Goal: Task Accomplishment & Management: Use online tool/utility

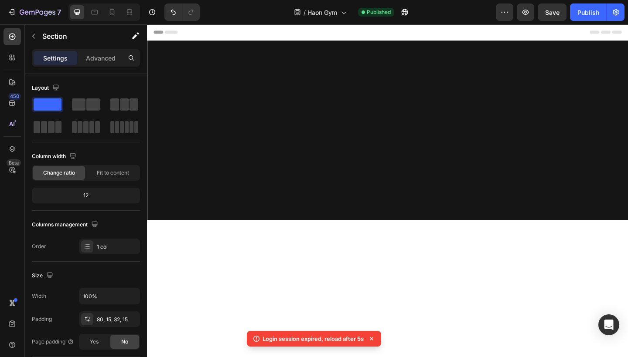
scroll to position [1293, 0]
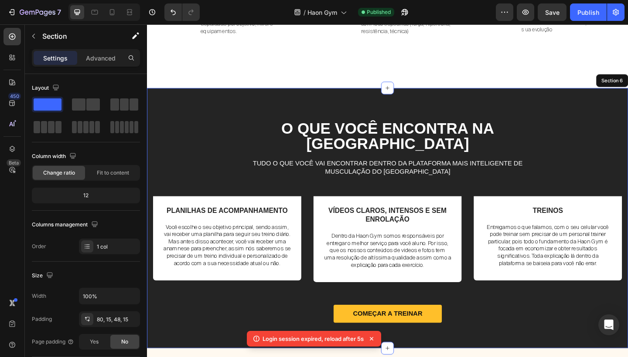
click at [398, 135] on div "O que você encontra na Haon Gym Heading Tudo o que você vai encontrar dentro da…" at bounding box center [408, 235] width 523 height 283
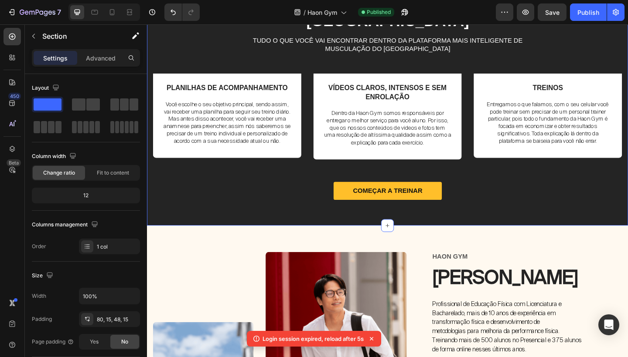
scroll to position [1446, 0]
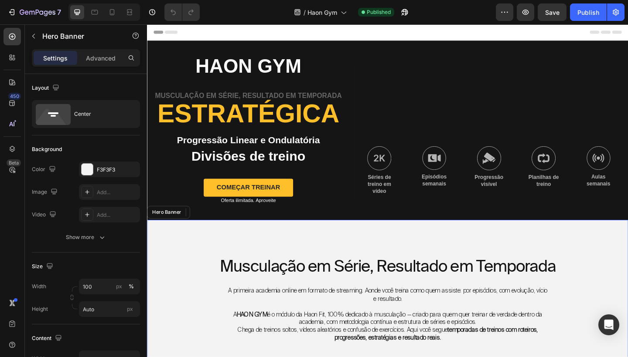
click at [367, 265] on div "Musculação em Série, Resultado em Temporada Heading A primeira academia online …" at bounding box center [408, 359] width 523 height 243
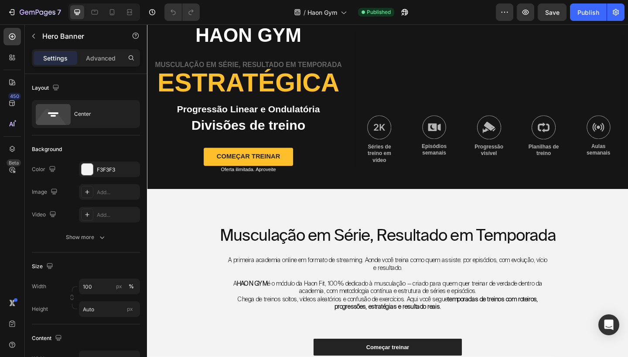
scroll to position [34, 0]
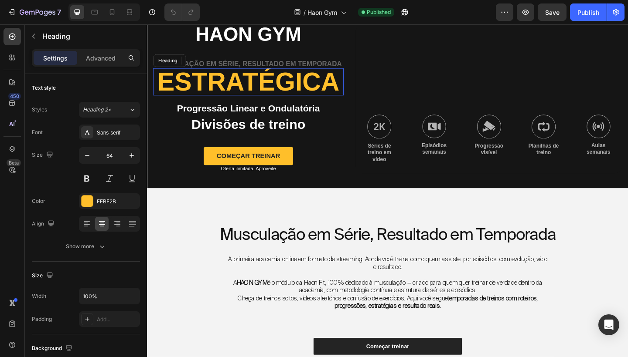
click at [340, 82] on h2 "estratégica" at bounding box center [256, 87] width 207 height 30
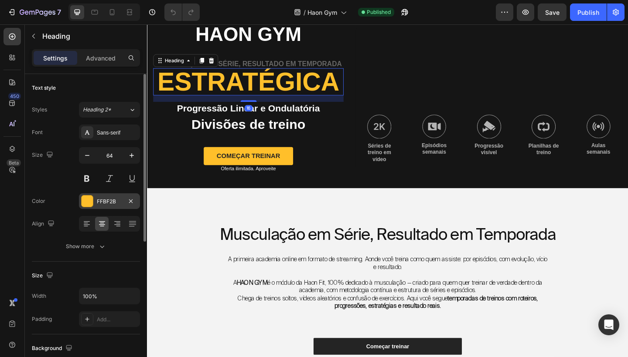
click at [112, 198] on div "FFBF2B" at bounding box center [109, 202] width 25 height 8
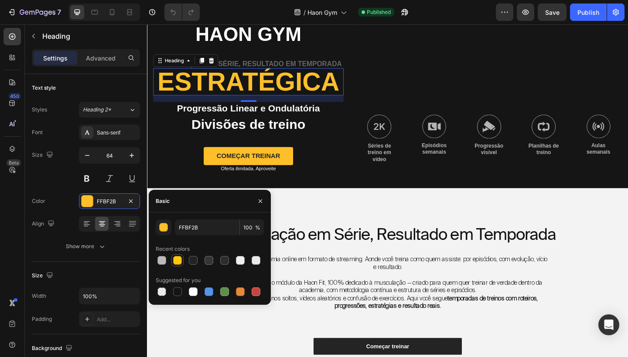
click at [174, 263] on div at bounding box center [177, 260] width 9 height 9
type input "FFC60B"
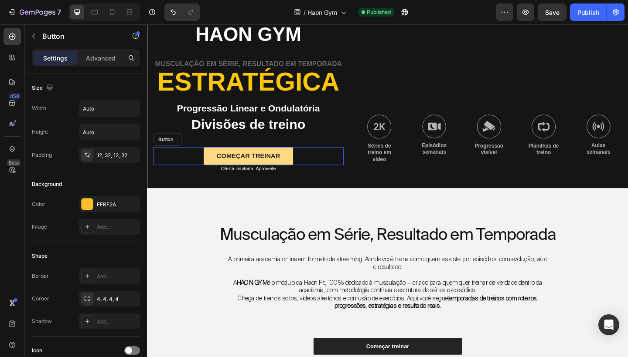
click at [295, 162] on button "começar treinar" at bounding box center [256, 168] width 97 height 20
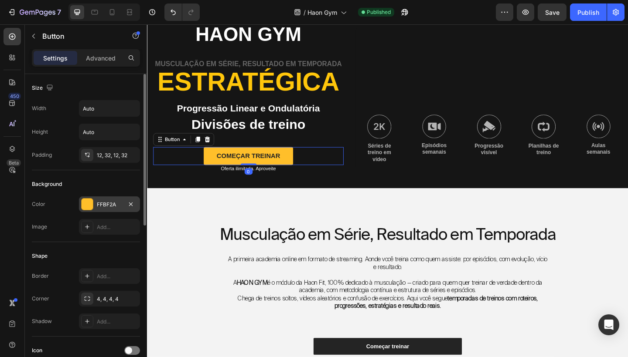
click at [114, 200] on div "FFBF2A" at bounding box center [109, 205] width 61 height 16
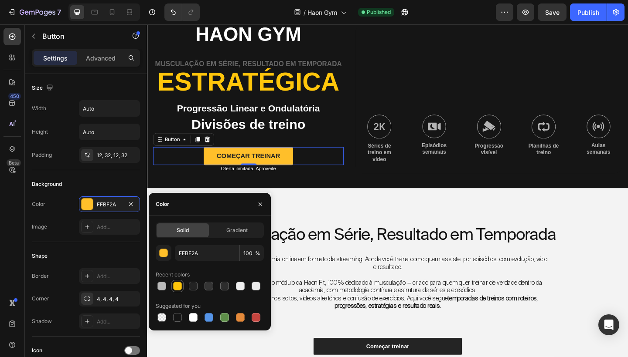
click at [180, 285] on div at bounding box center [177, 286] width 9 height 9
type input "FFC60B"
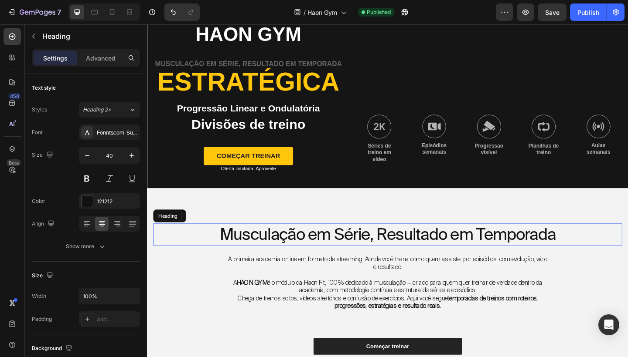
click at [366, 247] on h2 "Musculação em Série, Resultado em Temporada" at bounding box center [408, 253] width 510 height 24
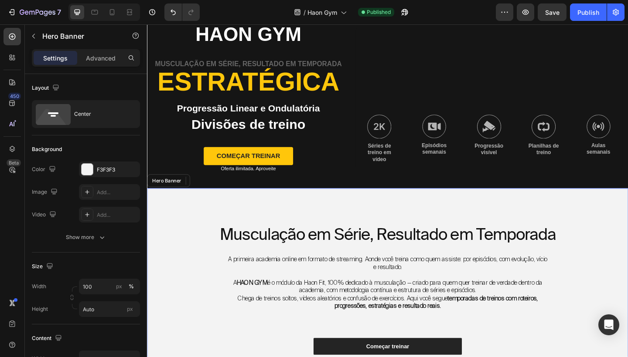
click at [408, 233] on div "Musculação em Série, Resultado em Temporada Heading 22 A primeira academia onli…" at bounding box center [408, 324] width 523 height 243
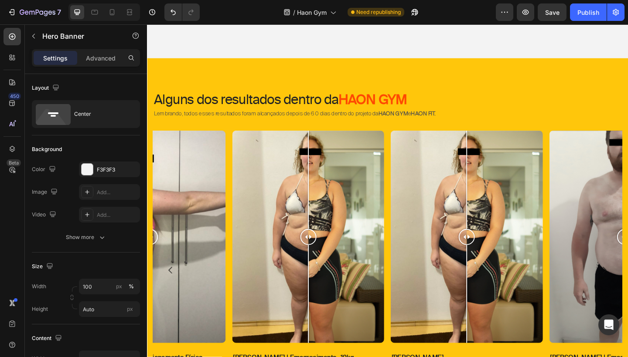
scroll to position [412, 0]
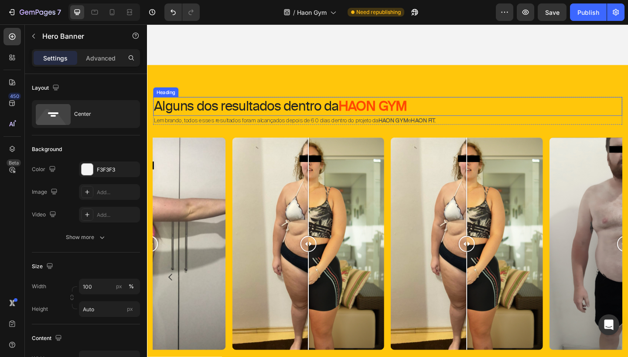
click at [404, 120] on strong "HAON GYM" at bounding box center [392, 113] width 75 height 17
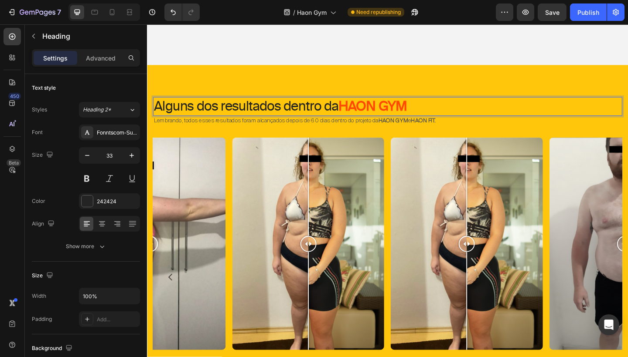
click at [401, 116] on strong "HAON GYM" at bounding box center [392, 113] width 75 height 17
drag, startPoint x: 359, startPoint y: 110, endPoint x: 433, endPoint y: 118, distance: 74.6
click at [429, 118] on strong "HAON GYM" at bounding box center [392, 113] width 75 height 17
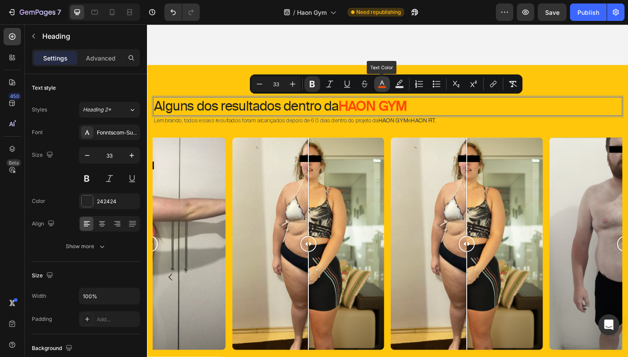
click at [383, 88] on button "color" at bounding box center [382, 84] width 16 height 16
type input "FF4902"
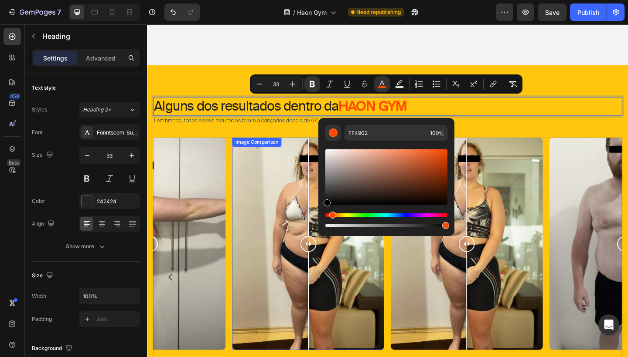
type input "000000"
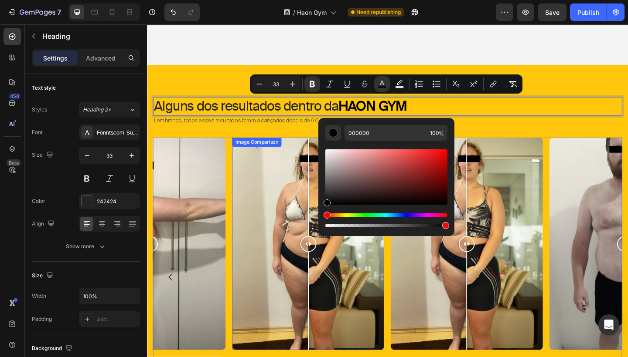
drag, startPoint x: 491, startPoint y: 197, endPoint x: 328, endPoint y: 233, distance: 167.1
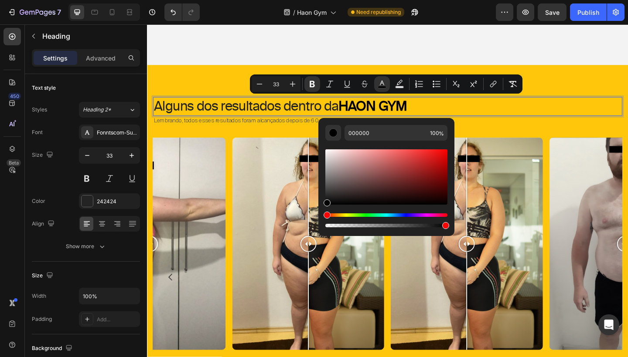
click at [513, 117] on p "Alguns dos resultados dentro da HAON GYM" at bounding box center [408, 114] width 508 height 19
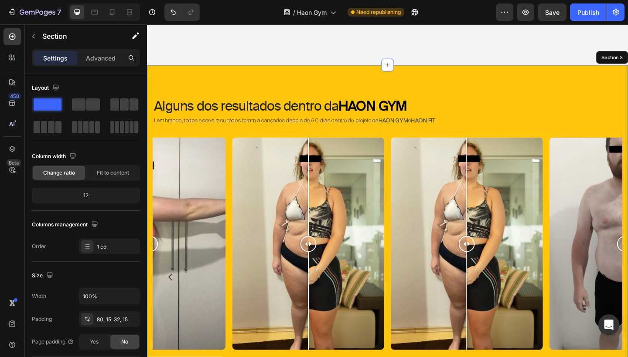
click at [531, 85] on div "Alguns dos resultados dentro da HAON GYM Heading 0 Lembrando, todos esses resul…" at bounding box center [408, 278] width 523 height 419
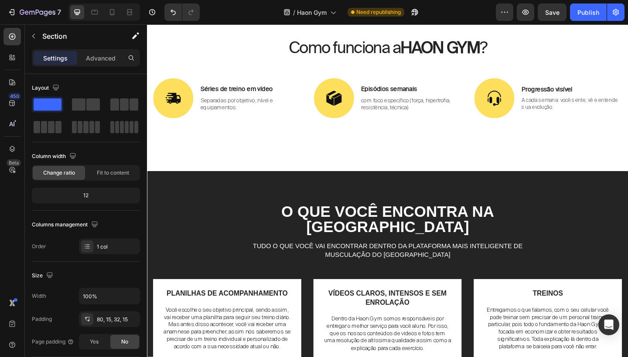
scroll to position [1220, 0]
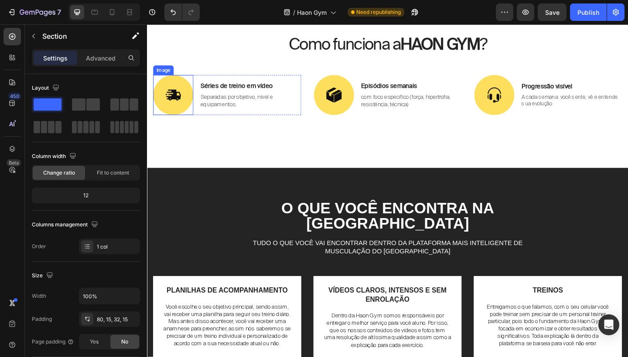
click at [183, 96] on img at bounding box center [175, 102] width 44 height 44
click at [200, 154] on div "Como funciona a HAON GYM ? Heading Image 0 Séries de treino em vídeo Text Block…" at bounding box center [408, 107] width 510 height 146
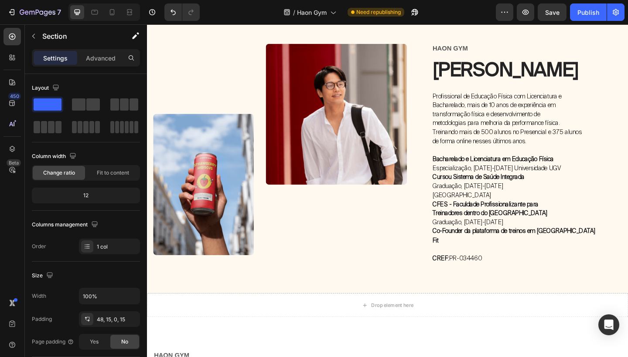
scroll to position [1655, 0]
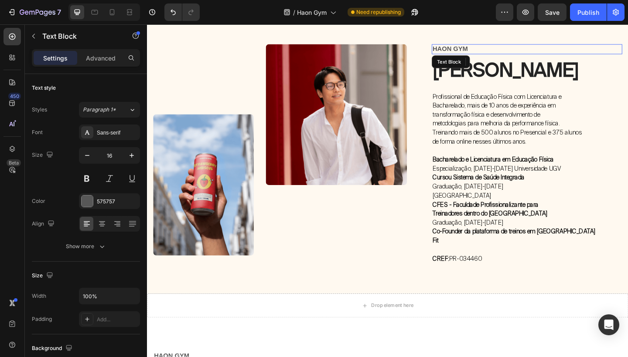
click at [474, 52] on p "hAON GYM" at bounding box center [559, 51] width 205 height 9
click at [461, 52] on p "hAON GYM" at bounding box center [559, 51] width 205 height 9
click at [457, 52] on p "hAON GYM" at bounding box center [559, 51] width 205 height 9
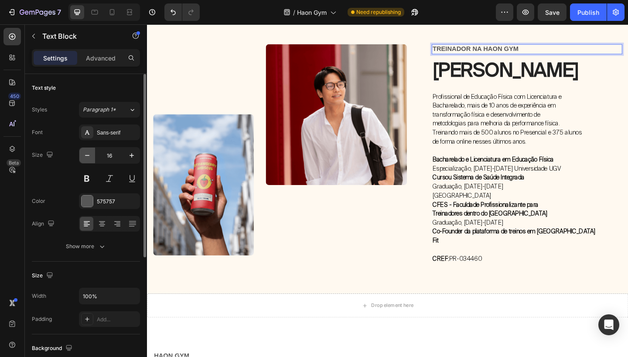
click at [87, 158] on icon "button" at bounding box center [87, 155] width 9 height 9
type input "15"
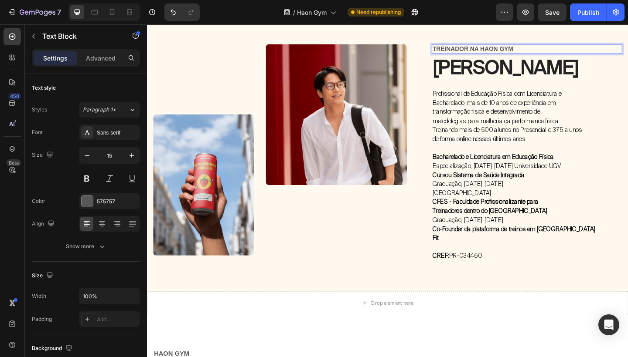
click at [559, 58] on div "TREINADOR NA hAON GYM Text Block 7 Jean Reck Heading Profissional de Educação F…" at bounding box center [559, 169] width 207 height 247
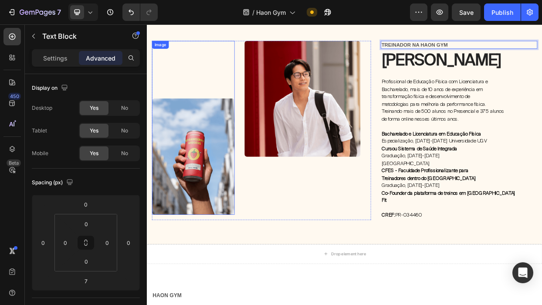
click at [183, 212] on img at bounding box center [207, 199] width 109 height 154
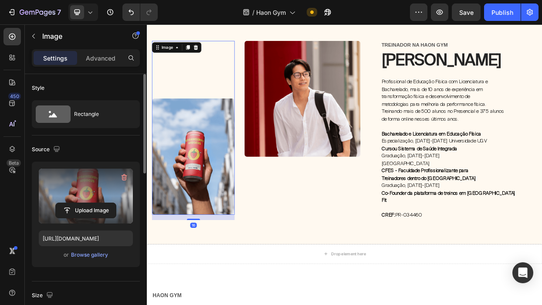
click at [99, 189] on label at bounding box center [86, 196] width 94 height 55
click at [99, 203] on input "file" at bounding box center [86, 210] width 60 height 15
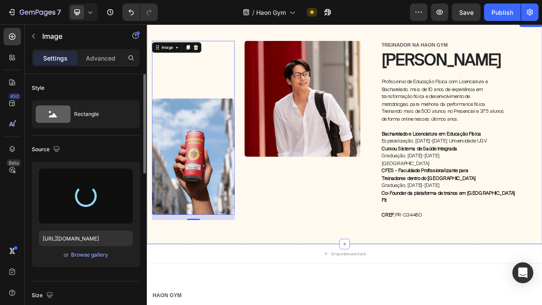
type input "[URL][DOMAIN_NAME]"
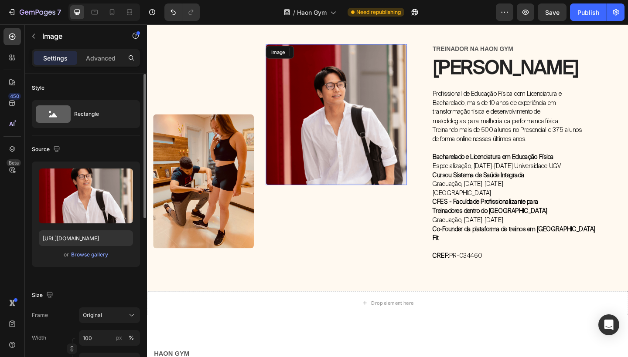
click at [350, 142] on img at bounding box center [352, 122] width 153 height 153
click at [357, 156] on img at bounding box center [352, 122] width 153 height 153
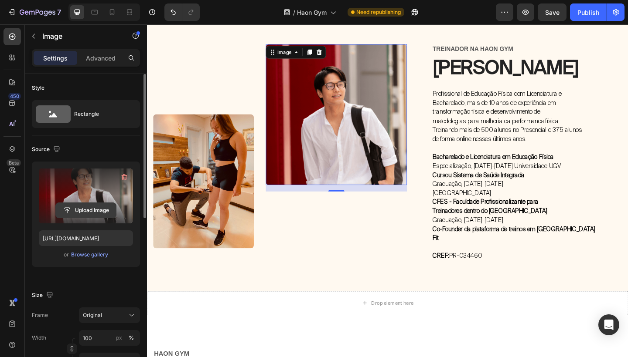
click at [88, 206] on input "file" at bounding box center [86, 210] width 60 height 15
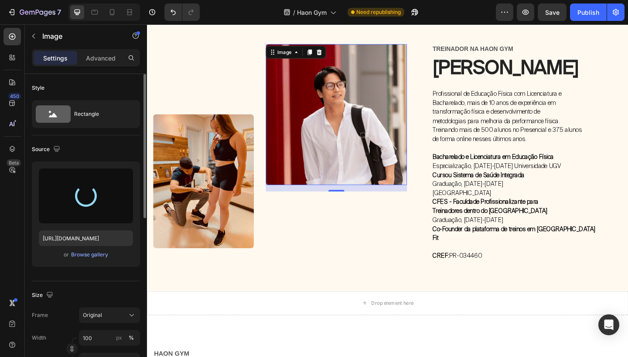
type input "https://cdn.shopify.com/s/files/1/0754/9681/6871/files/gempages_576628724481393…"
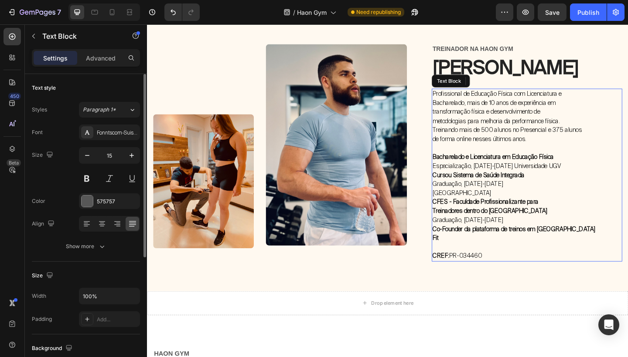
click at [608, 253] on p "Co-Founder da plataforma de treinos em casa Haon Fit" at bounding box center [559, 253] width 205 height 20
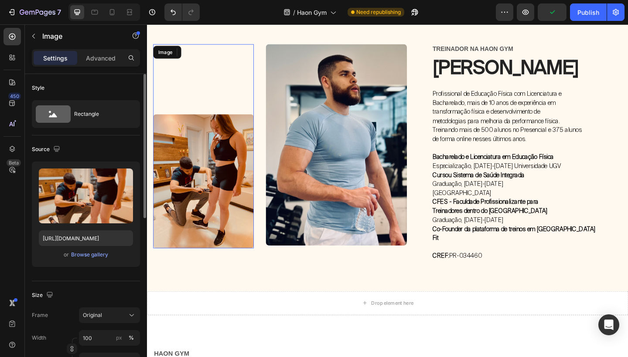
click at [238, 227] on img at bounding box center [207, 195] width 109 height 146
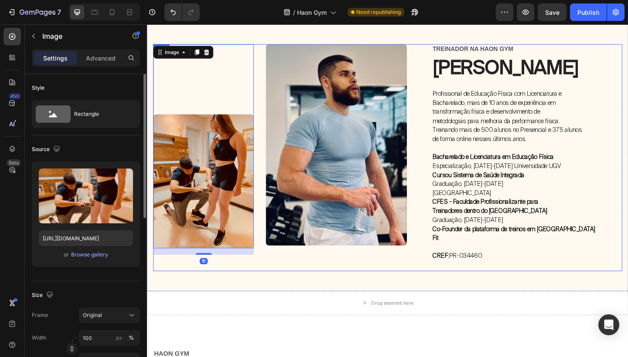
click at [293, 280] on div "Image 16 Image Row" at bounding box center [298, 169] width 290 height 247
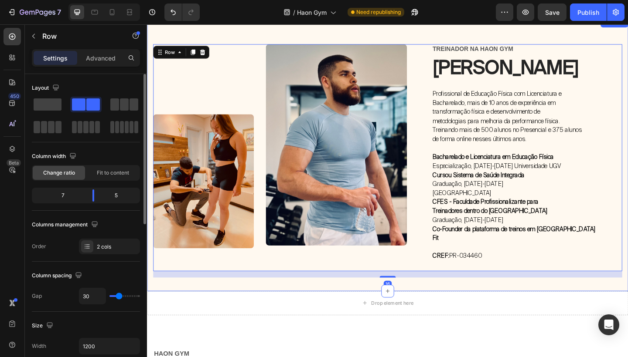
click at [251, 34] on div "Image Image Row TREINADOR NA hAON GYM Text Block Jean Skudlareck Heading Profis…" at bounding box center [408, 166] width 523 height 298
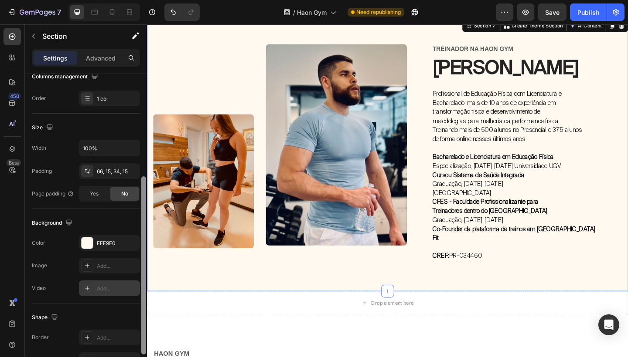
drag, startPoint x: 143, startPoint y: 186, endPoint x: 134, endPoint y: 278, distance: 92.4
click at [134, 279] on div "Layout Column width Change ratio Fit to content 12 Columns management Order 1 c…" at bounding box center [86, 228] width 122 height 308
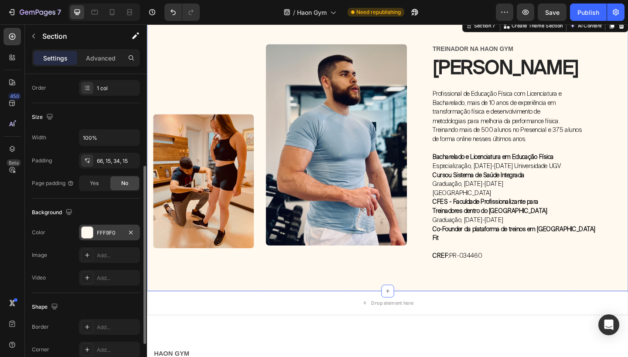
click at [112, 232] on div "FFF9F0" at bounding box center [109, 233] width 25 height 8
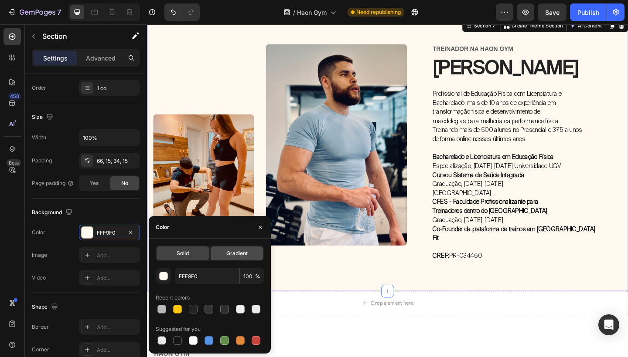
click at [228, 256] on span "Gradient" at bounding box center [236, 254] width 21 height 8
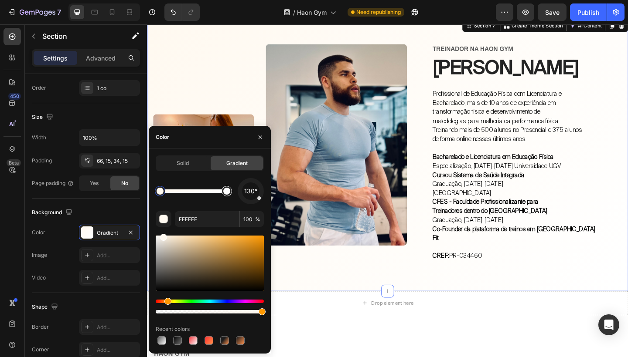
click at [225, 191] on div at bounding box center [226, 191] width 7 height 7
click at [162, 193] on div at bounding box center [159, 191] width 7 height 7
click at [225, 193] on div at bounding box center [224, 191] width 7 height 7
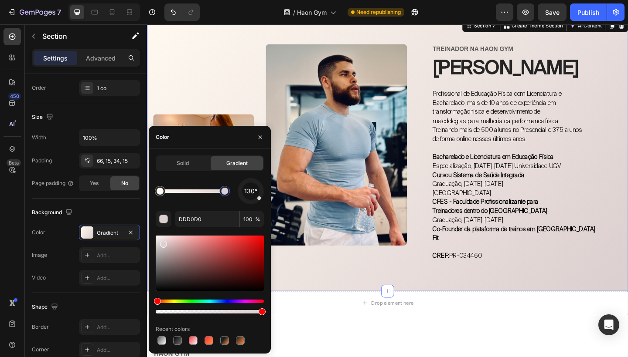
drag, startPoint x: 158, startPoint y: 238, endPoint x: 158, endPoint y: 255, distance: 17.0
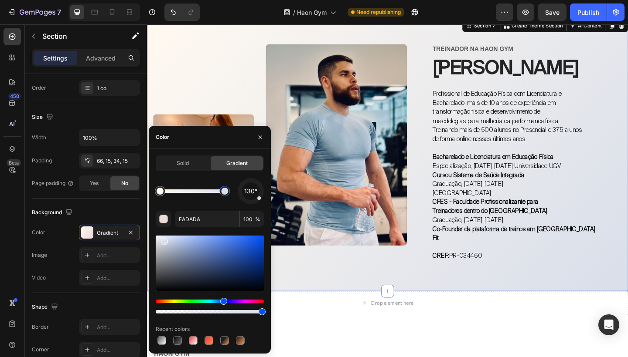
type input "DADFEA"
drag, startPoint x: 156, startPoint y: 300, endPoint x: 222, endPoint y: 297, distance: 66.3
click at [226, 103] on div "Image" at bounding box center [207, 157] width 109 height 222
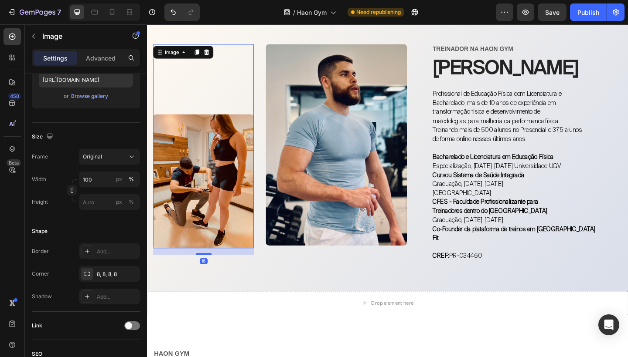
scroll to position [0, 0]
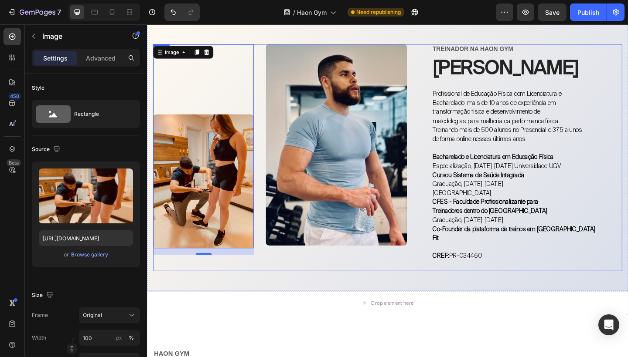
click at [203, 282] on div "Image 16 Image Row" at bounding box center [298, 169] width 290 height 247
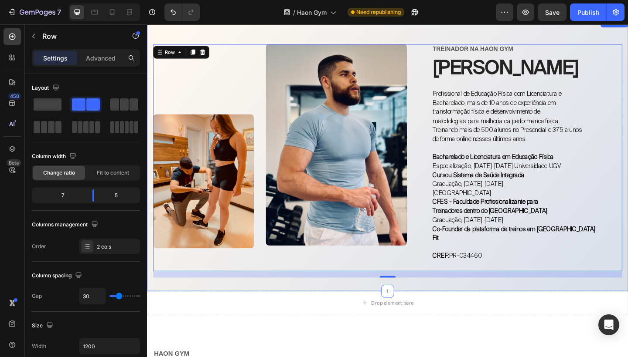
click at [265, 34] on div "Image Image Row TREINADOR NA hAON GYM Text Block Jean Skudlareck Heading Profis…" at bounding box center [408, 166] width 523 height 298
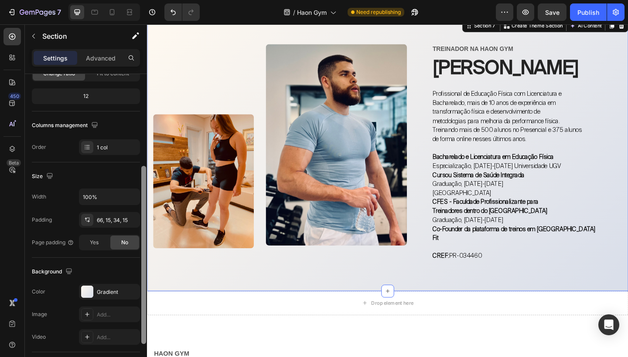
scroll to position [170, 0]
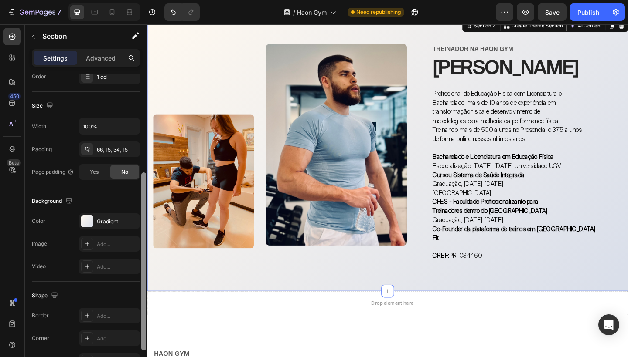
drag, startPoint x: 143, startPoint y: 188, endPoint x: 128, endPoint y: 287, distance: 100.0
click at [128, 287] on div "Layout Column width Change ratio Fit to content 12 Columns management Order 1 c…" at bounding box center [86, 228] width 122 height 308
click at [113, 225] on div "Gradient" at bounding box center [109, 222] width 25 height 8
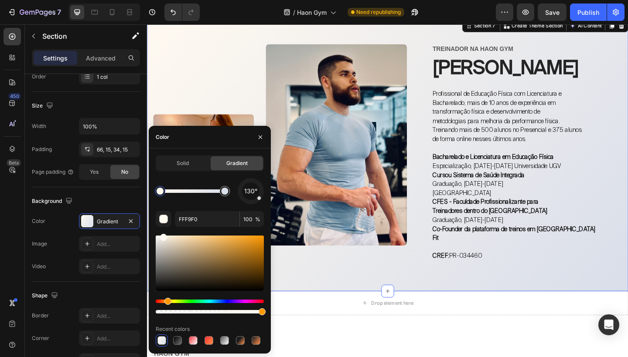
click at [160, 191] on div at bounding box center [159, 191] width 7 height 7
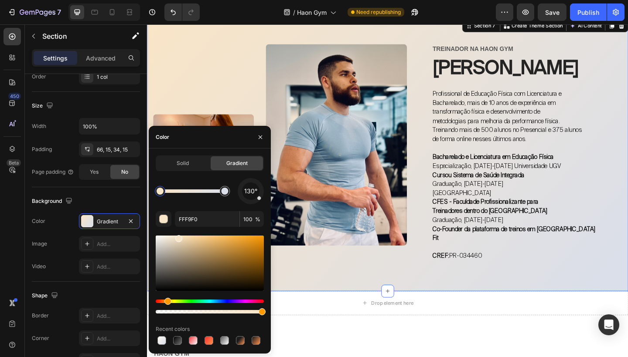
type input "F9E5C7"
drag, startPoint x: 164, startPoint y: 238, endPoint x: 178, endPoint y: 237, distance: 14.0
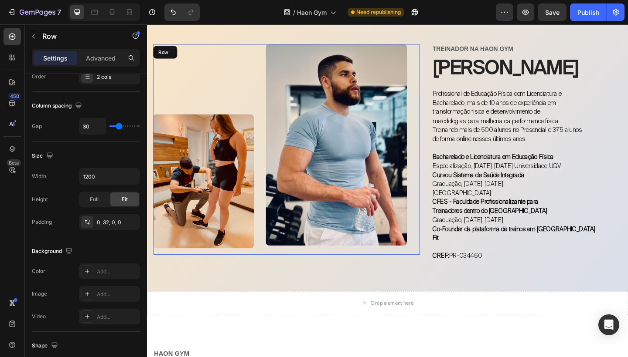
click at [438, 47] on div "Image Image Row" at bounding box center [298, 160] width 290 height 229
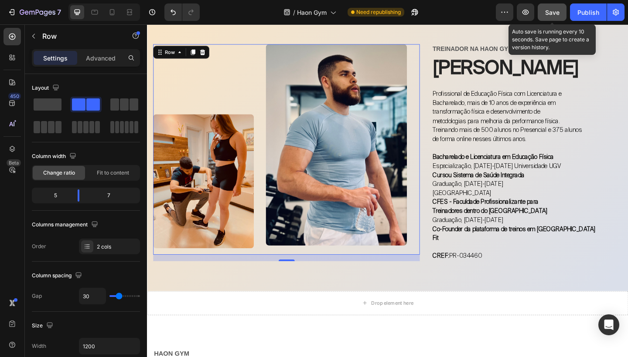
click at [564, 15] on button "Save" at bounding box center [551, 11] width 29 height 17
click at [586, 15] on div "Publish" at bounding box center [588, 12] width 22 height 9
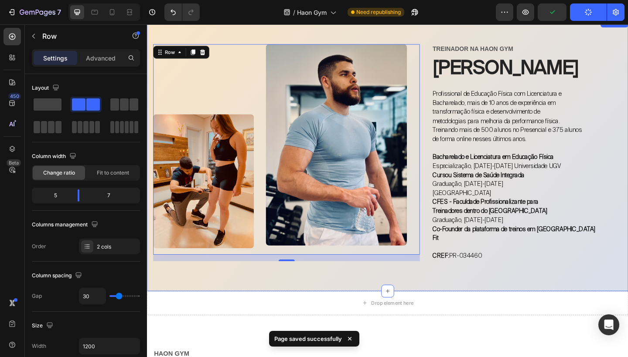
click at [627, 40] on div "Image Image Row 16 TREINADOR NA hAON GYM Text Block Jean Skudlareck Heading Pro…" at bounding box center [408, 166] width 523 height 298
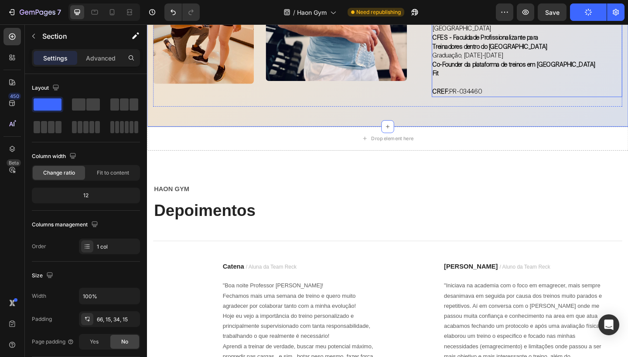
scroll to position [1924, 0]
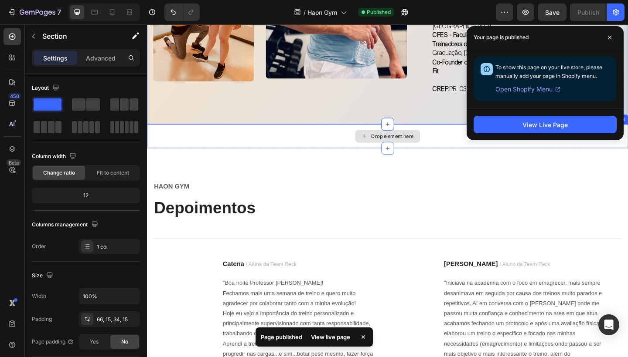
click at [365, 149] on div "Drop element here" at bounding box center [408, 146] width 523 height 26
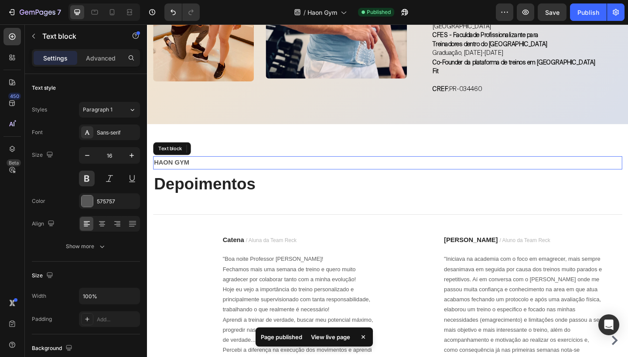
click at [285, 172] on p "HAON GYM" at bounding box center [408, 175] width 508 height 13
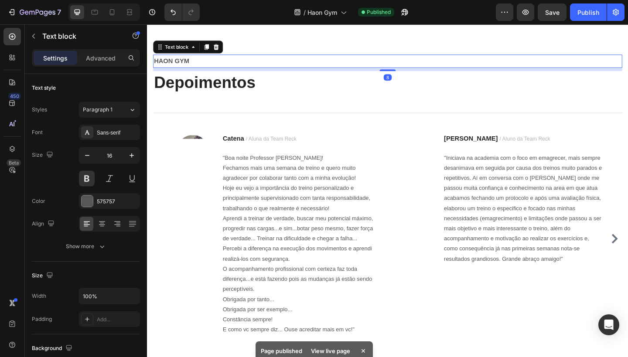
scroll to position [2037, 0]
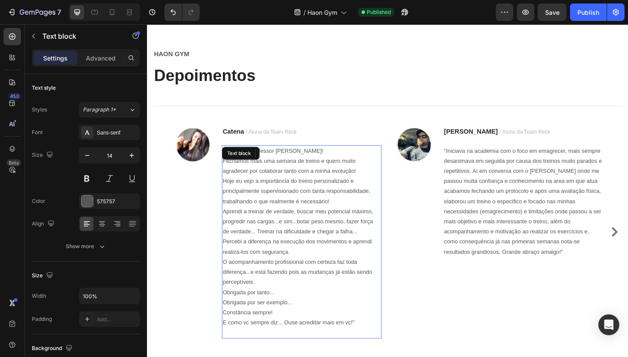
click at [246, 204] on p "Hoje eu vejo a importância do treino personalizado e principalmente supervision…" at bounding box center [315, 206] width 172 height 33
click at [374, 349] on p "E como vc sempre diz... Ouse acreditar mais em vc!"" at bounding box center [315, 349] width 172 height 11
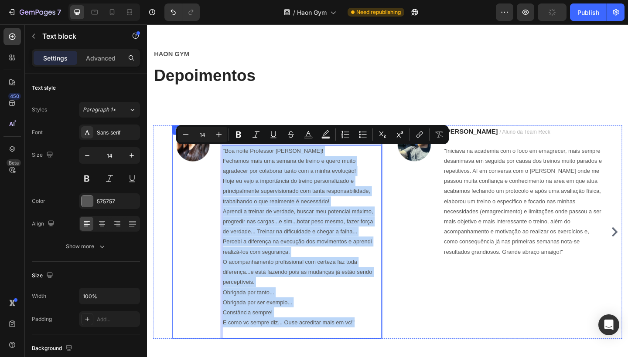
drag, startPoint x: 374, startPoint y: 349, endPoint x: 225, endPoint y: 160, distance: 240.3
click at [225, 160] on div "Image Catena / Aluna da Team Reck Text block "Boa noite Professor Jean! Fechamo…" at bounding box center [288, 251] width 228 height 232
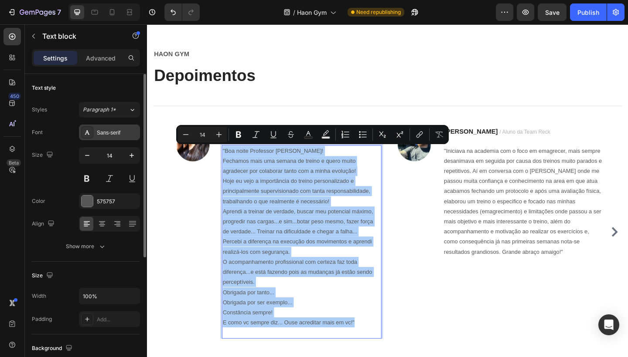
click at [115, 135] on div "Sans-serif" at bounding box center [117, 133] width 41 height 8
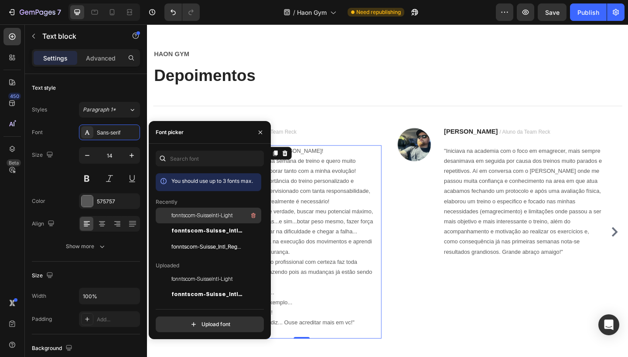
click at [192, 218] on span "fonntscom-SuisseIntl-Light" at bounding box center [201, 216] width 61 height 8
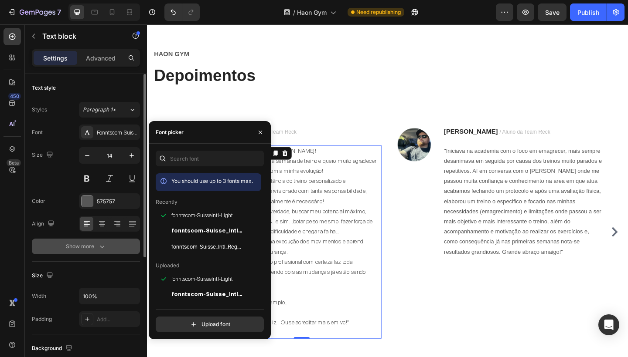
click at [100, 252] on button "Show more" at bounding box center [86, 247] width 108 height 16
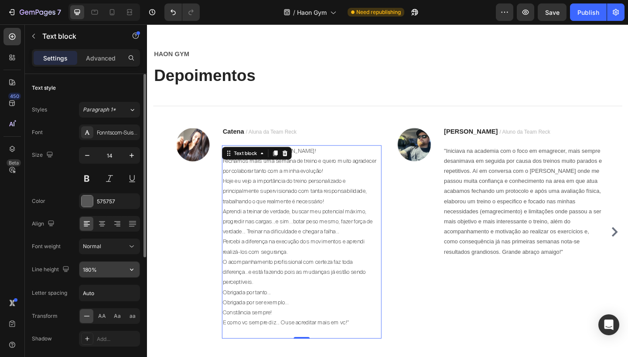
click at [89, 270] on input "180%" at bounding box center [109, 270] width 60 height 16
click at [88, 269] on input "180%" at bounding box center [109, 270] width 60 height 16
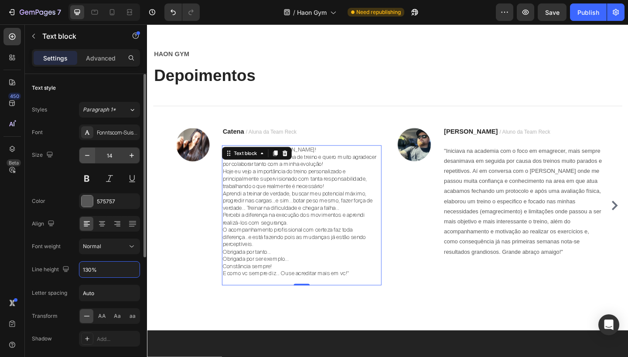
type input "130%"
click at [91, 160] on button "button" at bounding box center [87, 156] width 16 height 16
type input "13"
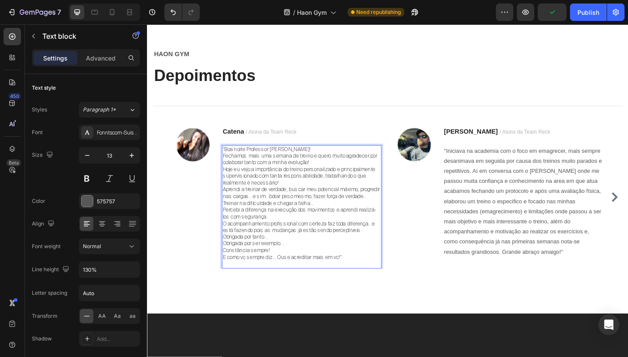
click at [304, 195] on p "Hoje eu vejo a importância do treino personalizado e principalmente supervision…" at bounding box center [315, 190] width 172 height 22
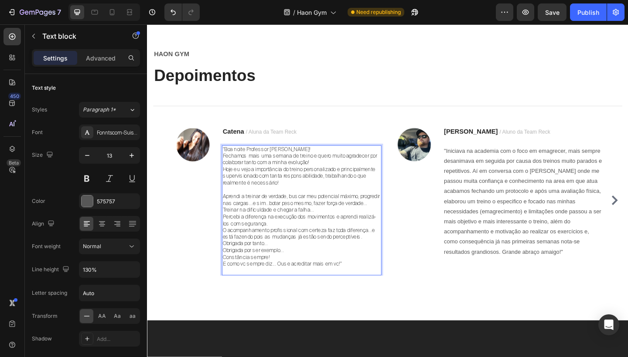
click at [292, 234] on p "Percebi a diferença na execução dos movimentos e aprendi realizá-los com segura…" at bounding box center [315, 238] width 172 height 15
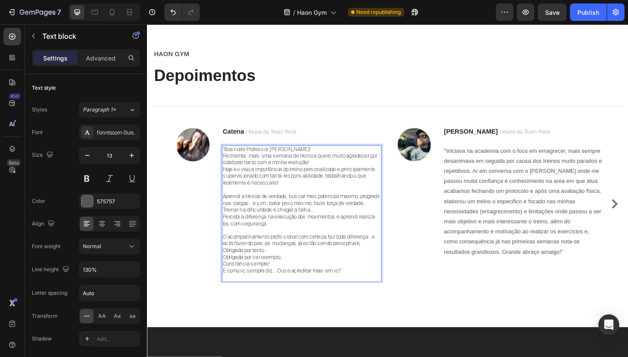
click at [335, 176] on p "Fechamos mais uma semana de treino e quero muito agradecer por colaborar tanto …" at bounding box center [315, 172] width 172 height 15
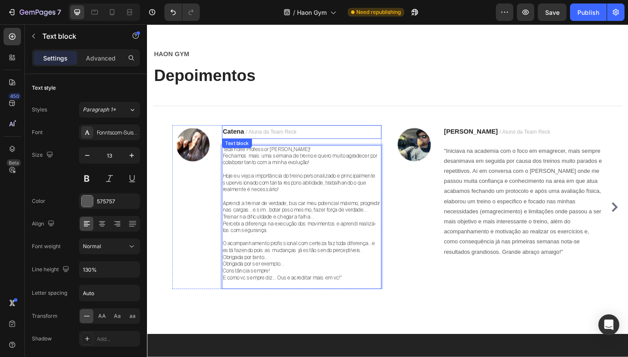
click at [291, 139] on span "/ Aluna da Team Reck" at bounding box center [282, 142] width 55 height 7
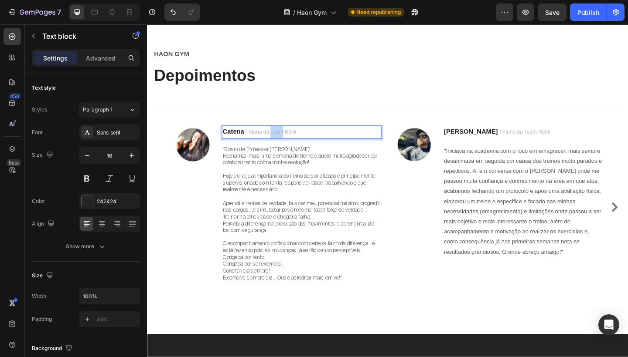
click at [291, 139] on span "/ Aluna da Team Reck" at bounding box center [282, 142] width 55 height 7
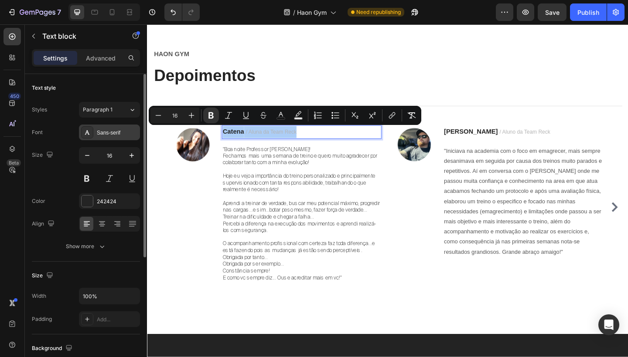
click at [102, 139] on div "Sans-serif" at bounding box center [109, 133] width 61 height 16
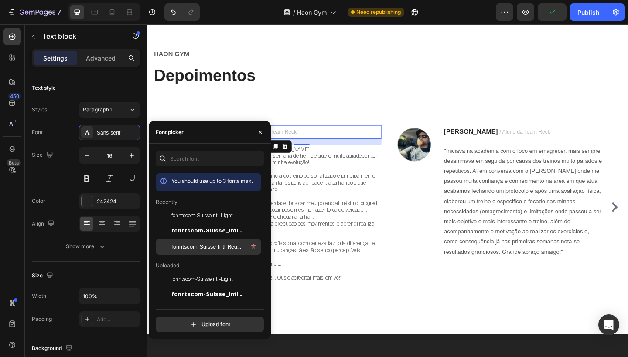
click at [189, 243] on div "fonntscom-Suisse_Intl_Regular" at bounding box center [215, 247] width 88 height 10
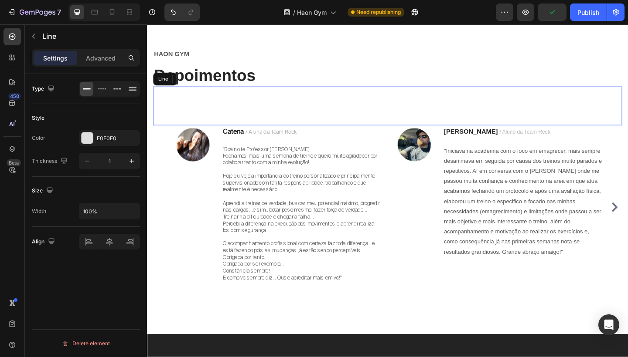
click at [340, 131] on div "Title Line" at bounding box center [408, 113] width 510 height 42
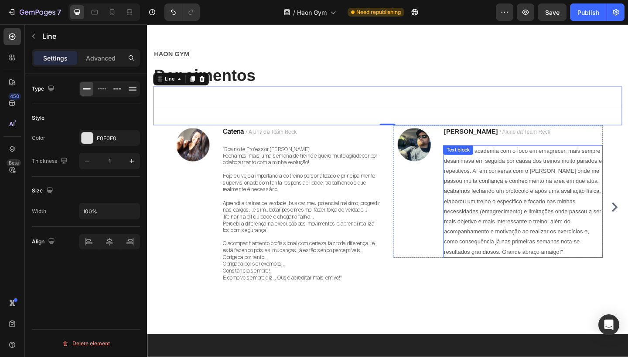
click at [499, 185] on p ""Iniciava na academia com o foco em emagrecer, mais sempre desanimava em seguid…" at bounding box center [556, 217] width 172 height 121
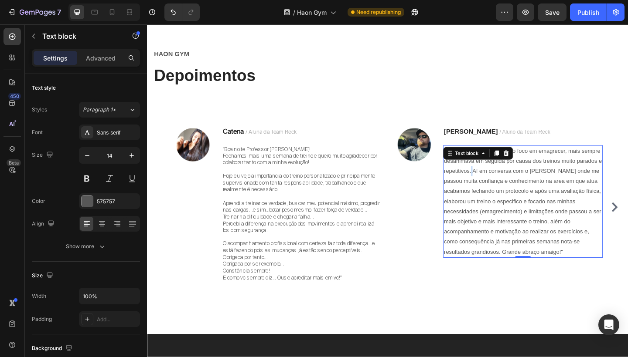
click at [499, 185] on p ""Iniciava na academia com o foco em emagrecer, mais sempre desanimava em seguid…" at bounding box center [556, 217] width 172 height 121
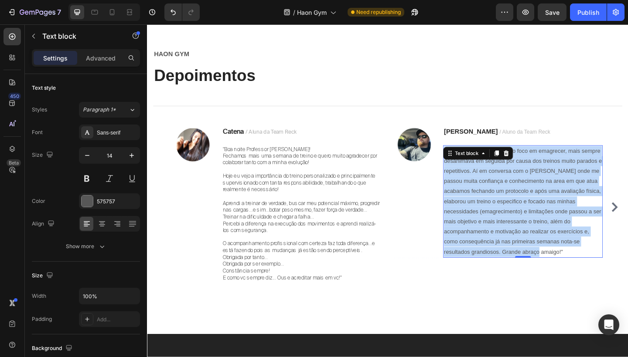
click at [499, 185] on p ""Iniciava na academia com o foco em emagrecer, mais sempre desanimava em seguid…" at bounding box center [556, 217] width 172 height 121
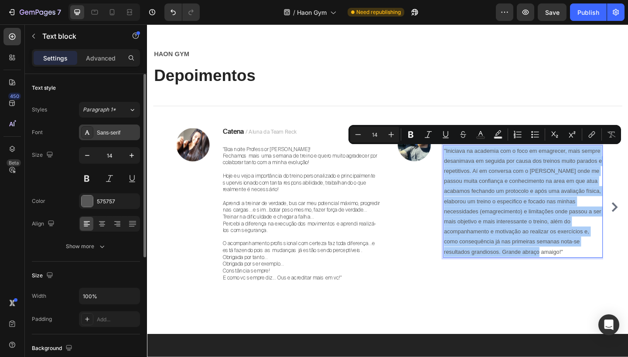
click at [115, 129] on div "Sans-serif" at bounding box center [109, 133] width 61 height 16
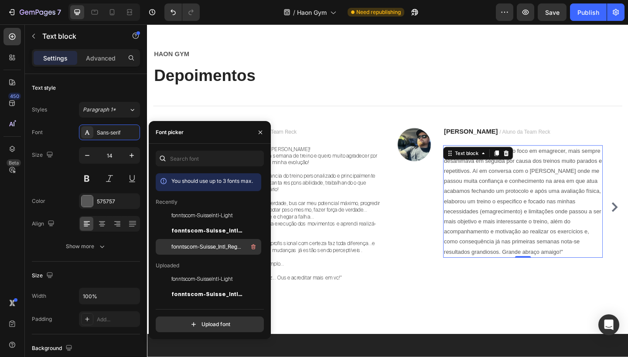
click at [200, 249] on span "fonntscom-Suisse_Intl_Regular" at bounding box center [207, 247] width 72 height 8
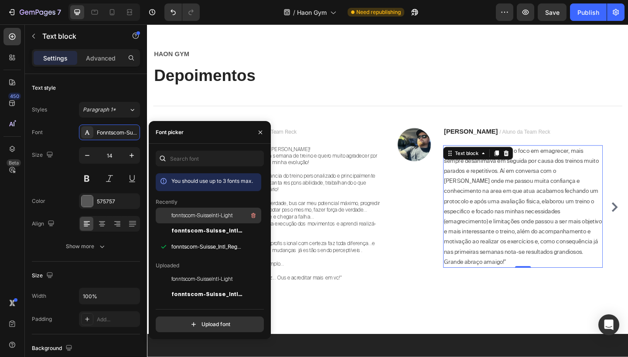
click at [205, 218] on span "fonntscom-SuisseIntl-Light" at bounding box center [201, 216] width 61 height 8
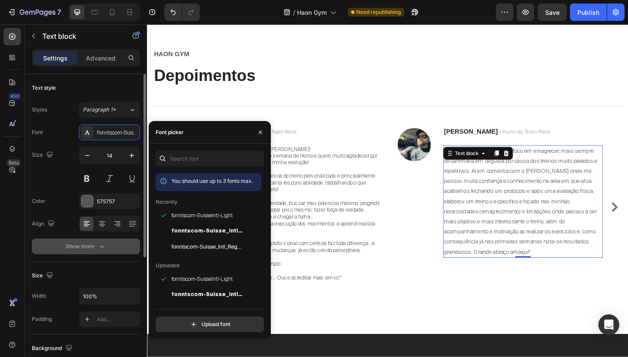
click at [93, 251] on button "Show more" at bounding box center [86, 247] width 108 height 16
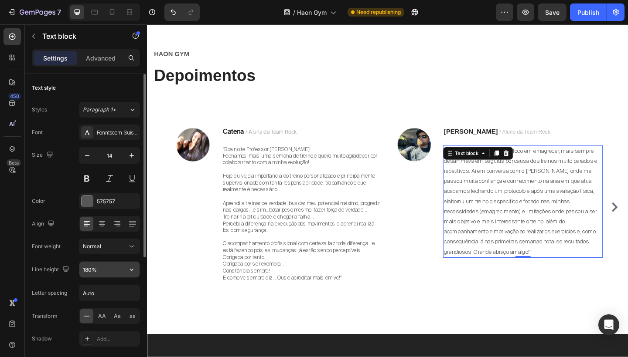
click at [88, 271] on input "180%" at bounding box center [109, 270] width 60 height 16
click at [89, 271] on input "180%" at bounding box center [109, 270] width 60 height 16
click at [88, 270] on input "180%" at bounding box center [109, 270] width 60 height 16
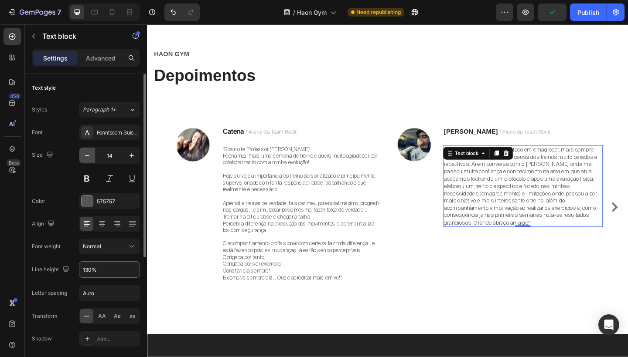
type input "130%"
click at [88, 152] on icon "button" at bounding box center [87, 155] width 9 height 9
type input "13"
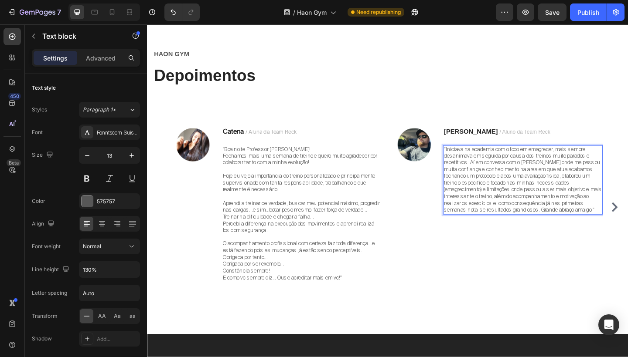
click at [553, 180] on p ""Iniciava na academia com o foco em emagrecer, mais sempre desanimava em seguid…" at bounding box center [556, 194] width 172 height 74
click at [499, 174] on p ""Iniciava na academia com o foco em emagrecer, mais sempre desanimava em seguid…" at bounding box center [556, 194] width 172 height 74
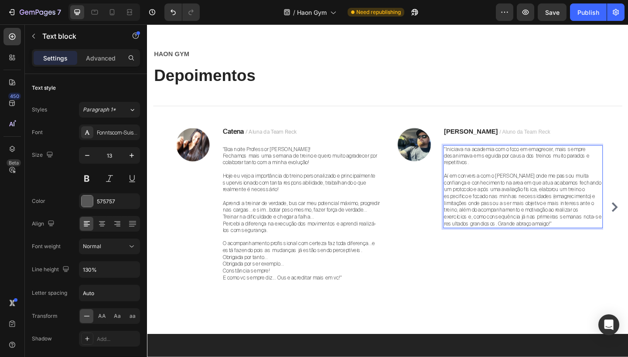
click at [518, 191] on p "Aí em conversa com o [PERSON_NAME] onde me passou muita confiança e conheciment…" at bounding box center [556, 216] width 172 height 59
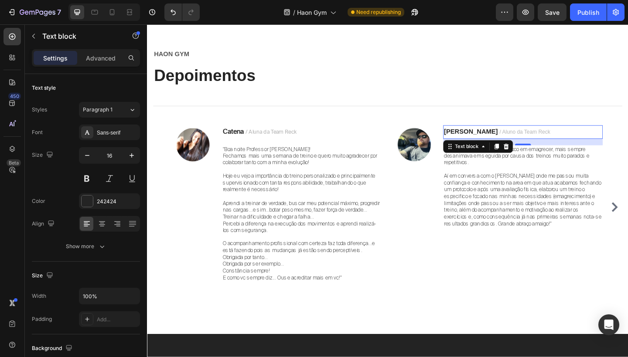
click at [530, 142] on span "/ Aluno da Team Reck" at bounding box center [557, 142] width 55 height 7
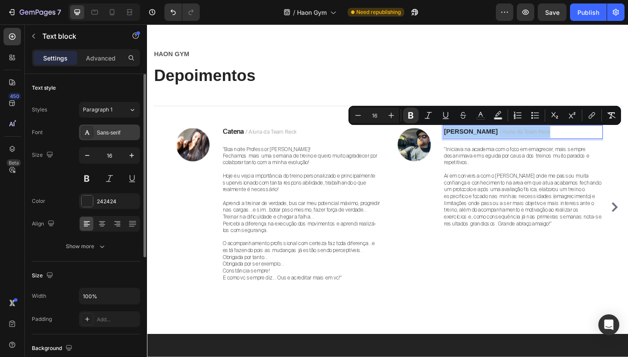
click at [113, 130] on div "Sans-serif" at bounding box center [117, 133] width 41 height 8
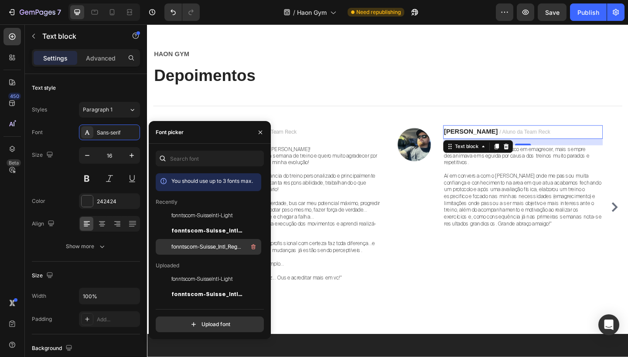
click at [190, 243] on span "fonntscom-Suisse_Intl_Regular" at bounding box center [207, 247] width 72 height 8
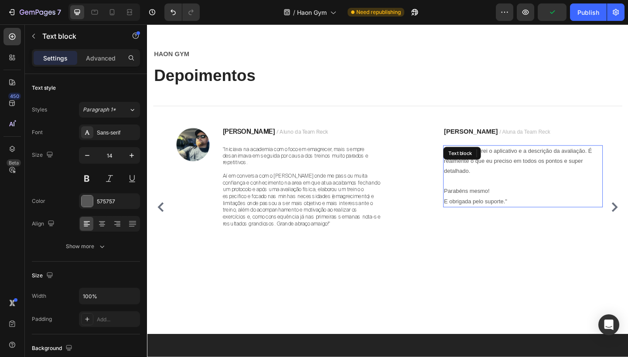
click at [523, 177] on p ""Acessei e adorei o aplicativo e a descrição da avaliação. É realmente o que eu…" at bounding box center [556, 173] width 172 height 33
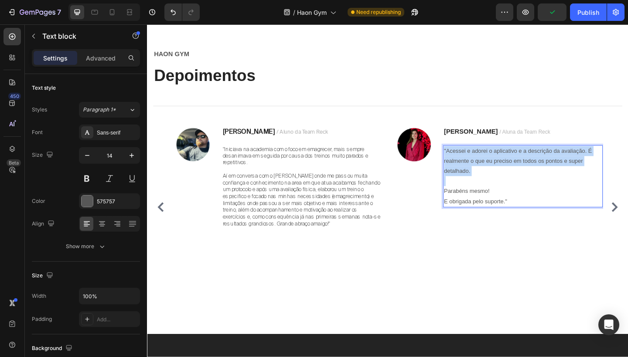
click at [523, 177] on p ""Acessei e adorei o aplicativo e a descrição da avaliação. É realmente o que eu…" at bounding box center [556, 173] width 172 height 33
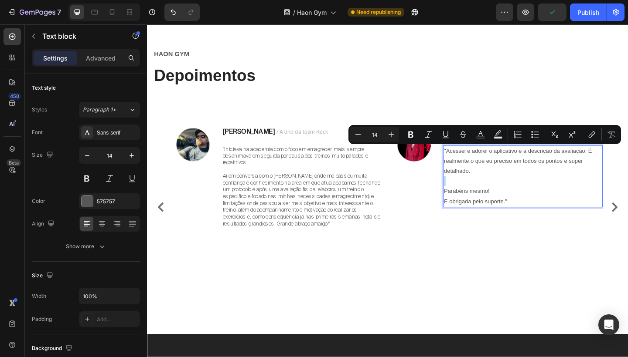
click at [520, 190] on p "Rich Text Editor. Editing area: main" at bounding box center [556, 195] width 172 height 11
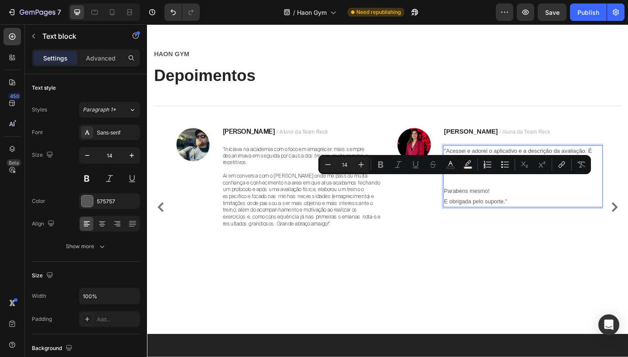
click at [547, 215] on p "E obrigada pelo suporte."" at bounding box center [556, 217] width 172 height 11
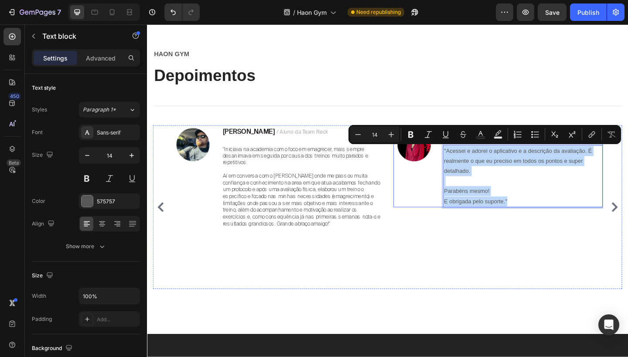
drag, startPoint x: 547, startPoint y: 215, endPoint x: 466, endPoint y: 151, distance: 103.9
click at [466, 151] on div "Image Carla / Aluna da Team Reck Text block "Acessei e adorei o aplicativo e a …" at bounding box center [529, 179] width 228 height 89
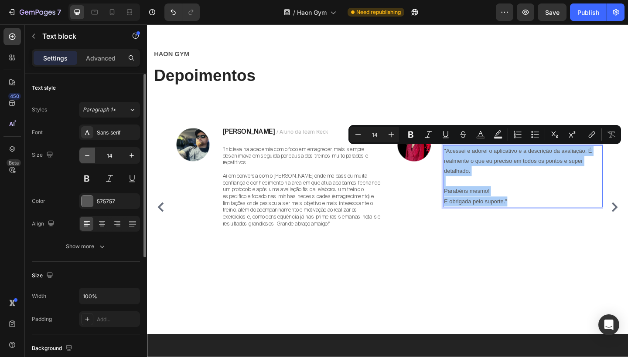
click at [89, 155] on icon "button" at bounding box center [87, 155] width 9 height 9
type input "13"
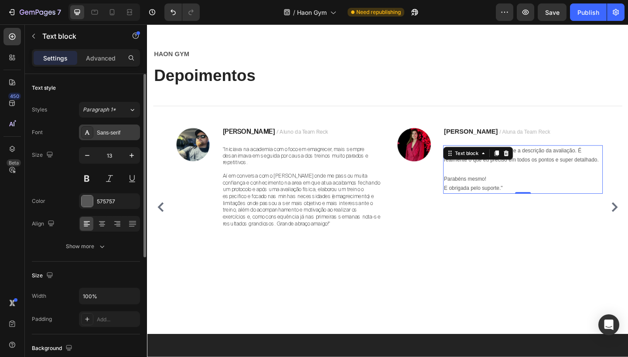
click at [103, 138] on div "Sans-serif" at bounding box center [109, 133] width 61 height 16
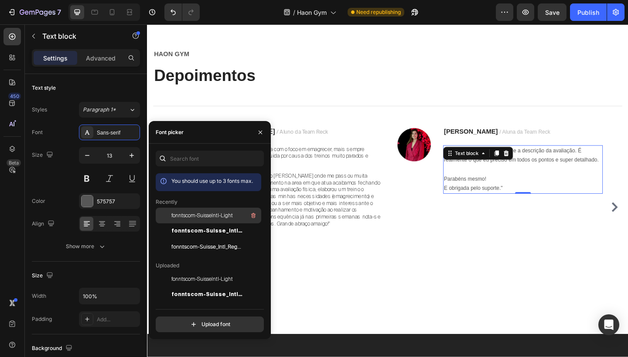
click at [193, 215] on span "fonntscom-SuisseIntl-Light" at bounding box center [201, 216] width 61 height 8
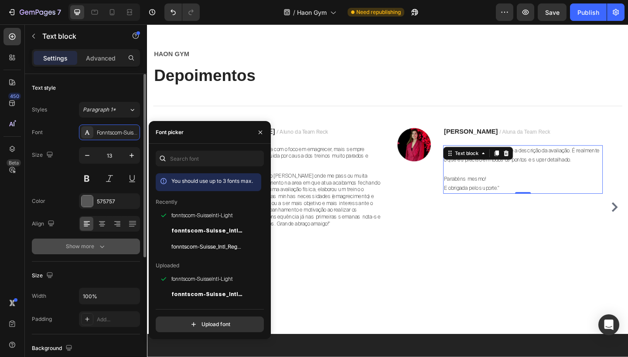
click at [94, 245] on div "Show more" at bounding box center [86, 246] width 41 height 9
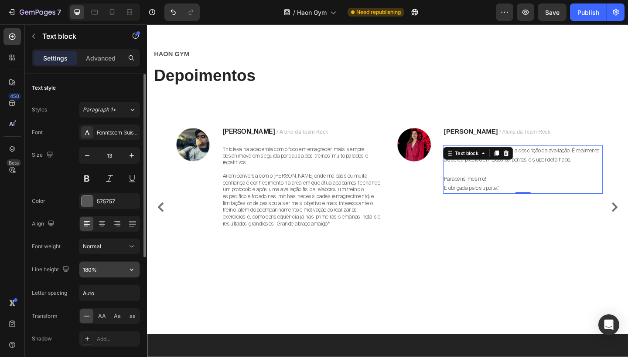
click at [86, 273] on input "180%" at bounding box center [109, 270] width 60 height 16
click at [87, 268] on input "180%" at bounding box center [109, 270] width 60 height 16
click at [88, 272] on input "180%" at bounding box center [109, 270] width 60 height 16
click at [88, 267] on input "180%" at bounding box center [109, 270] width 60 height 16
click at [114, 272] on input "180%" at bounding box center [109, 270] width 60 height 16
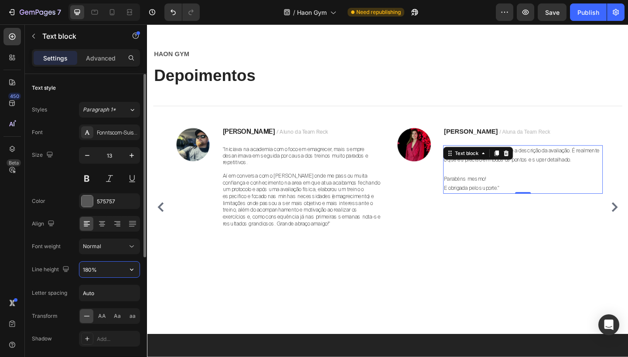
click at [87, 269] on input "180%" at bounding box center [109, 270] width 60 height 16
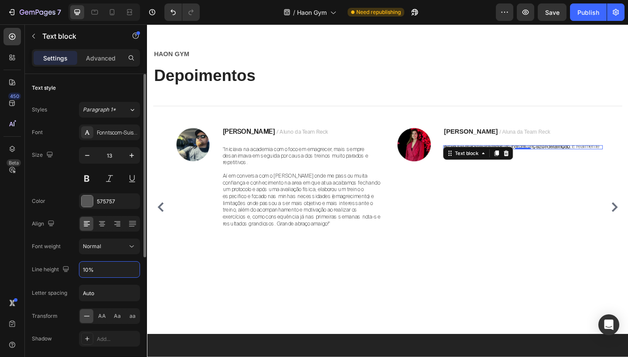
type input "130%"
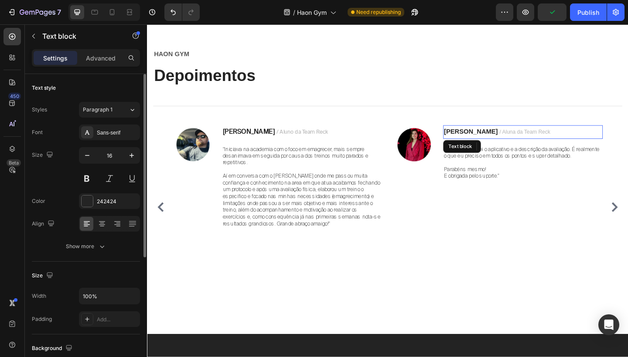
drag, startPoint x: 609, startPoint y: 156, endPoint x: 490, endPoint y: 142, distance: 119.9
click at [530, 142] on span "/ Aluna da Team Reck" at bounding box center [557, 142] width 55 height 7
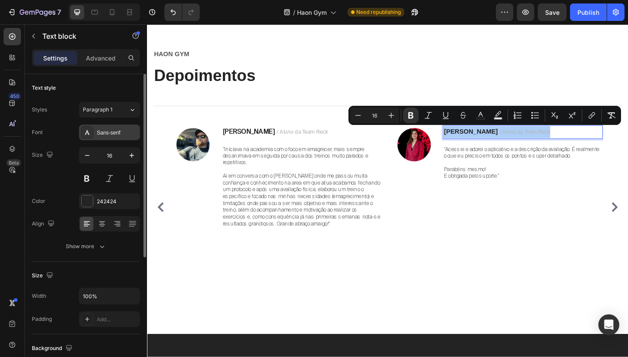
click at [110, 135] on div "Sans-serif" at bounding box center [117, 133] width 41 height 8
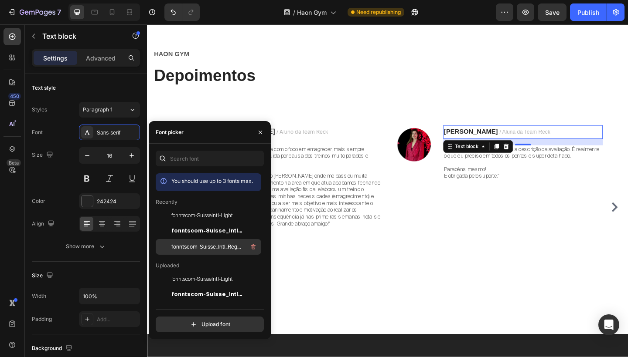
click at [190, 245] on span "fonntscom-Suisse_Intl_Regular" at bounding box center [207, 247] width 72 height 8
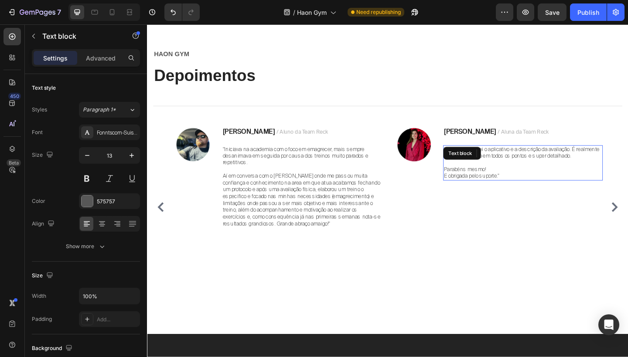
drag, startPoint x: 612, startPoint y: 196, endPoint x: 493, endPoint y: 185, distance: 119.5
click at [493, 187] on p "E obrigada pelo suporte."" at bounding box center [556, 190] width 172 height 7
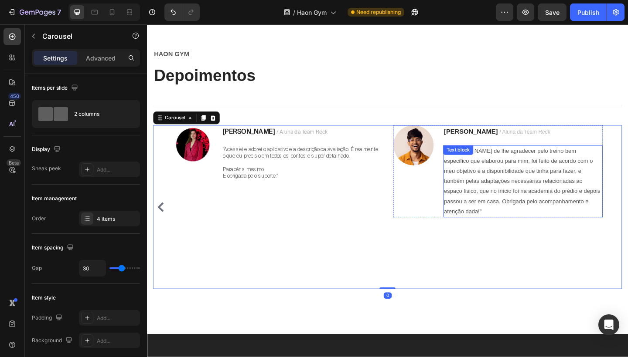
click at [528, 166] on div ""Jean gostaria de lhe agradecer pelo treino bem especifico que elaborou para mi…" at bounding box center [555, 195] width 173 height 78
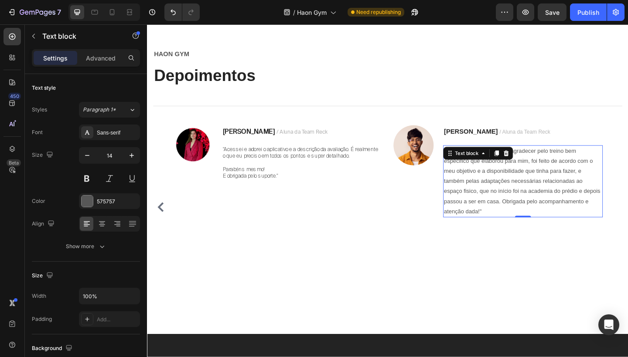
click at [528, 166] on icon at bounding box center [527, 165] width 5 height 6
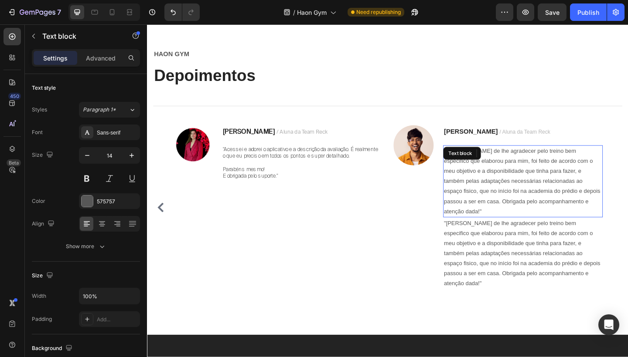
click at [528, 166] on div ""Jean gostaria de lhe agradecer pelo treino bem especifico que elaborou para mi…" at bounding box center [555, 195] width 173 height 78
click at [539, 165] on icon at bounding box center [538, 165] width 6 height 6
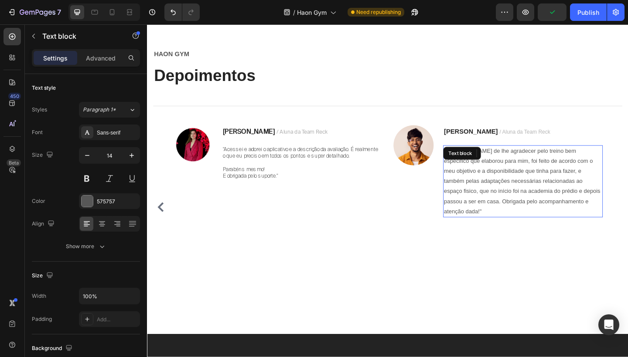
click at [523, 178] on p ""[PERSON_NAME] de lhe agradecer pelo treino bem especifico que elaborou para mi…" at bounding box center [556, 195] width 172 height 77
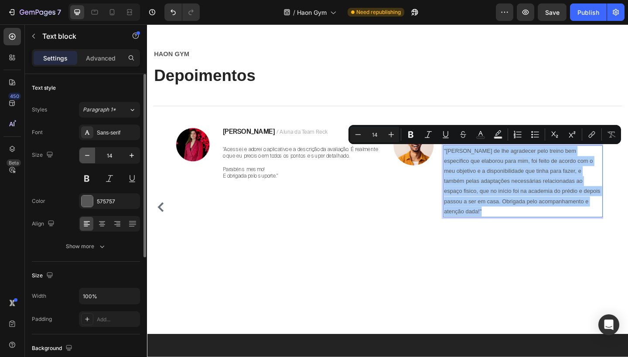
click at [89, 159] on icon "button" at bounding box center [87, 155] width 9 height 9
type input "13"
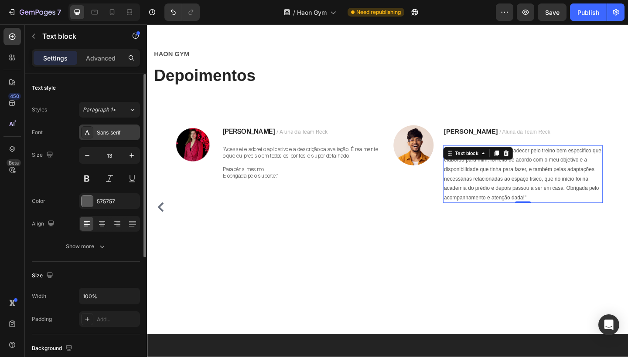
click at [109, 136] on div "Sans-serif" at bounding box center [117, 133] width 41 height 8
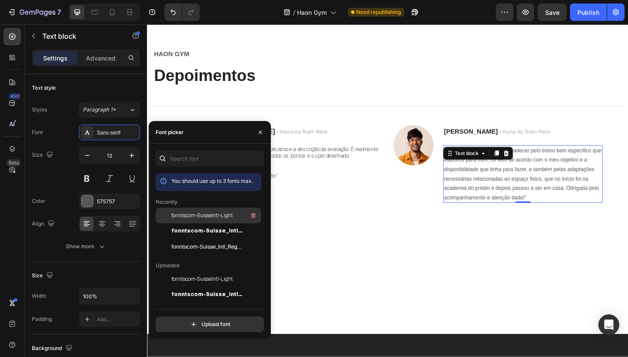
click at [188, 217] on span "fonntscom-SuisseIntl-Light" at bounding box center [201, 216] width 61 height 8
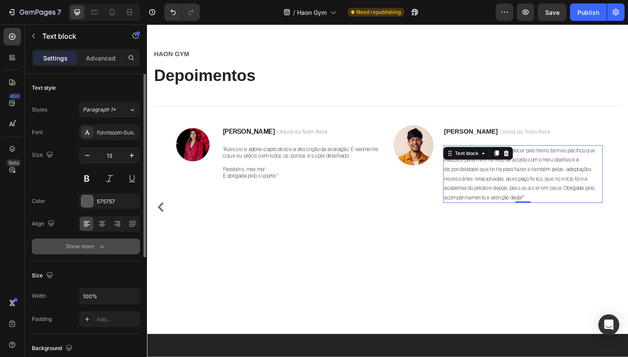
click at [102, 249] on icon "button" at bounding box center [102, 246] width 9 height 9
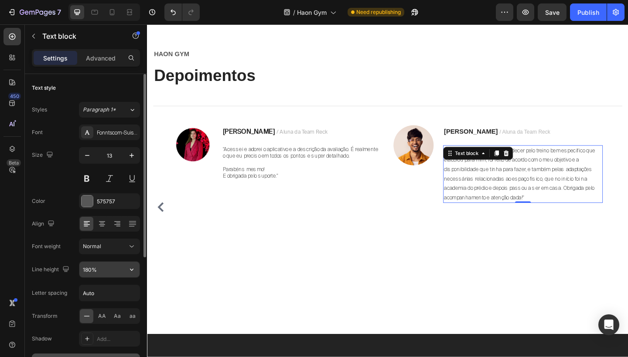
click at [88, 272] on input "180%" at bounding box center [109, 270] width 60 height 16
click at [88, 267] on input "180%" at bounding box center [109, 270] width 60 height 16
click at [88, 272] on input "180%" at bounding box center [109, 270] width 60 height 16
click at [88, 269] on input "180%" at bounding box center [109, 270] width 60 height 16
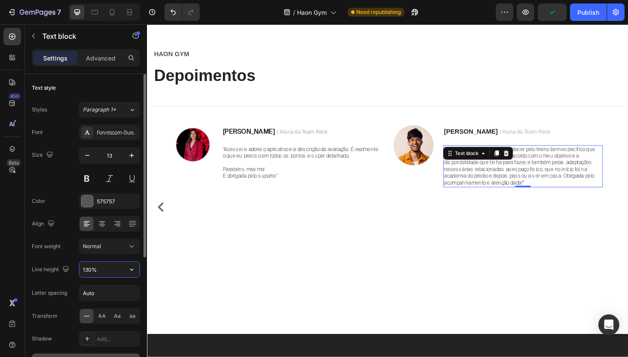
type input "130%"
drag, startPoint x: 664, startPoint y: 153, endPoint x: 550, endPoint y: 137, distance: 115.2
click at [550, 137] on p "Renata / Aluna da Team Reck" at bounding box center [556, 142] width 172 height 13
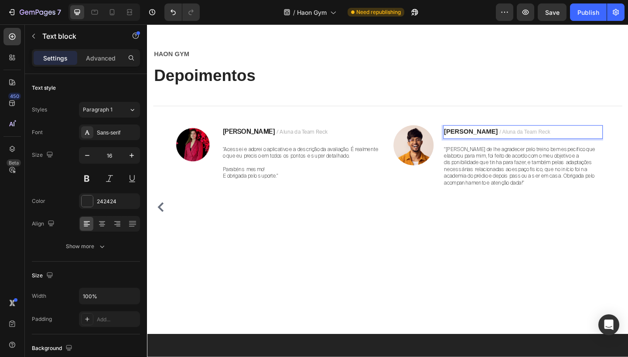
click at [550, 137] on p "Renata / Aluna da Team Reck" at bounding box center [556, 142] width 172 height 13
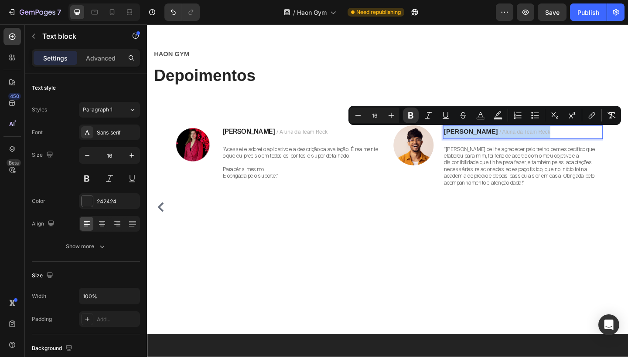
click at [550, 137] on p "Renata / Aluna da Team Reck" at bounding box center [556, 142] width 172 height 13
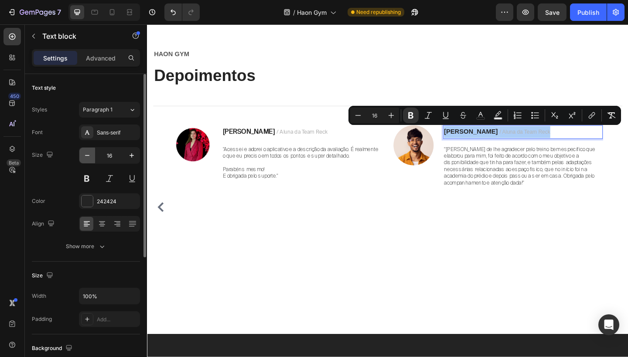
click at [88, 157] on icon "button" at bounding box center [87, 155] width 9 height 9
type input "15"
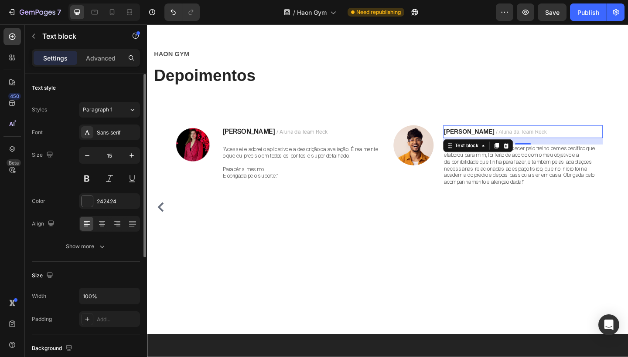
click at [104, 141] on div "Font Sans-serif Size 15 Color 242424 Align Show more" at bounding box center [86, 190] width 108 height 130
click at [109, 137] on div "Sans-serif" at bounding box center [109, 133] width 61 height 16
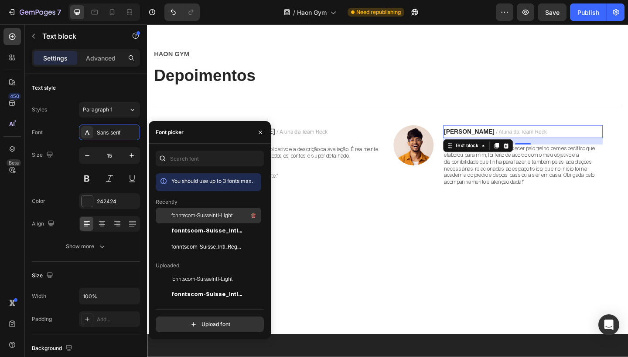
click at [194, 214] on span "fonntscom-SuisseIntl-Light" at bounding box center [201, 216] width 61 height 8
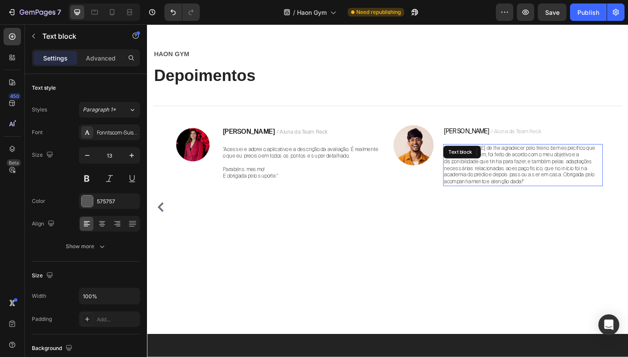
click at [578, 175] on p ""[PERSON_NAME] de lhe agradecer pelo treino bem especifico que elaborou para mi…" at bounding box center [556, 178] width 172 height 44
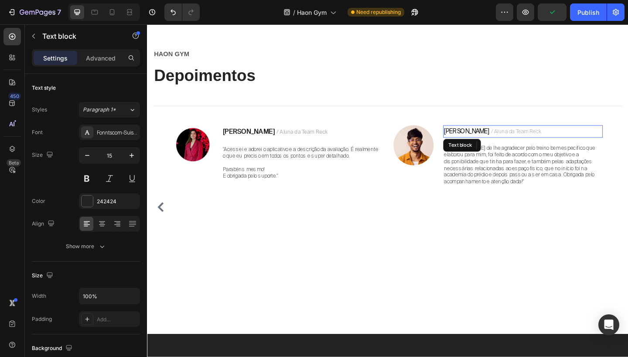
click at [479, 141] on strong "[PERSON_NAME]" at bounding box center [494, 141] width 49 height 9
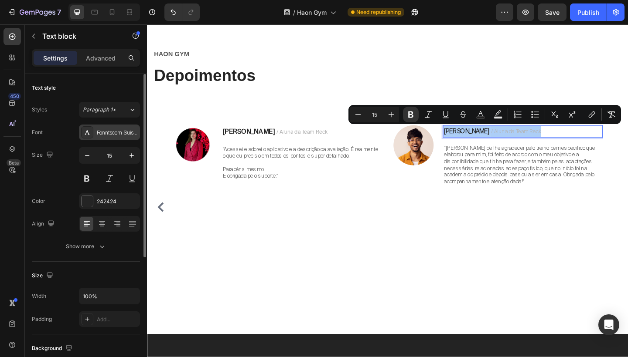
click at [111, 135] on div "Fonntscom-SuisseIntl-Light" at bounding box center [117, 133] width 41 height 8
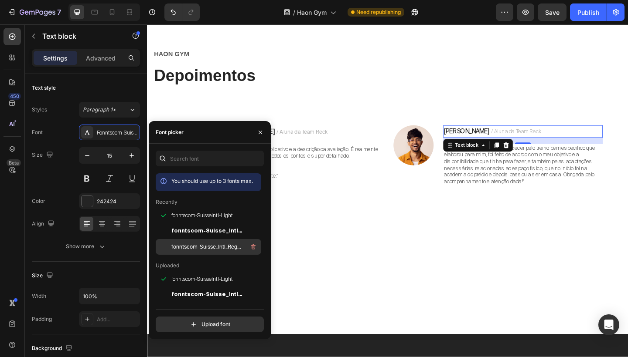
click at [196, 247] on span "fonntscom-Suisse_Intl_Regular" at bounding box center [207, 247] width 72 height 8
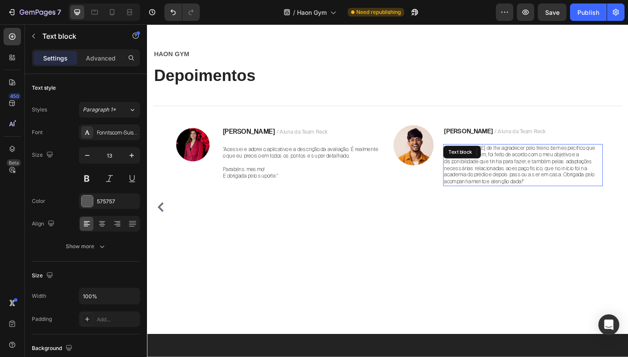
drag, startPoint x: 642, startPoint y: 193, endPoint x: 528, endPoint y: 181, distance: 114.4
click at [525, 182] on p ""[PERSON_NAME] de lhe agradecer pelo treino bem especifico que elaborou para mi…" at bounding box center [556, 178] width 172 height 44
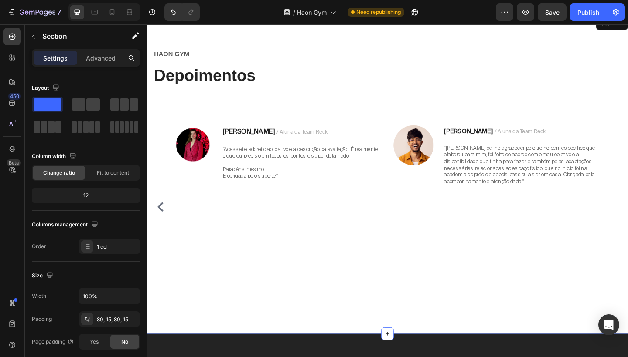
click at [627, 194] on div "HAON GYM Text block Depoimentos Heading Title Line Image Catena / Aluna da Team…" at bounding box center [408, 188] width 523 height 347
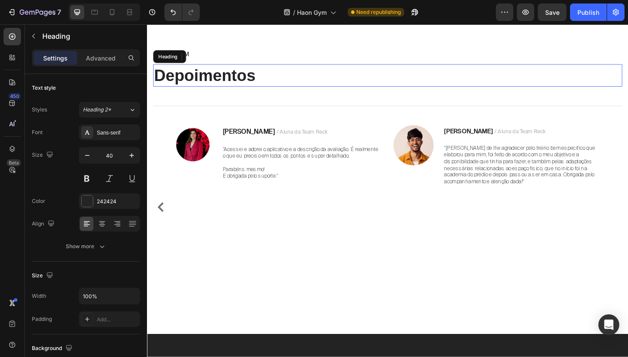
click at [463, 82] on h2 "Depoimentos" at bounding box center [408, 80] width 510 height 24
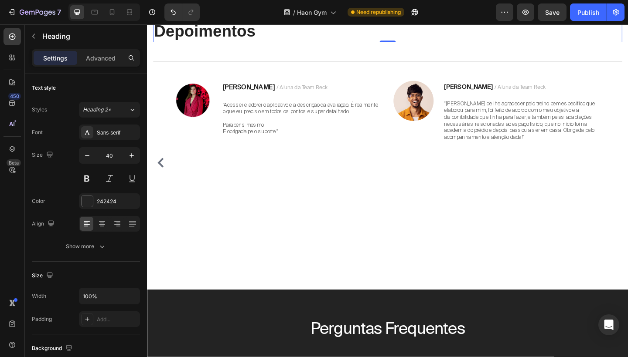
scroll to position [2100, 0]
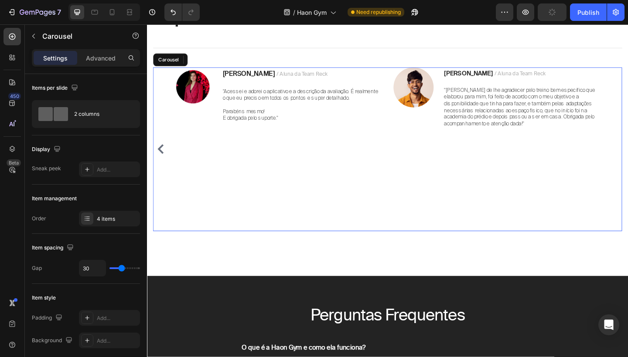
click at [159, 159] on icon "Carousel Back Arrow" at bounding box center [161, 160] width 10 height 10
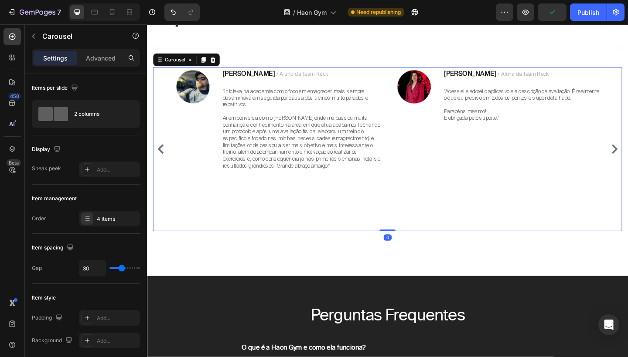
click at [159, 159] on icon "Carousel Back Arrow" at bounding box center [161, 160] width 10 height 10
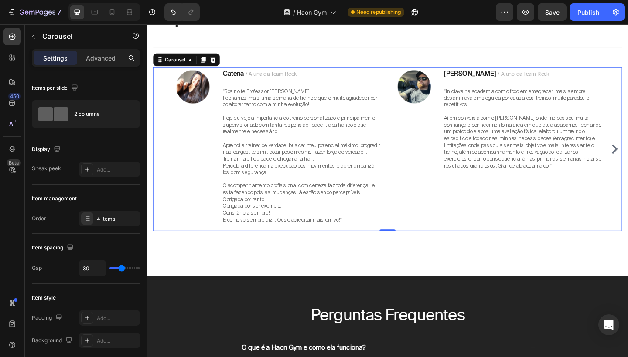
click at [159, 159] on div "Image Catena / Aluna da Team Reck Text block "Boa noite Professor Jean! Fechamo…" at bounding box center [408, 160] width 510 height 178
click at [170, 180] on div "Image Catena / Aluna da Team Reck Text block "Boa noite Professor Jean! Fechamo…" at bounding box center [408, 160] width 510 height 178
click at [34, 36] on icon "button" at bounding box center [33, 36] width 7 height 7
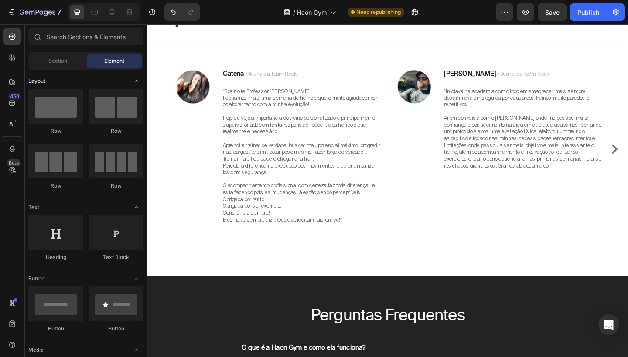
click at [135, 78] on icon "Toggle open" at bounding box center [136, 81] width 7 height 7
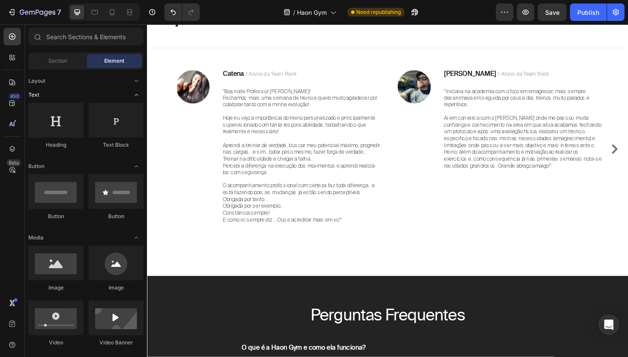
click at [138, 95] on icon "Toggle open" at bounding box center [136, 95] width 3 height 2
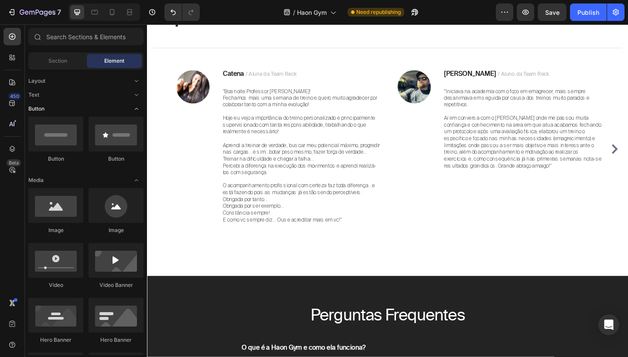
click at [138, 107] on icon "Toggle open" at bounding box center [136, 108] width 7 height 7
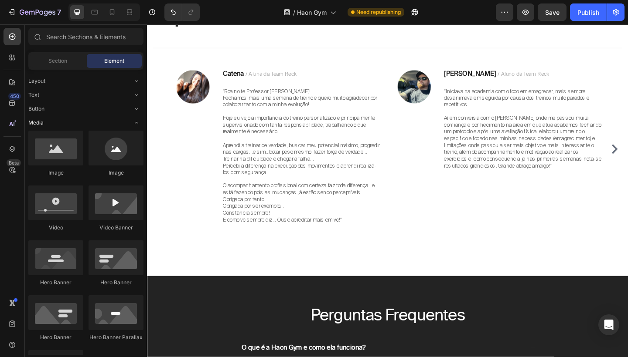
click at [135, 123] on icon "Toggle open" at bounding box center [136, 122] width 7 height 7
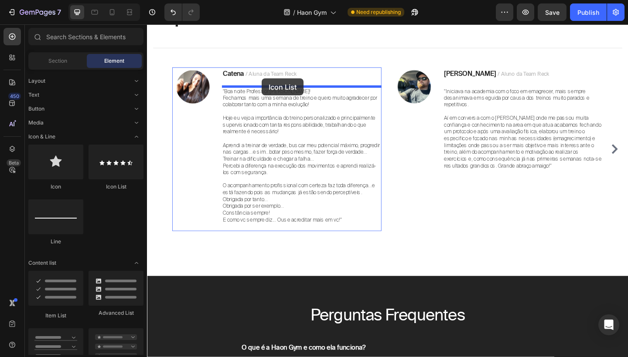
drag, startPoint x: 268, startPoint y: 182, endPoint x: 272, endPoint y: 83, distance: 99.0
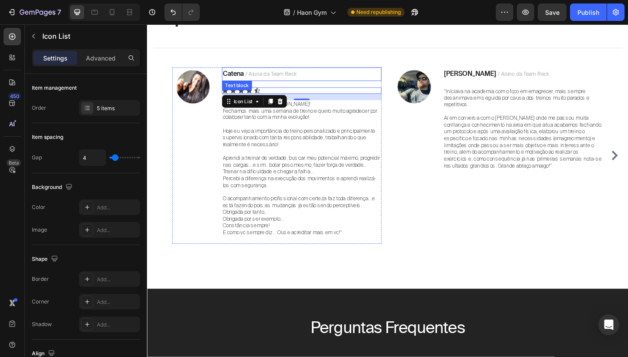
click at [285, 80] on span "/ Aluna da Team Reck" at bounding box center [282, 78] width 56 height 7
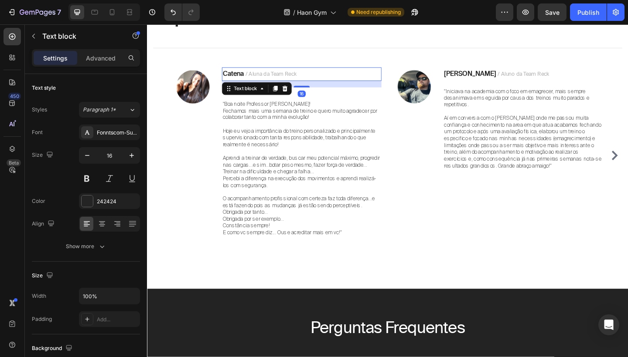
drag, startPoint x: 318, startPoint y: 90, endPoint x: 318, endPoint y: 83, distance: 7.0
click at [318, 83] on div "Catena / Aluna da Team Reck Text block 16" at bounding box center [314, 78] width 173 height 15
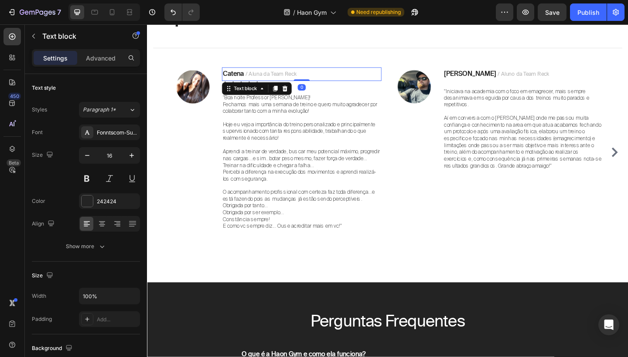
drag, startPoint x: 318, startPoint y: 91, endPoint x: 318, endPoint y: 80, distance: 11.3
click at [318, 80] on div "Catena / Aluna da Team Reck Text block 0" at bounding box center [314, 78] width 173 height 15
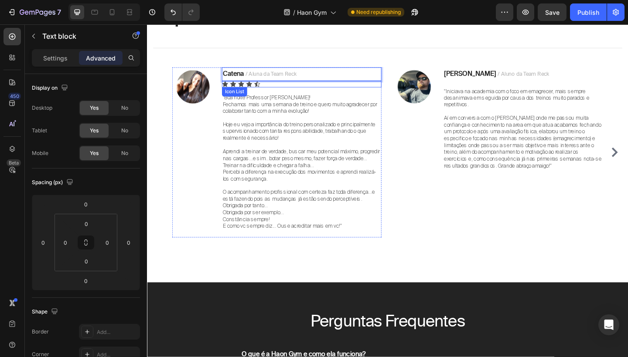
click at [293, 88] on div "Icon Icon Icon Icon Icon" at bounding box center [314, 89] width 173 height 7
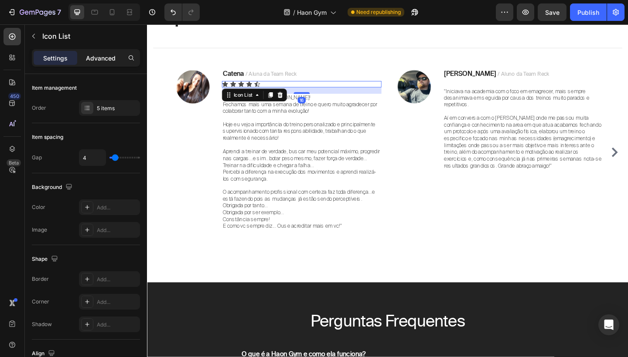
click at [93, 59] on p "Advanced" at bounding box center [101, 58] width 30 height 9
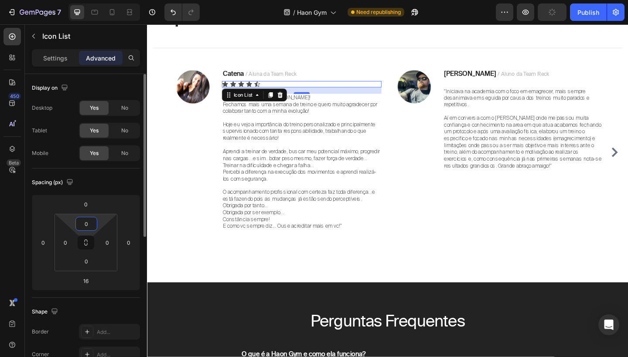
click at [92, 219] on input "0" at bounding box center [86, 223] width 17 height 13
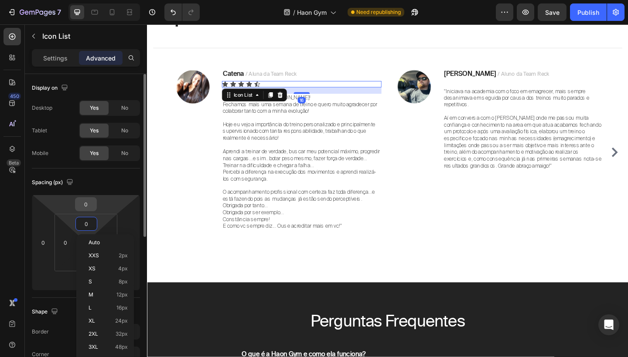
click at [88, 205] on input "0" at bounding box center [85, 204] width 17 height 13
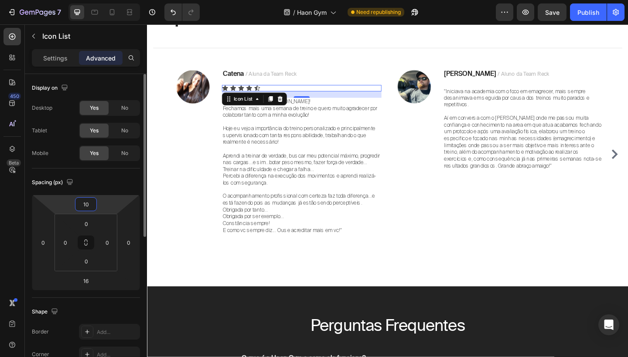
type input "1"
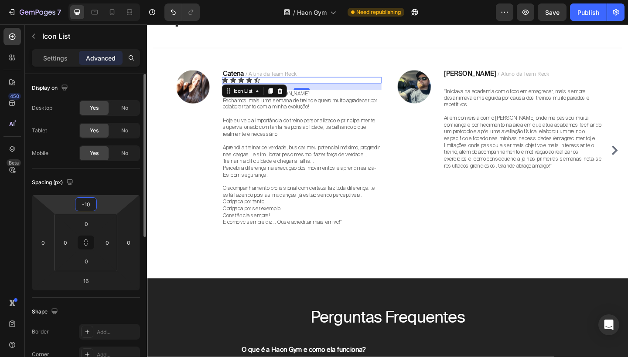
type input "-1"
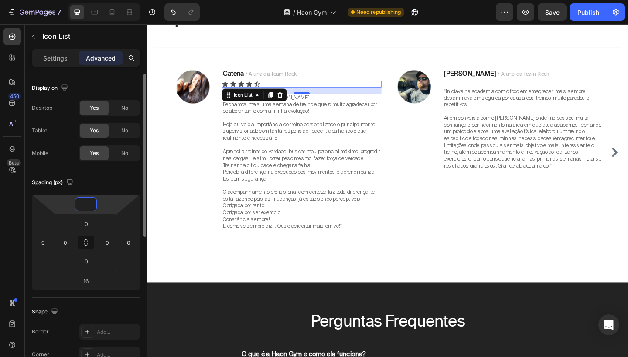
type input "-5"
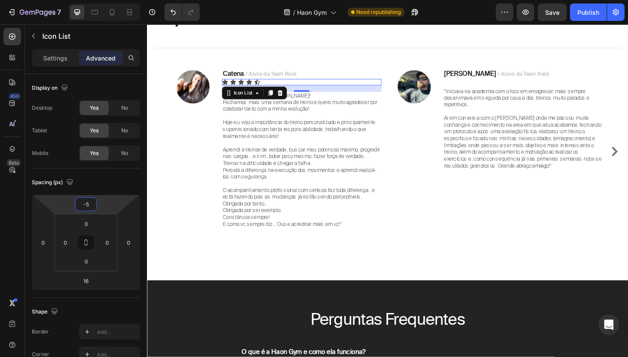
click at [232, 88] on div "Icon" at bounding box center [231, 87] width 7 height 7
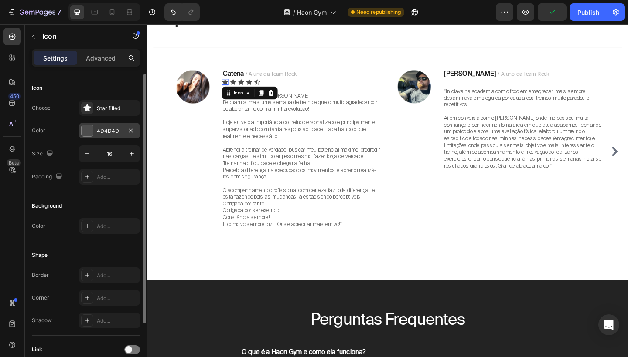
click at [115, 133] on div "4D4D4D" at bounding box center [109, 131] width 25 height 8
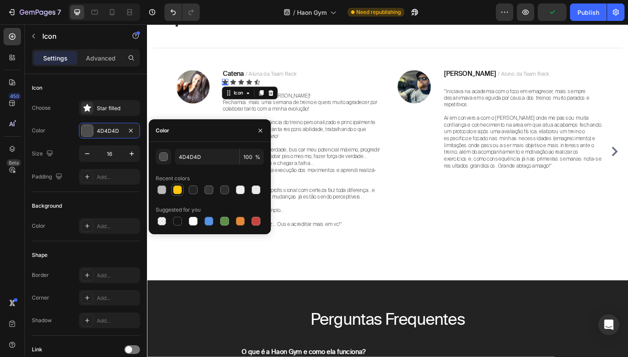
click at [176, 190] on div at bounding box center [177, 190] width 9 height 9
type input "FFC60B"
click at [242, 85] on icon at bounding box center [240, 87] width 7 height 7
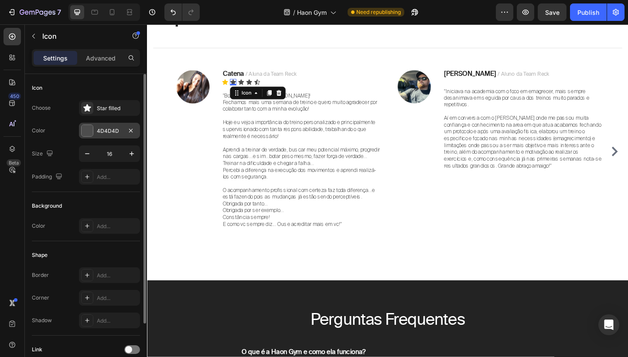
click at [119, 130] on div "4D4D4D" at bounding box center [109, 131] width 25 height 8
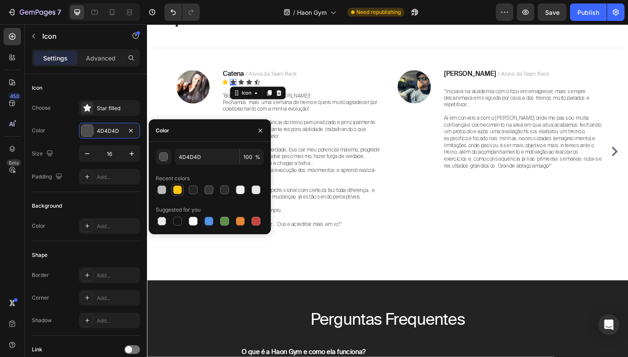
click at [174, 190] on div at bounding box center [177, 190] width 9 height 9
type input "FFC60B"
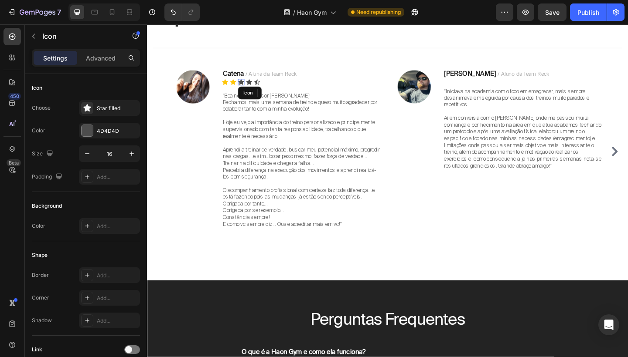
click at [251, 87] on icon at bounding box center [249, 88] width 6 height 6
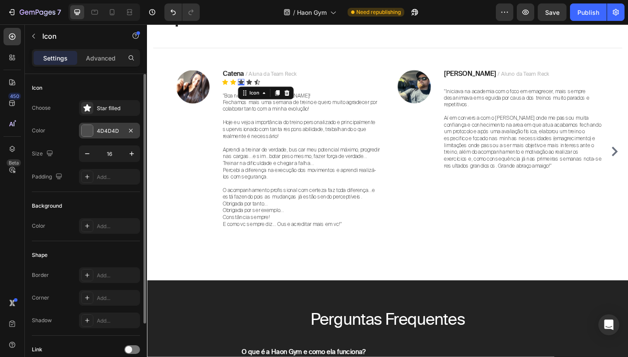
click at [102, 137] on div "4D4D4D" at bounding box center [109, 131] width 61 height 16
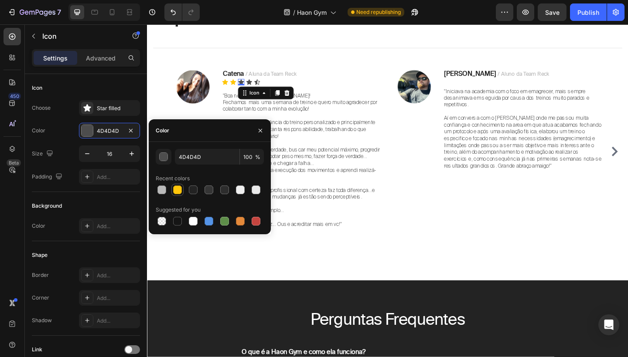
click at [181, 192] on div at bounding box center [177, 190] width 9 height 9
type input "FFC60B"
click at [256, 87] on icon at bounding box center [258, 88] width 6 height 6
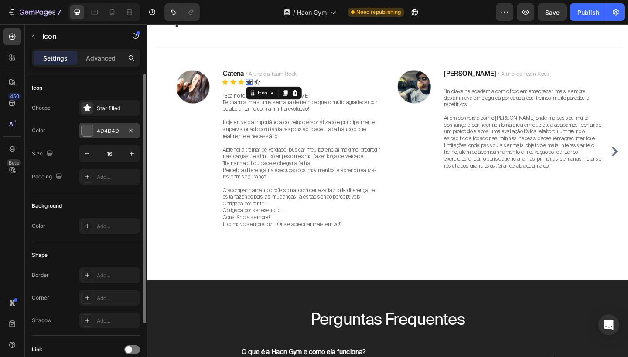
click at [107, 131] on div "4D4D4D" at bounding box center [109, 131] width 25 height 8
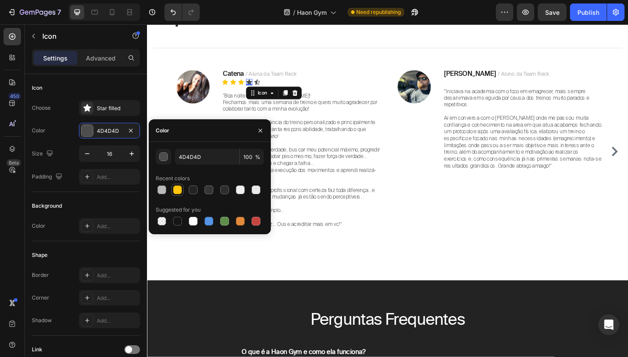
click at [180, 194] on div at bounding box center [177, 190] width 9 height 9
type input "FFC60B"
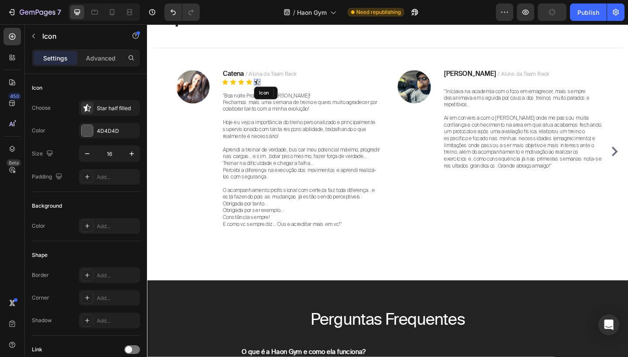
click at [268, 85] on icon at bounding box center [267, 88] width 6 height 6
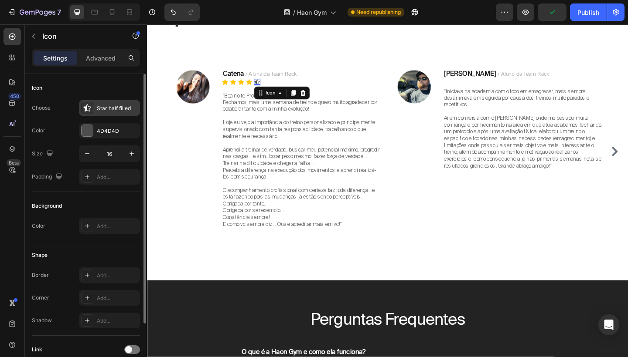
click at [121, 109] on div "Star half filled" at bounding box center [117, 109] width 41 height 8
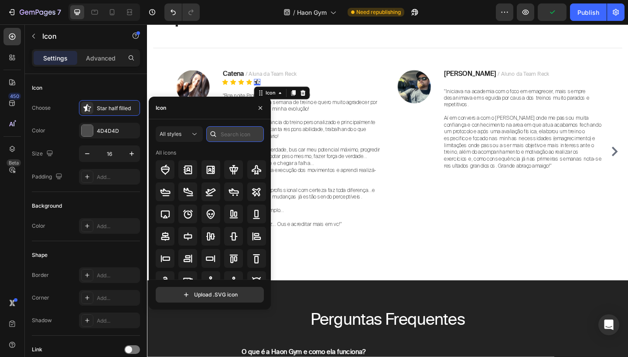
click at [229, 131] on input "text" at bounding box center [235, 134] width 58 height 16
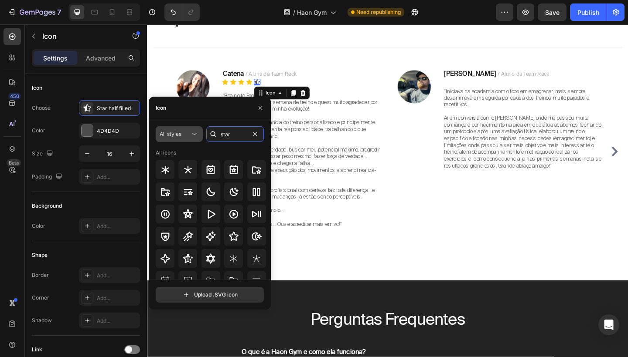
type input "star"
click at [187, 133] on div "All styles" at bounding box center [175, 134] width 31 height 8
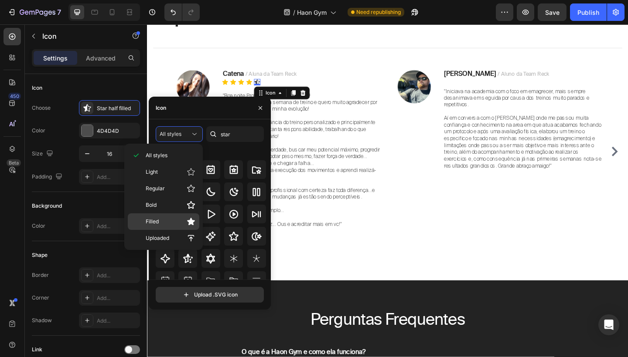
click at [184, 221] on p "Filled" at bounding box center [171, 221] width 50 height 9
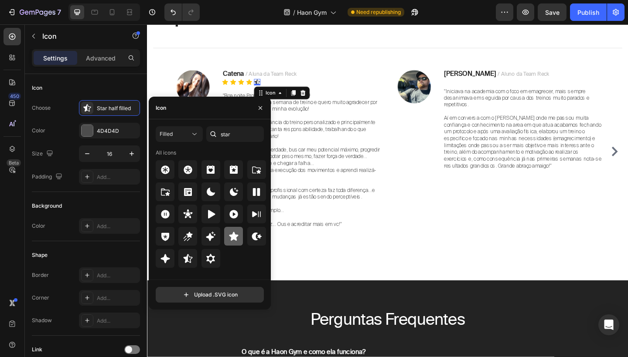
click at [238, 237] on icon at bounding box center [233, 236] width 10 height 10
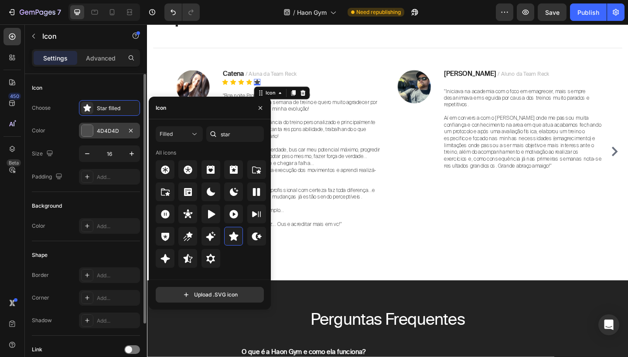
click at [107, 130] on div "4D4D4D" at bounding box center [109, 131] width 25 height 8
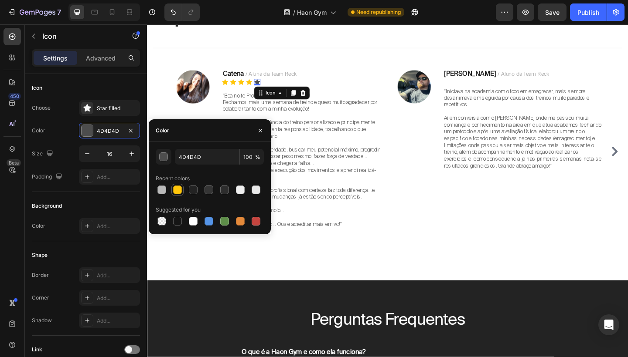
click at [182, 190] on div at bounding box center [177, 190] width 10 height 10
type input "FFC60B"
click at [287, 88] on div "Icon Icon Icon Icon Icon 0" at bounding box center [314, 87] width 173 height 7
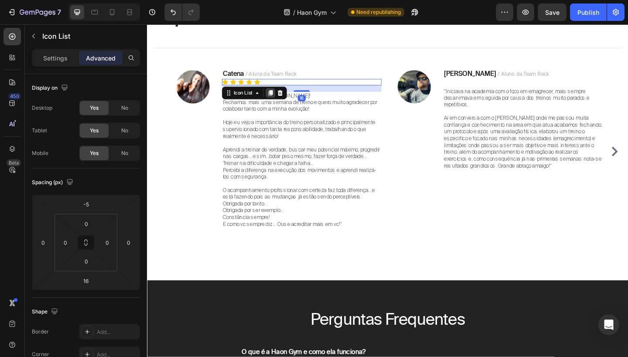
click at [282, 99] on icon at bounding box center [281, 99] width 5 height 6
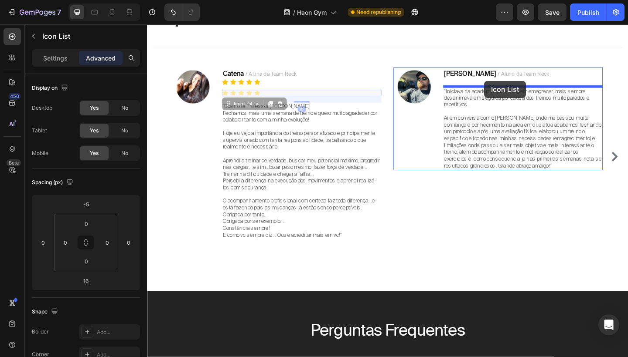
drag, startPoint x: 235, startPoint y: 112, endPoint x: 513, endPoint y: 86, distance: 279.8
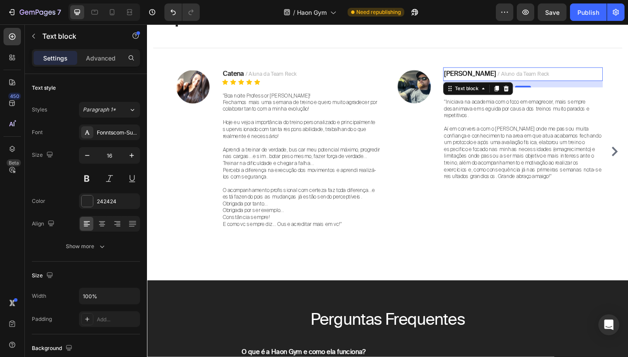
click at [520, 83] on p "Dony Polak / Aluno da Team Reck" at bounding box center [556, 78] width 172 height 13
click at [556, 90] on div "16" at bounding box center [555, 89] width 173 height 7
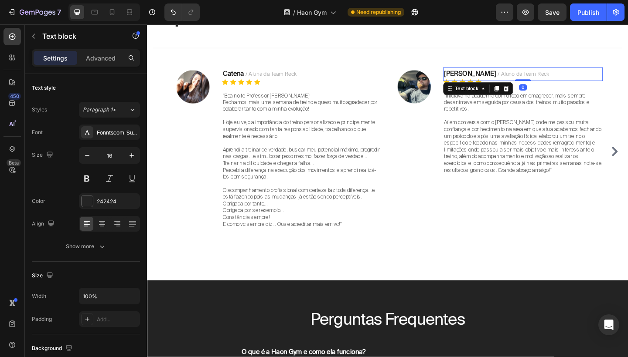
drag, startPoint x: 556, startPoint y: 91, endPoint x: 556, endPoint y: 77, distance: 13.9
click at [556, 77] on div "Dony Polak / Aluno da Team Reck Text block 0" at bounding box center [555, 78] width 173 height 15
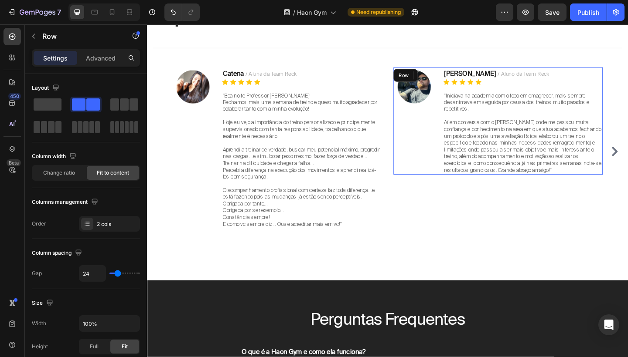
click at [540, 94] on div "Dony Polak / Aluno da Team Reck Text block 0 Icon Icon Icon Icon Icon Icon List…" at bounding box center [555, 129] width 173 height 117
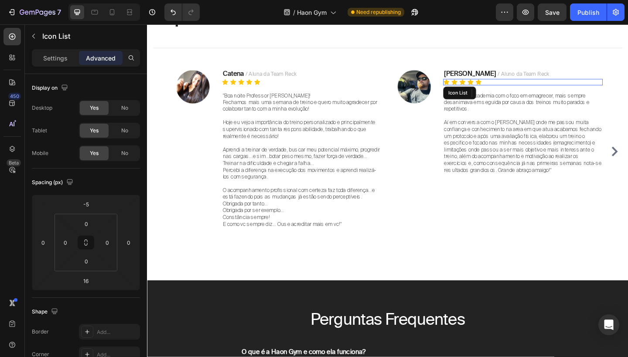
click at [597, 85] on div "Icon Icon Icon Icon Icon" at bounding box center [555, 87] width 173 height 7
click at [524, 96] on icon at bounding box center [522, 99] width 5 height 6
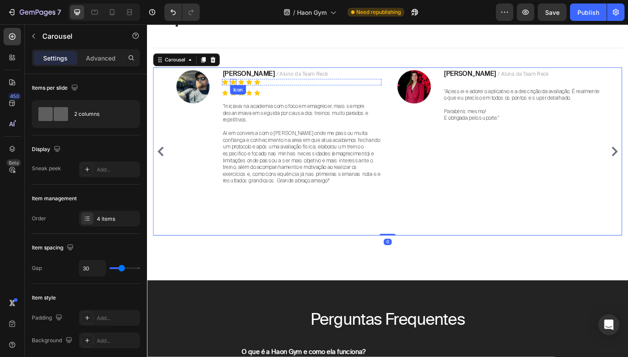
click at [241, 93] on div "Icon" at bounding box center [245, 96] width 17 height 10
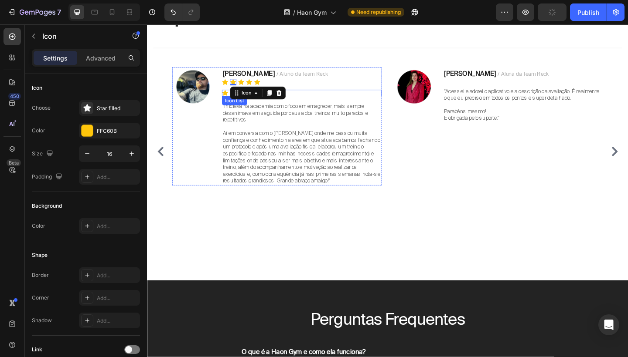
click at [232, 99] on div "Icon" at bounding box center [231, 99] width 7 height 7
click at [291, 100] on div "Icon 0 Icon Icon Icon Icon" at bounding box center [314, 99] width 173 height 7
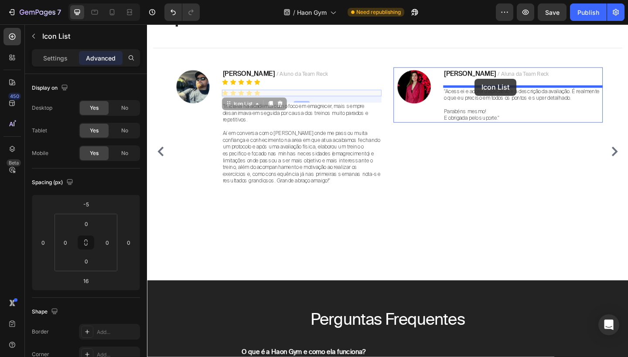
drag, startPoint x: 238, startPoint y: 112, endPoint x: 503, endPoint y: 84, distance: 267.0
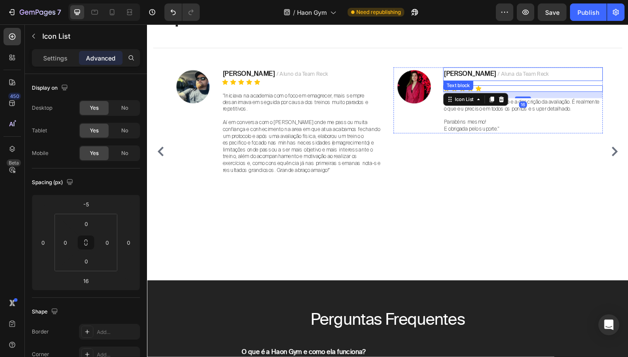
click at [535, 80] on span "/ Aluna da Team Reck" at bounding box center [556, 78] width 56 height 7
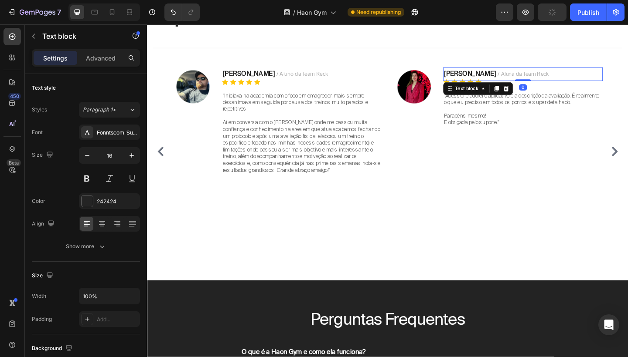
drag, startPoint x: 560, startPoint y: 92, endPoint x: 560, endPoint y: 84, distance: 7.8
click at [560, 84] on div "Carla / Aluna da Team Reck Text block 0 Icon Icon Icon Icon Icon Icon List "Ace…" at bounding box center [555, 103] width 173 height 65
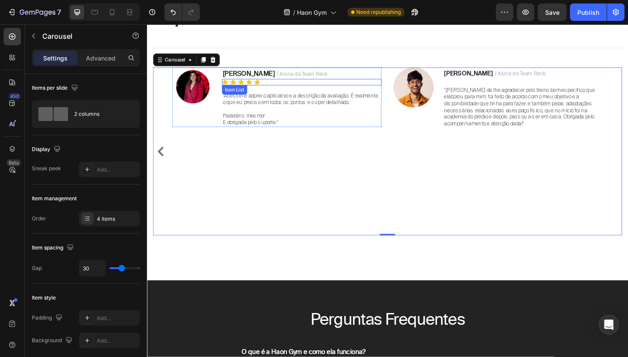
click at [318, 88] on div "Icon Icon Icon Icon Icon" at bounding box center [314, 87] width 173 height 7
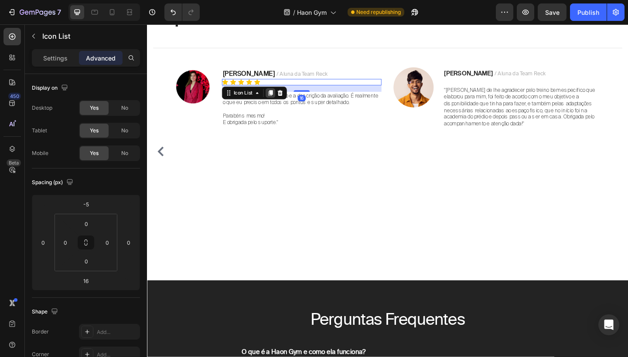
click at [279, 99] on icon at bounding box center [281, 99] width 7 height 7
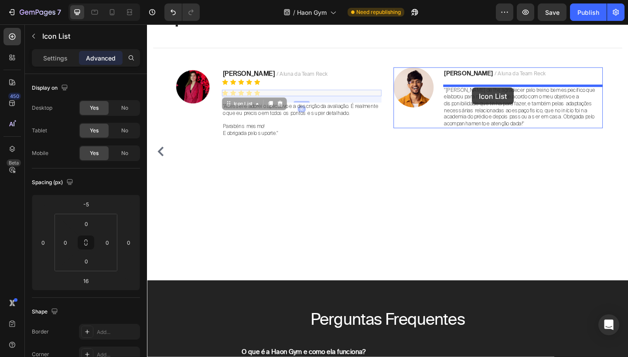
drag, startPoint x: 234, startPoint y: 112, endPoint x: 500, endPoint y: 93, distance: 266.5
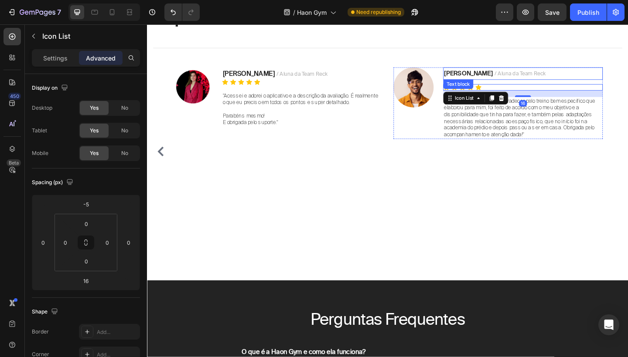
click at [532, 78] on span "/ Aluna da Team Reck" at bounding box center [553, 78] width 56 height 7
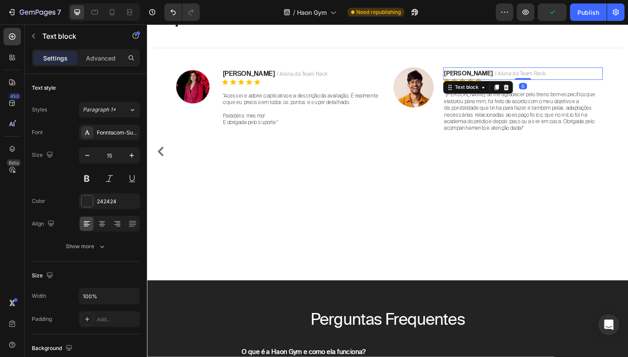
drag, startPoint x: 553, startPoint y: 91, endPoint x: 553, endPoint y: 68, distance: 22.7
click at [553, 68] on div "HAON GYM Text block Depoimentos Heading Title Line Image Catena / Aluna da Team…" at bounding box center [408, 121] width 510 height 268
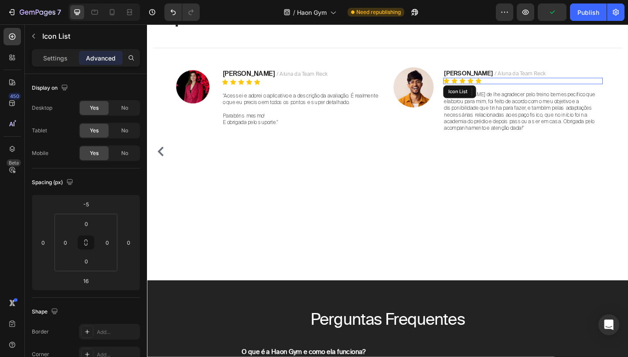
click at [537, 84] on div "Icon Icon Icon Icon Icon" at bounding box center [555, 86] width 173 height 7
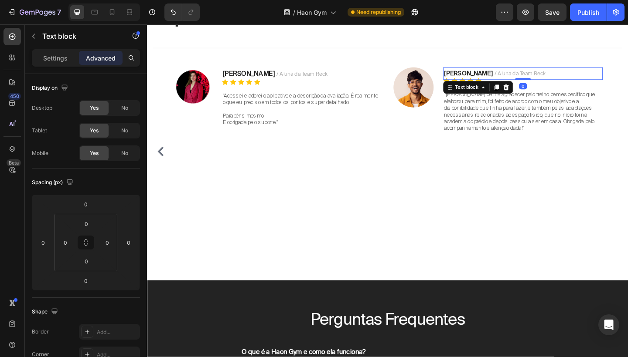
click at [613, 80] on p "Renata / Aluna da Team Reck" at bounding box center [556, 78] width 172 height 12
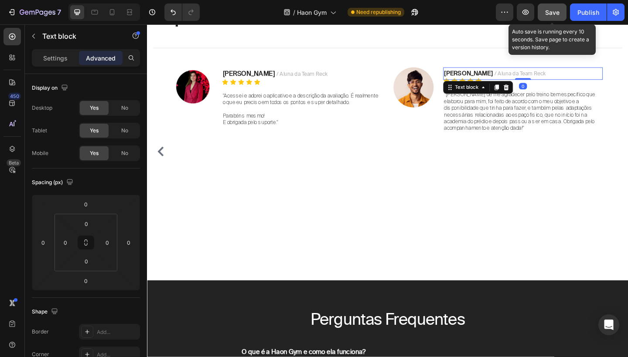
click at [554, 15] on span "Save" at bounding box center [552, 12] width 14 height 7
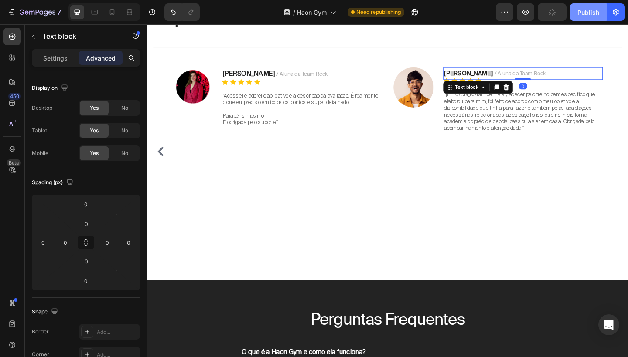
click at [585, 15] on div "Publish" at bounding box center [588, 12] width 22 height 9
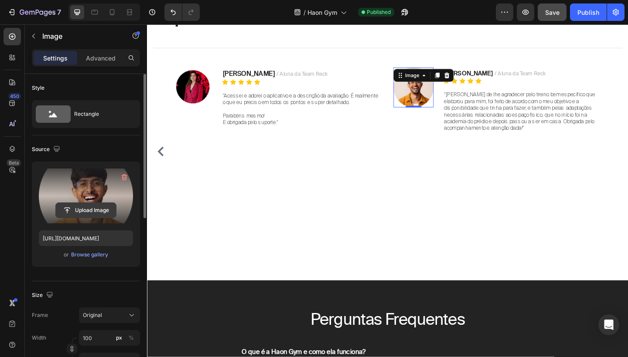
click at [98, 206] on input "file" at bounding box center [86, 210] width 60 height 15
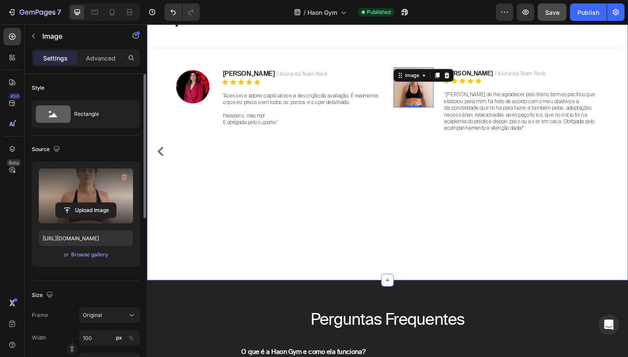
type input "https://cdn.shopify.com/s/files/1/0754/9681/6871/files/gempages_576628724481393…"
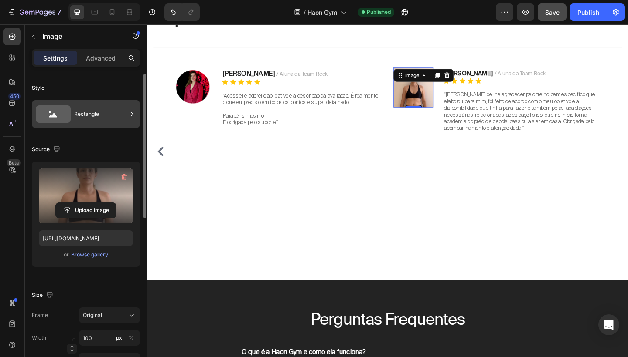
click at [100, 103] on div "Rectangle" at bounding box center [86, 114] width 108 height 28
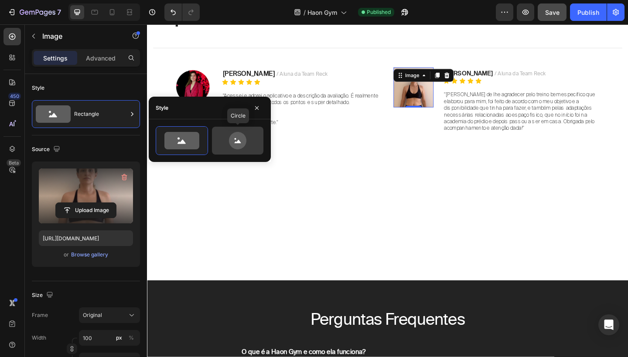
click at [237, 140] on icon at bounding box center [237, 140] width 17 height 17
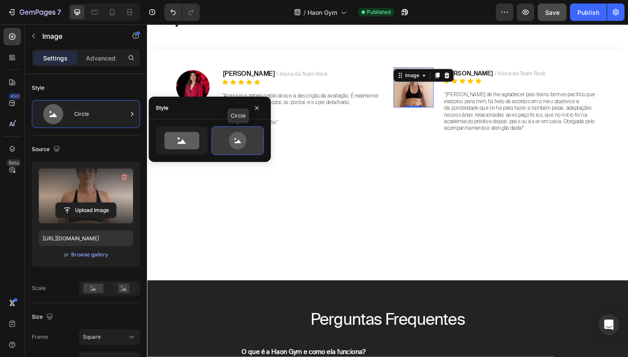
type input "80"
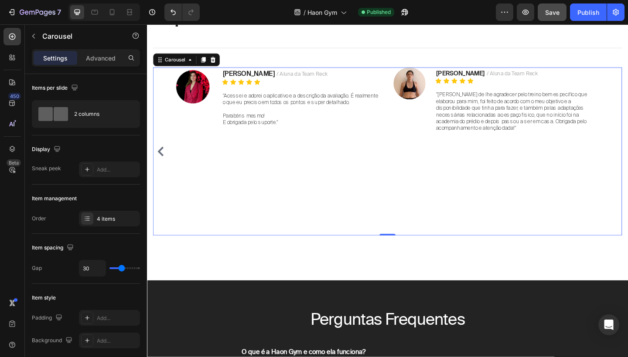
click at [384, 207] on div "Image Carla / Aluna da Team Reck Text block Icon Icon Icon Icon Icon Icon List …" at bounding box center [288, 162] width 228 height 183
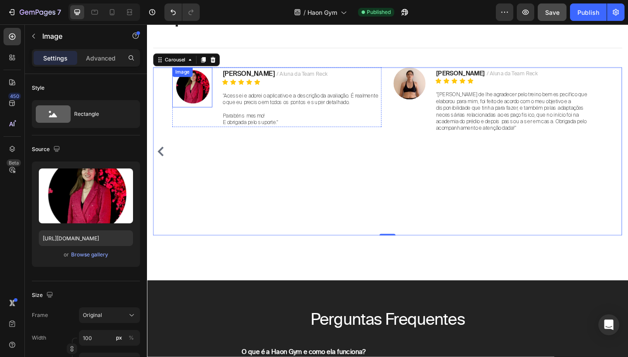
click at [202, 108] on img at bounding box center [196, 93] width 44 height 44
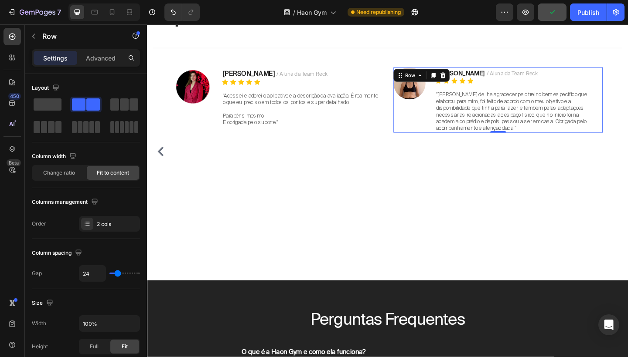
click at [451, 101] on div "Image Renata / Aluna da Team Reck Text block Icon Icon Icon Icon Icon Icon List…" at bounding box center [529, 106] width 228 height 71
click at [441, 95] on img at bounding box center [432, 88] width 35 height 35
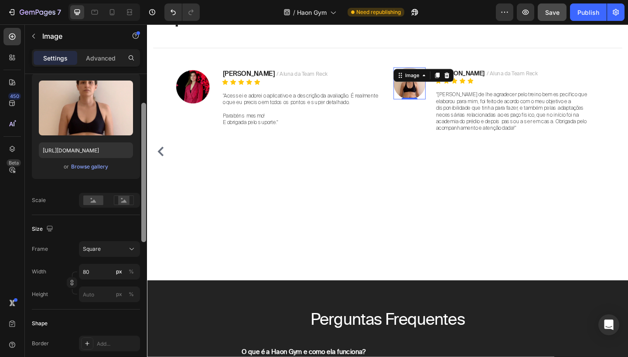
scroll to position [98, 0]
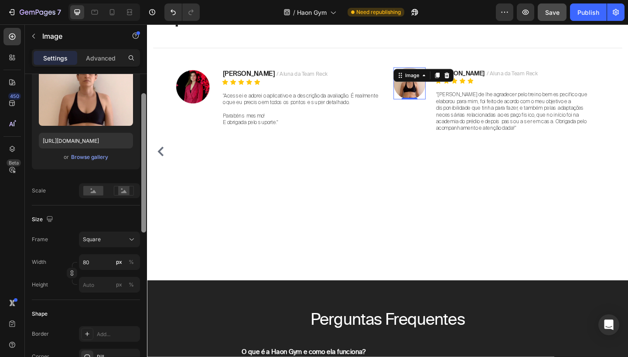
drag, startPoint x: 141, startPoint y: 208, endPoint x: 141, endPoint y: 253, distance: 44.5
click at [141, 253] on div at bounding box center [143, 211] width 7 height 308
click at [94, 258] on input "80" at bounding box center [109, 263] width 61 height 16
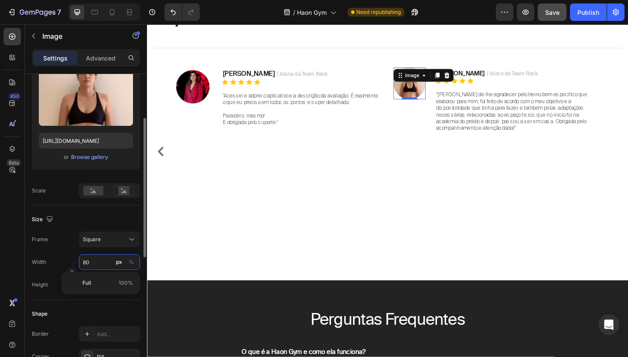
click at [93, 262] on input "80" at bounding box center [109, 263] width 61 height 16
type input "8"
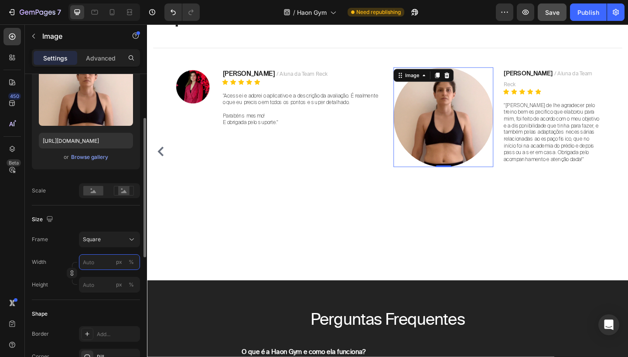
type input "1"
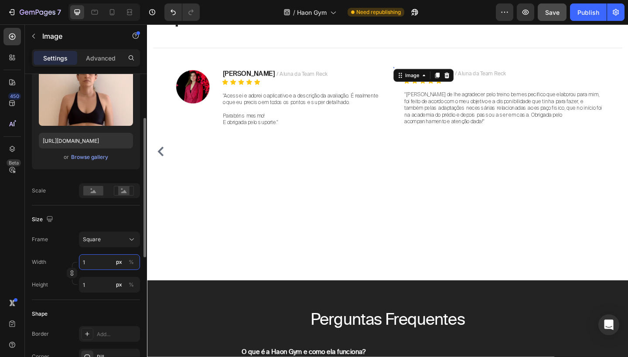
type input "10"
type input "100"
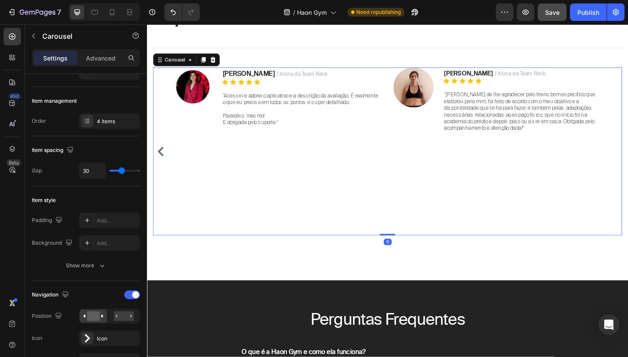
click at [399, 218] on div "Image Carla / Aluna da Team Reck Text block Icon Icon Icon Icon Icon Icon List …" at bounding box center [288, 162] width 228 height 183
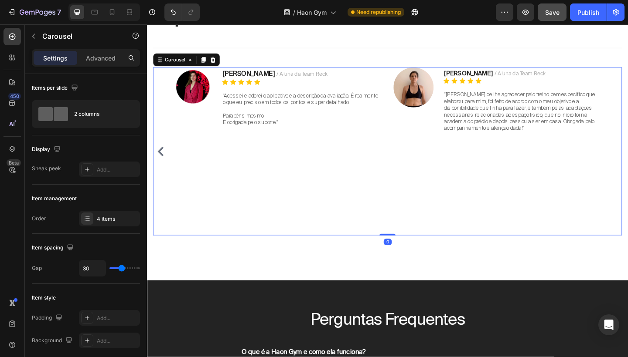
click at [160, 158] on icon "Carousel Back Arrow" at bounding box center [161, 163] width 7 height 10
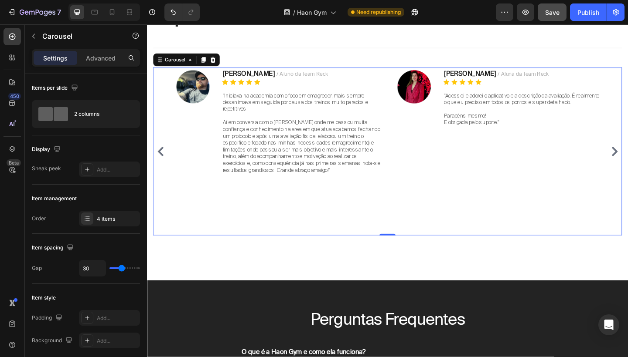
click at [195, 230] on div "Image Dony Polak / Aluno da Team Reck Text block Icon Icon Icon Icon Icon Icon …" at bounding box center [288, 162] width 228 height 183
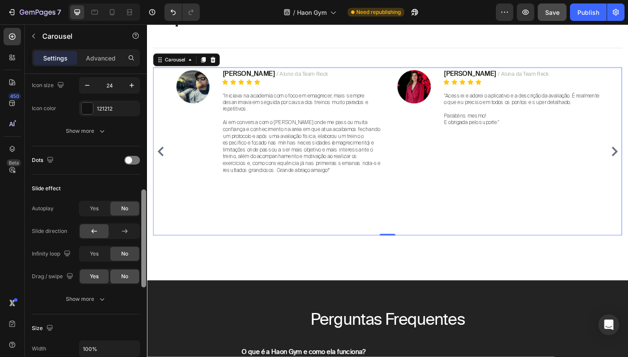
scroll to position [371, 0]
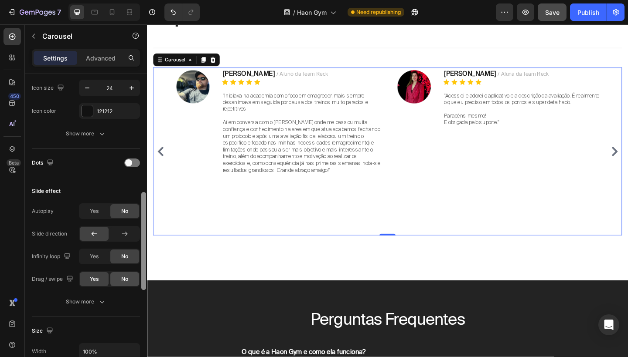
drag, startPoint x: 143, startPoint y: 163, endPoint x: 119, endPoint y: 281, distance: 120.9
click at [119, 281] on div "Items per slide 2 columns Display Sneak peek Add... Item management Order 4 ite…" at bounding box center [86, 228] width 122 height 308
click at [131, 166] on span at bounding box center [128, 163] width 7 height 7
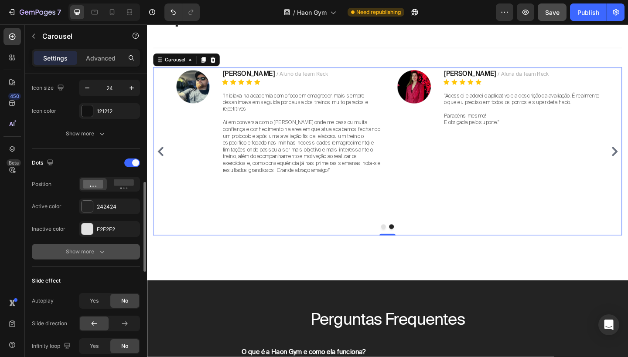
click at [99, 249] on icon "button" at bounding box center [102, 252] width 9 height 9
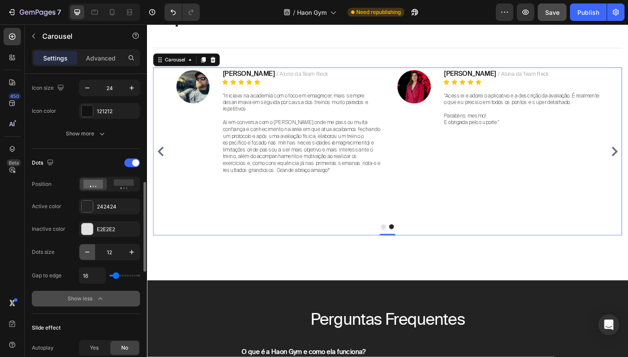
click at [89, 258] on button "button" at bounding box center [87, 253] width 16 height 16
type input "8"
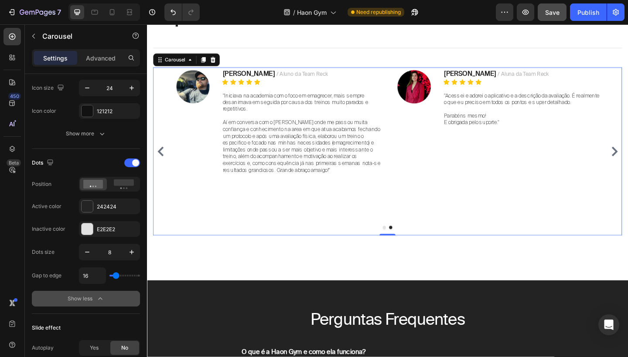
click at [557, 19] on button "Save" at bounding box center [551, 11] width 29 height 17
click at [596, 5] on button "Publish" at bounding box center [588, 11] width 37 height 17
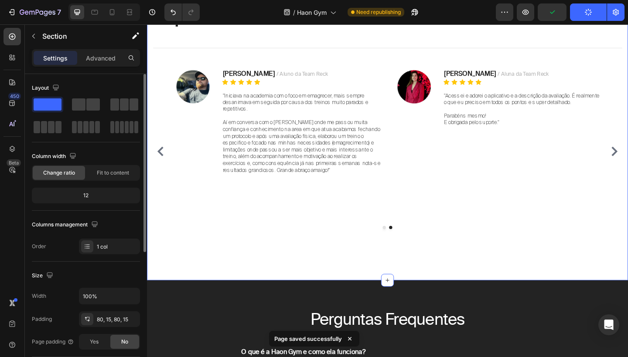
scroll to position [2090, 0]
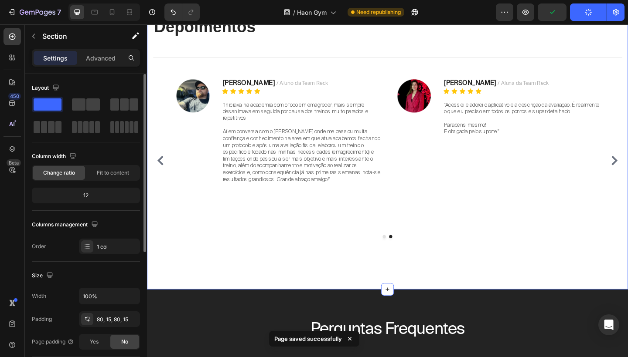
click at [553, 275] on div "HAON GYM Text block Depoimentos Heading Title Line Image Catena / Aluna da Team…" at bounding box center [408, 137] width 523 height 351
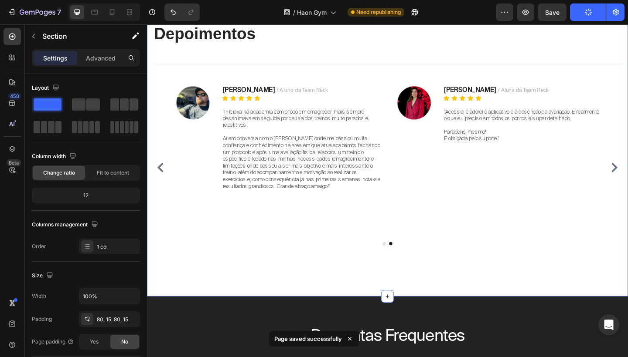
click at [549, 268] on div "HAON GYM Text block Depoimentos Heading Title Line Image Catena / Aluna da Team…" at bounding box center [408, 145] width 510 height 282
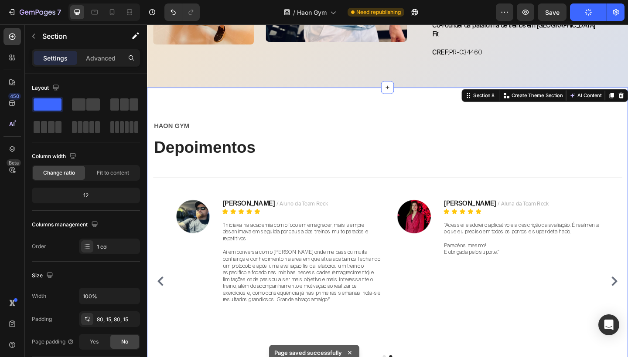
scroll to position [1959, 0]
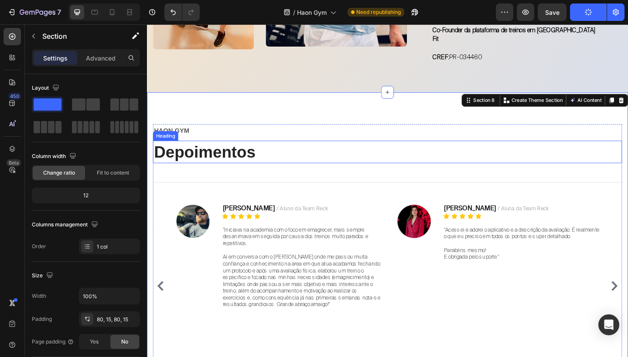
click at [230, 162] on h2 "Depoimentos" at bounding box center [408, 163] width 510 height 24
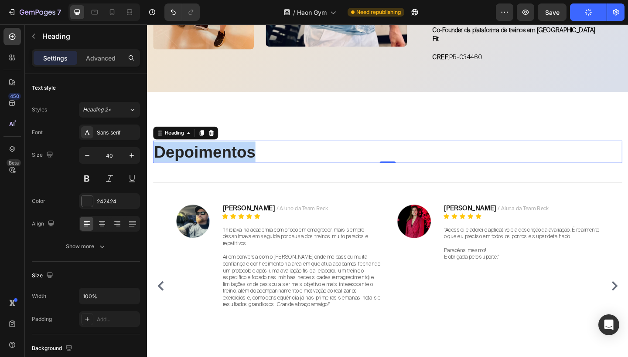
click at [230, 162] on p "Depoimentos" at bounding box center [408, 163] width 508 height 23
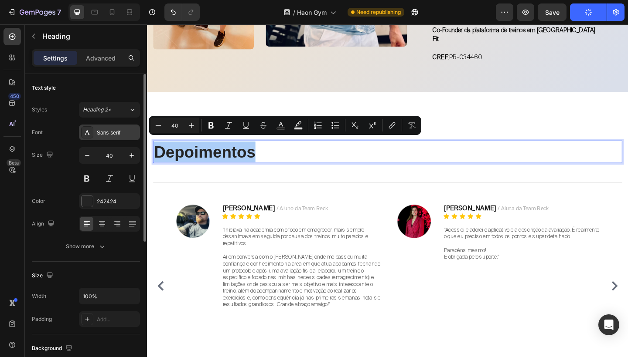
click at [115, 138] on div "Sans-serif" at bounding box center [109, 133] width 61 height 16
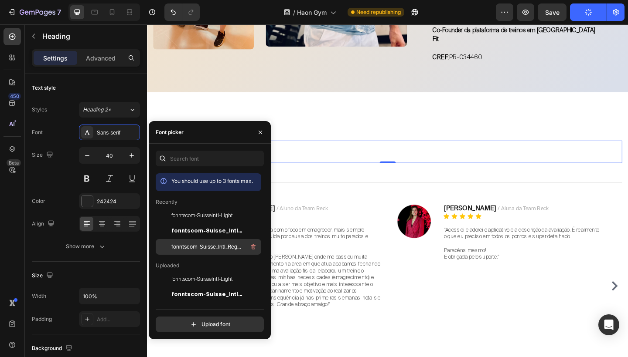
click at [200, 245] on span "fonntscom-Suisse_Intl_Regular" at bounding box center [207, 247] width 72 height 8
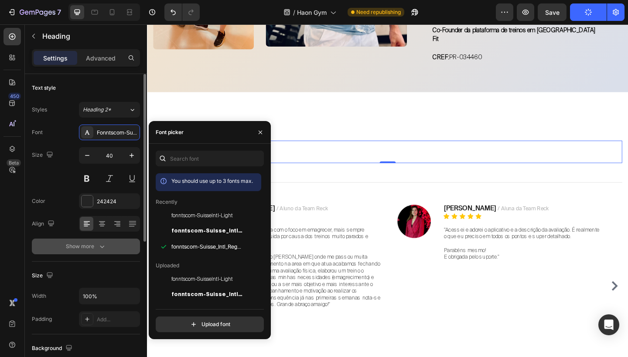
click at [96, 252] on button "Show more" at bounding box center [86, 247] width 108 height 16
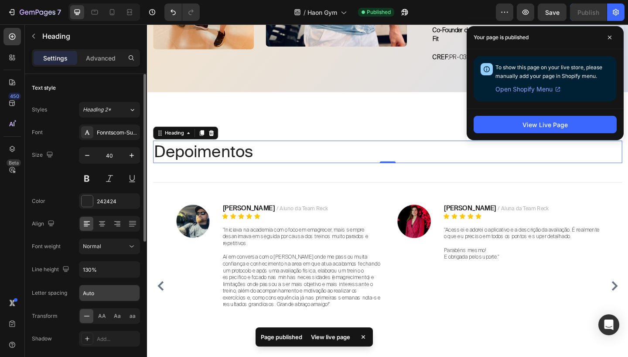
click at [94, 293] on input "Auto" at bounding box center [109, 293] width 60 height 16
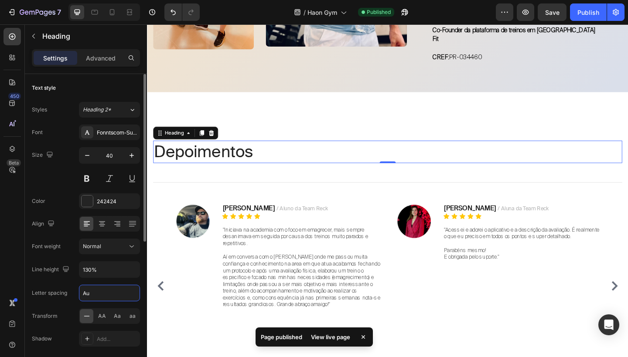
type input "A"
type input "-1"
click at [86, 178] on button at bounding box center [87, 179] width 16 height 16
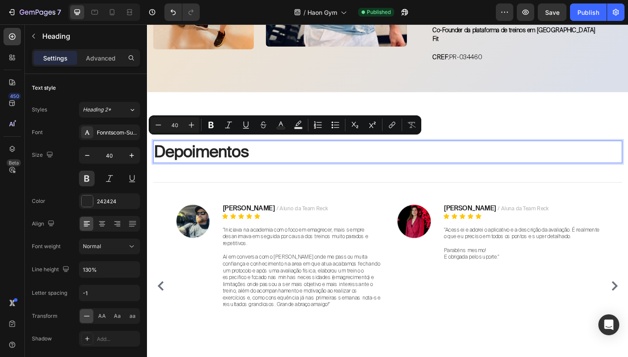
click at [291, 155] on p "Depoimentos" at bounding box center [408, 163] width 508 height 23
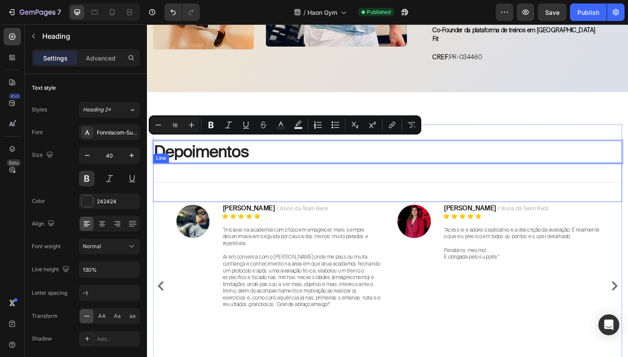
click at [278, 193] on div "Title Line" at bounding box center [408, 197] width 510 height 42
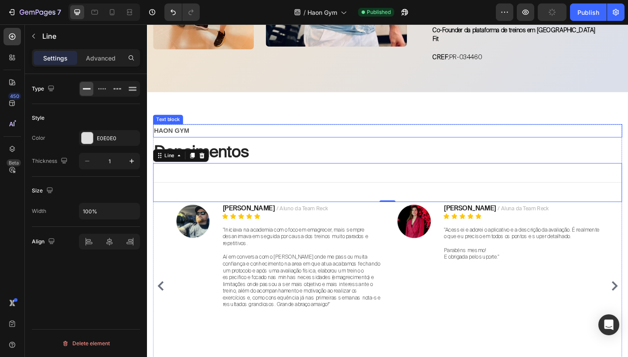
click at [194, 136] on p "HAON GYM" at bounding box center [408, 140] width 508 height 13
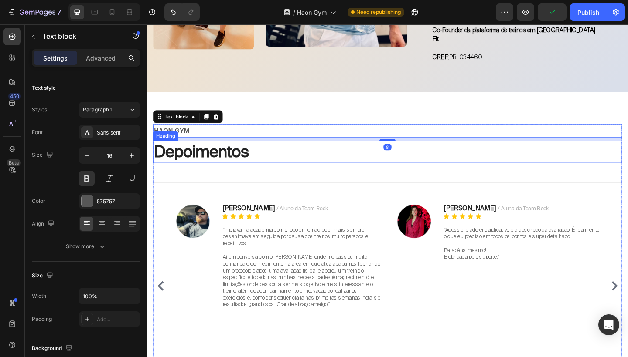
click at [192, 152] on p "Depoimentos" at bounding box center [408, 163] width 508 height 23
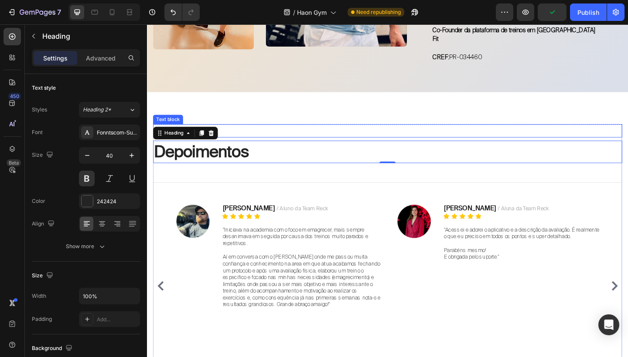
click at [278, 139] on p "HAON GYM" at bounding box center [408, 140] width 508 height 13
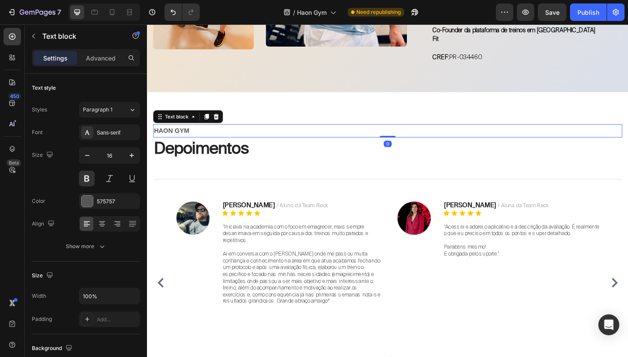
drag, startPoint x: 405, startPoint y: 145, endPoint x: 406, endPoint y: 110, distance: 34.4
click at [406, 110] on div "HAON GYM Text block 0 Depoimentos Heading Title Line Image Catena / Aluna da Te…" at bounding box center [408, 273] width 523 height 348
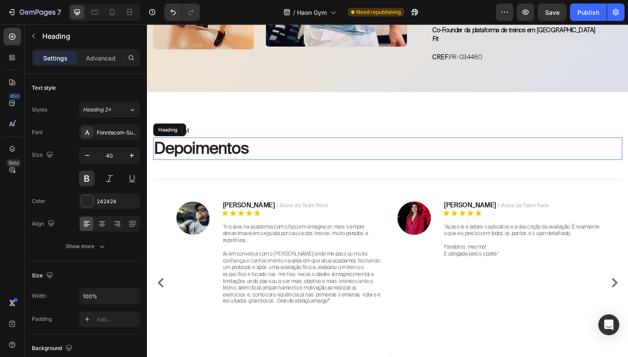
click at [275, 167] on h2 "Depoimentos" at bounding box center [408, 160] width 510 height 24
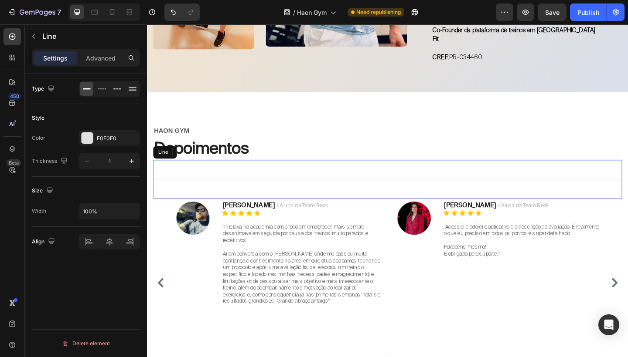
click at [296, 198] on div "Title Line" at bounding box center [408, 193] width 510 height 42
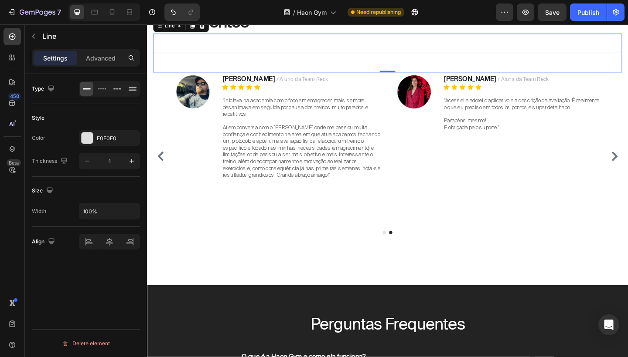
scroll to position [2090, 0]
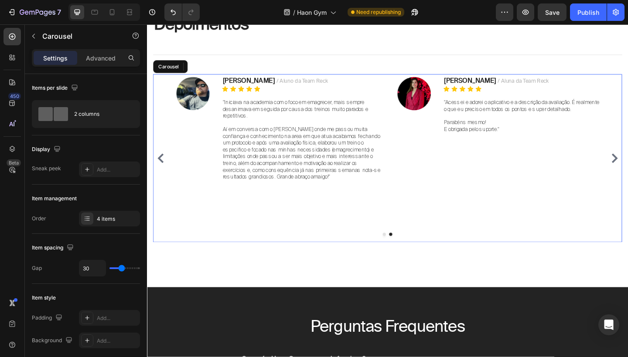
click at [370, 250] on div "Image Dony Polak / Aluno da Team Reck Text block Icon Icon Icon Icon Icon Icon …" at bounding box center [288, 170] width 228 height 183
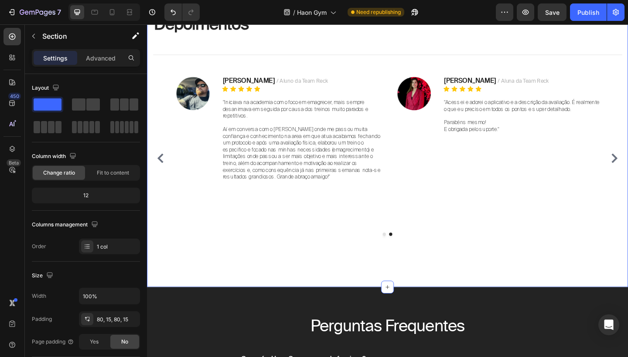
click at [364, 262] on div "HAON GYM Text block Depoimentos Heading Title Line Image Catena / Aluna da Team…" at bounding box center [408, 137] width 510 height 278
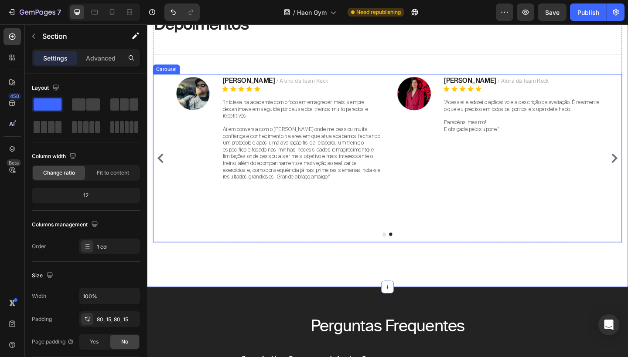
click at [375, 241] on div "Image Dony Polak / Aluno da Team Reck Text block Icon Icon Icon Icon Icon Icon …" at bounding box center [288, 170] width 228 height 183
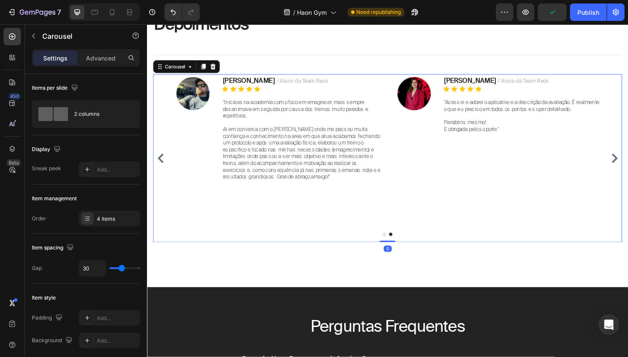
click at [114, 66] on div "Settings Advanced" at bounding box center [86, 57] width 108 height 17
click at [112, 61] on p "Advanced" at bounding box center [101, 58] width 30 height 9
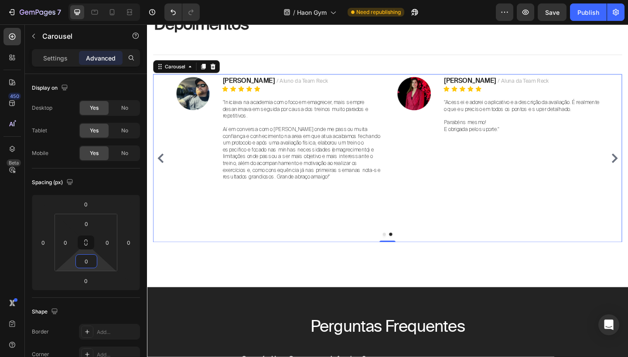
click at [88, 262] on input "0" at bounding box center [86, 261] width 17 height 13
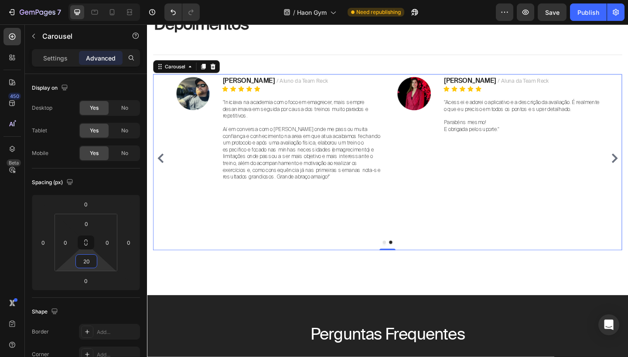
type input "2"
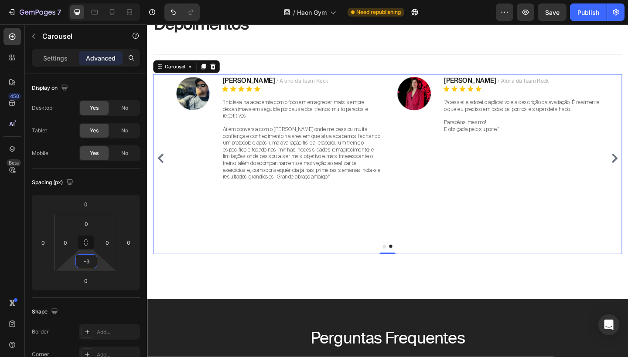
type input "-"
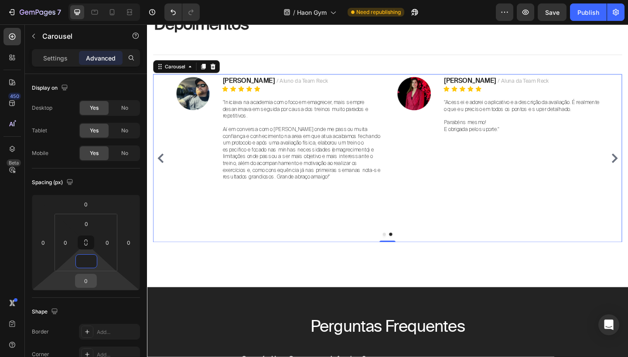
type input "0"
click at [90, 277] on input "0" at bounding box center [85, 281] width 17 height 13
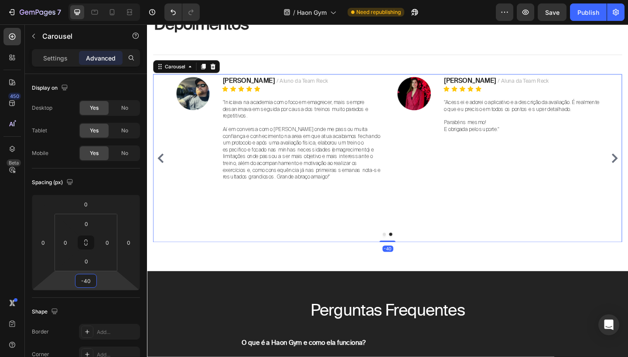
type input "-4"
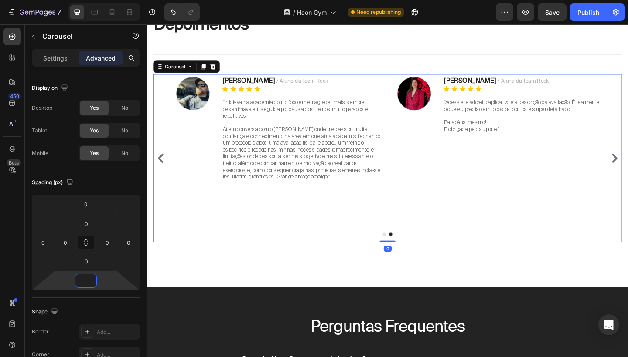
type input "-6"
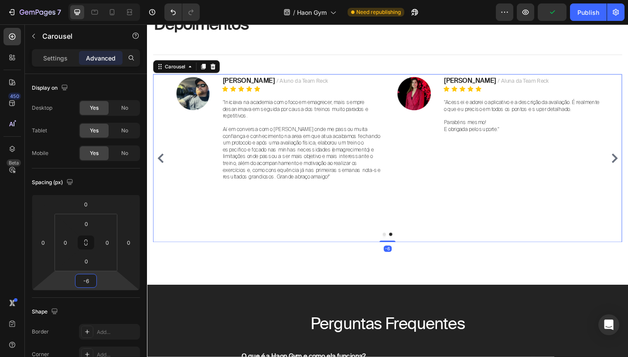
type input "-60"
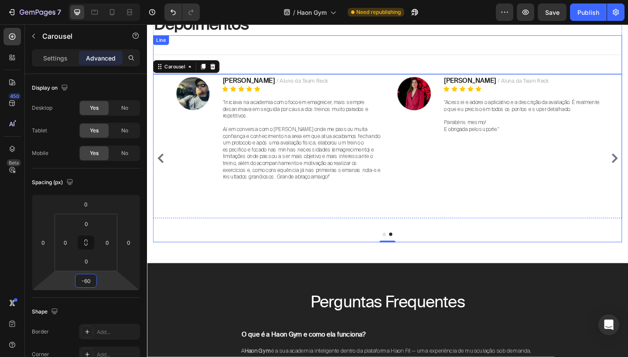
click at [426, 63] on div "Title Line" at bounding box center [408, 58] width 510 height 42
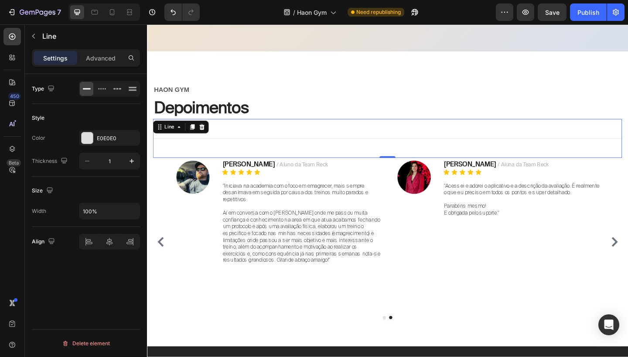
scroll to position [1951, 0]
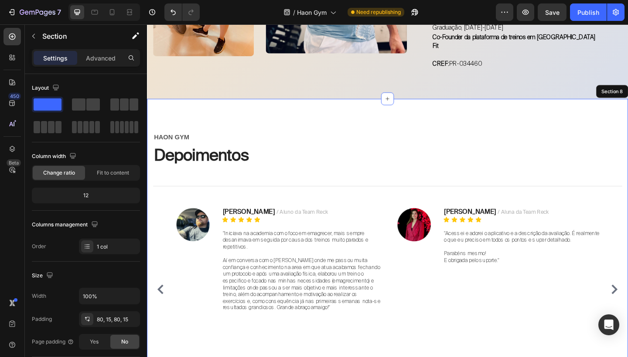
click at [369, 126] on div "HAON GYM Text block Depoimentos Heading Title Line 0 Image Catena / Aluna da Te…" at bounding box center [408, 267] width 523 height 322
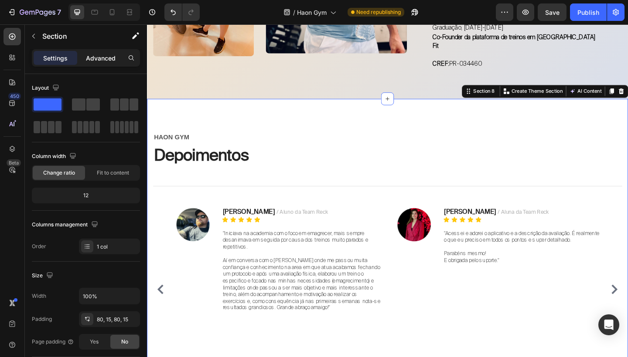
click at [108, 64] on div "Advanced" at bounding box center [101, 58] width 44 height 14
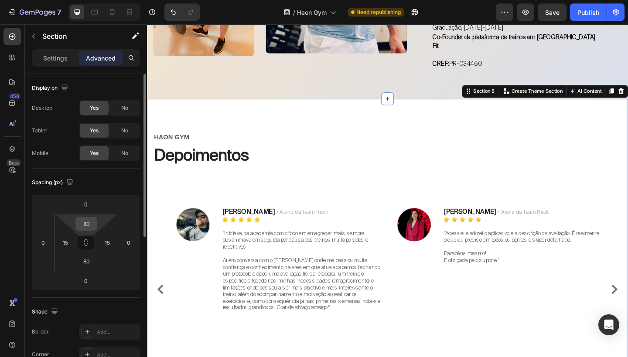
click at [86, 224] on input "80" at bounding box center [86, 223] width 17 height 13
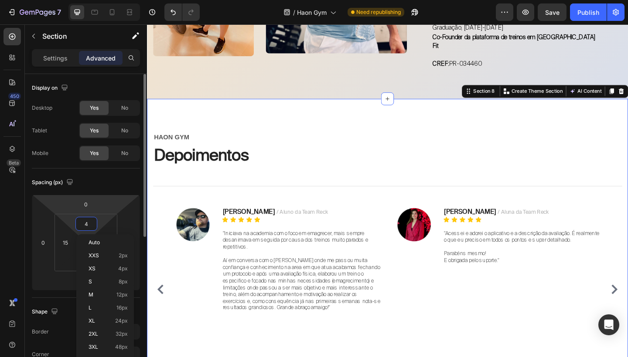
click at [87, 0] on html "7 Version history / Haon Gym Need republishing Preview Save Publish 450 Beta Se…" at bounding box center [314, 0] width 628 height 0
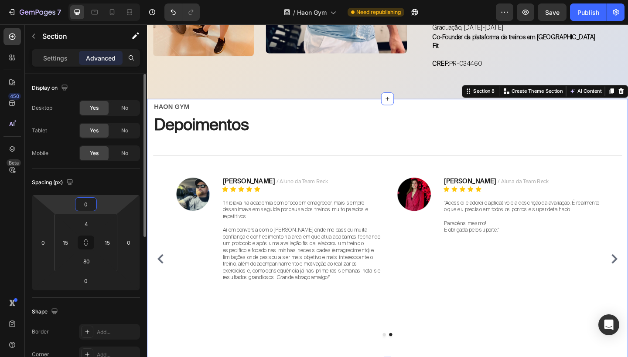
click at [87, 207] on input "0" at bounding box center [85, 204] width 17 height 13
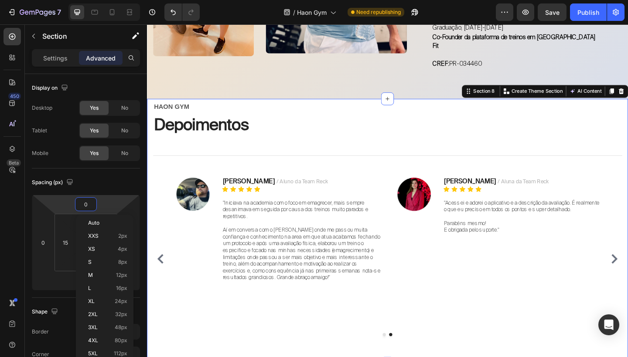
click at [101, 0] on html "7 Version history / Haon Gym Need republishing Preview Save Publish 450 Beta Se…" at bounding box center [314, 0] width 628 height 0
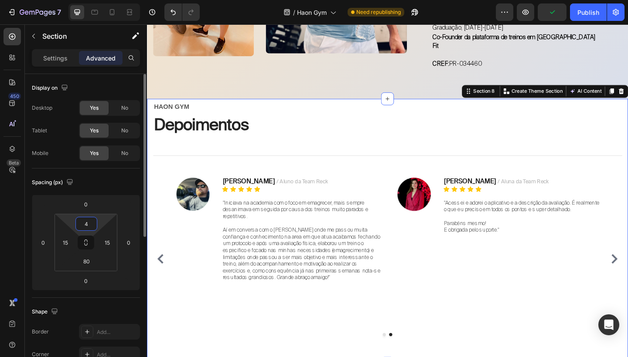
click at [88, 219] on input "4" at bounding box center [86, 223] width 17 height 13
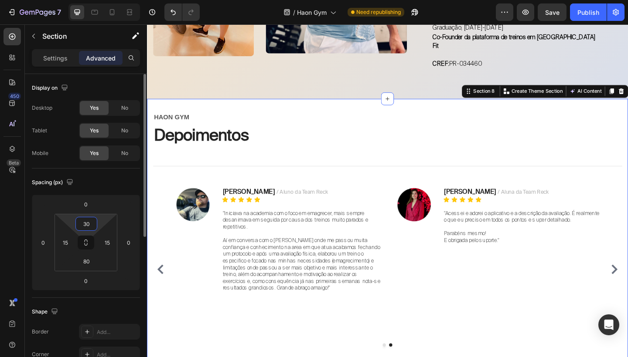
type input "3"
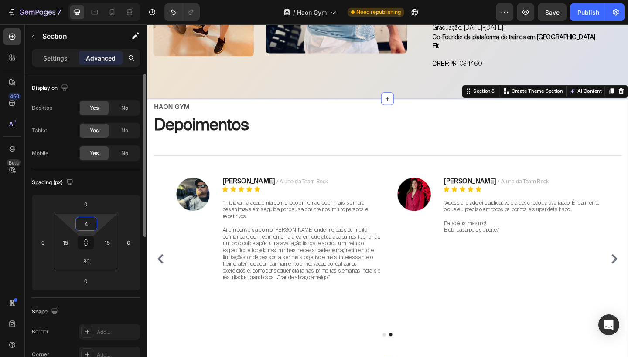
type input "40"
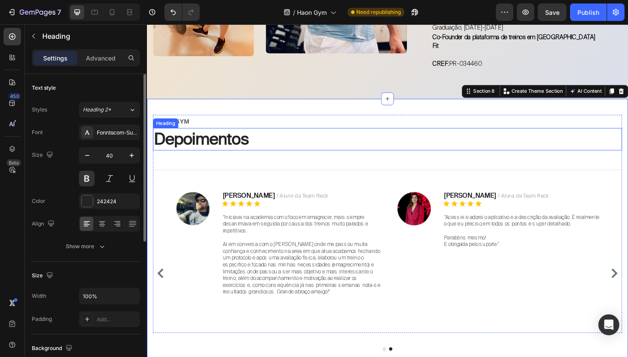
click at [359, 155] on p "Depoimentos" at bounding box center [408, 150] width 508 height 23
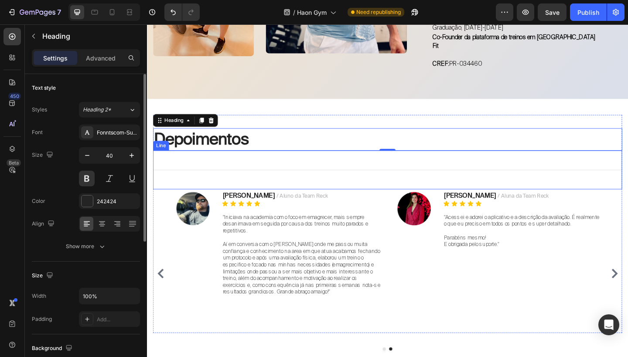
click at [348, 169] on div "Title Line" at bounding box center [408, 183] width 510 height 42
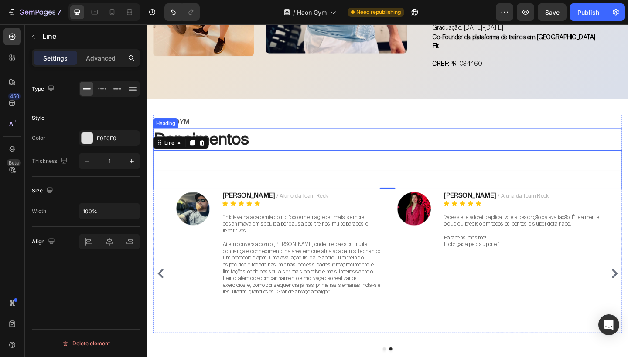
click at [377, 139] on p "Depoimentos" at bounding box center [408, 150] width 508 height 23
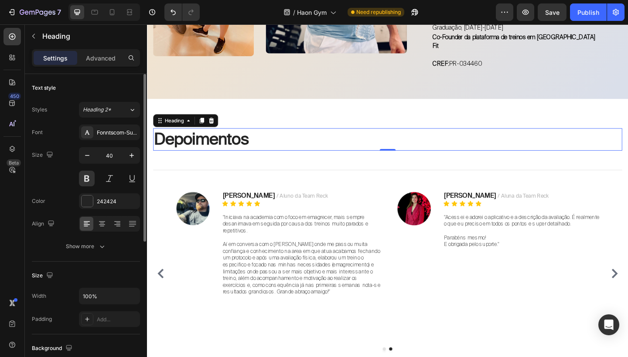
click at [556, 10] on span "Save" at bounding box center [552, 12] width 14 height 7
click at [595, 13] on div "Publish" at bounding box center [588, 12] width 22 height 9
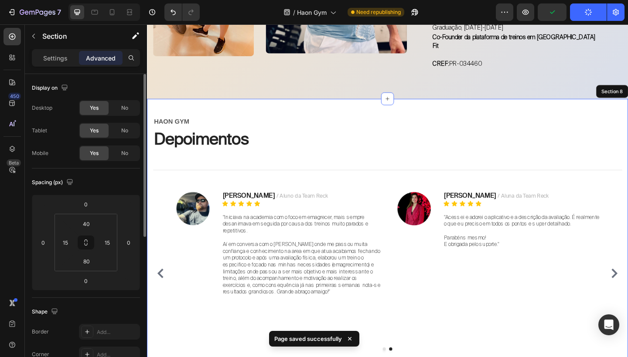
click at [601, 107] on div "HAON GYM Text block Depoimentos Heading 0 Title Line Image Catena / Aluna da Te…" at bounding box center [408, 258] width 523 height 304
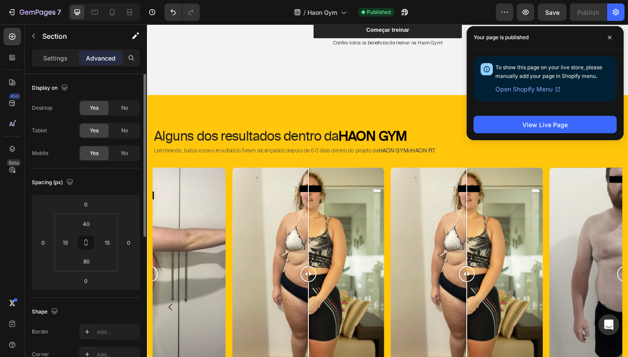
scroll to position [381, 0]
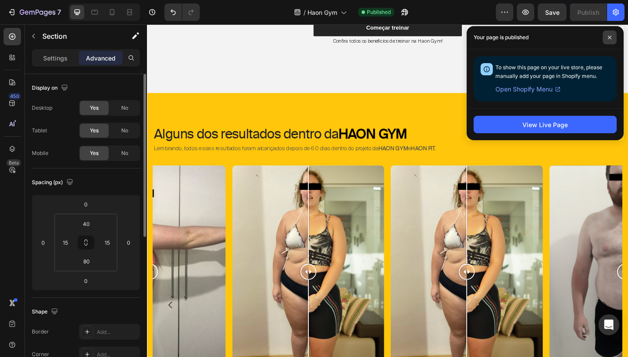
click at [608, 40] on span at bounding box center [609, 38] width 14 height 14
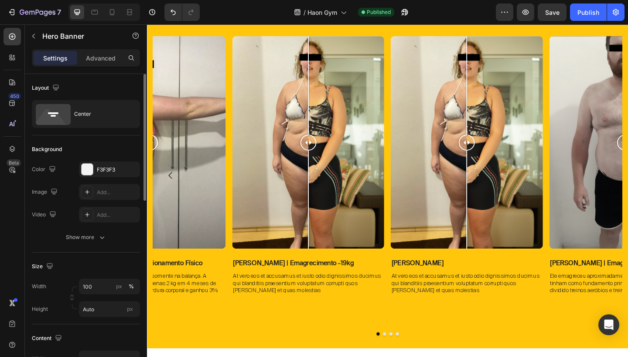
scroll to position [521, 0]
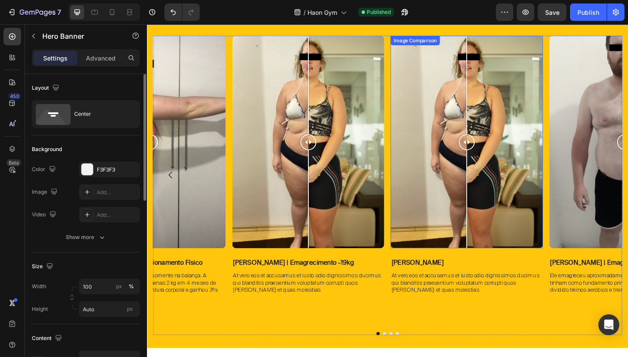
click at [480, 225] on div at bounding box center [494, 152] width 165 height 231
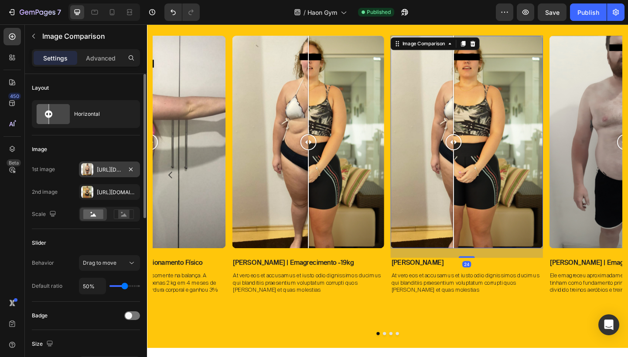
click at [104, 166] on div "Https://cdn.Shopify.Com/s/files/1/0754/9681/6871/files/gempages_576628724481393…" at bounding box center [109, 170] width 25 height 8
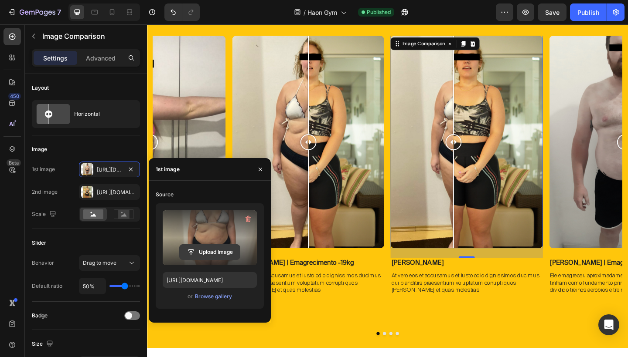
click at [207, 248] on input "file" at bounding box center [210, 252] width 60 height 15
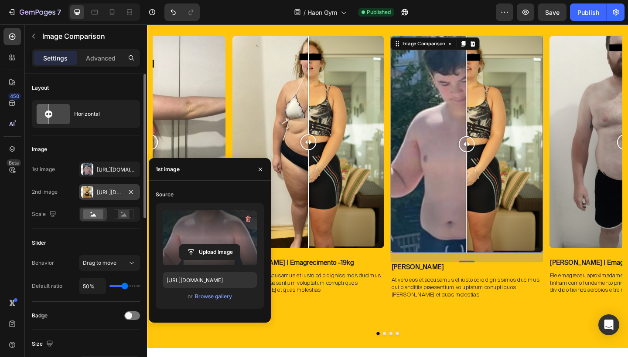
click at [101, 196] on div "Https://cdn.Shopify.Com/s/files/1/0754/9681/6871/files/gempages_576628724481393…" at bounding box center [109, 193] width 25 height 8
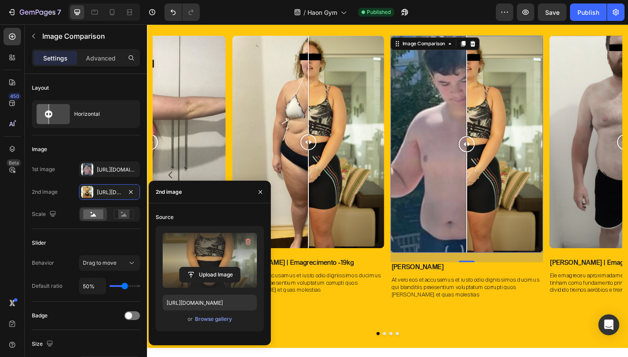
click at [202, 264] on label at bounding box center [210, 260] width 94 height 55
click at [0, 0] on input "file" at bounding box center [0, 0] width 0 height 0
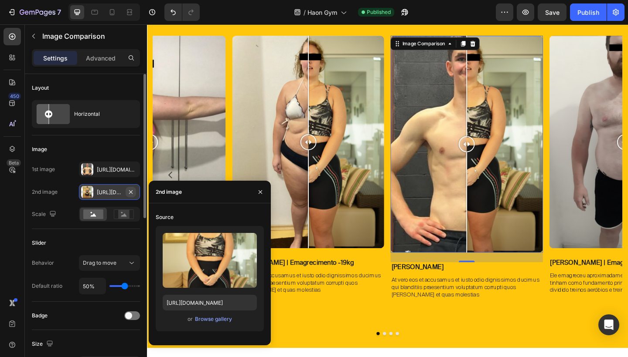
click at [134, 192] on button "button" at bounding box center [131, 192] width 10 height 10
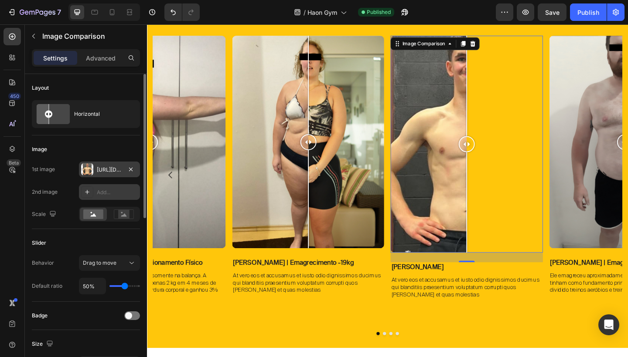
click at [117, 172] on div "Https://cdn.Shopify.Com/s/files/1/0754/9681/6871/files/gempages_576628724481393…" at bounding box center [109, 170] width 25 height 8
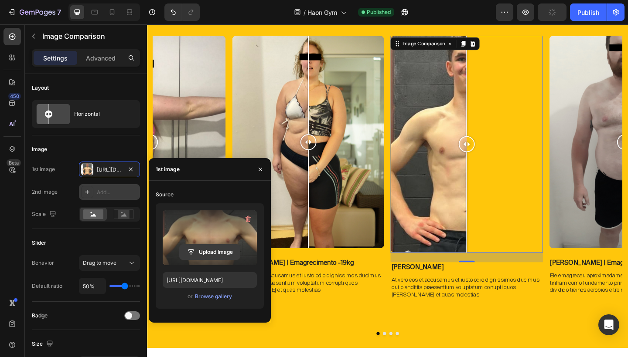
click at [214, 245] on input "file" at bounding box center [210, 252] width 60 height 15
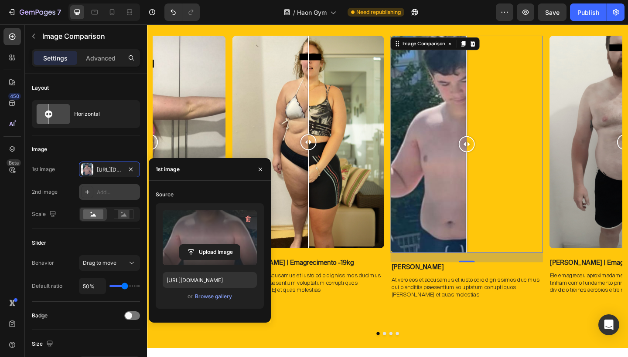
type input "https://cdn.shopify.com/s/files/1/0754/9681/6871/files/gempages_576628724481393…"
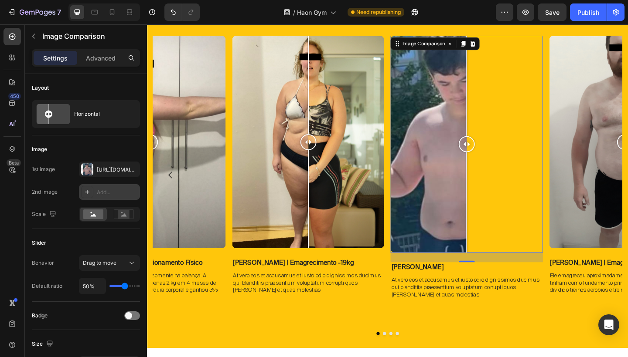
click at [110, 192] on div "Add..." at bounding box center [117, 193] width 41 height 8
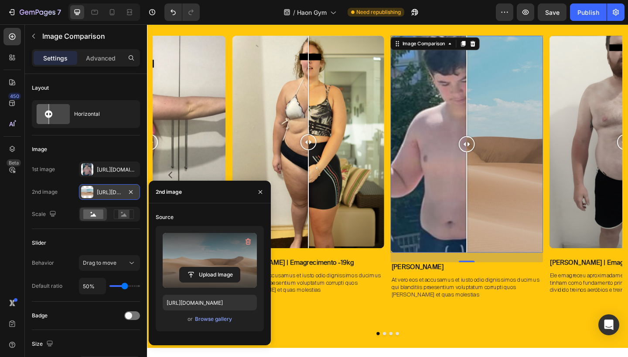
click at [217, 262] on label at bounding box center [210, 260] width 94 height 55
click at [0, 0] on input "file" at bounding box center [0, 0] width 0 height 0
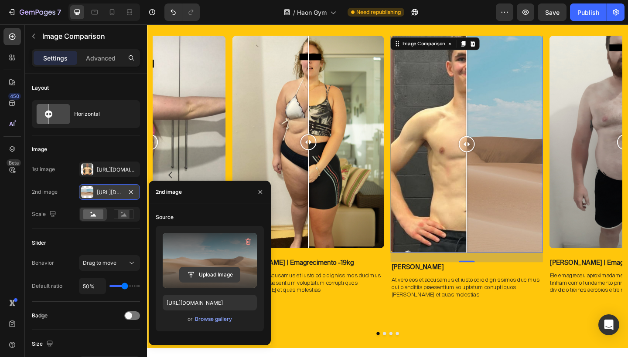
click at [198, 276] on input "file" at bounding box center [210, 275] width 60 height 15
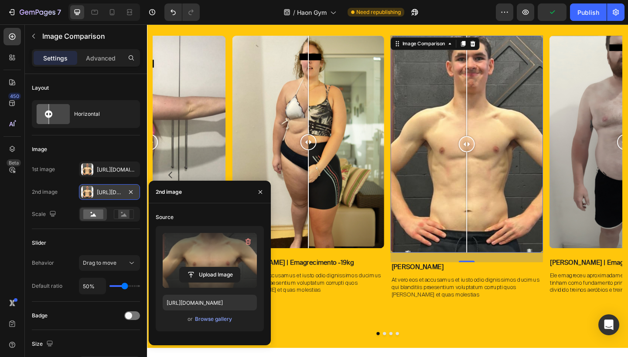
type input "https://cdn.shopify.com/s/files/1/0754/9681/6871/files/gempages_576628724481393…"
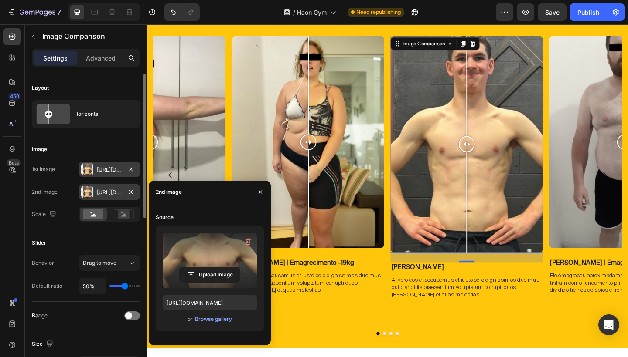
click at [103, 170] on div "Https://cdn.Shopify.Com/s/files/1/0754/9681/6871/files/gempages_576628724481393…" at bounding box center [109, 170] width 25 height 8
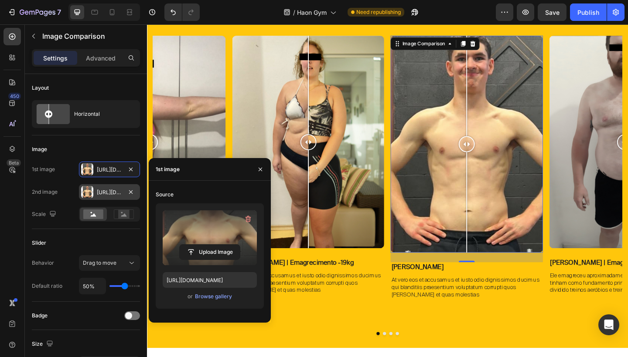
click at [203, 234] on label at bounding box center [210, 238] width 94 height 55
click at [203, 245] on input "file" at bounding box center [210, 252] width 60 height 15
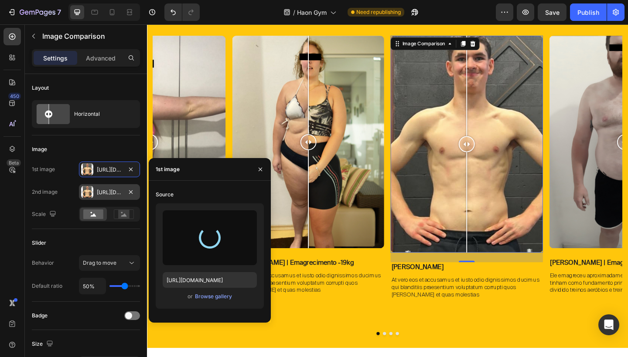
type input "https://cdn.shopify.com/s/files/1/0754/9681/6871/files/gempages_576628724481393…"
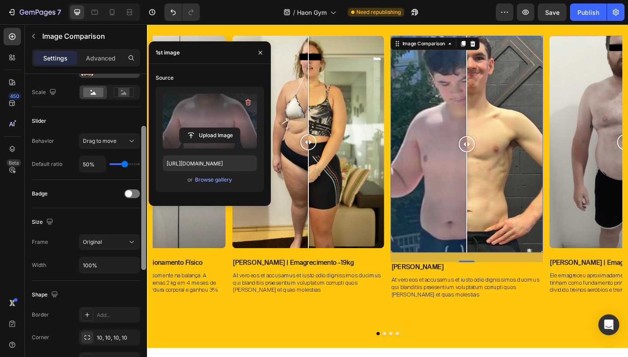
drag, startPoint x: 143, startPoint y: 198, endPoint x: 139, endPoint y: 256, distance: 57.7
click at [139, 256] on div "Layout Horizontal Image 1st image Https://cdn.Shopify.Com/s/files/1/0754/9681/6…" at bounding box center [86, 228] width 122 height 308
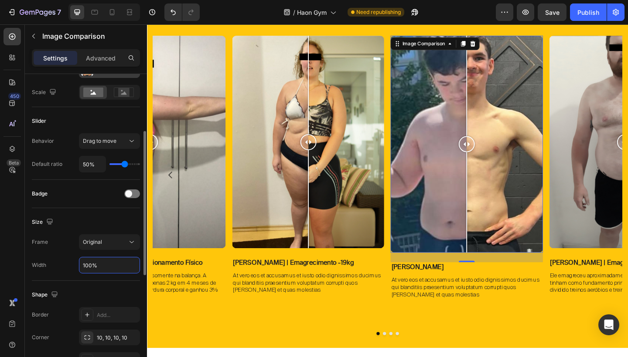
click at [90, 262] on input "100%" at bounding box center [109, 266] width 60 height 16
click at [92, 265] on input "100%" at bounding box center [109, 266] width 60 height 16
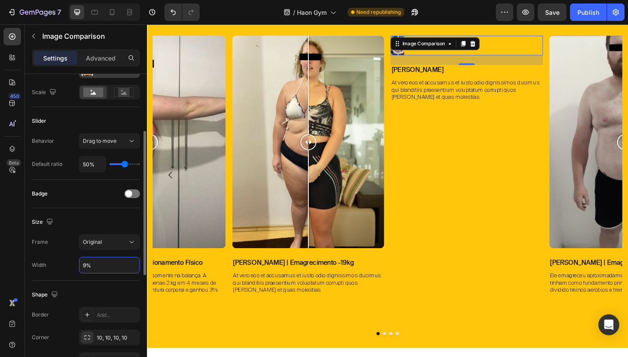
type input "98%"
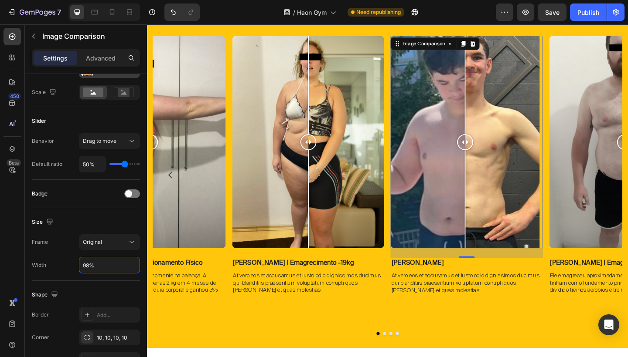
drag, startPoint x: 621, startPoint y: 288, endPoint x: 502, endPoint y: 284, distance: 118.6
click at [503, 284] on p "Iasmin" at bounding box center [494, 284] width 163 height 9
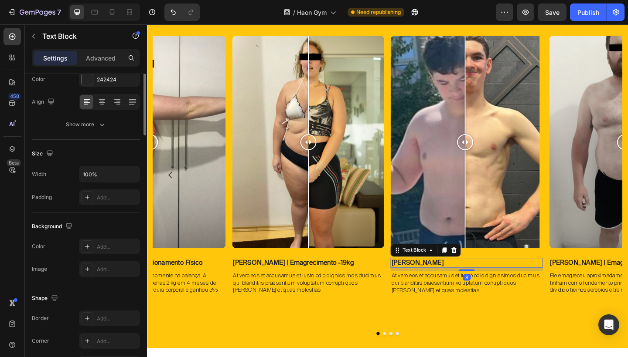
scroll to position [0, 0]
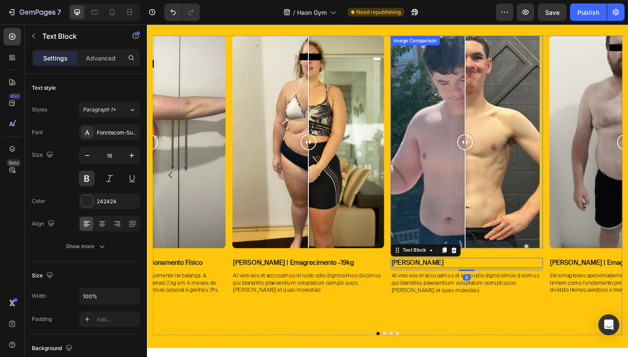
click at [526, 228] on div at bounding box center [493, 152] width 162 height 231
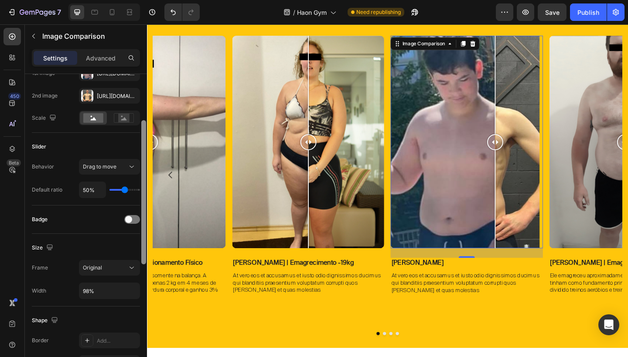
scroll to position [97, 0]
drag, startPoint x: 144, startPoint y: 211, endPoint x: 143, endPoint y: 257, distance: 45.8
click at [143, 257] on div at bounding box center [143, 191] width 5 height 144
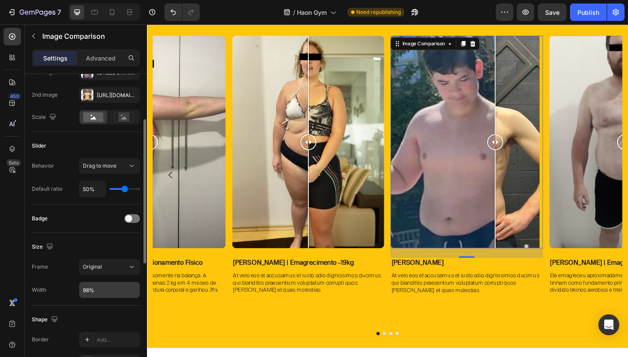
click at [113, 283] on input "98%" at bounding box center [109, 290] width 60 height 16
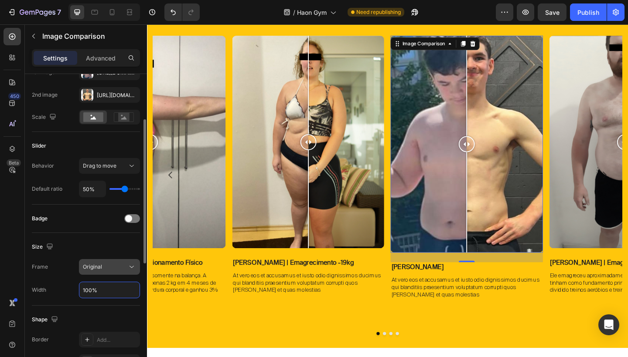
type input "100%"
click at [106, 271] on div "Original" at bounding box center [105, 267] width 44 height 8
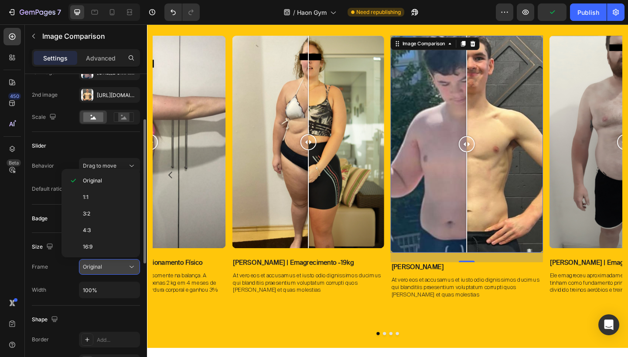
scroll to position [84, 0]
drag, startPoint x: 133, startPoint y: 209, endPoint x: 126, endPoint y: 266, distance: 57.0
click at [126, 266] on div "450 Beta Sections(18) Elements(83) Section Element Hero Section Product Detail …" at bounding box center [73, 190] width 147 height 333
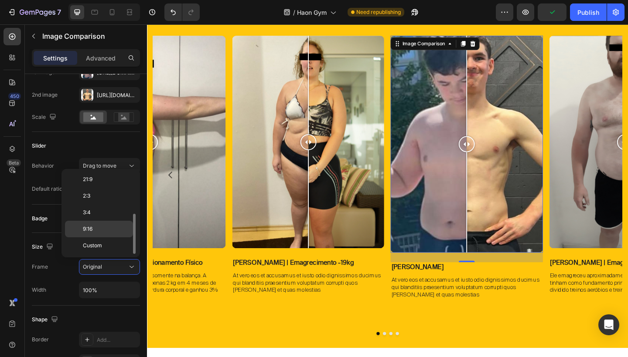
click at [105, 226] on p "9:16" at bounding box center [106, 229] width 46 height 8
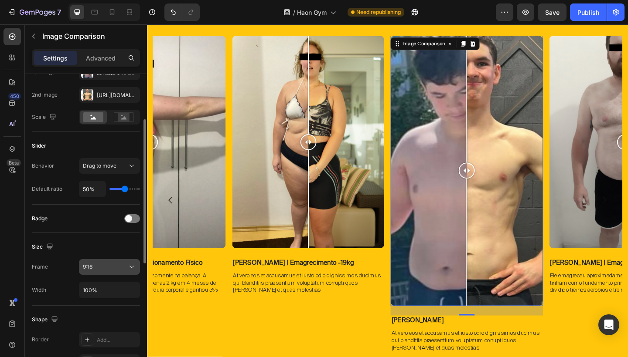
click at [113, 265] on div "9:16" at bounding box center [105, 267] width 44 height 8
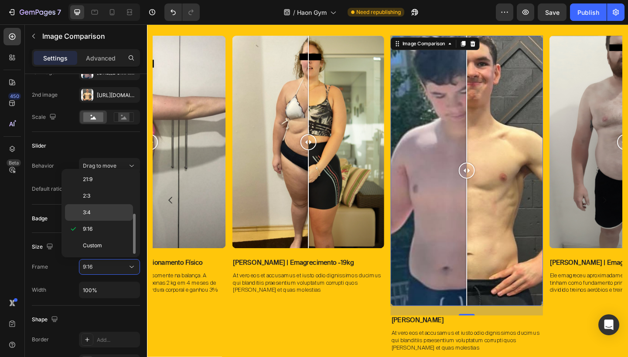
click at [101, 213] on p "3:4" at bounding box center [106, 213] width 46 height 8
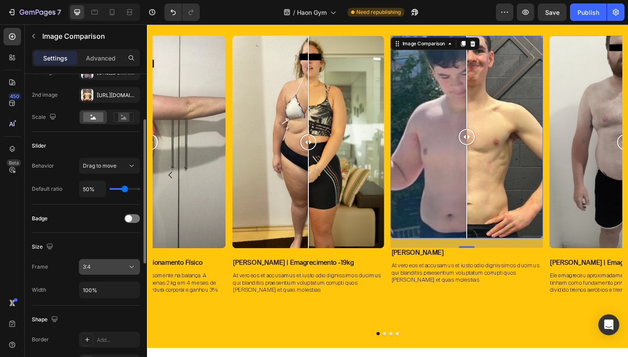
click at [125, 262] on button "3:4" at bounding box center [109, 267] width 61 height 16
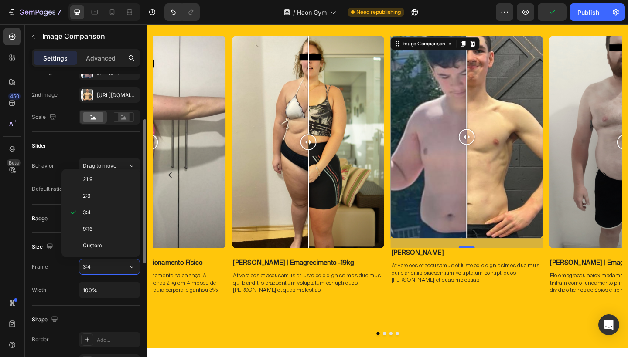
click at [109, 302] on div "Size Frame 3:4 Width 100%" at bounding box center [86, 269] width 108 height 73
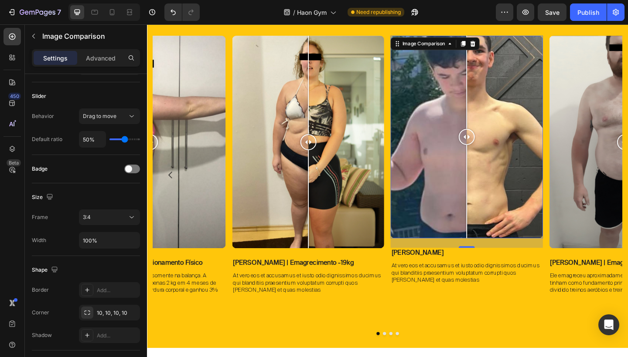
scroll to position [0, 0]
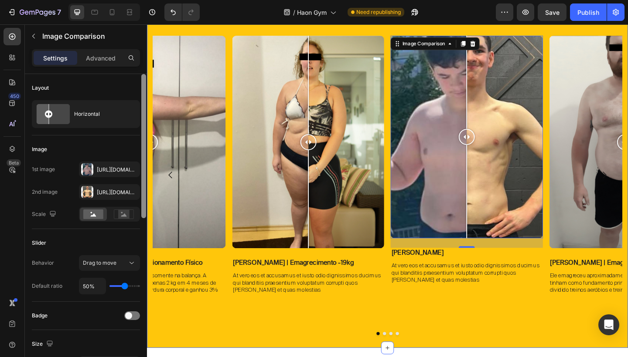
drag, startPoint x: 291, startPoint y: 267, endPoint x: 147, endPoint y: 141, distance: 191.5
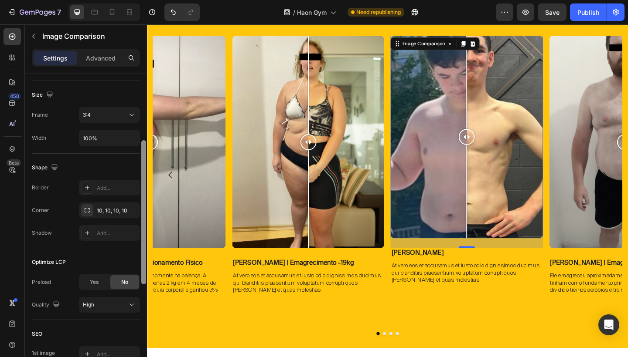
scroll to position [269, 0]
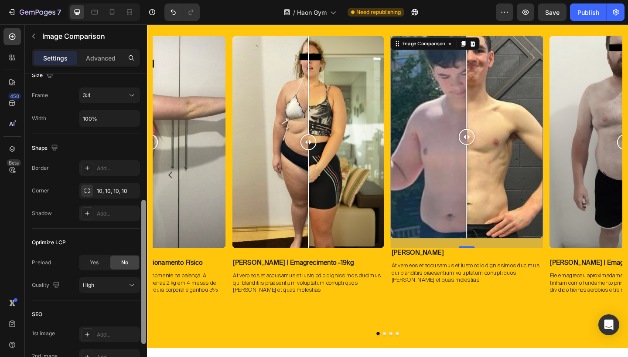
drag, startPoint x: 145, startPoint y: 135, endPoint x: 141, endPoint y: 262, distance: 126.5
click at [141, 262] on div at bounding box center [143, 228] width 7 height 308
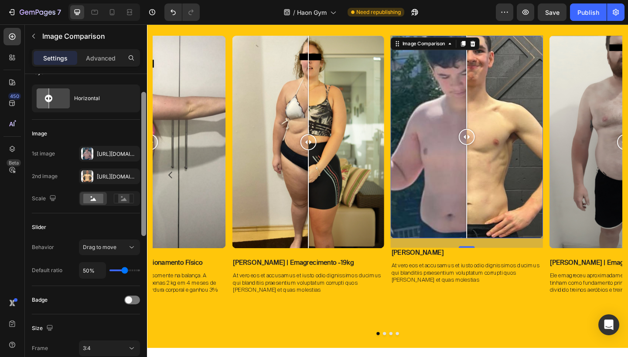
scroll to position [0, 0]
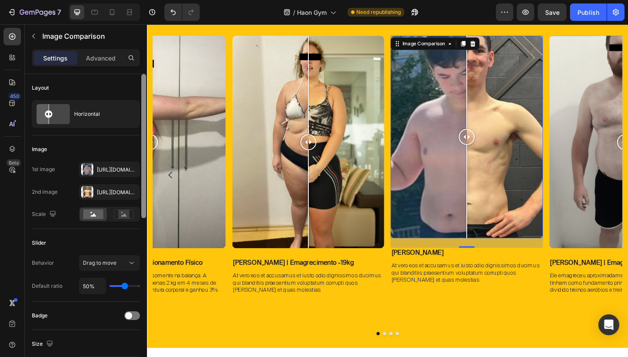
drag, startPoint x: 142, startPoint y: 228, endPoint x: 138, endPoint y: 83, distance: 145.6
click at [138, 83] on div "Layout Horizontal Image 1st image Https://cdn.Shopify.Com/s/files/1/0754/9681/6…" at bounding box center [86, 228] width 122 height 308
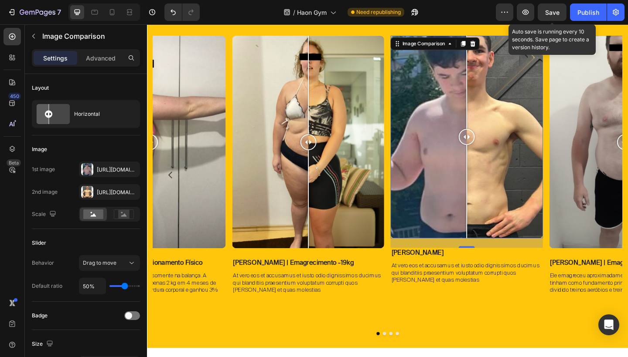
click at [550, 14] on span "Save" at bounding box center [552, 12] width 14 height 7
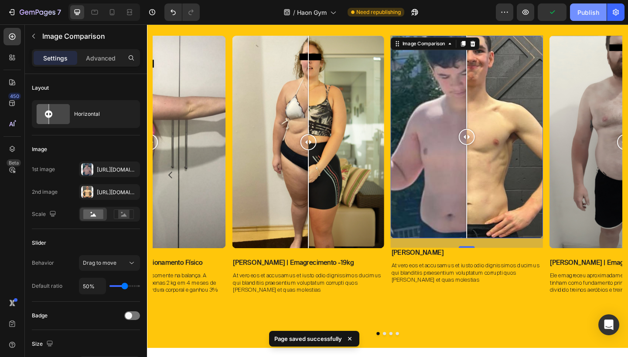
click at [595, 15] on div "Publish" at bounding box center [588, 12] width 22 height 9
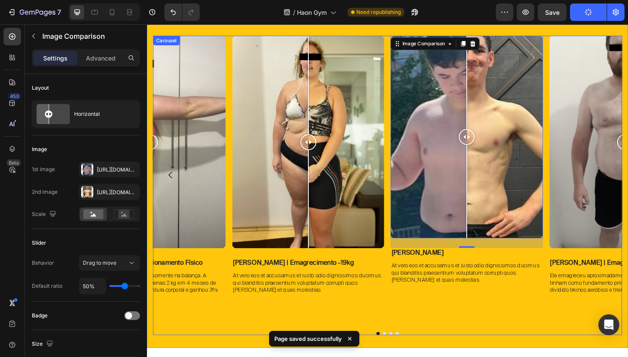
click at [580, 294] on div "Image Comparison Iasmin | Emagrecimento -19kg Text Block At vero eos et accusam…" at bounding box center [408, 189] width 510 height 304
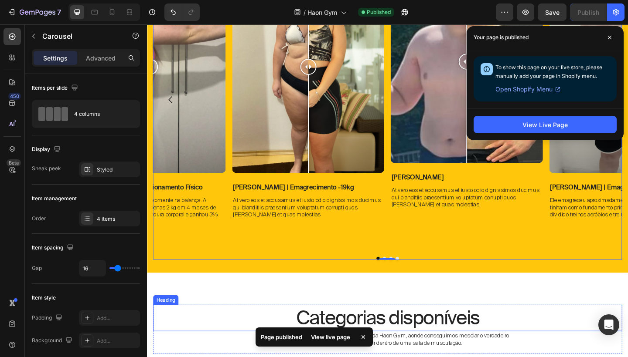
scroll to position [595, 0]
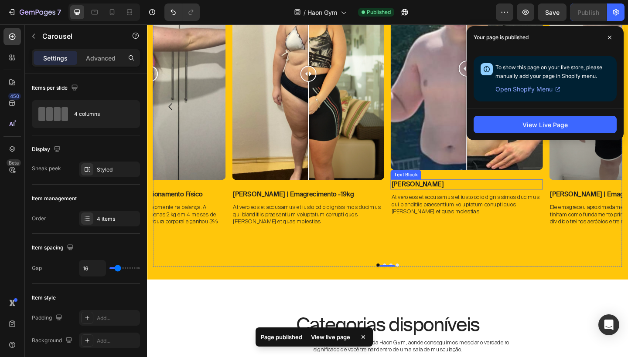
click at [431, 197] on p "Iasmin" at bounding box center [494, 198] width 163 height 9
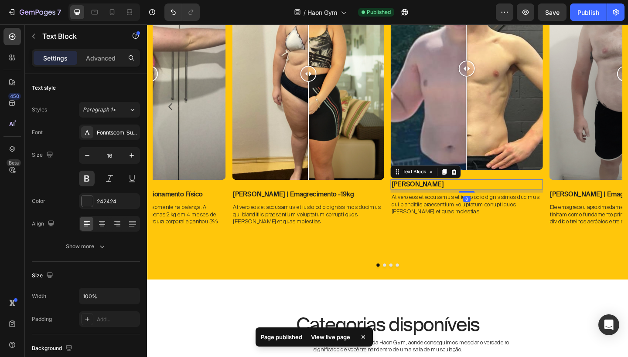
click at [431, 197] on p "Iasmin" at bounding box center [494, 198] width 163 height 9
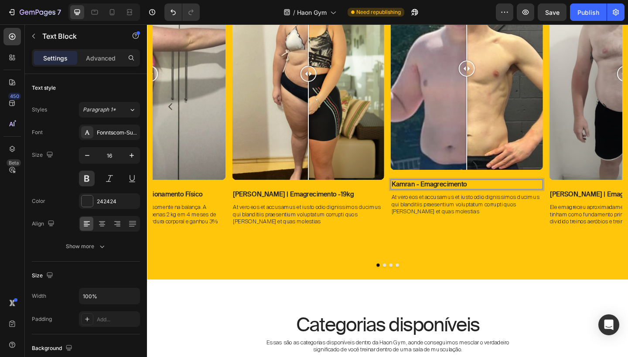
click at [437, 197] on p "Kamran - Emagrecimento" at bounding box center [494, 198] width 163 height 9
click at [445, 197] on p "Kamran - Emagrecimento" at bounding box center [494, 198] width 163 height 9
click at [510, 196] on p "Kamran | Emagrecimento" at bounding box center [494, 198] width 163 height 9
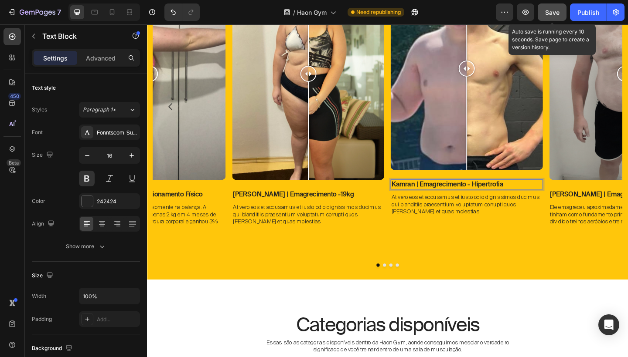
click at [555, 18] on button "Save" at bounding box center [551, 11] width 29 height 17
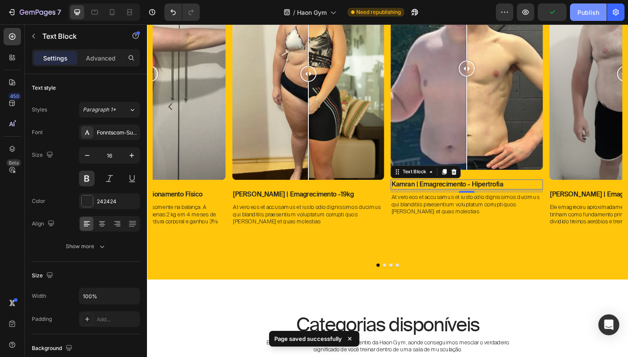
click at [588, 10] on div "Publish" at bounding box center [588, 12] width 22 height 9
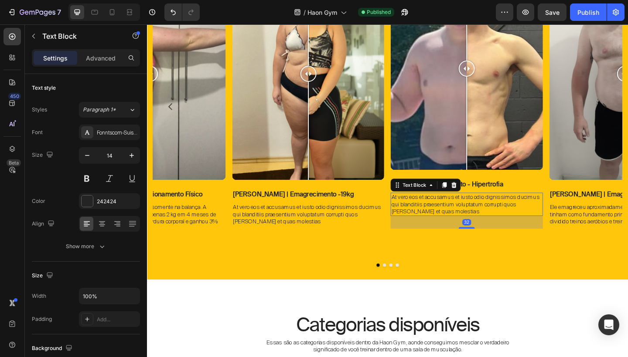
click at [446, 220] on p "At vero eos et accusamus et iusto odio dignissimos ducimus qui blanditiis praes…" at bounding box center [494, 221] width 163 height 24
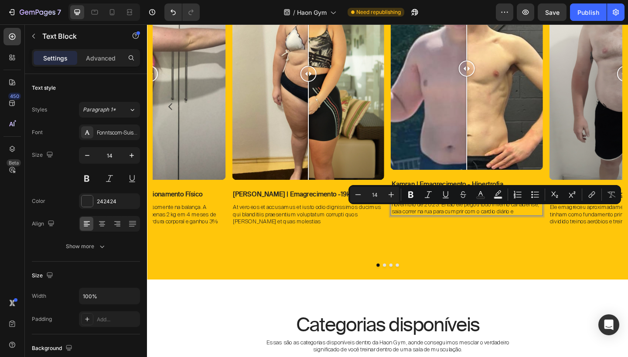
click at [442, 233] on p "Kamran é canadense e iniciou seu projeto no mês de novembro de 2023. Então ele …" at bounding box center [494, 221] width 163 height 24
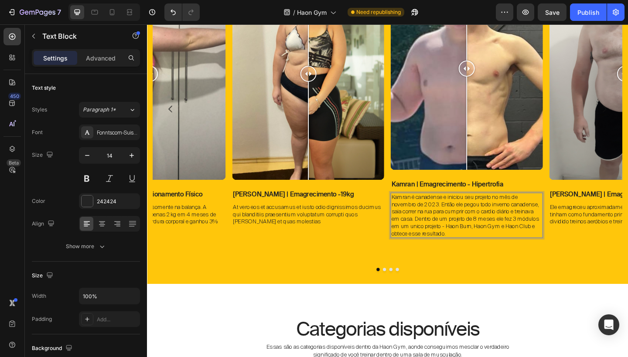
click at [509, 237] on p "Kamran é canadense e iniciou seu projeto no mês de novembro de 2023. Então ele …" at bounding box center [494, 233] width 163 height 48
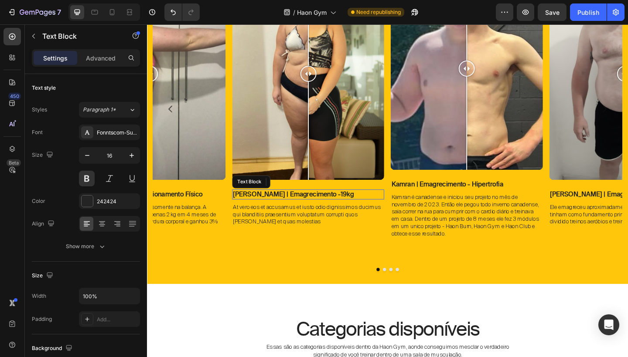
click at [336, 212] on p "Iasmin | Emagrecimento -19kg" at bounding box center [322, 209] width 163 height 9
click at [334, 207] on p "Iasmin | Emagrecimento -19kg" at bounding box center [322, 209] width 163 height 9
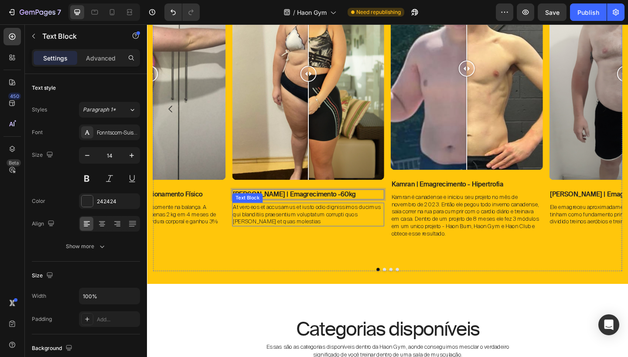
click at [334, 231] on p "At vero eos et accusamus et iusto odio dignissimos ducimus qui blanditiis praes…" at bounding box center [322, 232] width 163 height 24
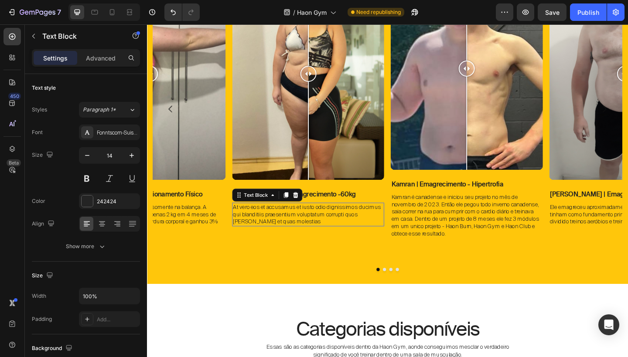
click at [334, 231] on p "At vero eos et accusamus et iusto odio dignissimos ducimus qui blanditiis praes…" at bounding box center [322, 232] width 163 height 24
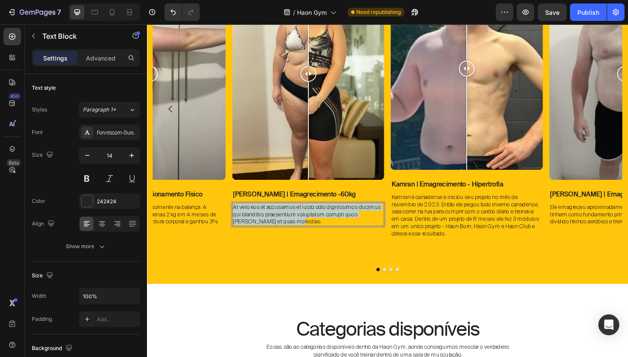
click at [334, 231] on p "At vero eos et accusamus et iusto odio dignissimos ducimus qui blanditiis praes…" at bounding box center [322, 232] width 163 height 24
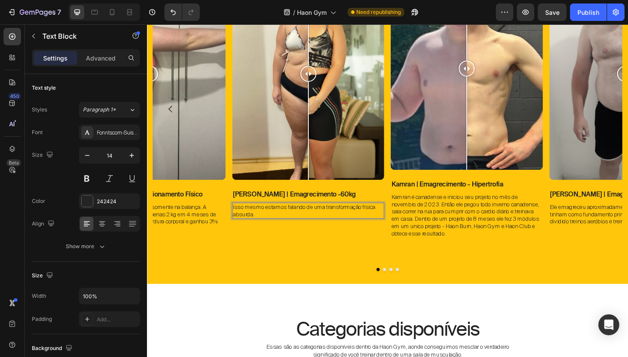
click at [279, 232] on p "Isso mesmo estamos falando de uma transformação física absurda." at bounding box center [322, 228] width 163 height 16
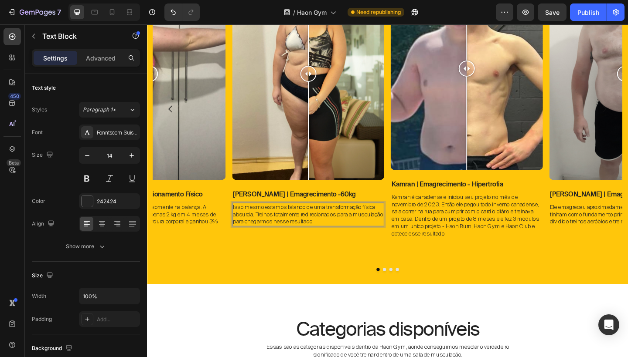
click at [334, 234] on p "Isso mesmo estamos falando de uma transformação física absurda. Treinos totalme…" at bounding box center [322, 232] width 163 height 24
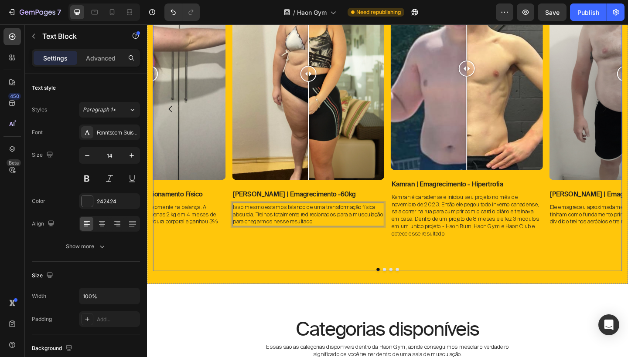
click at [365, 245] on div "Image Comparison Iasmin | Emagrecimento -60kg Text Block Isso mesmo estamos fal…" at bounding box center [322, 117] width 165 height 309
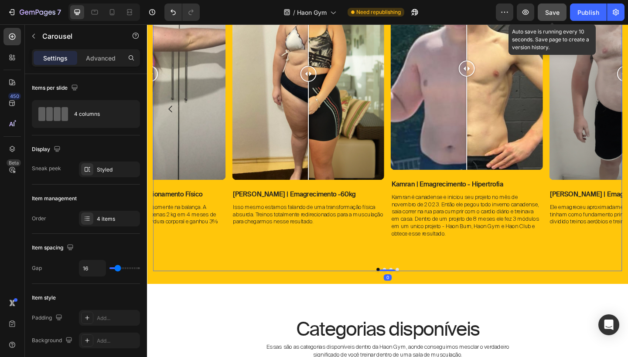
click at [560, 14] on button "Save" at bounding box center [551, 11] width 29 height 17
click at [589, 13] on div "Publish" at bounding box center [588, 12] width 22 height 9
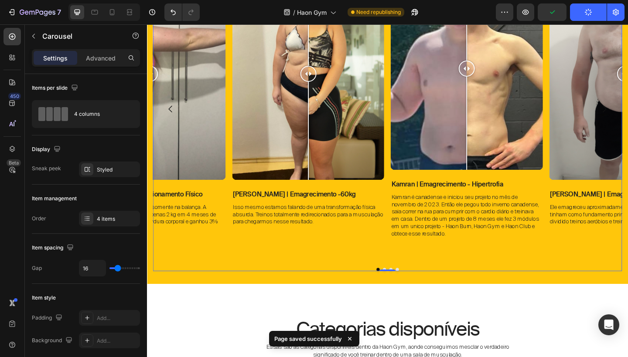
click at [506, 288] on div "Image Comparison Iasmin | Emagrecimento -60kg Text Block Isso mesmo estamos fal…" at bounding box center [408, 128] width 510 height 331
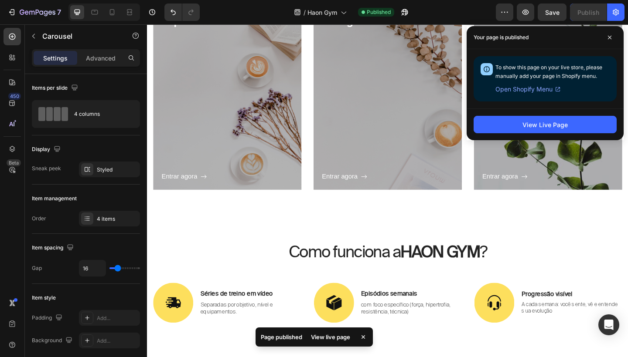
scroll to position [1034, 0]
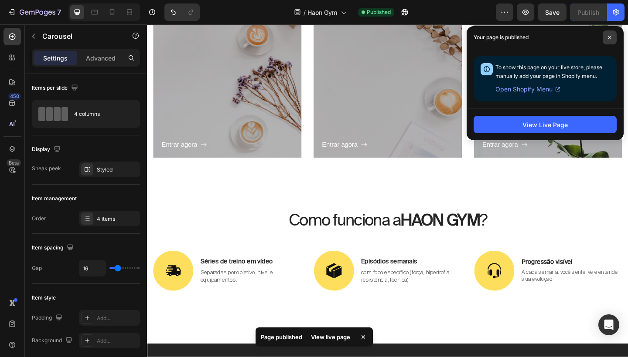
click at [610, 43] on span at bounding box center [609, 38] width 14 height 14
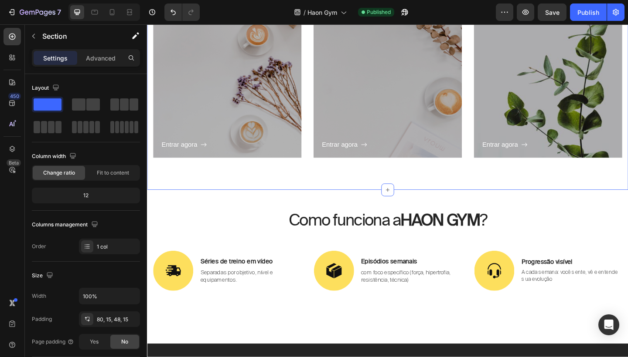
click at [563, 192] on div "Categorias disponíveis Heading Essas são as categorias disponíveis dentro da Ha…" at bounding box center [408, 36] width 523 height 338
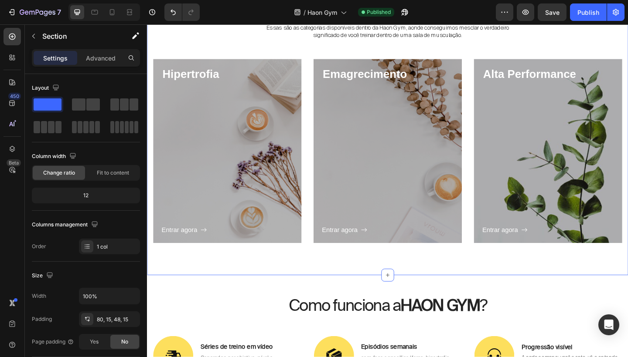
scroll to position [940, 0]
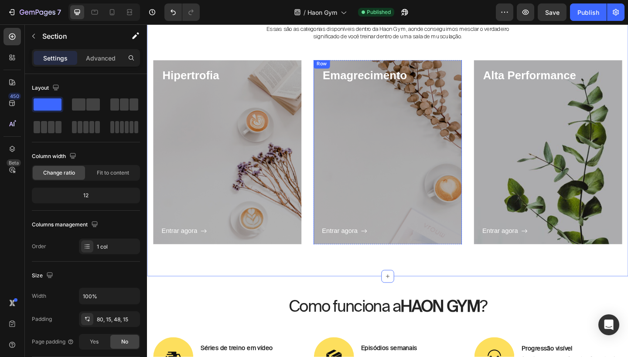
click at [406, 136] on div "Entrar agora Button" at bounding box center [408, 172] width 143 height 167
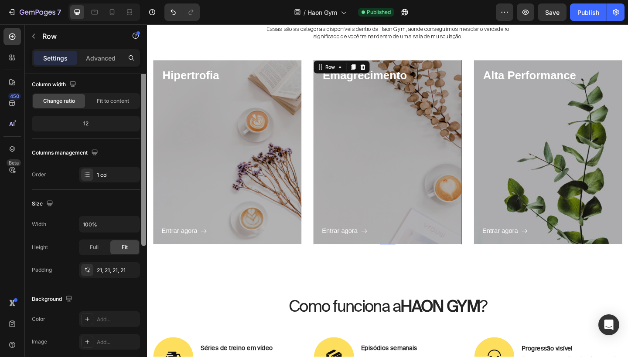
scroll to position [0, 0]
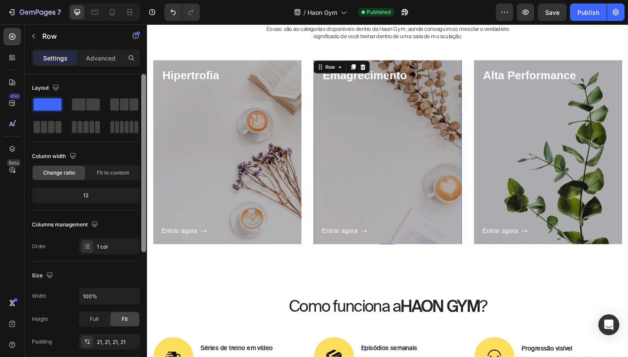
drag, startPoint x: 144, startPoint y: 158, endPoint x: 135, endPoint y: 96, distance: 62.2
click at [135, 95] on div "Layout Column width Change ratio Fit to content 12 Columns management Order 1 c…" at bounding box center [86, 228] width 122 height 308
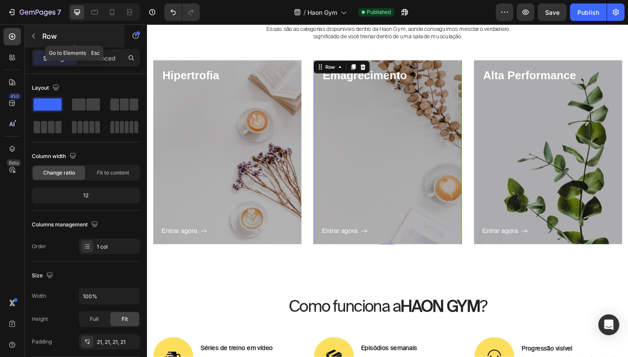
click at [34, 37] on icon "button" at bounding box center [33, 36] width 7 height 7
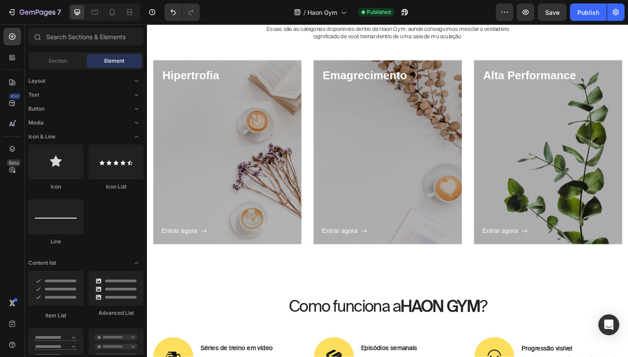
click at [336, 157] on div "Emagrecimento Heading Entrar agora Button Row" at bounding box center [408, 163] width 161 height 203
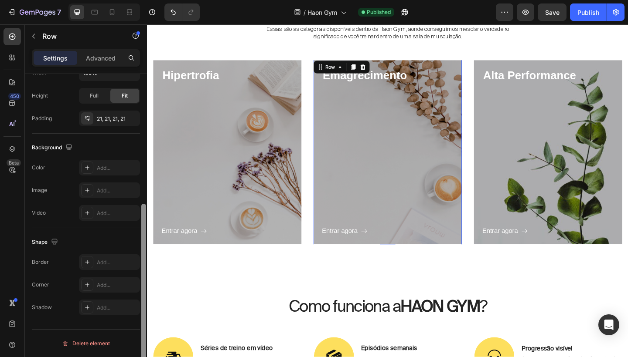
scroll to position [224, 0]
drag, startPoint x: 143, startPoint y: 190, endPoint x: 127, endPoint y: 322, distance: 133.1
click at [127, 322] on div "Layout Column width Change ratio Fit to content 12 Columns management Order 1 c…" at bounding box center [86, 228] width 122 height 308
click at [107, 192] on div "Add..." at bounding box center [117, 191] width 41 height 8
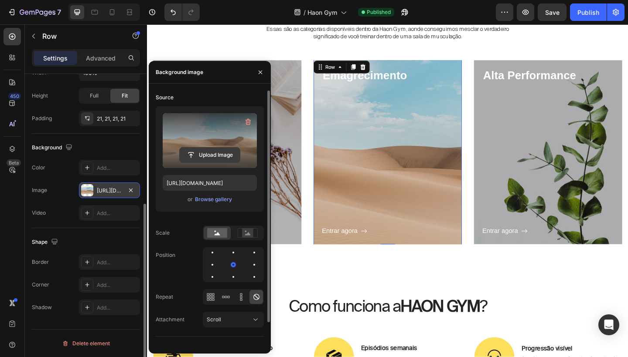
click at [212, 147] on button "Upload Image" at bounding box center [209, 155] width 61 height 16
click at [209, 151] on input "file" at bounding box center [210, 155] width 60 height 15
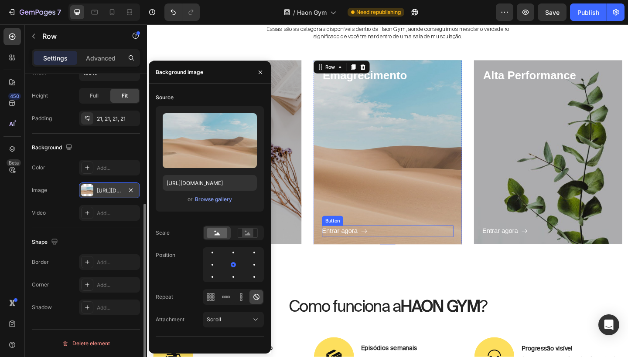
click at [391, 251] on div "Entrar agora Button" at bounding box center [408, 250] width 143 height 13
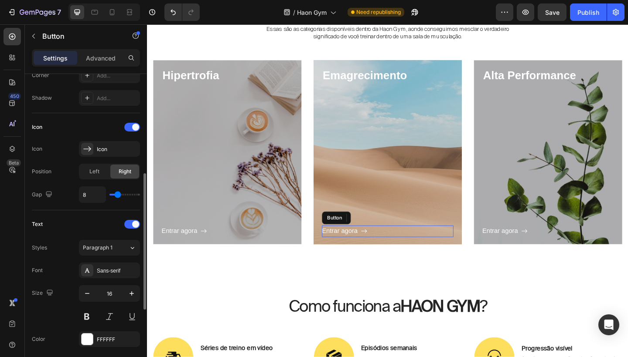
scroll to position [0, 0]
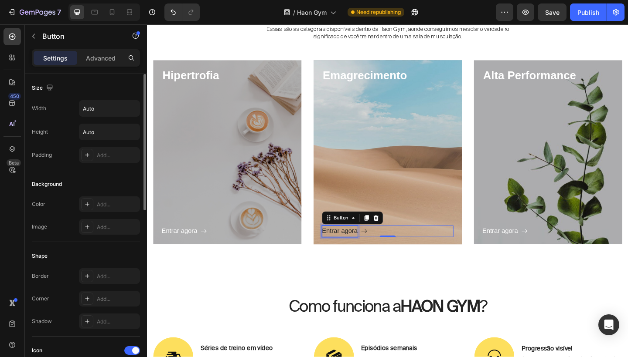
click at [365, 252] on p "Entrar agora" at bounding box center [356, 250] width 39 height 13
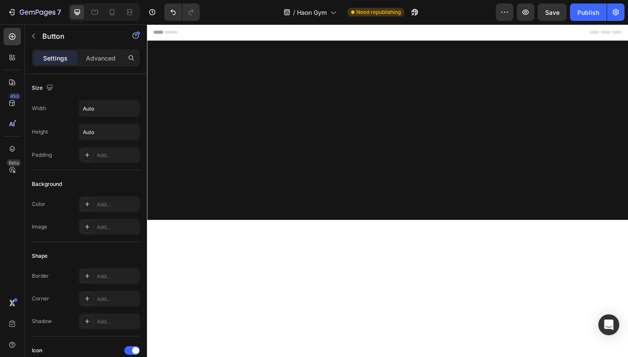
scroll to position [940, 0]
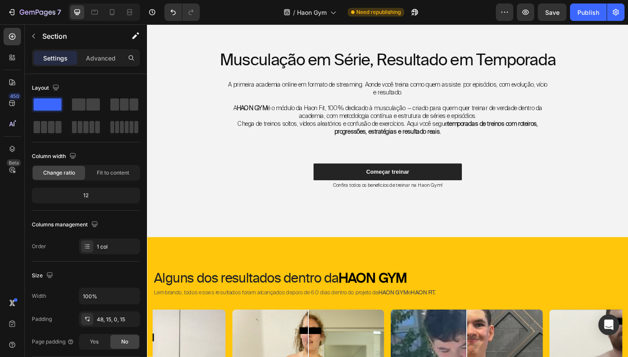
scroll to position [214, 0]
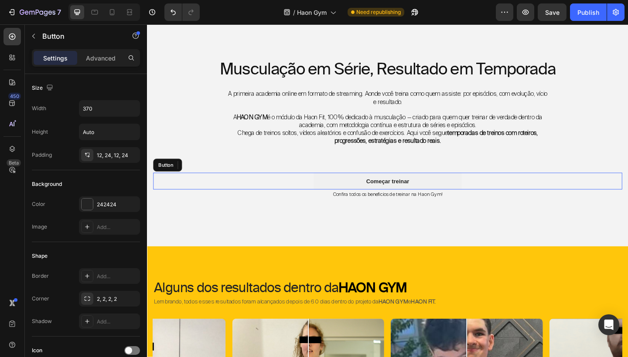
click at [368, 191] on button "Começar treinar" at bounding box center [408, 195] width 161 height 18
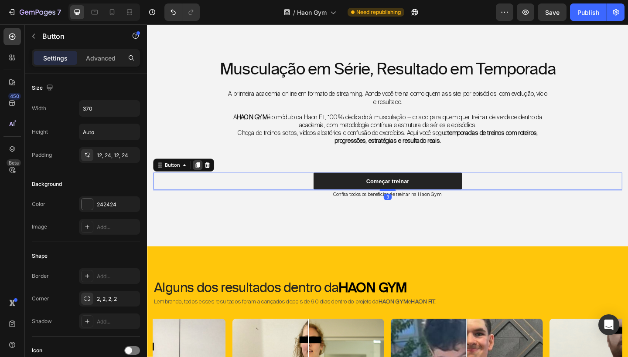
click at [205, 176] on icon at bounding box center [201, 177] width 7 height 7
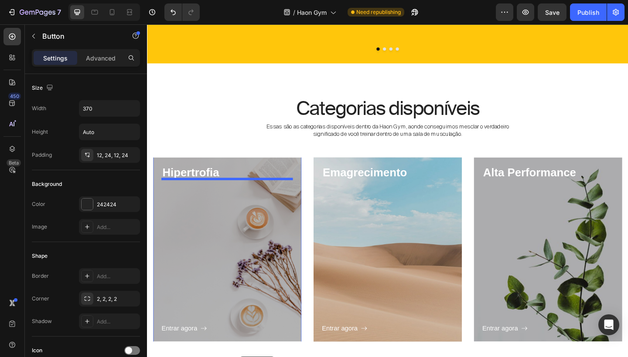
scroll to position [971, 0]
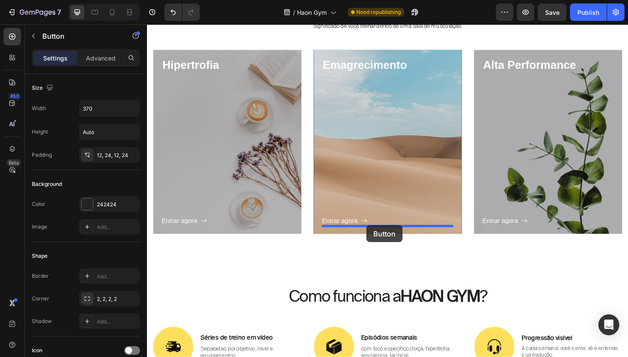
drag, startPoint x: 163, startPoint y: 196, endPoint x: 385, endPoint y: 243, distance: 227.6
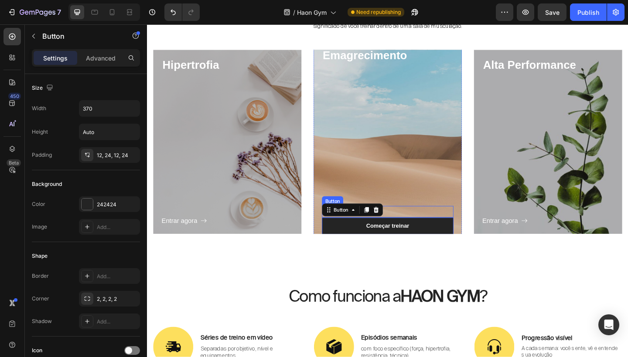
click at [412, 228] on div "Entrar agora Button" at bounding box center [408, 228] width 143 height 13
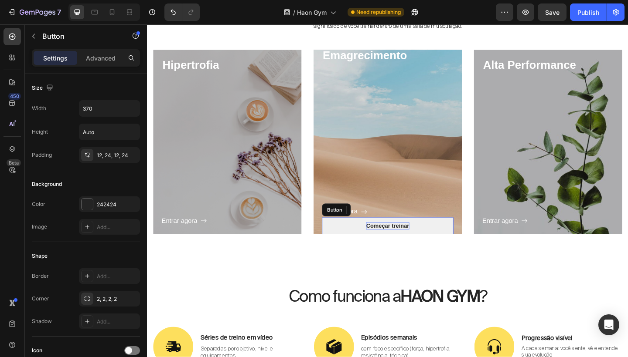
click at [395, 242] on p "Começar treinar" at bounding box center [408, 244] width 47 height 8
click at [416, 244] on p "Começar treinar" at bounding box center [408, 244] width 47 height 8
click at [408, 243] on button "Entrar" at bounding box center [408, 244] width 143 height 18
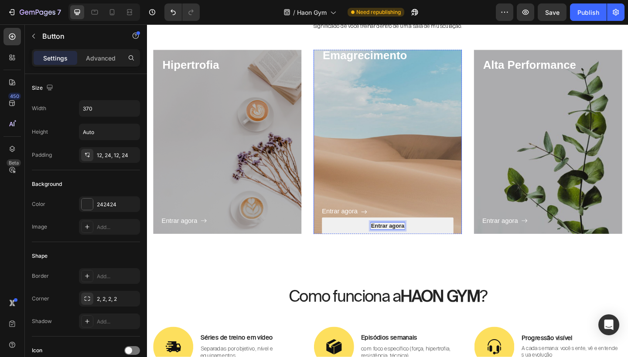
click at [408, 243] on button "Entrar agora" at bounding box center [408, 244] width 143 height 18
click at [416, 246] on p "Entrar agora" at bounding box center [408, 244] width 36 height 8
click at [408, 243] on button "Saiba" at bounding box center [408, 244] width 143 height 18
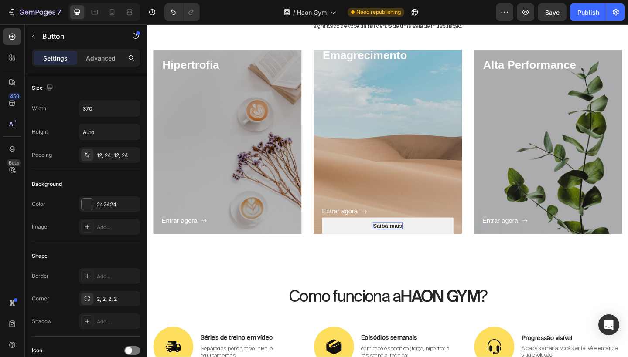
click at [386, 245] on button "Saiba mais" at bounding box center [408, 244] width 143 height 18
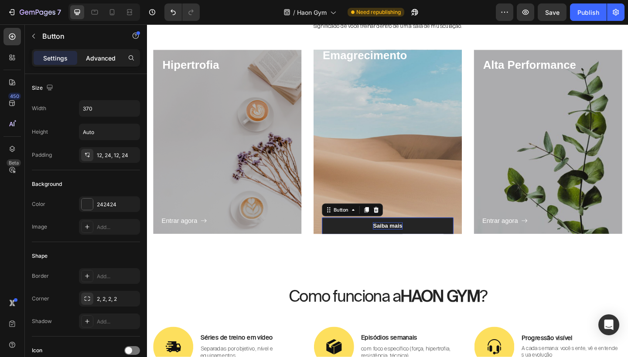
click at [99, 55] on p "Advanced" at bounding box center [101, 58] width 30 height 9
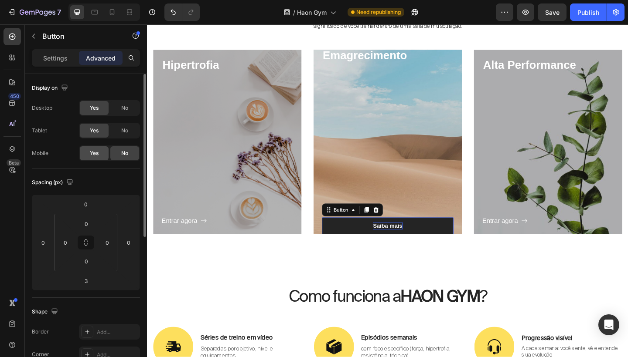
click at [99, 154] on span "Yes" at bounding box center [94, 154] width 9 height 8
click at [90, 202] on input "0" at bounding box center [85, 204] width 17 height 13
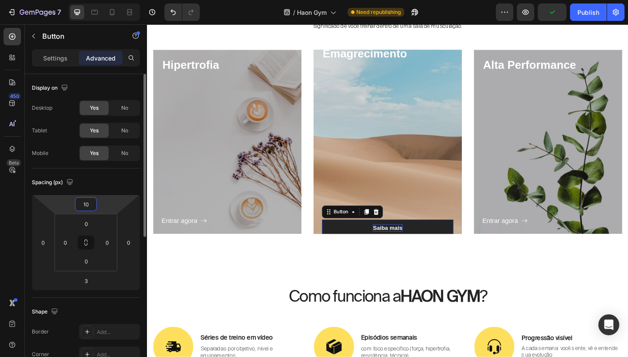
type input "1"
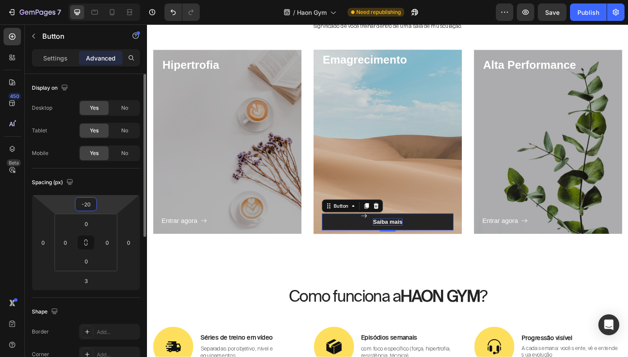
type input "-2"
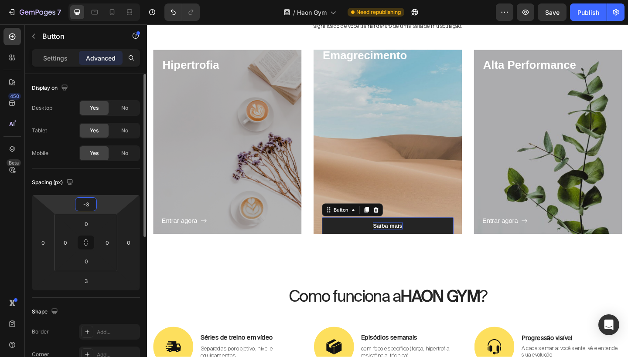
type input "-30"
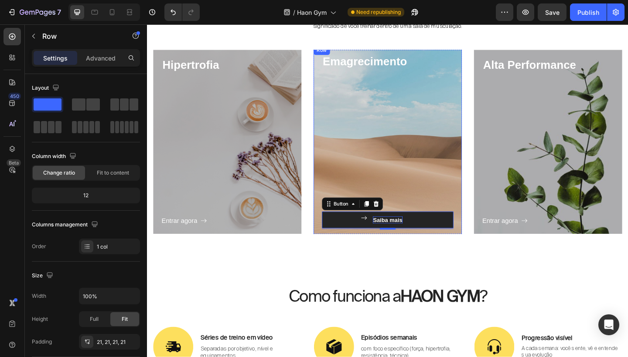
click at [470, 197] on div "Entrar agora Button" at bounding box center [408, 157] width 143 height 167
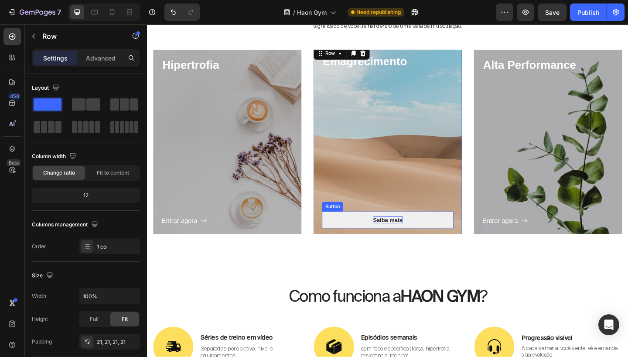
click at [356, 234] on button "Saiba mais" at bounding box center [408, 237] width 143 height 18
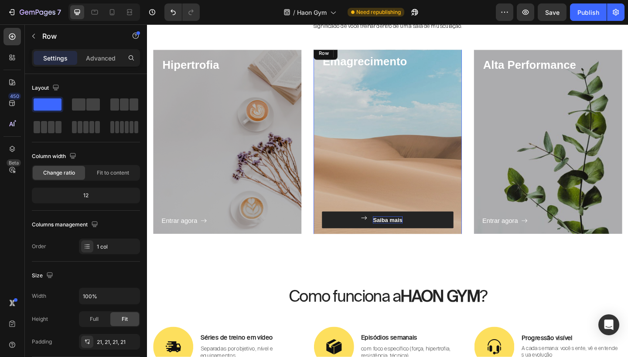
click at [416, 196] on div "Entrar agora Button" at bounding box center [408, 157] width 143 height 167
click at [424, 180] on div "Entrar agora Button" at bounding box center [408, 157] width 143 height 167
click at [508, 41] on div "Categorias disponíveis Heading Essas são as categorias disponíveis dentro da Ha…" at bounding box center [408, 126] width 510 height 282
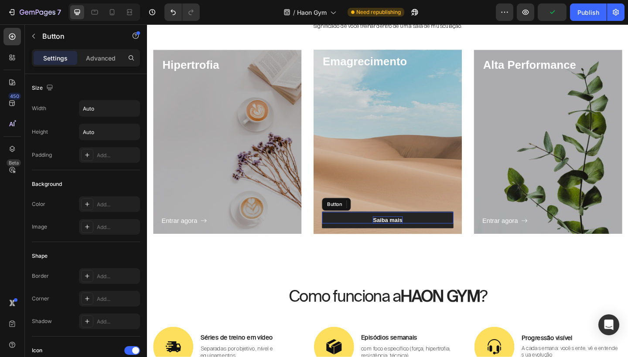
click at [382, 236] on icon "<p>Entrar agora</p>" at bounding box center [382, 235] width 7 height 7
click at [397, 220] on icon at bounding box center [395, 220] width 7 height 7
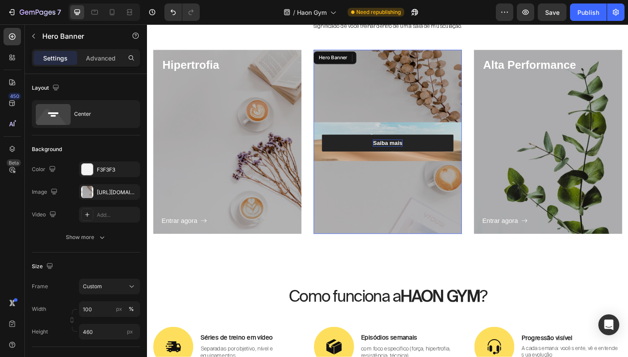
click at [437, 126] on div "Overlay" at bounding box center [408, 152] width 161 height 200
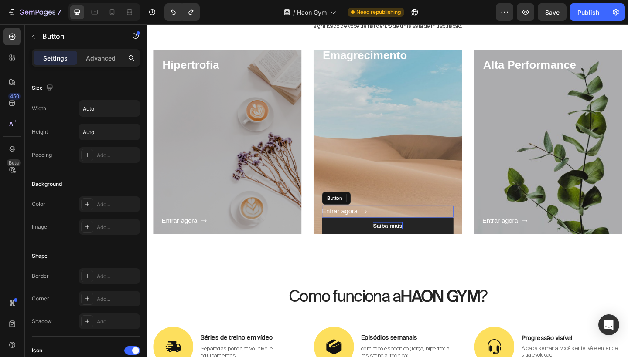
click at [387, 229] on div "Entrar agora Button" at bounding box center [408, 228] width 143 height 13
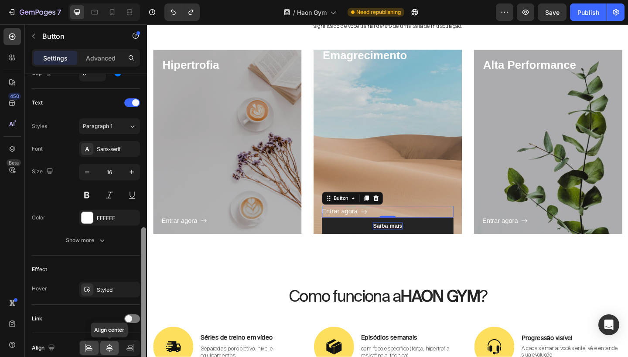
scroll to position [345, 0]
drag, startPoint x: 143, startPoint y: 191, endPoint x: 112, endPoint y: 345, distance: 156.9
click at [112, 345] on div "Size Width Auto Height Auto Padding Add... Background Color Add... Image Add...…" at bounding box center [86, 228] width 122 height 308
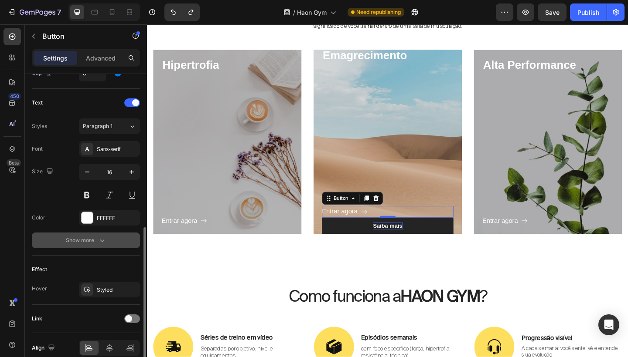
click at [95, 244] on div "Show more" at bounding box center [86, 240] width 41 height 9
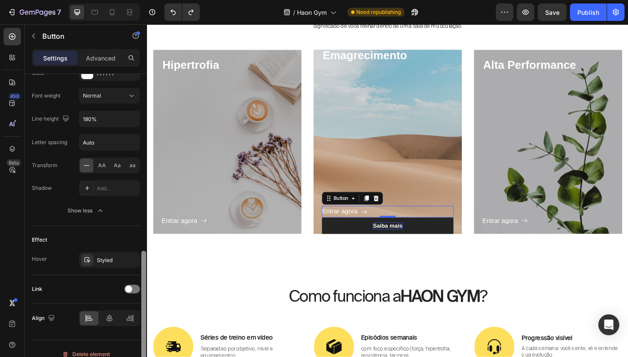
scroll to position [501, 0]
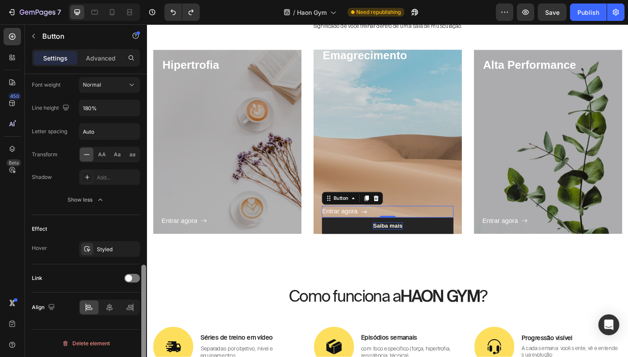
drag, startPoint x: 144, startPoint y: 276, endPoint x: 137, endPoint y: 353, distance: 77.0
click at [137, 353] on div "Size Width Auto Height Auto Padding Add... Background Color Add... Image Add...…" at bounding box center [86, 228] width 122 height 308
click at [112, 256] on div "Styled" at bounding box center [109, 249] width 61 height 16
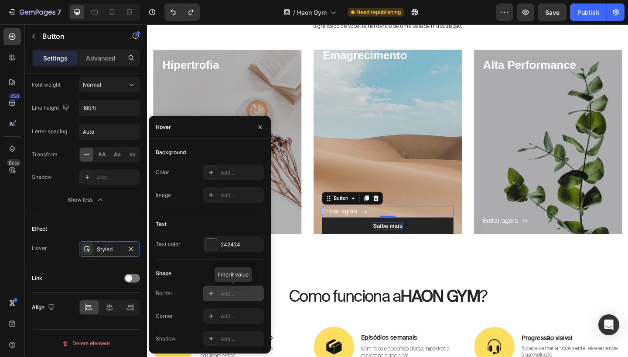
click at [217, 296] on div at bounding box center [211, 294] width 12 height 12
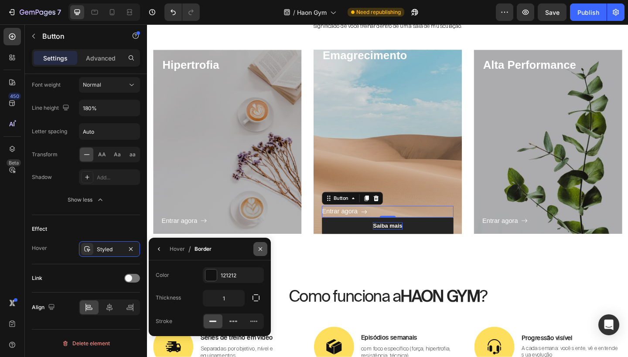
click at [259, 248] on icon "button" at bounding box center [259, 248] width 3 height 3
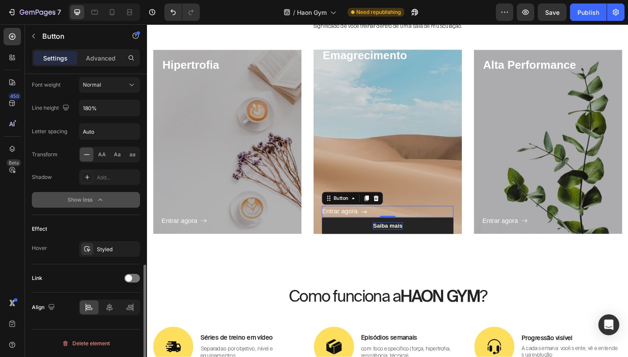
click at [94, 200] on div "Show less" at bounding box center [86, 200] width 37 height 9
click at [94, 200] on div "Show more" at bounding box center [86, 200] width 41 height 9
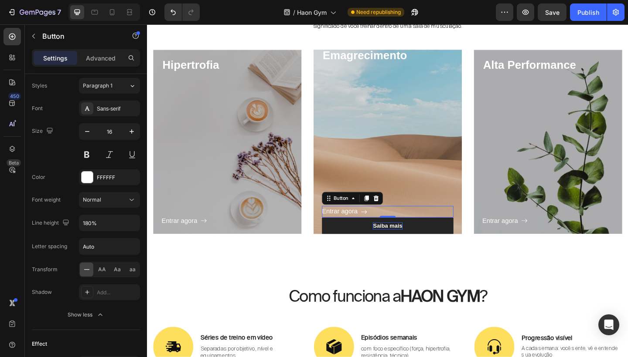
click at [400, 229] on div "Entrar agora Button 0" at bounding box center [408, 228] width 143 height 13
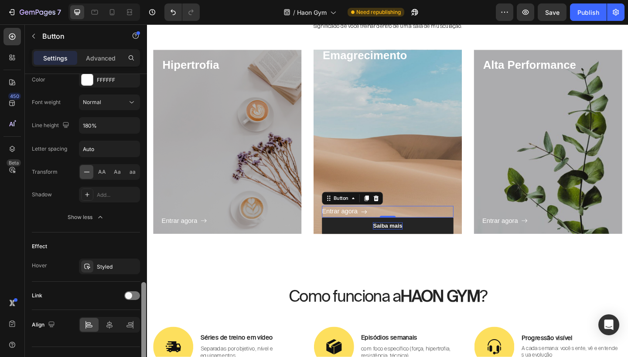
scroll to position [501, 0]
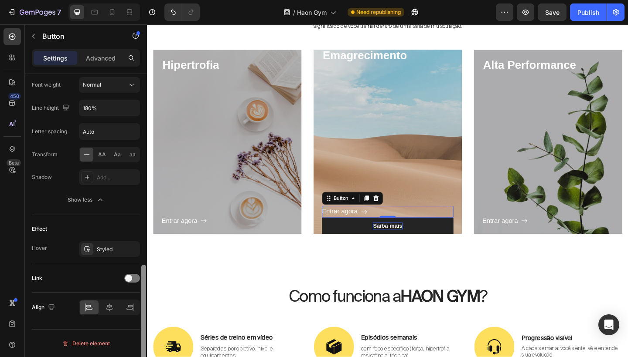
drag, startPoint x: 144, startPoint y: 252, endPoint x: 142, endPoint y: 326, distance: 73.3
click at [142, 326] on div at bounding box center [143, 323] width 5 height 117
click at [107, 248] on div "Styled" at bounding box center [109, 250] width 25 height 8
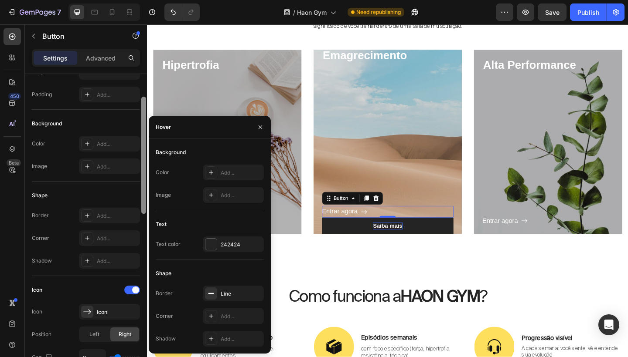
scroll to position [54, 0]
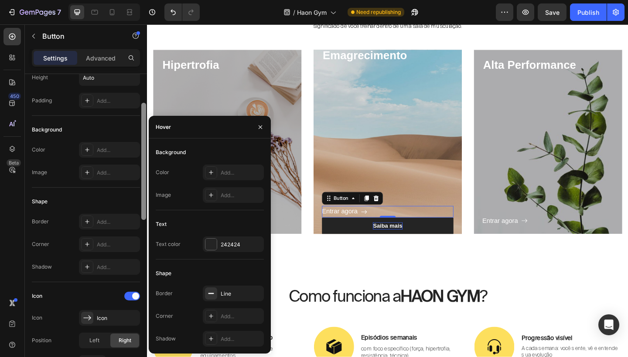
drag, startPoint x: 143, startPoint y: 294, endPoint x: 133, endPoint y: 124, distance: 170.3
click at [136, 124] on div "Size Width Auto Height Auto Padding Add... Background Color Add... Image Add...…" at bounding box center [86, 228] width 122 height 308
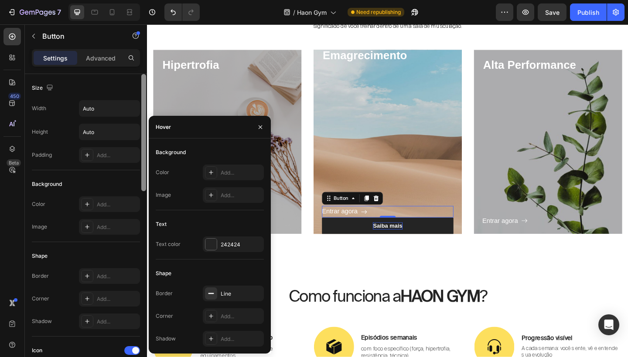
scroll to position [0, 0]
drag, startPoint x: 144, startPoint y: 138, endPoint x: 142, endPoint y: 102, distance: 35.8
click at [142, 102] on div at bounding box center [143, 132] width 5 height 117
click at [259, 131] on button "button" at bounding box center [260, 127] width 14 height 14
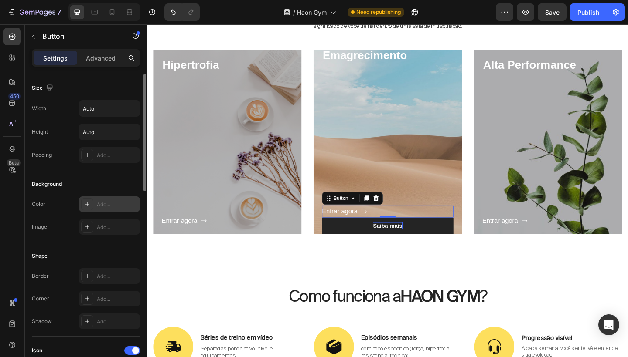
click at [116, 206] on div "Add..." at bounding box center [117, 205] width 41 height 8
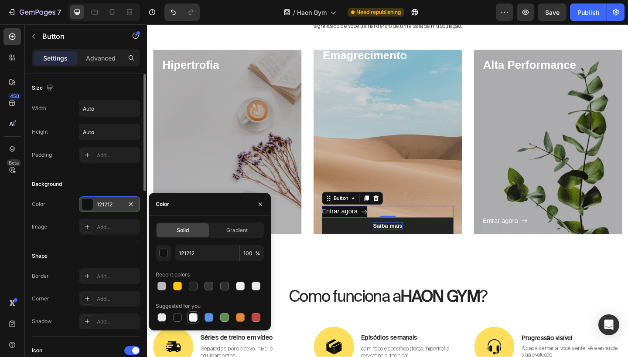
click at [195, 317] on div at bounding box center [193, 317] width 9 height 9
type input "FFFFFF"
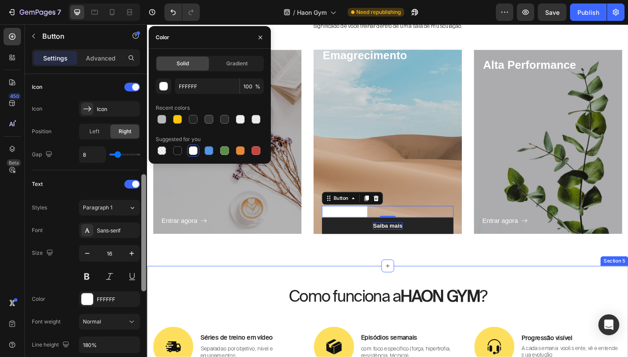
drag, startPoint x: 290, startPoint y: 211, endPoint x: 147, endPoint y: 316, distance: 177.4
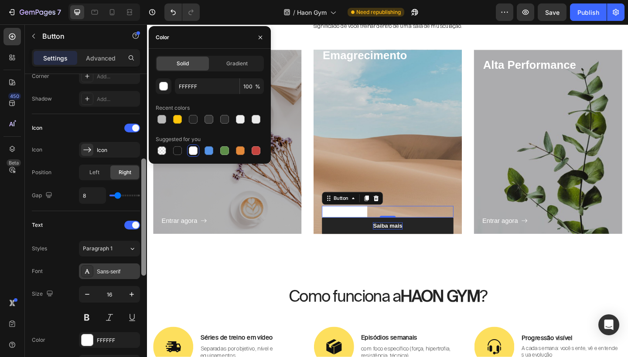
scroll to position [224, 0]
click at [122, 272] on div "Sans-serif" at bounding box center [117, 271] width 41 height 8
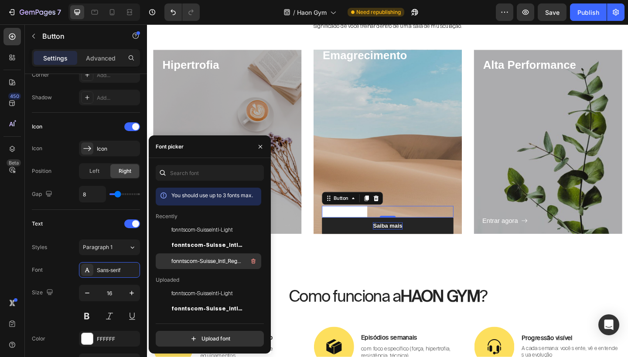
click at [199, 258] on span "fonntscom-Suisse_Intl_Regular" at bounding box center [207, 262] width 72 height 8
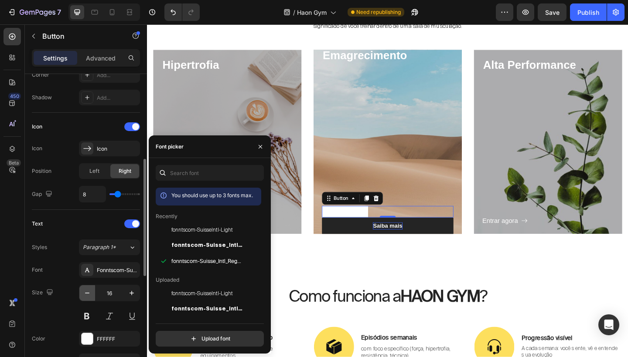
click at [88, 291] on icon "button" at bounding box center [87, 293] width 9 height 9
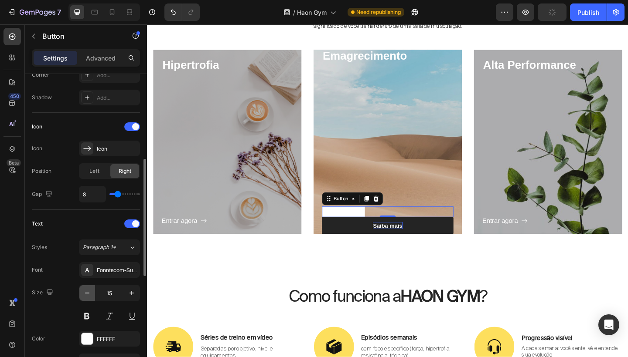
click at [88, 291] on icon "button" at bounding box center [87, 293] width 9 height 9
type input "14"
click at [105, 340] on div "FFFFFF" at bounding box center [109, 340] width 25 height 8
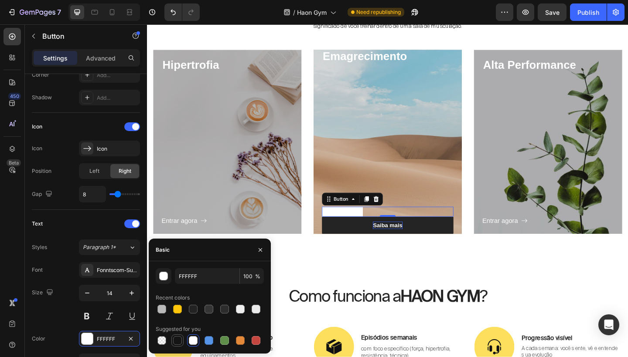
click at [177, 341] on div at bounding box center [177, 340] width 9 height 9
type input "151515"
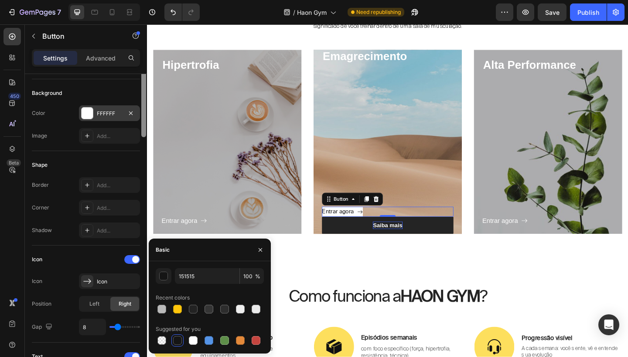
scroll to position [0, 0]
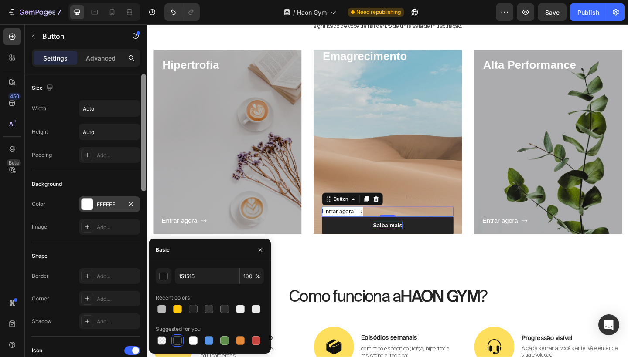
drag, startPoint x: 146, startPoint y: 225, endPoint x: 146, endPoint y: 107, distance: 118.1
click at [146, 107] on div at bounding box center [143, 132] width 5 height 117
click at [113, 108] on input "Auto" at bounding box center [109, 109] width 60 height 16
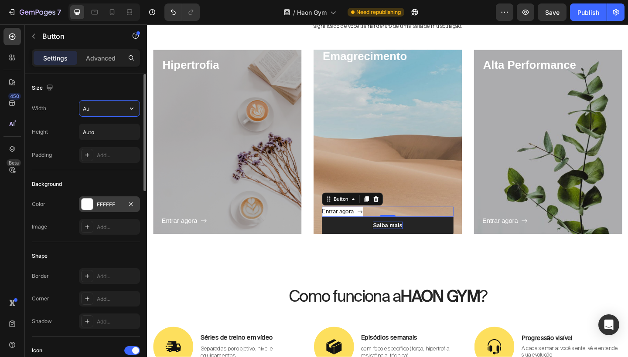
type input "A"
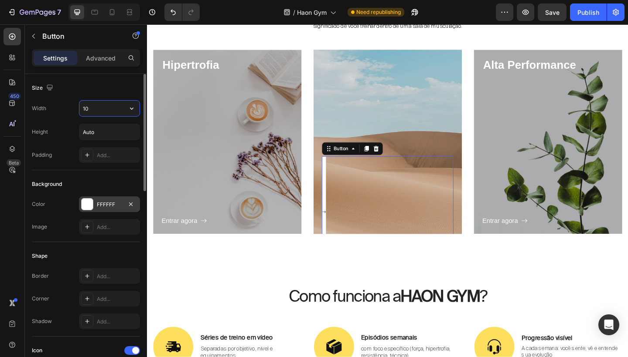
type input "1"
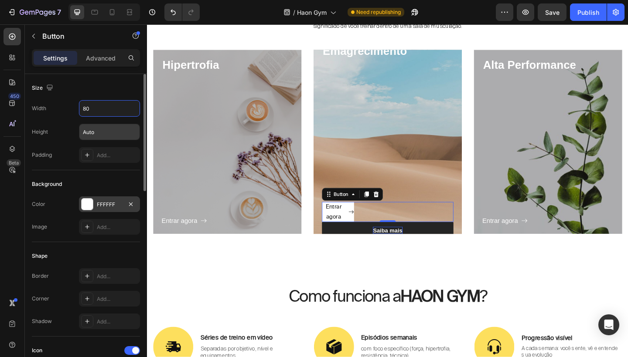
type input "80"
click at [108, 132] on input "Auto" at bounding box center [109, 132] width 60 height 16
type input "A"
type input "5"
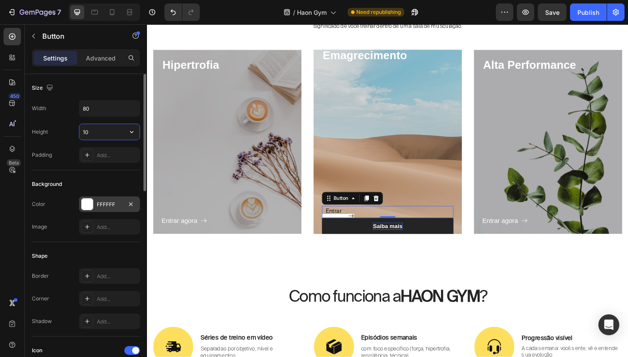
type input "100"
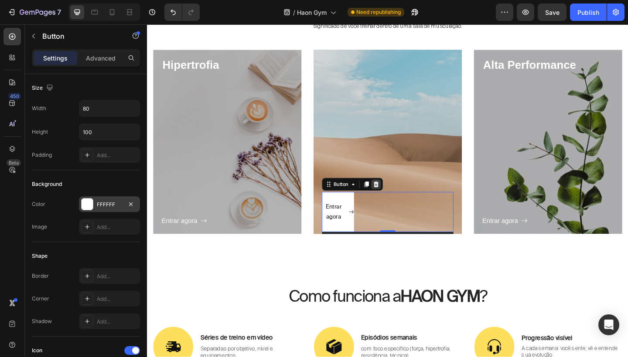
click at [395, 199] on icon at bounding box center [396, 199] width 6 height 6
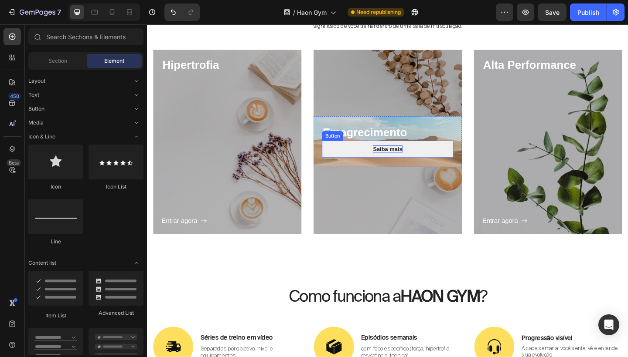
click at [420, 153] on button "Saiba mais" at bounding box center [408, 160] width 143 height 18
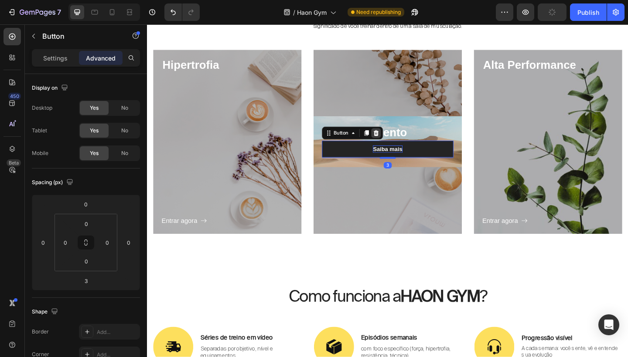
click at [398, 143] on icon at bounding box center [396, 143] width 6 height 6
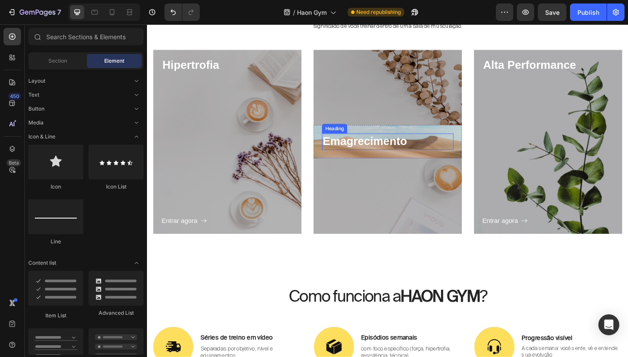
click at [394, 156] on h3 "Emagrecimento" at bounding box center [408, 151] width 143 height 17
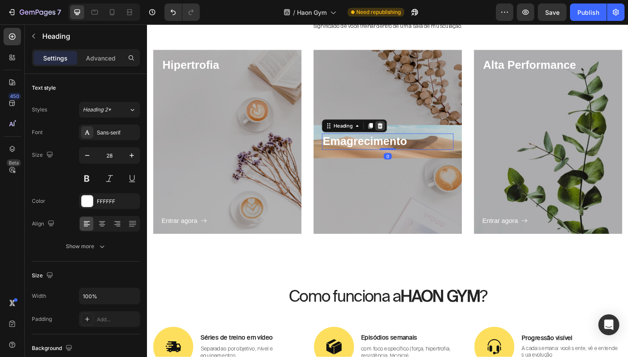
click at [401, 138] on icon at bounding box center [401, 135] width 6 height 6
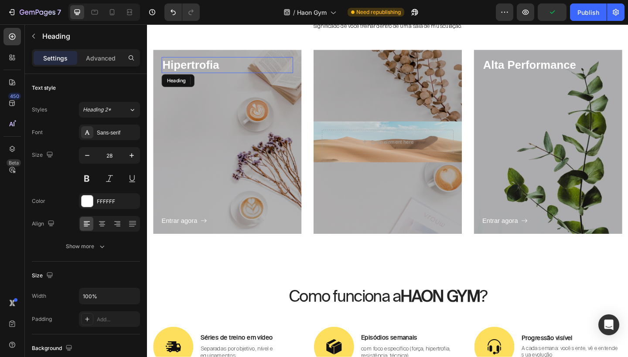
click at [208, 69] on h3 "Hipertrofia" at bounding box center [234, 68] width 143 height 17
click at [214, 84] on icon at bounding box center [215, 85] width 7 height 7
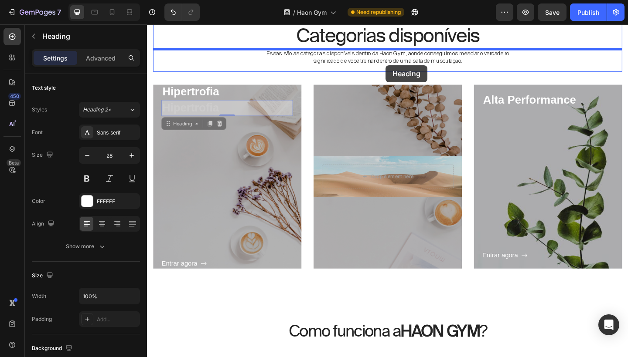
scroll to position [929, 0]
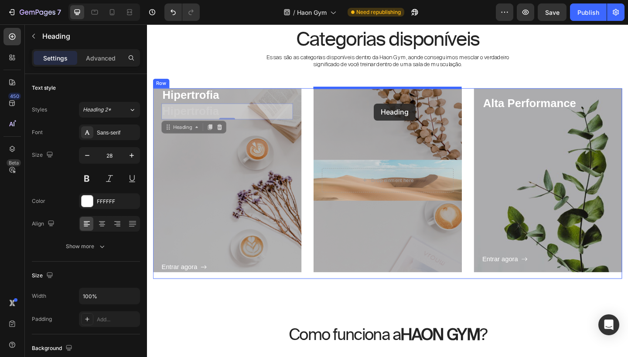
drag, startPoint x: 170, startPoint y: 93, endPoint x: 394, endPoint y: 111, distance: 224.3
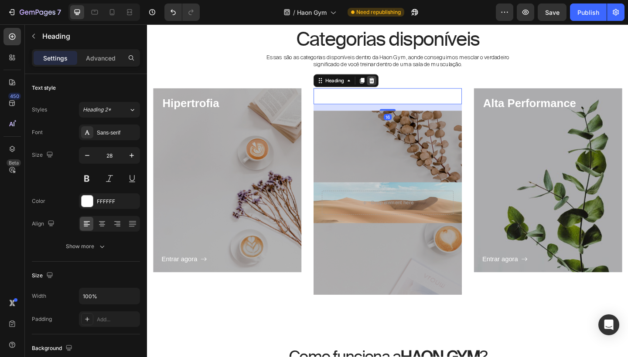
click at [392, 87] on icon at bounding box center [391, 86] width 6 height 6
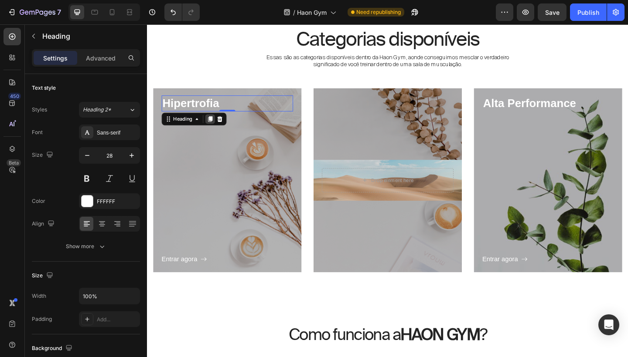
click at [218, 130] on icon at bounding box center [215, 127] width 7 height 7
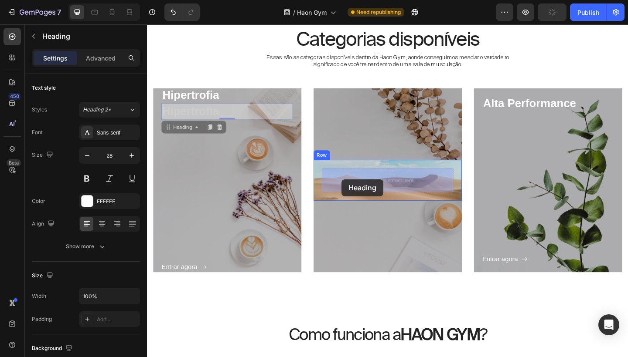
drag, startPoint x: 169, startPoint y: 140, endPoint x: 358, endPoint y: 193, distance: 196.9
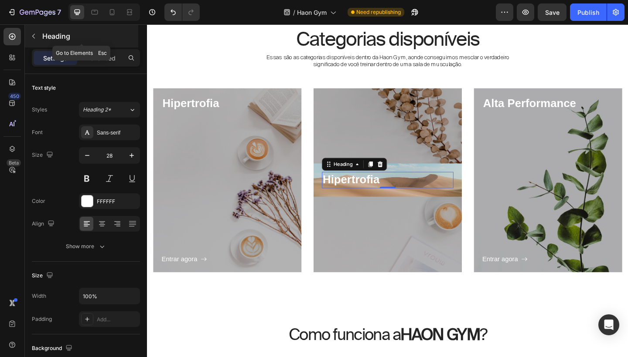
click at [34, 38] on icon "button" at bounding box center [33, 36] width 3 height 5
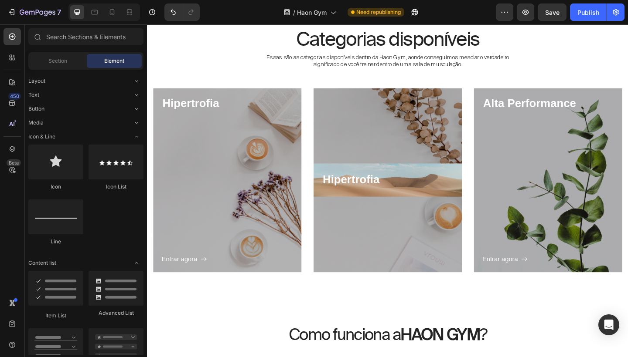
click at [52, 68] on div "Section Element" at bounding box center [85, 60] width 115 height 17
click at [59, 63] on span "Section" at bounding box center [57, 61] width 19 height 8
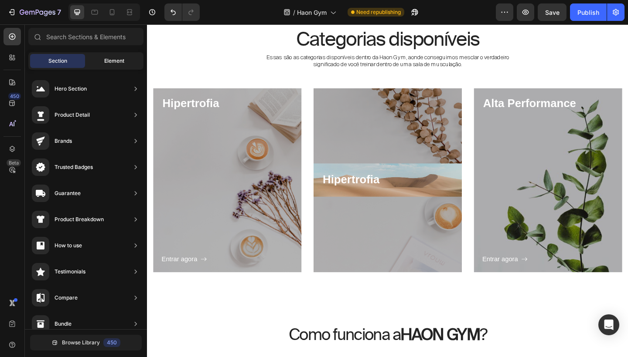
click at [100, 63] on div "Element" at bounding box center [114, 61] width 55 height 14
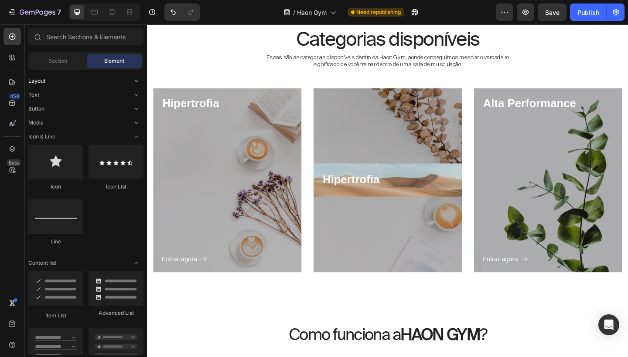
click at [63, 105] on div "Layout" at bounding box center [85, 109] width 115 height 9
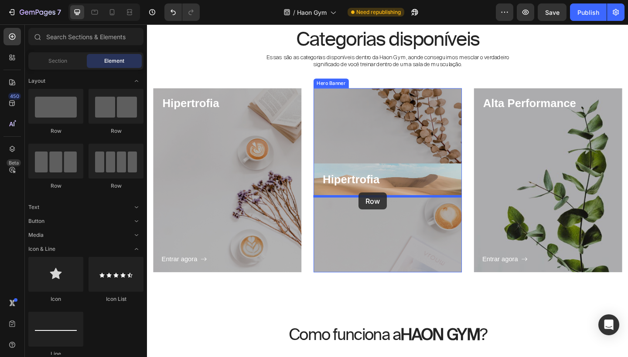
drag, startPoint x: 196, startPoint y: 133, endPoint x: 377, endPoint y: 207, distance: 196.0
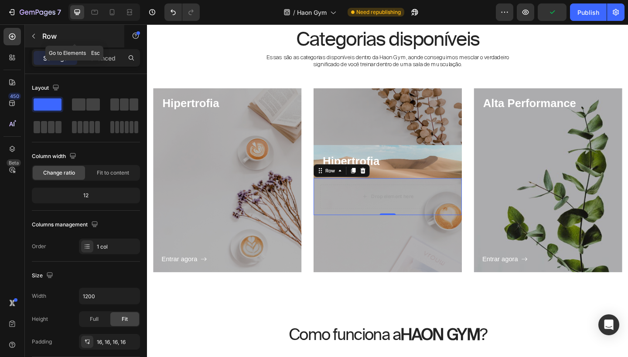
click at [35, 38] on icon "button" at bounding box center [33, 36] width 7 height 7
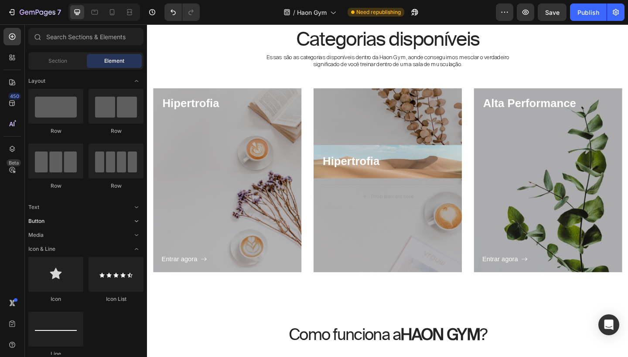
click at [138, 221] on icon "Toggle open" at bounding box center [136, 221] width 7 height 7
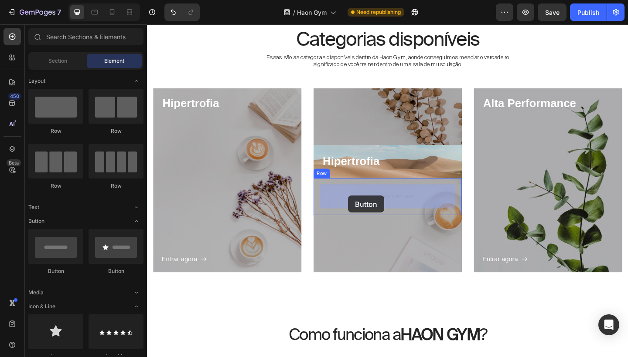
drag, startPoint x: 257, startPoint y: 274, endPoint x: 366, endPoint y: 211, distance: 125.6
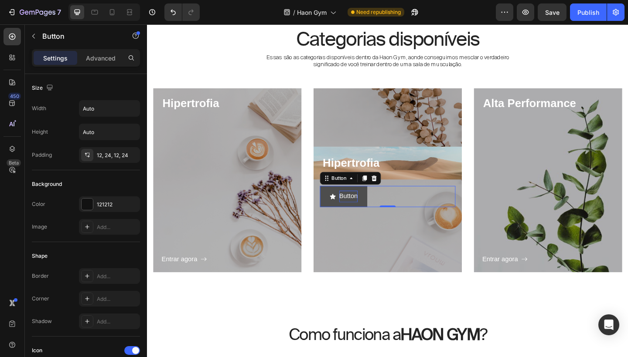
click at [364, 214] on p "Button" at bounding box center [366, 212] width 20 height 13
click at [360, 211] on button "Saib" at bounding box center [357, 211] width 45 height 23
click at [368, 211] on button "Saiba mais" at bounding box center [368, 211] width 66 height 23
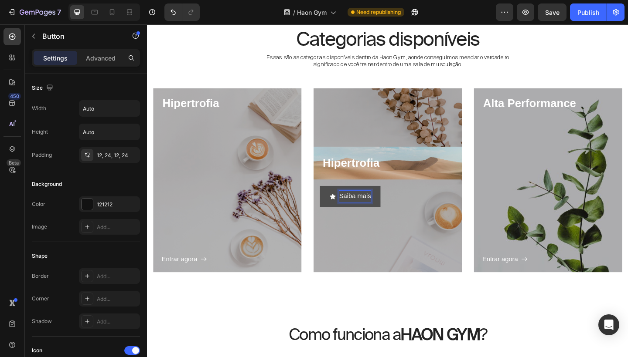
click at [380, 212] on p "Saiba mais" at bounding box center [373, 212] width 34 height 13
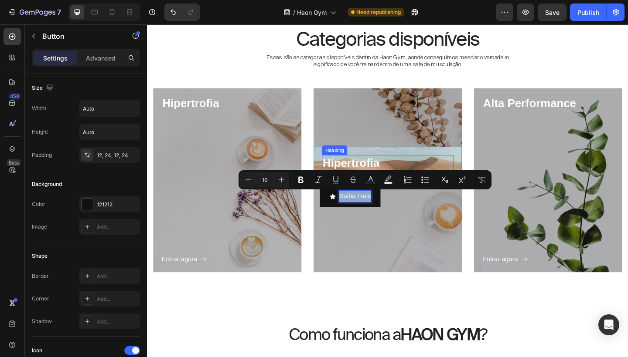
click at [379, 174] on h3 "Hipertrofia" at bounding box center [408, 175] width 143 height 17
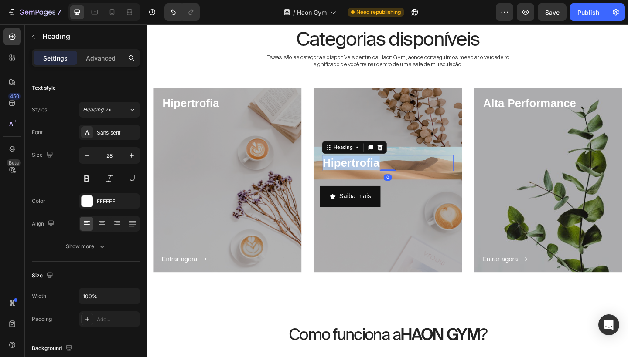
click at [379, 174] on p "Hipertrofia" at bounding box center [408, 176] width 141 height 16
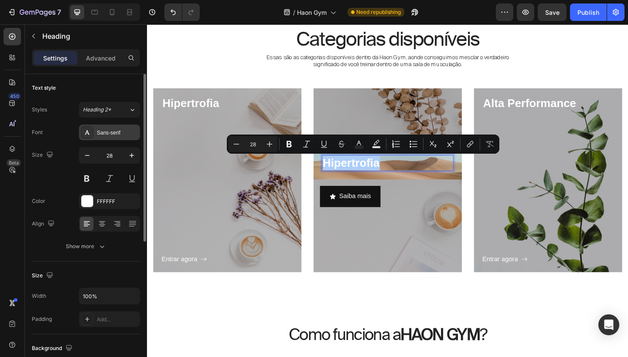
click at [116, 137] on div "Sans-serif" at bounding box center [109, 133] width 61 height 16
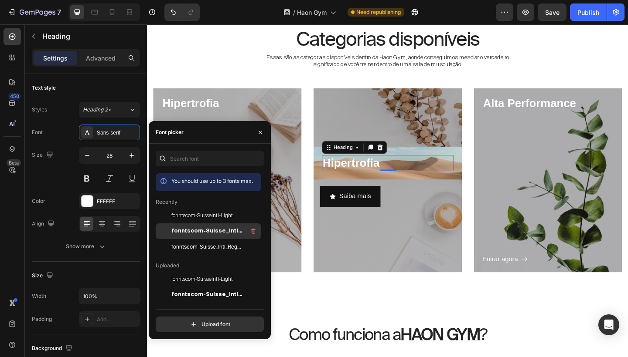
click at [197, 319] on div "fonntscom-Suisse_Intl_Bold" at bounding box center [208, 327] width 105 height 16
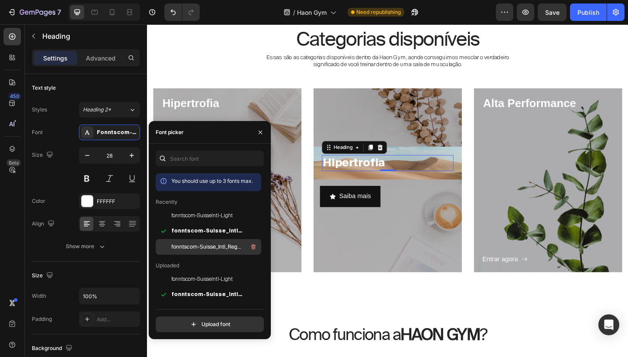
click at [196, 245] on span "fonntscom-Suisse_Intl_Regular" at bounding box center [207, 247] width 72 height 8
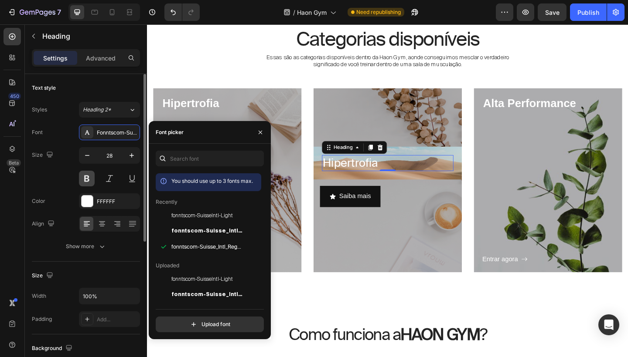
click at [91, 182] on button at bounding box center [87, 179] width 16 height 16
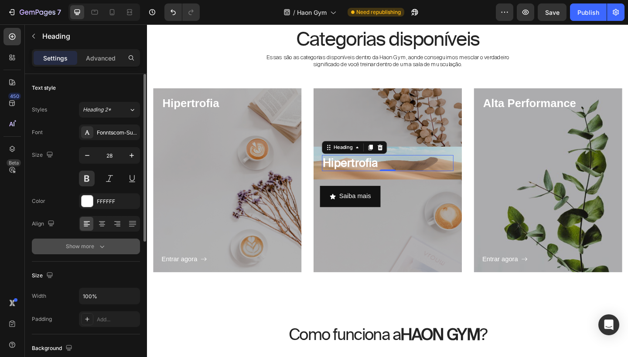
click at [102, 247] on icon "button" at bounding box center [102, 246] width 9 height 9
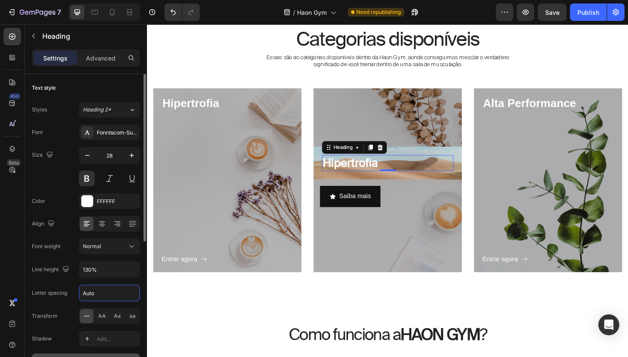
click at [101, 292] on input "Auto" at bounding box center [109, 293] width 60 height 16
type input "-1"
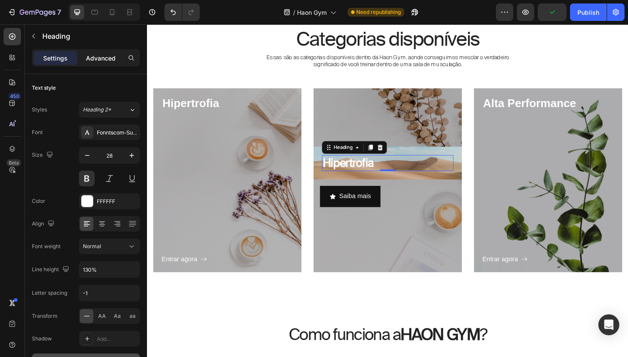
click at [113, 55] on p "Advanced" at bounding box center [101, 58] width 30 height 9
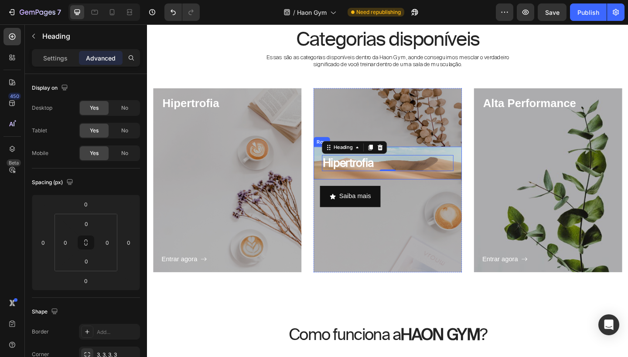
click at [447, 161] on div "Hipertrofia Heading 0 Row" at bounding box center [408, 176] width 161 height 36
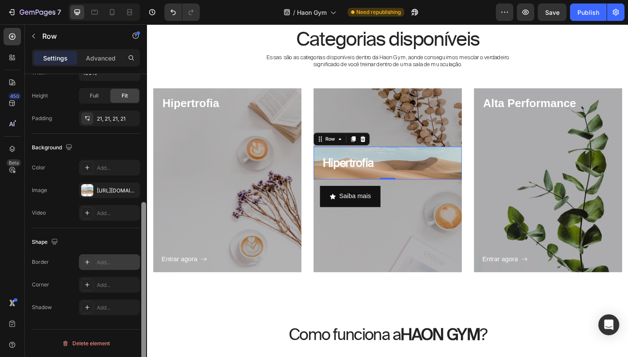
scroll to position [224, 0]
drag, startPoint x: 143, startPoint y: 129, endPoint x: 126, endPoint y: 261, distance: 132.3
click at [126, 261] on div "Layout Column width Change ratio Fit to content 12 Columns management Order 1 c…" at bounding box center [86, 228] width 122 height 308
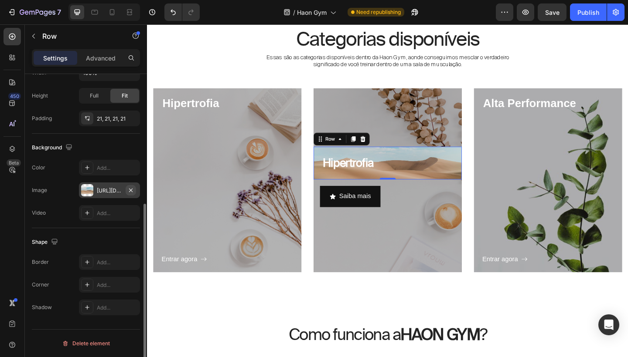
click at [134, 191] on button "button" at bounding box center [131, 190] width 10 height 10
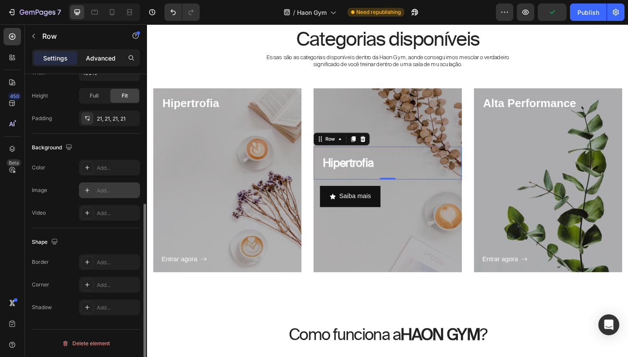
click at [109, 61] on p "Advanced" at bounding box center [101, 58] width 30 height 9
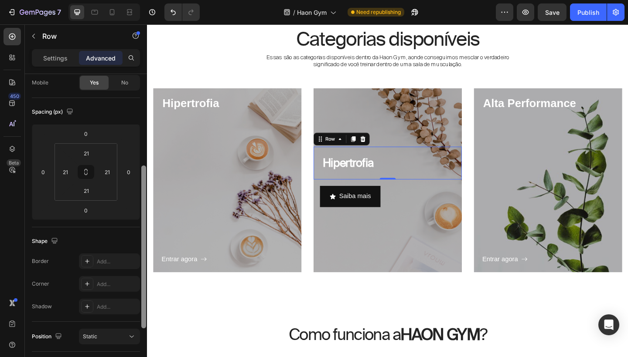
scroll to position [0, 0]
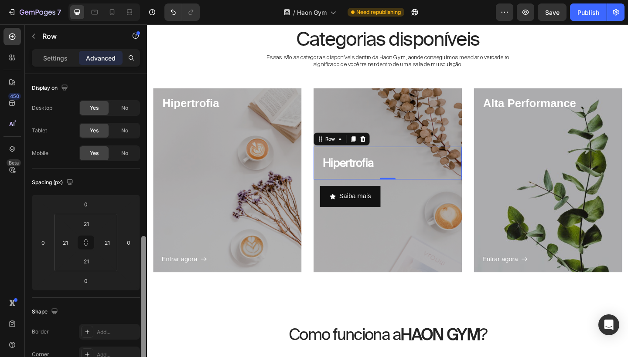
drag, startPoint x: 143, startPoint y: 207, endPoint x: 140, endPoint y: 56, distance: 150.8
click at [141, 56] on div "Settings Advanced Display on Desktop Yes No Tablet Yes No Mobile Yes No Spacing…" at bounding box center [86, 215] width 122 height 333
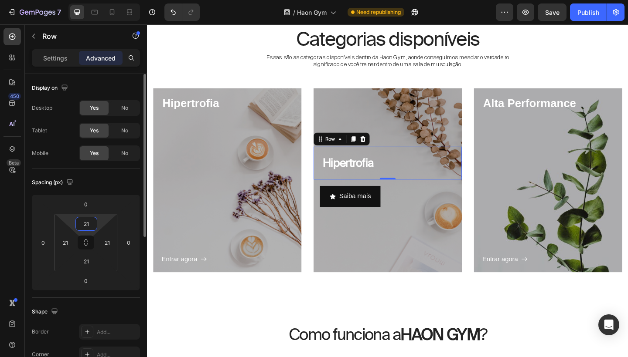
click at [85, 221] on input "21" at bounding box center [86, 223] width 17 height 13
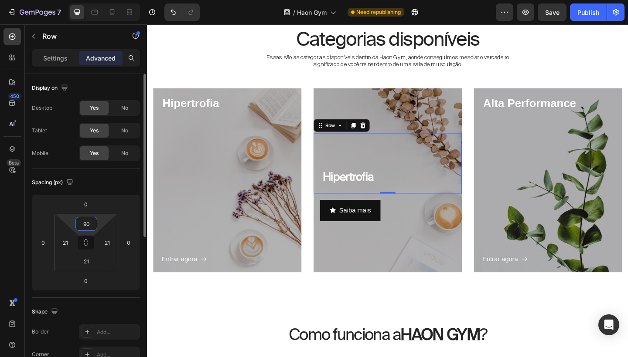
type input "9"
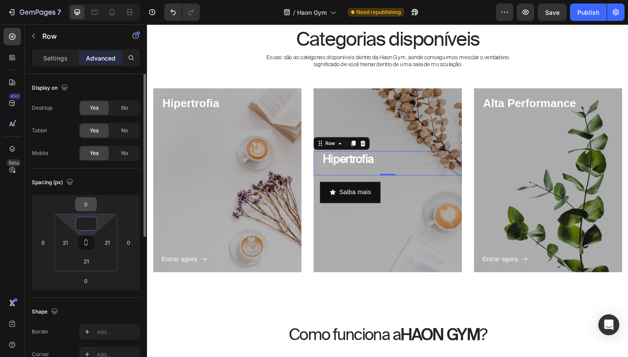
type input "0"
click at [87, 204] on input "0" at bounding box center [85, 204] width 17 height 13
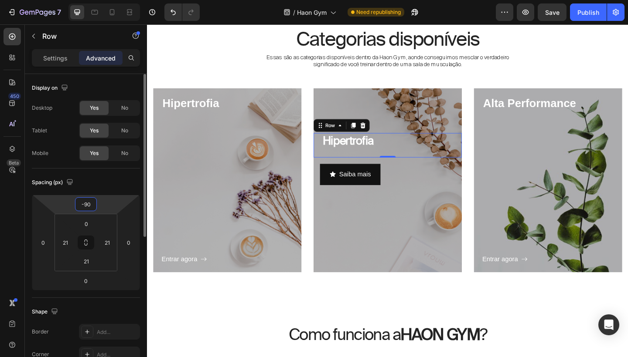
type input "-9"
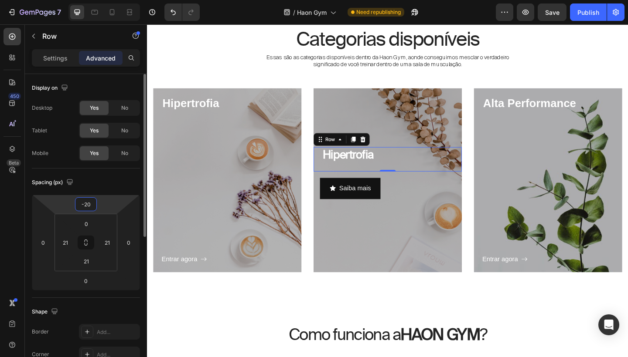
type input "-200"
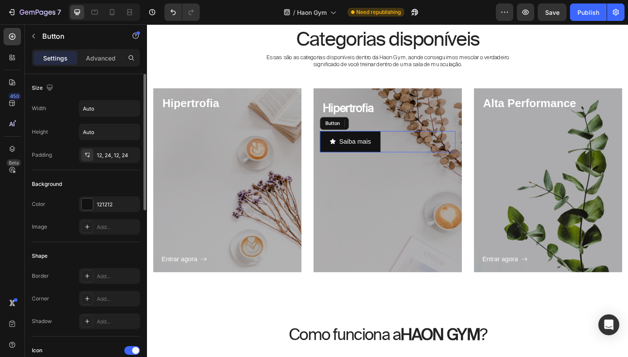
click at [413, 145] on div "Saiba mais Button" at bounding box center [408, 152] width 147 height 23
click at [436, 138] on div "Saiba mais Button 0 Row" at bounding box center [408, 152] width 161 height 37
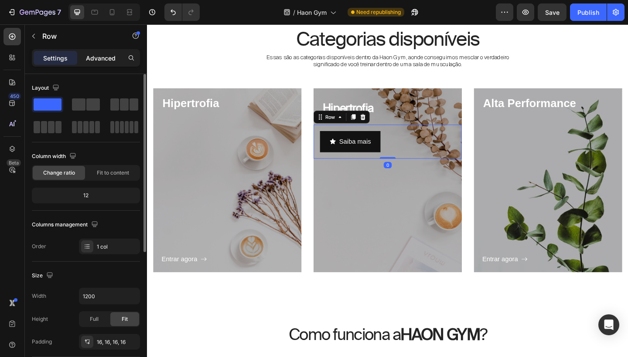
click at [107, 59] on p "Advanced" at bounding box center [101, 58] width 30 height 9
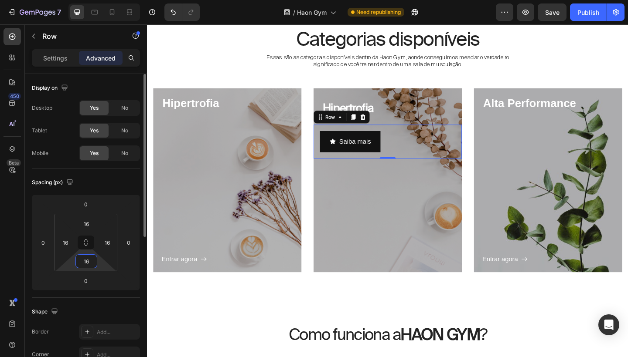
click at [85, 256] on input "16" at bounding box center [86, 261] width 17 height 13
type input "-"
type input "0"
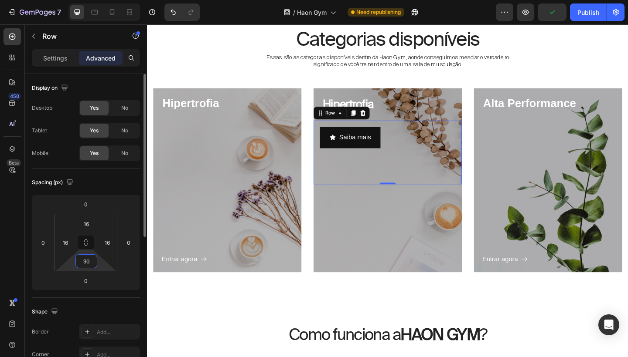
type input "9"
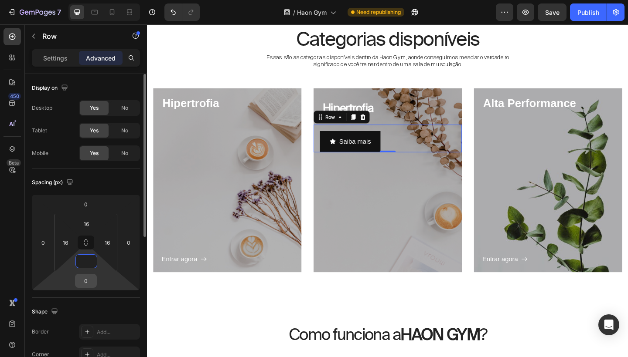
type input "0"
click at [86, 285] on input "0" at bounding box center [85, 281] width 17 height 13
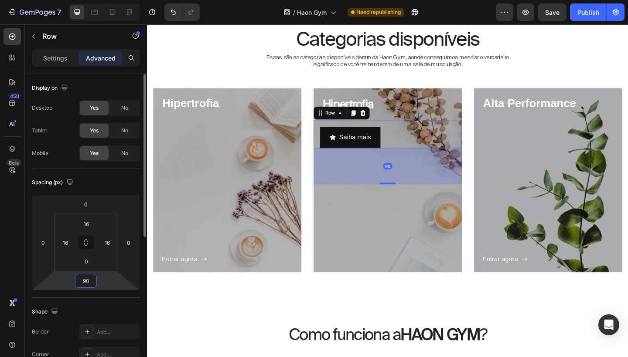
type input "9"
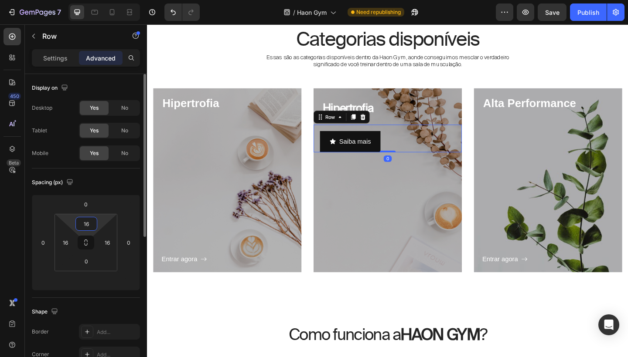
type input "0"
click at [92, 218] on input "16" at bounding box center [86, 223] width 17 height 13
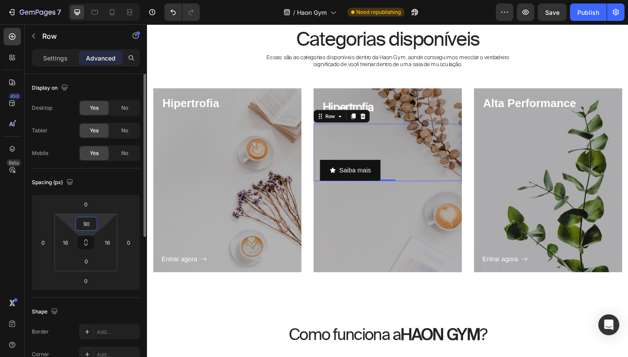
type input "9"
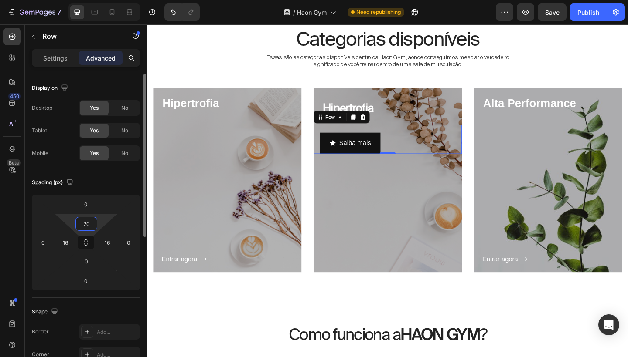
type input "2"
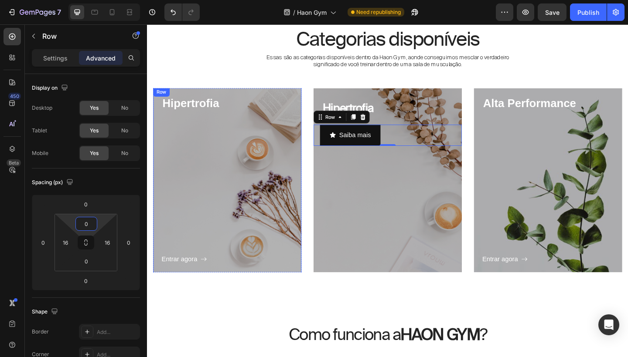
click at [217, 238] on div "Entrar agora Button" at bounding box center [234, 202] width 143 height 167
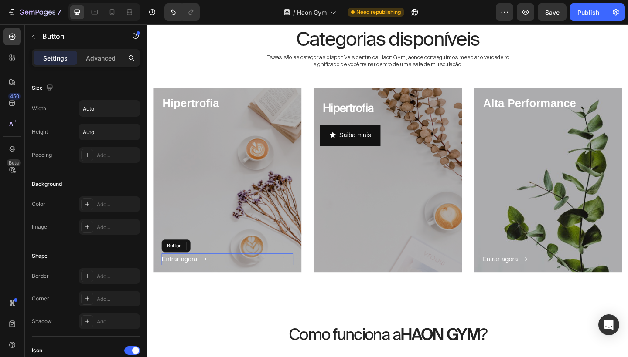
click at [222, 277] on div "Entrar agora Button" at bounding box center [234, 280] width 143 height 13
click at [107, 57] on p "Advanced" at bounding box center [101, 58] width 30 height 9
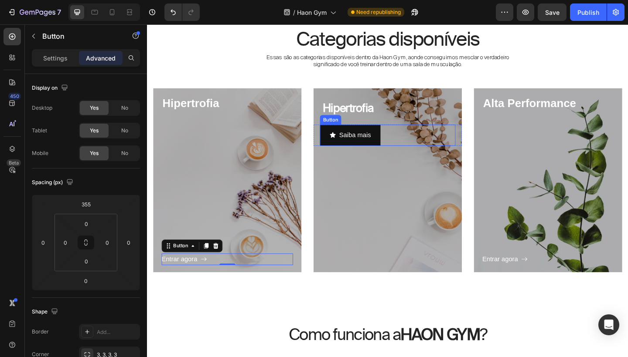
click at [418, 149] on div "Saiba mais Button" at bounding box center [408, 145] width 147 height 23
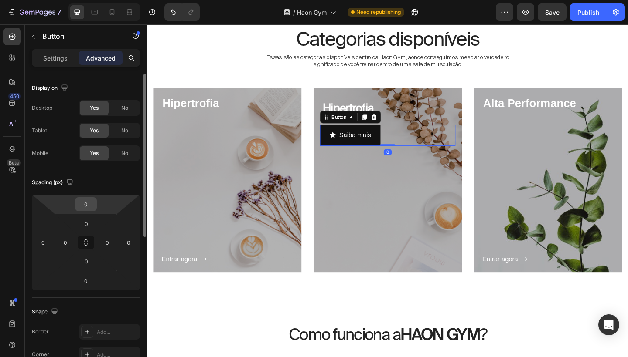
click at [87, 203] on input "0" at bounding box center [85, 204] width 17 height 13
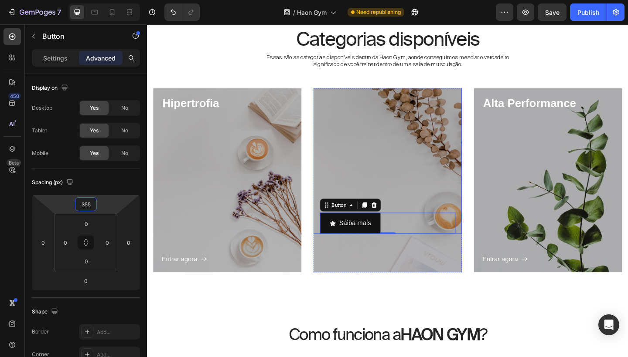
type input "35"
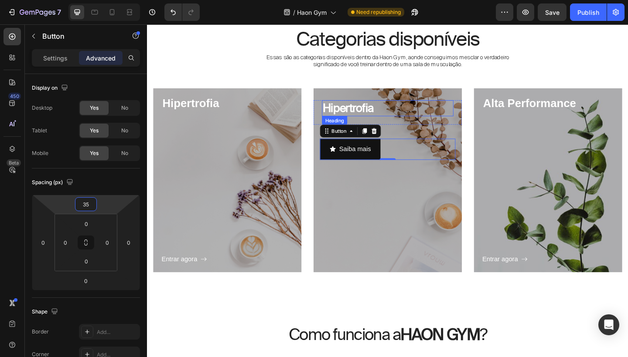
click at [411, 116] on p "Hipertrofia" at bounding box center [408, 116] width 141 height 16
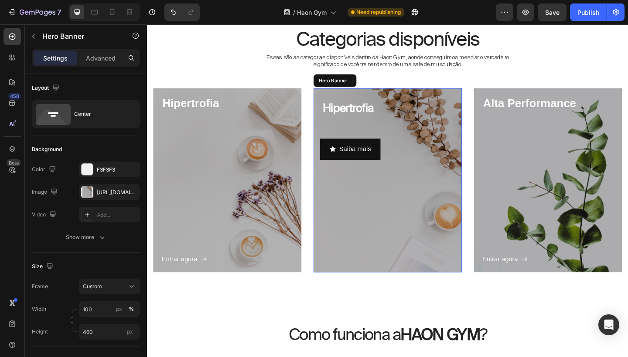
click at [413, 102] on div "Overlay" at bounding box center [408, 194] width 161 height 200
click at [384, 128] on div "Hipertrofia Heading Row" at bounding box center [408, 120] width 161 height 27
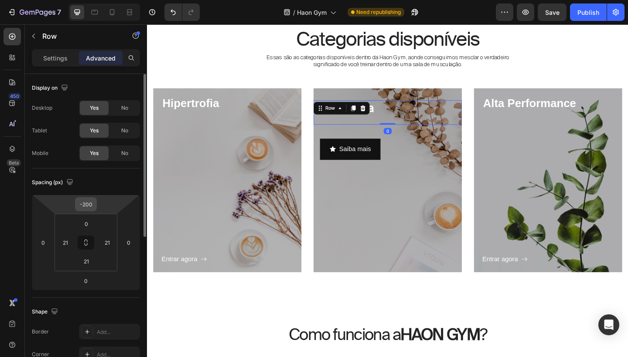
click at [85, 205] on input "-200" at bounding box center [85, 204] width 17 height 13
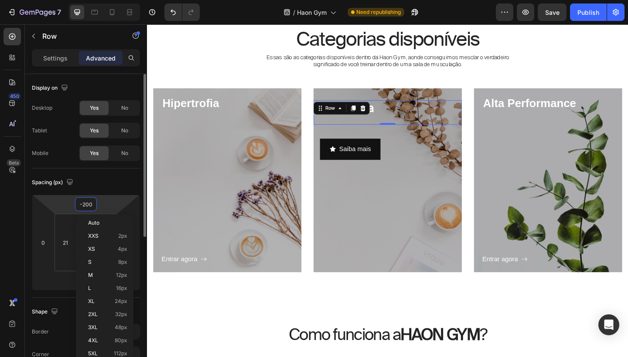
type input "0"
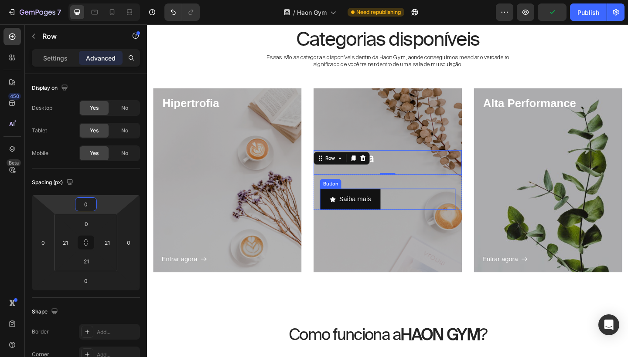
click at [421, 207] on div "Saiba mais Button" at bounding box center [408, 215] width 147 height 23
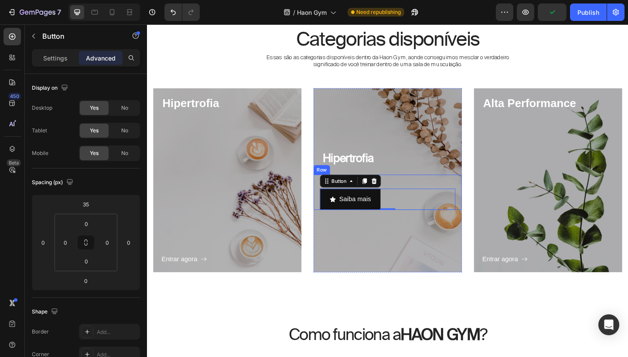
click at [434, 198] on div "Saiba mais Button 0" at bounding box center [408, 207] width 147 height 38
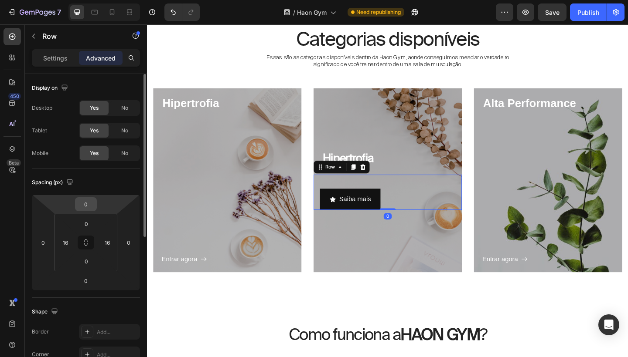
click at [88, 209] on input "0" at bounding box center [85, 204] width 17 height 13
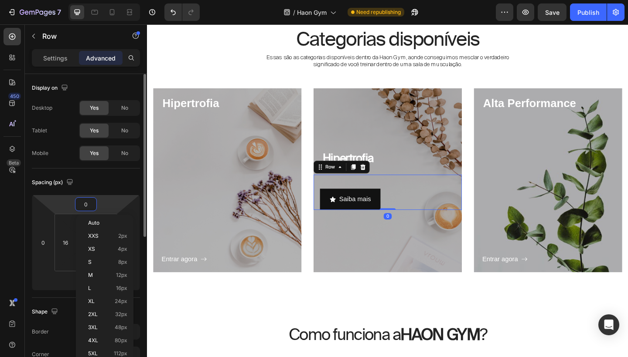
click at [88, 209] on input "0" at bounding box center [85, 204] width 17 height 13
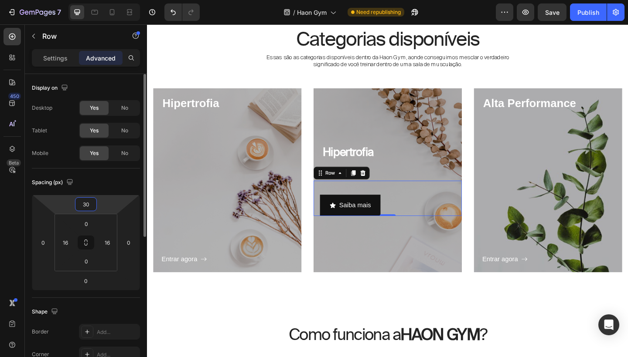
type input "3"
type input "280"
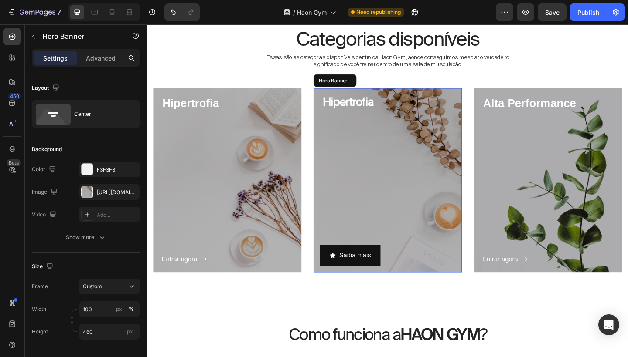
click at [434, 206] on div "Hipertrofia Heading Row Saiba mais Button Row 0" at bounding box center [408, 194] width 161 height 187
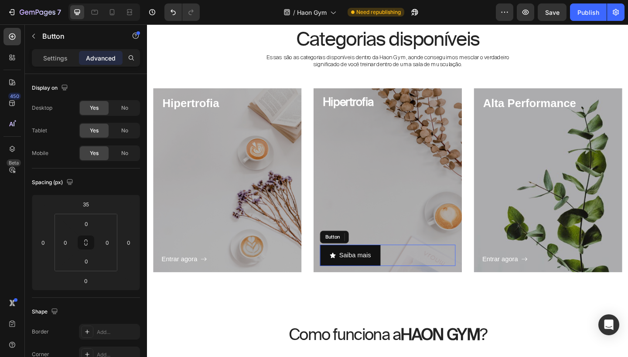
click at [401, 276] on div "Saiba mais Button" at bounding box center [408, 276] width 147 height 23
click at [65, 55] on p "Settings" at bounding box center [55, 58] width 24 height 9
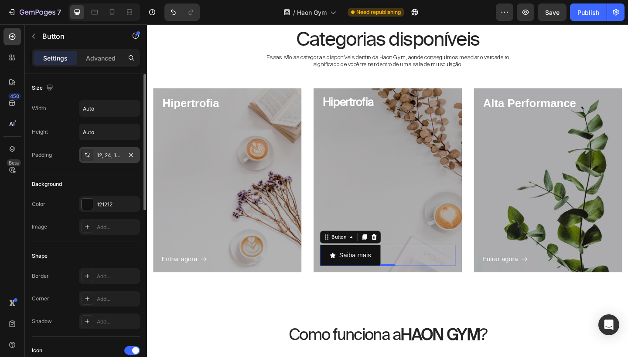
click at [117, 160] on div "12, 24, 12, 24" at bounding box center [109, 155] width 61 height 16
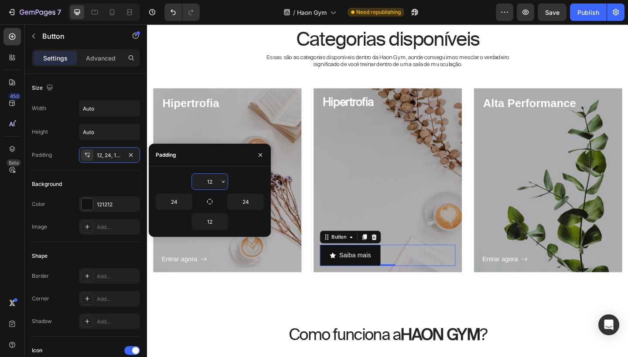
click at [218, 179] on input "12" at bounding box center [210, 182] width 36 height 16
type input "8"
click at [211, 221] on input "12" at bounding box center [210, 222] width 36 height 16
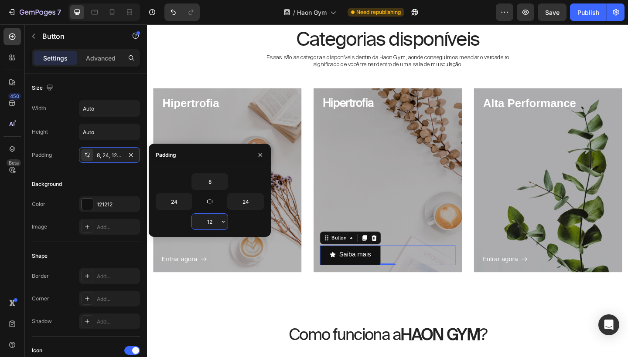
type input "8"
click at [107, 296] on div "Add..." at bounding box center [117, 300] width 41 height 8
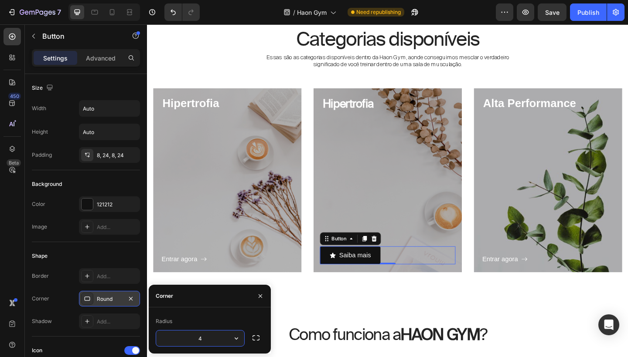
type input "4"
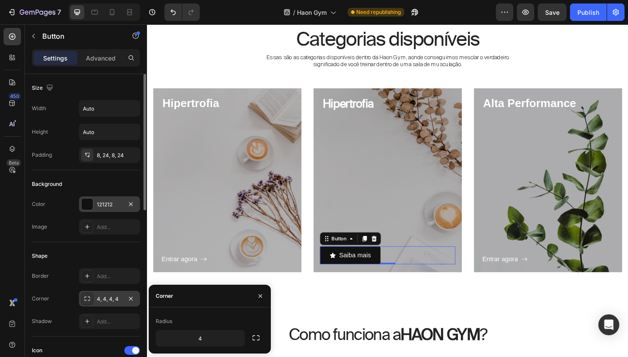
click at [114, 204] on div "121212" at bounding box center [109, 205] width 25 height 8
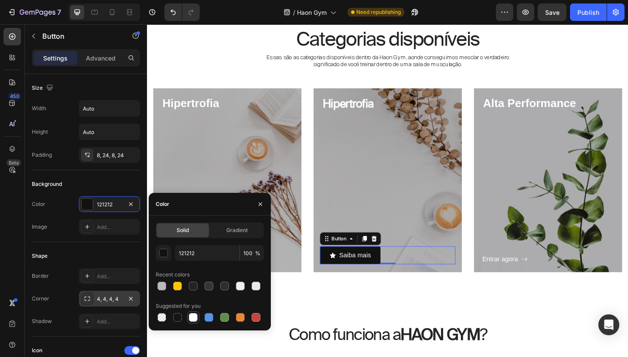
click at [193, 319] on div at bounding box center [193, 317] width 9 height 9
type input "FFFFFF"
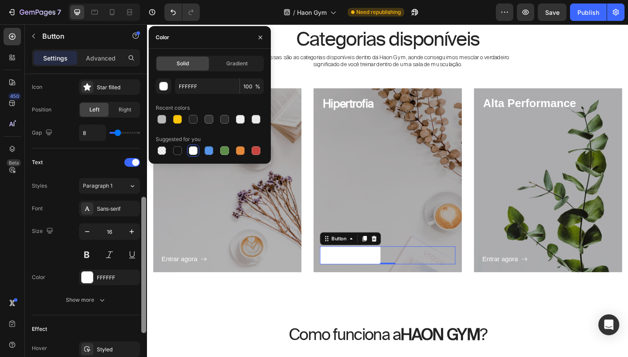
scroll to position [287, 0]
drag, startPoint x: 143, startPoint y: 204, endPoint x: 132, endPoint y: 331, distance: 128.2
click at [132, 331] on div "Size Width Auto Height Auto Padding 8, 24, 8, 24 Background Color FFFFFF Image …" at bounding box center [86, 228] width 122 height 308
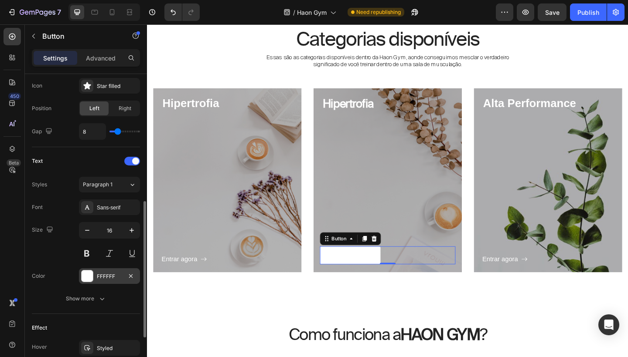
click at [114, 280] on div "FFFFFF" at bounding box center [109, 277] width 25 height 8
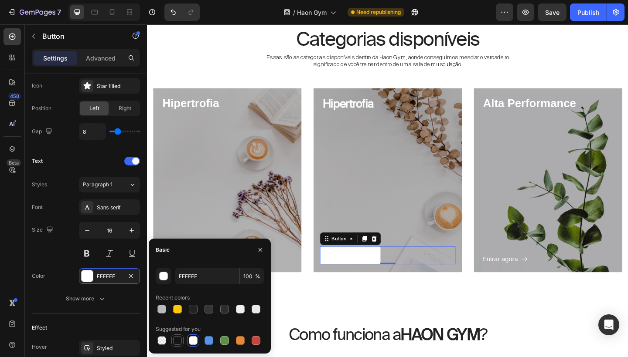
click at [173, 346] on div at bounding box center [177, 341] width 10 height 10
type input "151515"
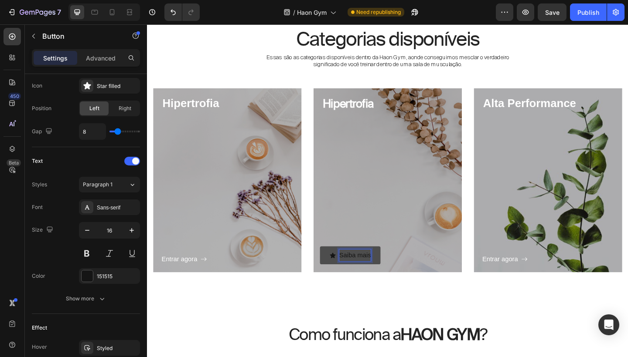
click at [367, 277] on p "Saiba mais" at bounding box center [373, 276] width 34 height 13
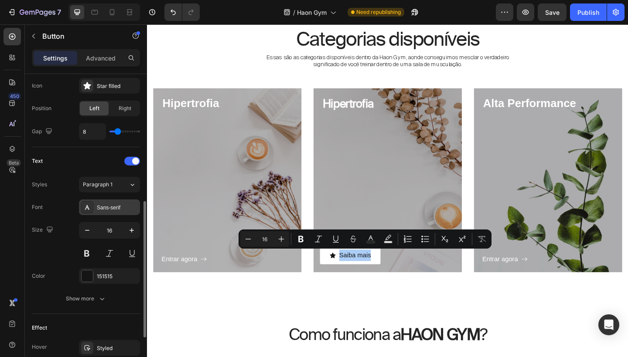
click at [120, 204] on div "Sans-serif" at bounding box center [117, 208] width 41 height 8
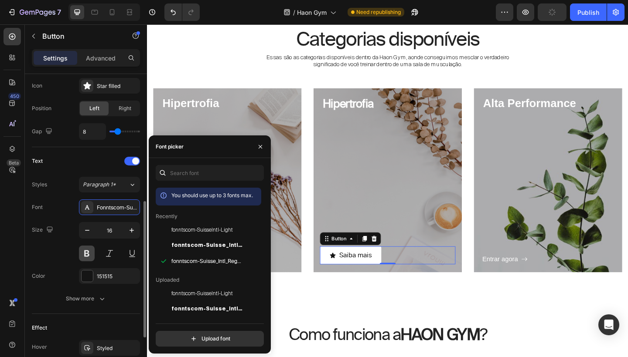
click at [88, 255] on button at bounding box center [87, 254] width 16 height 16
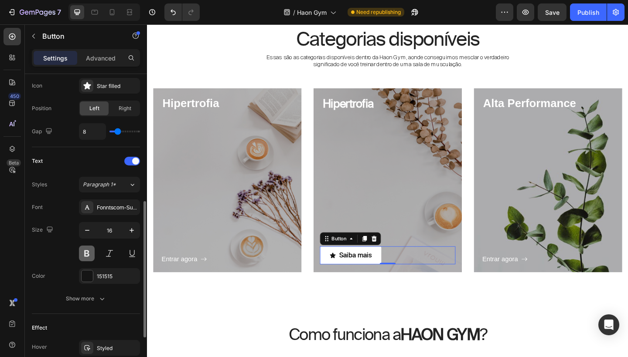
click at [89, 253] on button at bounding box center [87, 254] width 16 height 16
click at [114, 88] on div "Star filled" at bounding box center [117, 86] width 41 height 8
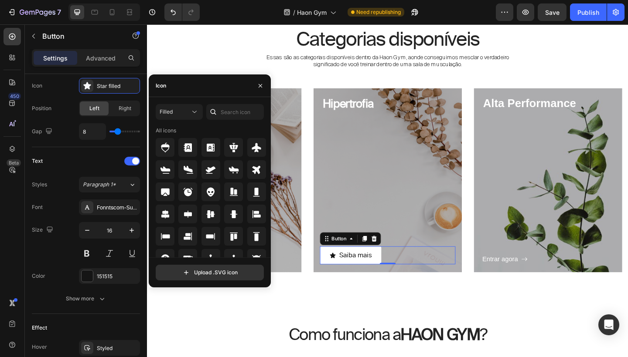
drag, startPoint x: 266, startPoint y: 171, endPoint x: 266, endPoint y: 176, distance: 4.8
click at [266, 176] on div "All icons" at bounding box center [213, 192] width 114 height 131
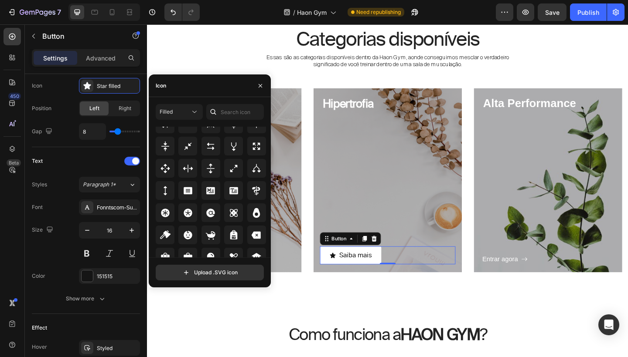
scroll to position [484, 0]
click at [233, 167] on icon at bounding box center [233, 168] width 10 height 10
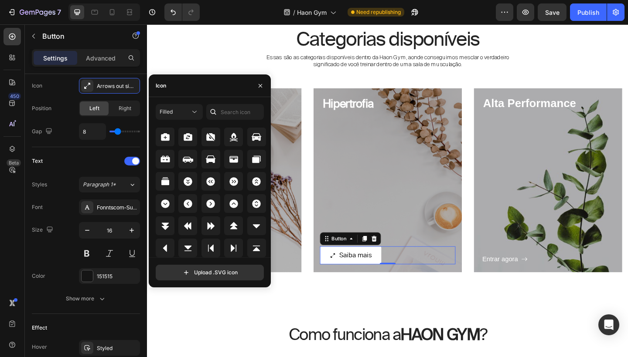
scroll to position [1078, 0]
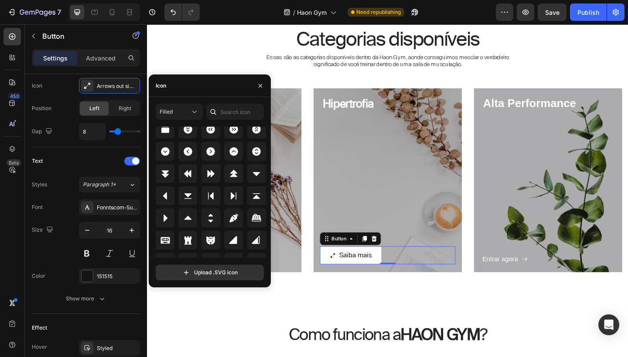
drag, startPoint x: 270, startPoint y: 234, endPoint x: 269, endPoint y: 239, distance: 4.4
click at [269, 239] on div "Filled All icons Upload .SVG icon" at bounding box center [210, 192] width 122 height 177
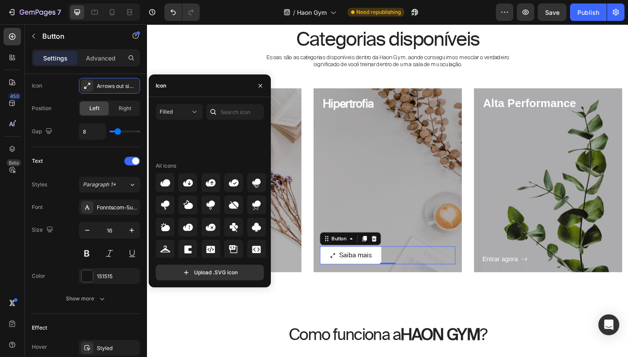
scroll to position [1595, 0]
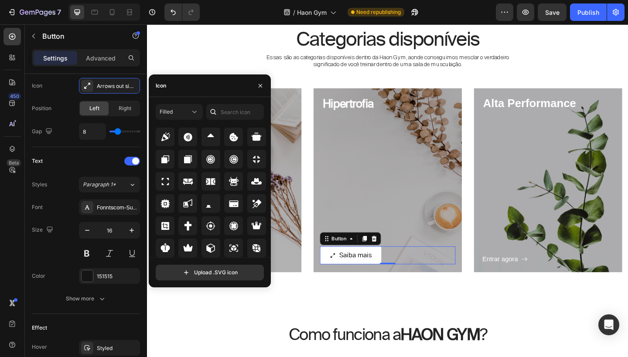
drag, startPoint x: 270, startPoint y: 242, endPoint x: 270, endPoint y: 248, distance: 5.2
click at [270, 248] on div "Filled All icons Upload .SVG icon" at bounding box center [210, 192] width 122 height 177
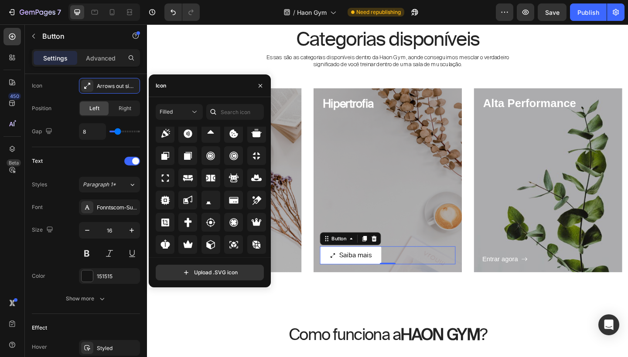
scroll to position [1783, 0]
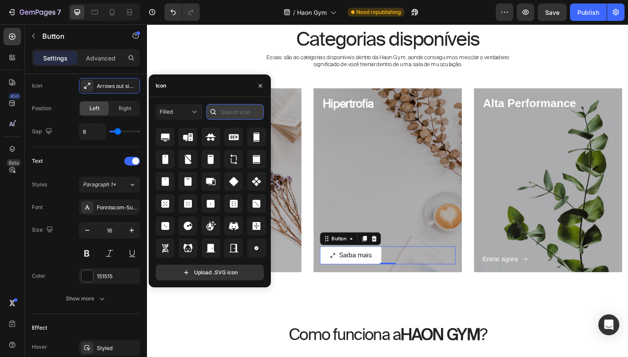
click at [222, 110] on input "text" at bounding box center [235, 112] width 58 height 16
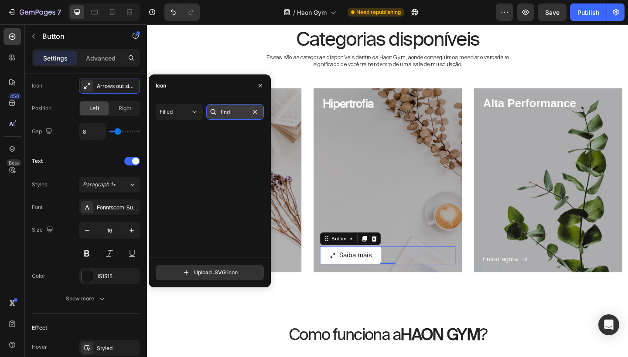
scroll to position [0, 0]
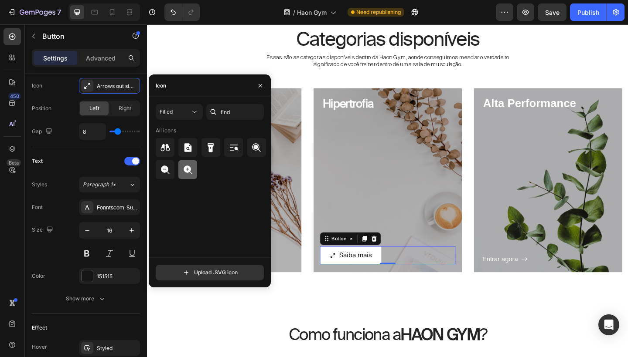
click at [193, 170] on icon at bounding box center [188, 170] width 10 height 10
click at [236, 115] on input "find" at bounding box center [235, 112] width 58 height 16
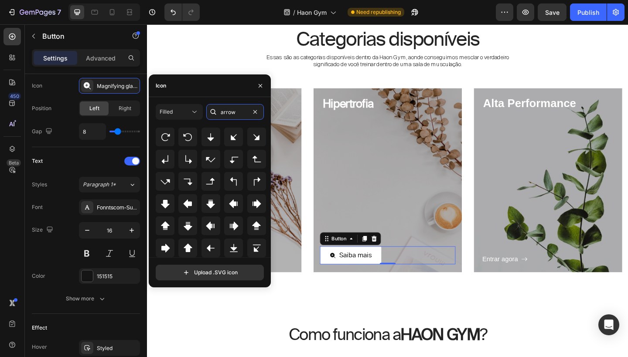
scroll to position [177, 0]
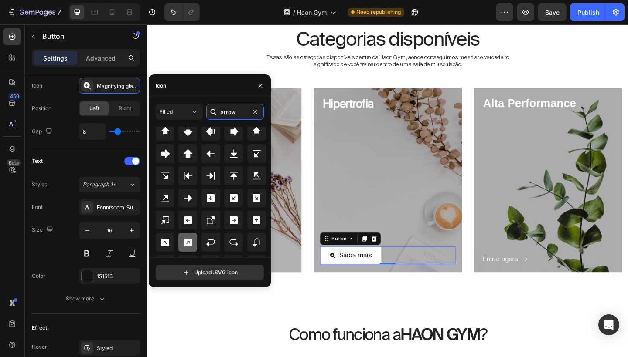
type input "arrow"
click at [187, 241] on icon at bounding box center [188, 243] width 10 height 10
click at [386, 261] on icon at bounding box center [383, 258] width 7 height 7
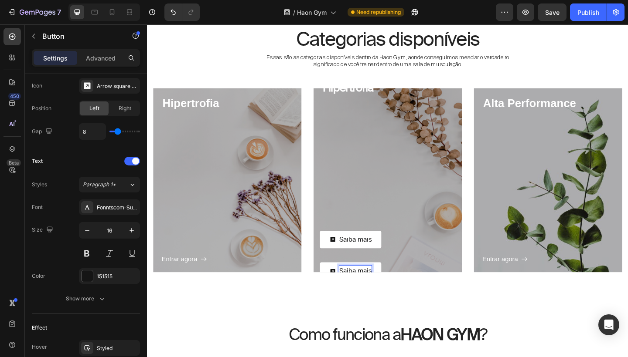
scroll to position [3, 0]
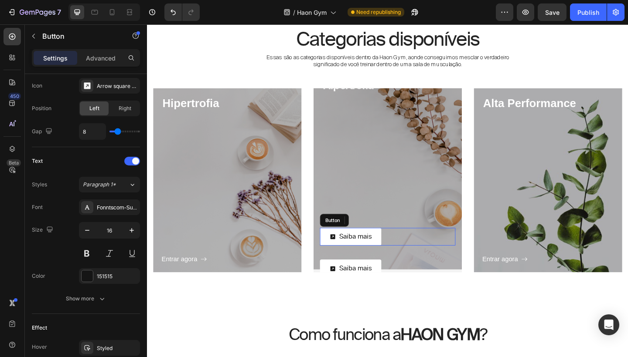
click at [426, 253] on div "Saiba mais Button" at bounding box center [408, 256] width 147 height 20
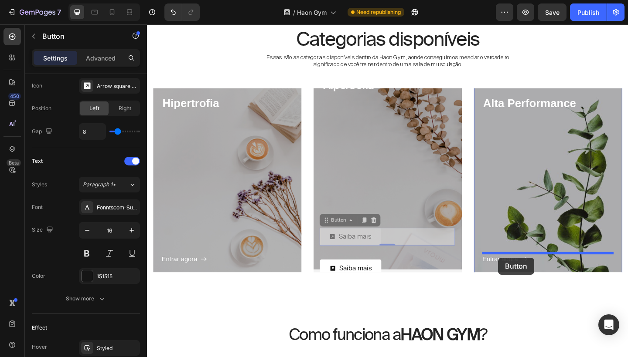
drag, startPoint x: 343, startPoint y: 239, endPoint x: 529, endPoint y: 277, distance: 190.0
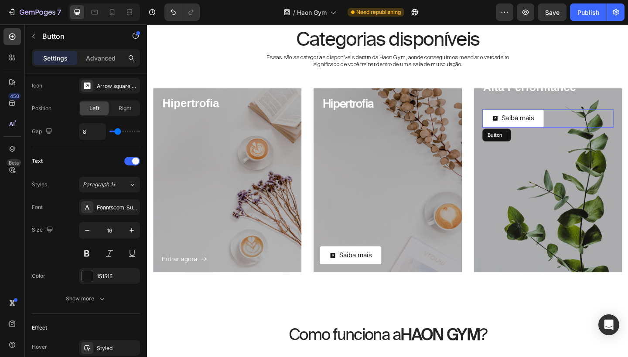
scroll to position [0, 0]
click at [598, 102] on h3 "Alta Performance" at bounding box center [582, 93] width 143 height 17
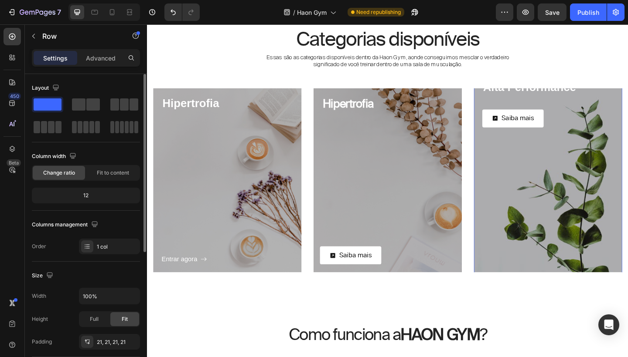
click at [590, 110] on div "Saiba mais Button" at bounding box center [582, 119] width 143 height 35
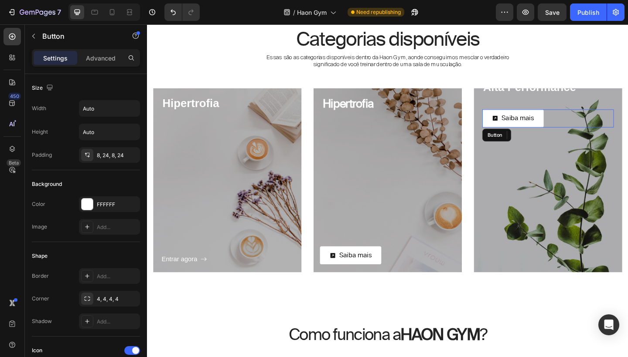
click at [586, 121] on div "Saiba mais Button" at bounding box center [582, 127] width 143 height 20
click at [544, 298] on div "Alta Performance Heading Saiba mais Button 0 Entrar agora Button Row Hero Banner" at bounding box center [582, 197] width 161 height 207
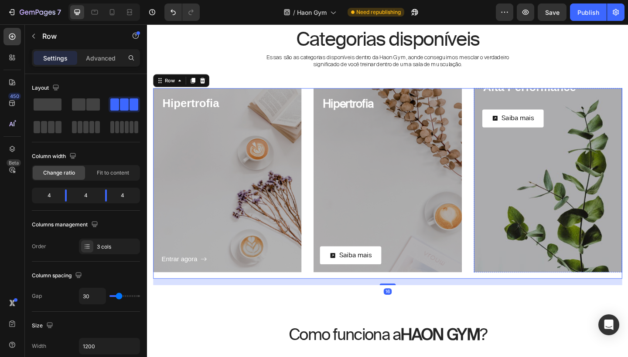
click at [545, 290] on div "Entrar agora Button" at bounding box center [582, 220] width 143 height 167
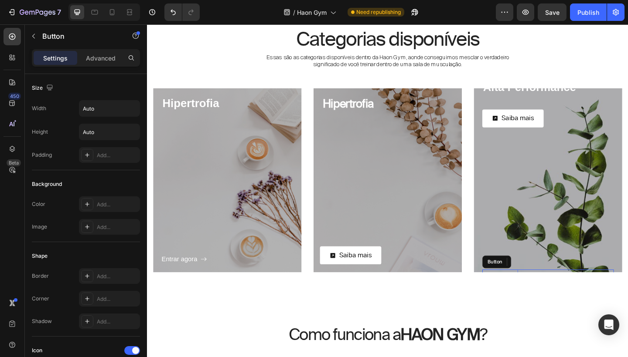
click at [544, 292] on p "Entrar agora" at bounding box center [530, 298] width 39 height 13
click at [574, 285] on div at bounding box center [570, 283] width 10 height 10
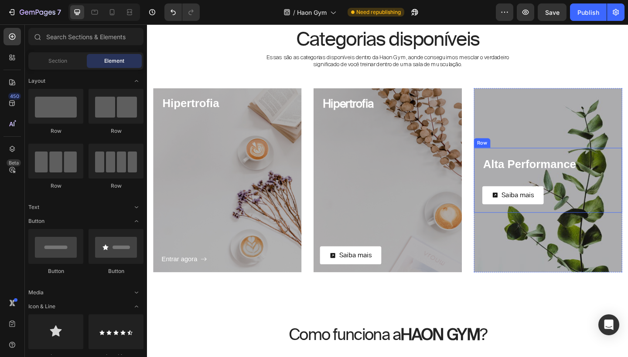
click at [567, 191] on div "Saiba mais Button" at bounding box center [582, 203] width 143 height 35
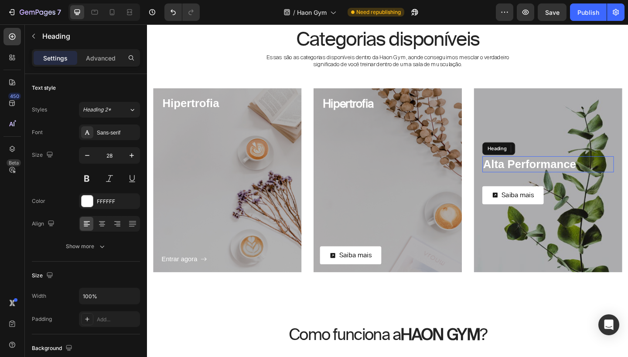
click at [575, 177] on h3 "Alta Performance" at bounding box center [582, 176] width 143 height 17
click at [562, 175] on p "Alta Performance" at bounding box center [582, 177] width 141 height 16
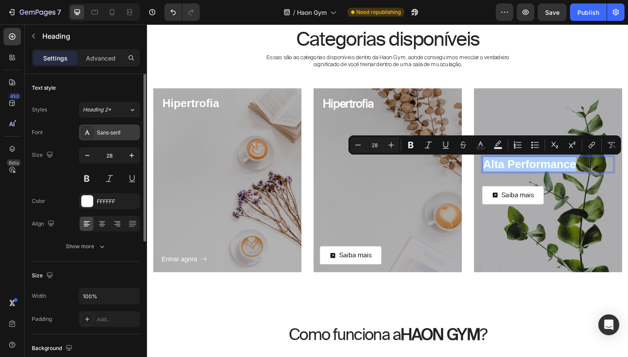
click at [111, 136] on div "Sans-serif" at bounding box center [117, 133] width 41 height 8
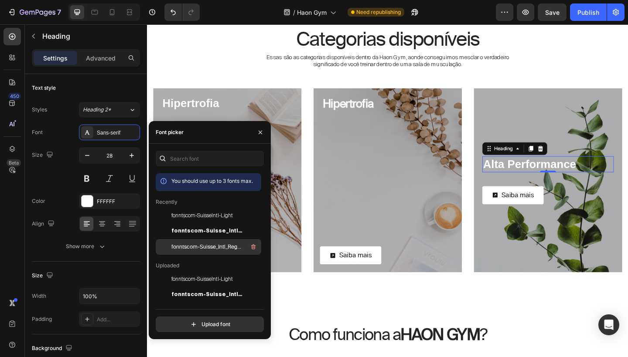
click at [208, 244] on span "fonntscom-Suisse_Intl_Regular" at bounding box center [207, 247] width 72 height 8
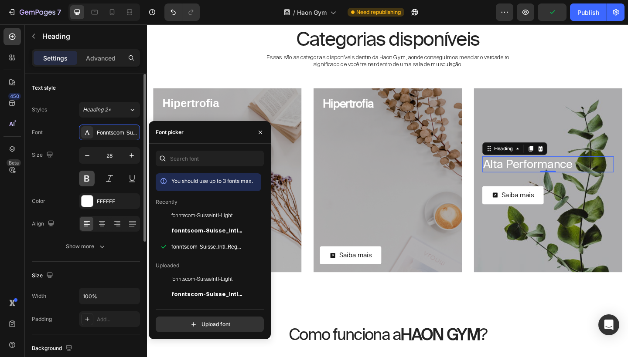
click at [87, 179] on button at bounding box center [87, 179] width 16 height 16
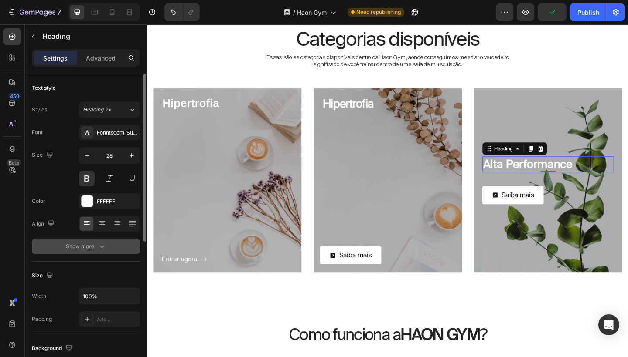
click at [101, 243] on icon "button" at bounding box center [102, 246] width 9 height 9
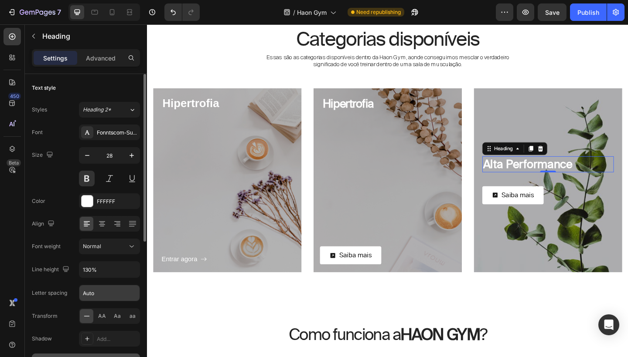
click at [101, 294] on input "Auto" at bounding box center [109, 293] width 60 height 16
type input "A"
type input "-1"
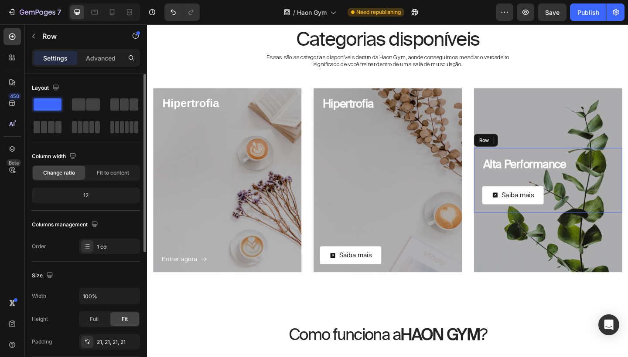
click at [541, 196] on div "Saiba mais Button" at bounding box center [582, 203] width 143 height 35
click at [591, 212] on div "Saiba mais Button" at bounding box center [582, 211] width 143 height 20
click at [605, 197] on div "Saiba mais Button 0" at bounding box center [582, 203] width 143 height 35
click at [536, 199] on div "Saiba mais Button" at bounding box center [582, 203] width 143 height 35
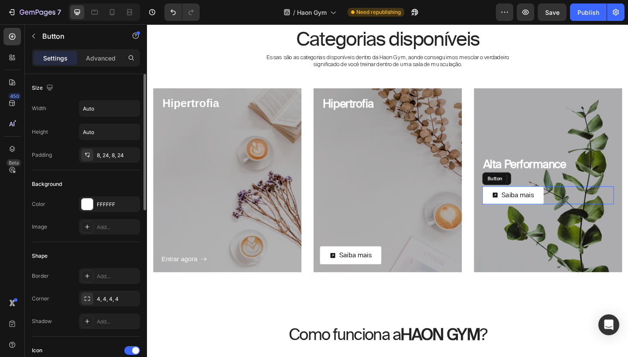
click at [592, 213] on div "Saiba mais Button" at bounding box center [582, 211] width 143 height 20
click at [94, 63] on div "Advanced" at bounding box center [101, 58] width 44 height 14
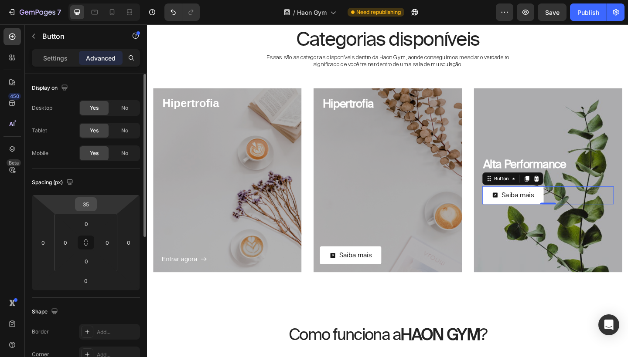
click at [86, 207] on input "35" at bounding box center [85, 204] width 17 height 13
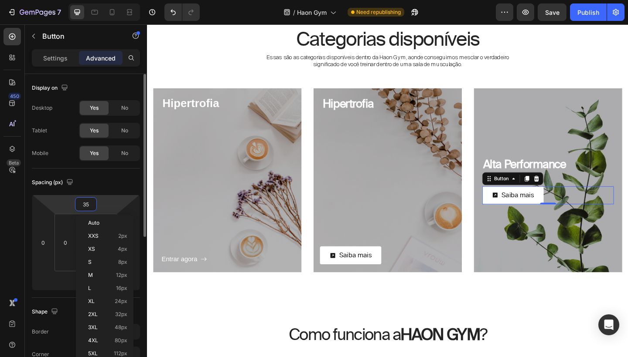
click at [86, 207] on input "35" at bounding box center [85, 204] width 17 height 13
type input "3"
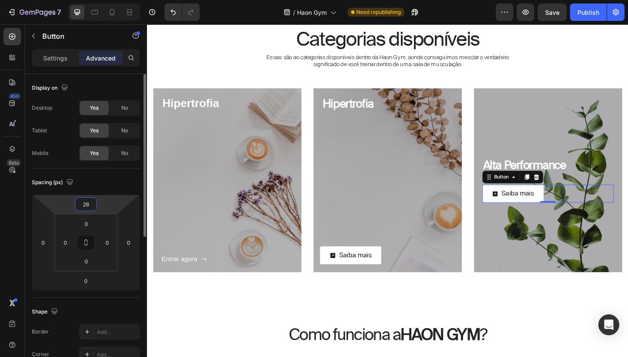
type input "2"
type input "330"
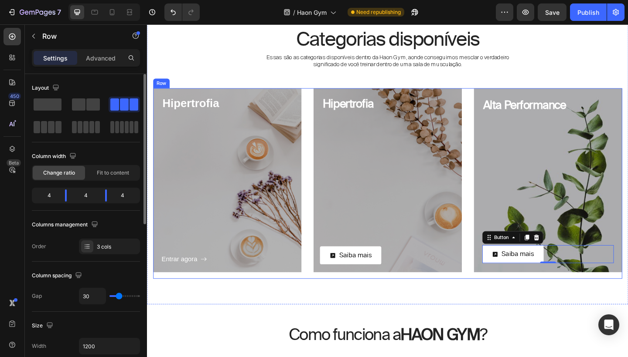
click at [419, 299] on div "Hipertrofia Heading Row Saiba mais Button Row Hero Banner" at bounding box center [408, 197] width 161 height 207
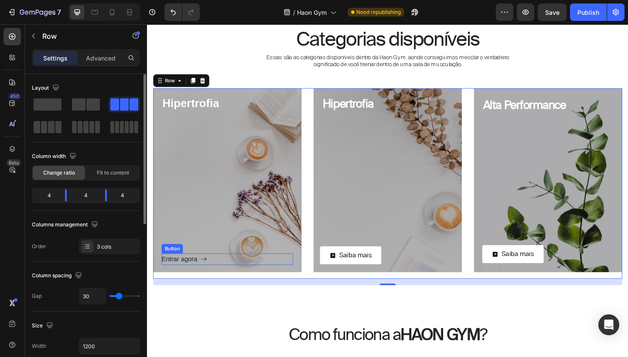
click at [207, 282] on icon "<p>Entrar agora</p>" at bounding box center [208, 280] width 7 height 7
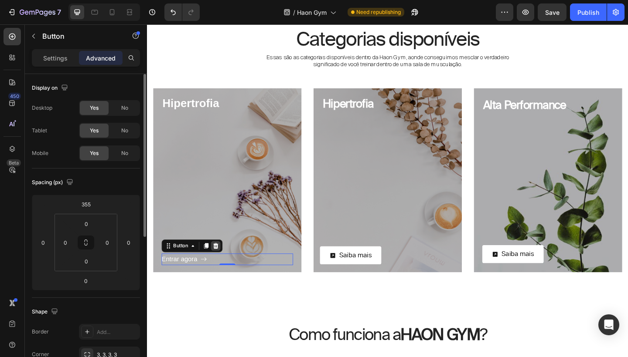
click at [221, 263] on icon at bounding box center [221, 265] width 7 height 7
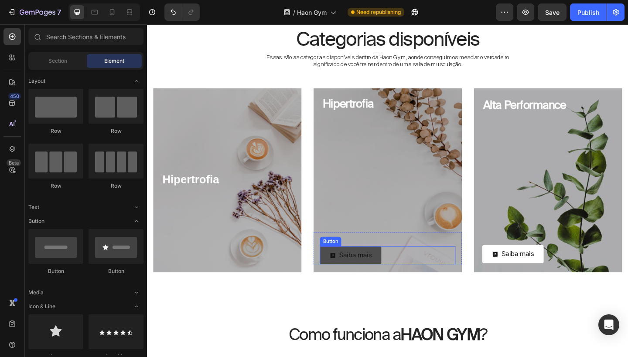
click at [362, 266] on button "Saiba mais" at bounding box center [368, 276] width 67 height 20
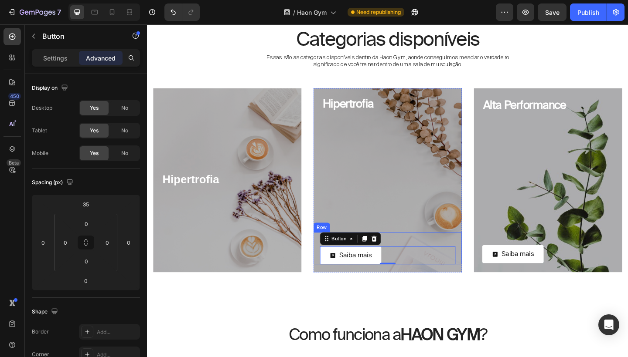
click at [449, 263] on div "Saiba mais Button 0" at bounding box center [408, 268] width 147 height 35
click at [371, 241] on icon at bounding box center [371, 243] width 5 height 6
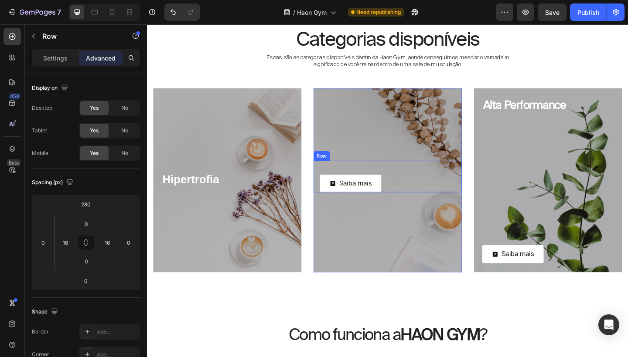
click at [336, 175] on div "Saiba mais Button" at bounding box center [408, 190] width 147 height 35
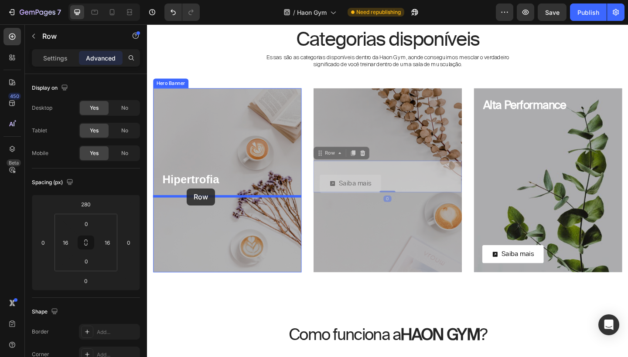
drag, startPoint x: 336, startPoint y: 164, endPoint x: 190, endPoint y: 203, distance: 151.5
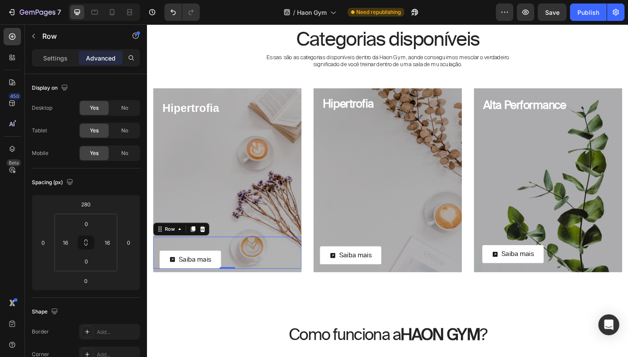
click at [228, 268] on div "Saiba mais Button" at bounding box center [233, 273] width 147 height 35
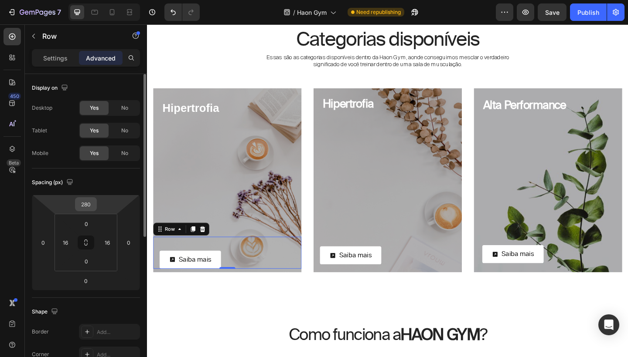
click at [89, 204] on input "280" at bounding box center [85, 204] width 17 height 13
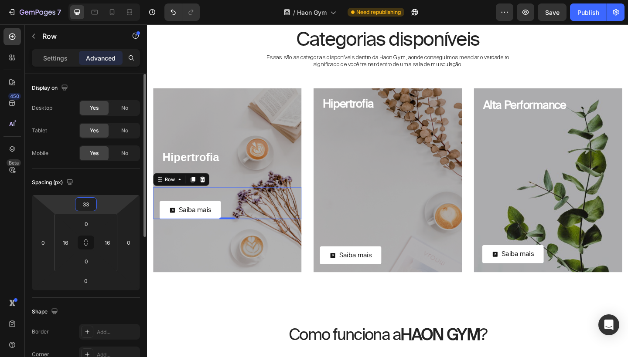
type input "3"
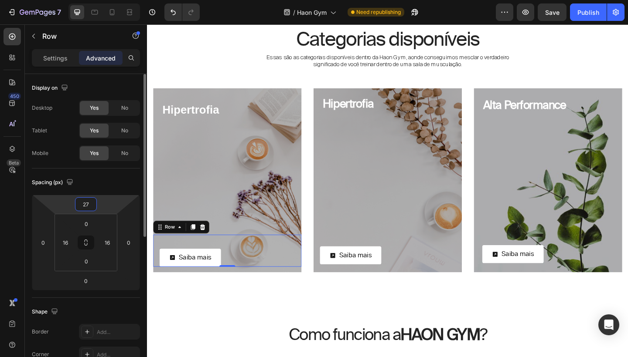
type input "2"
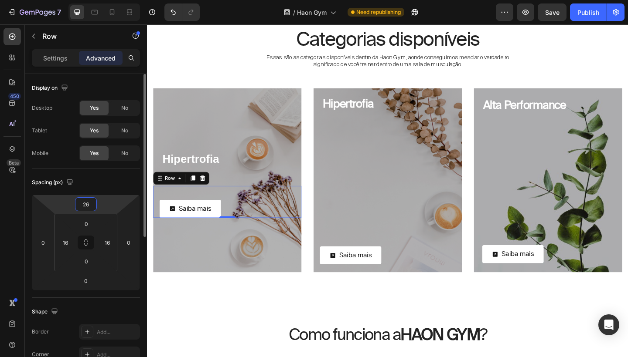
type input "265"
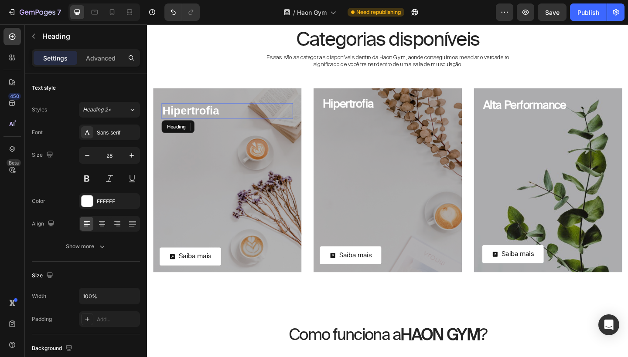
click at [223, 122] on h3 "Hipertrofia" at bounding box center [234, 118] width 143 height 17
click at [111, 61] on p "Advanced" at bounding box center [101, 58] width 30 height 9
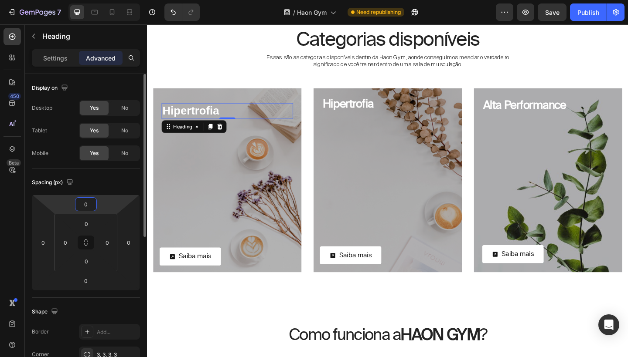
click at [87, 205] on input "0" at bounding box center [85, 204] width 17 height 13
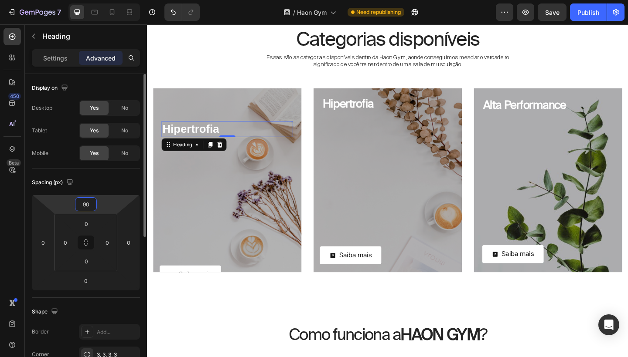
type input "9"
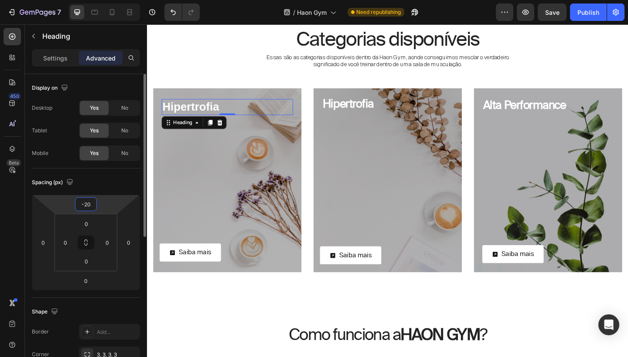
type input "-2"
type input "-42"
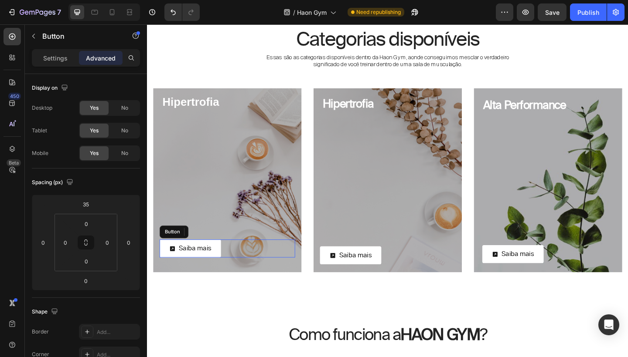
click at [236, 260] on div "Saiba mais Button" at bounding box center [233, 269] width 147 height 20
click at [259, 255] on div "Saiba mais Button 0" at bounding box center [233, 261] width 147 height 35
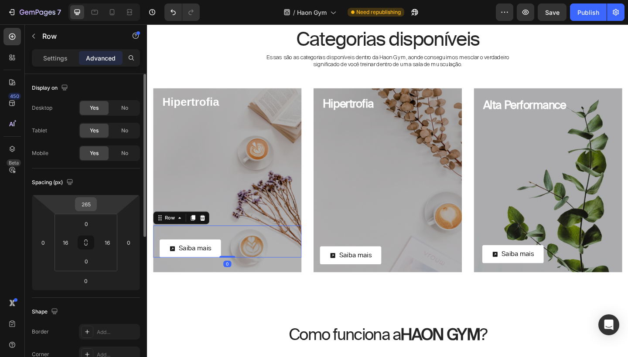
click at [85, 206] on input "265" at bounding box center [85, 204] width 17 height 13
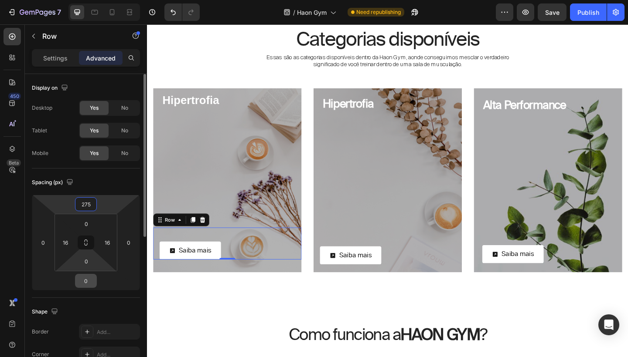
type input "275"
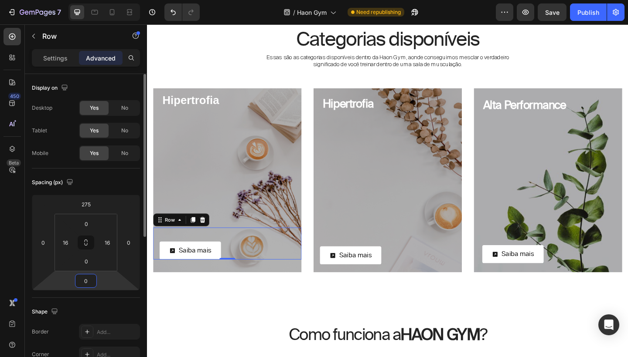
click at [89, 282] on input "0" at bounding box center [85, 281] width 17 height 13
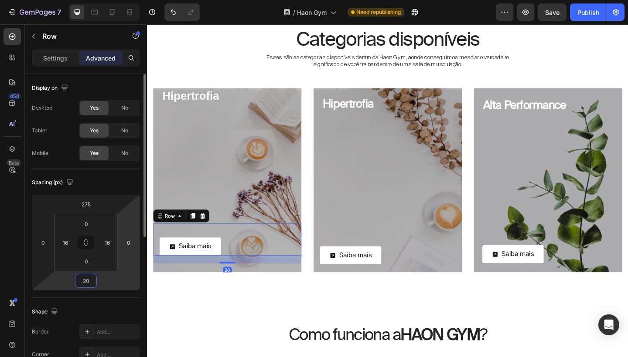
type input "2"
type input "1"
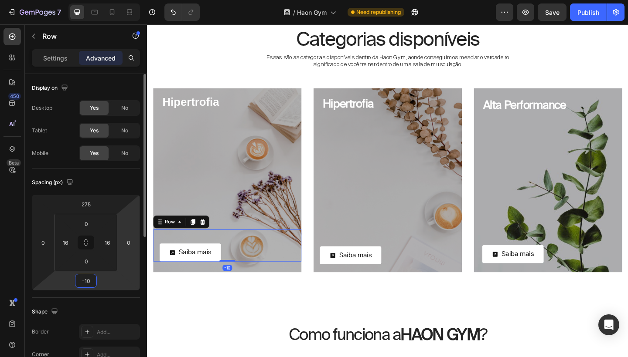
type input "-1"
type input "-2"
type input "-30"
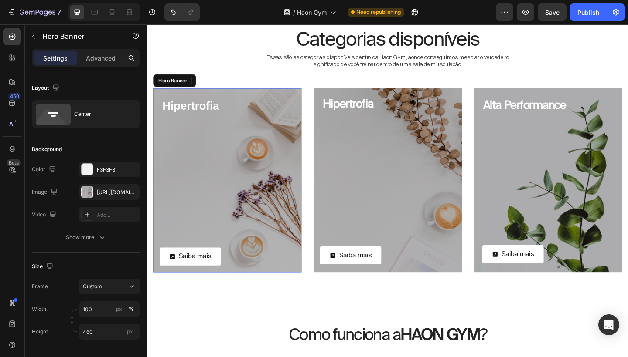
click at [274, 200] on div "Hipertrofia Heading Row Saiba mais Button Row -30" at bounding box center [233, 194] width 161 height 160
click at [228, 112] on h3 "Hipertrofia" at bounding box center [234, 113] width 143 height 17
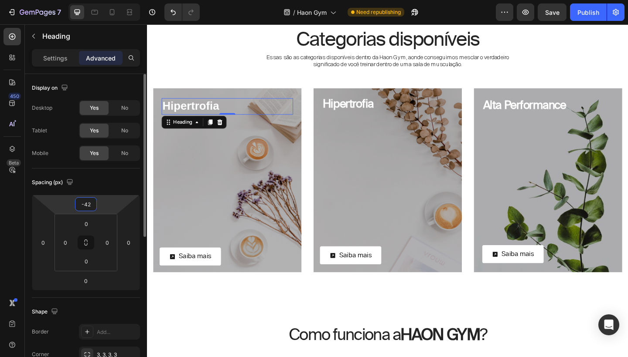
click at [88, 204] on input "-42" at bounding box center [85, 204] width 17 height 13
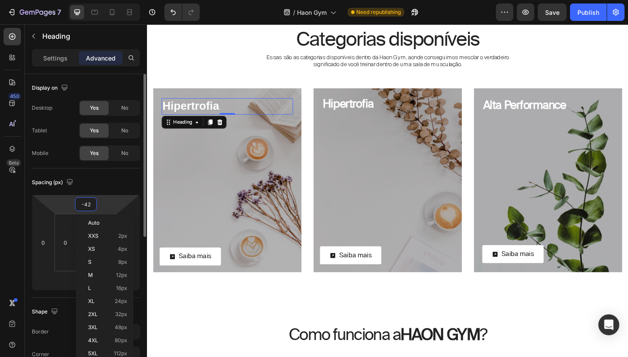
click at [90, 204] on input "-42" at bounding box center [85, 204] width 17 height 13
click at [95, 204] on div "-42" at bounding box center [86, 204] width 22 height 14
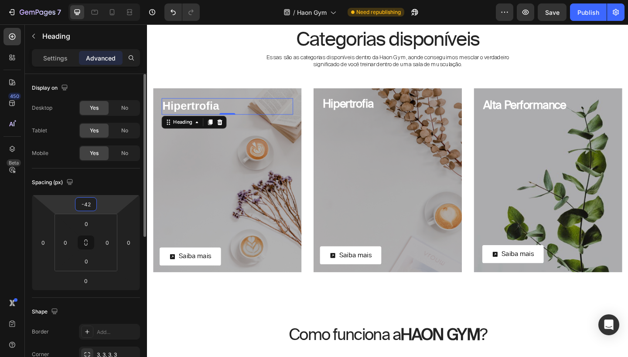
click at [88, 199] on input "-42" at bounding box center [85, 204] width 17 height 13
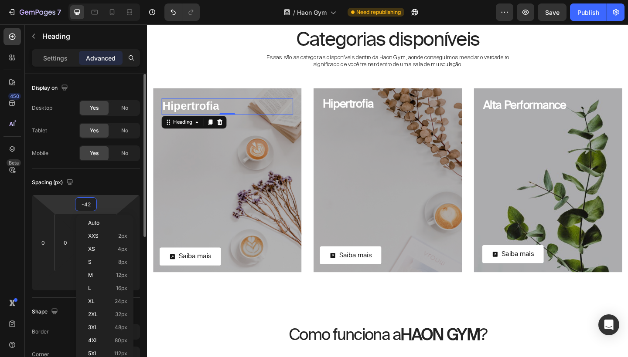
click at [95, 204] on div "-42" at bounding box center [86, 204] width 22 height 14
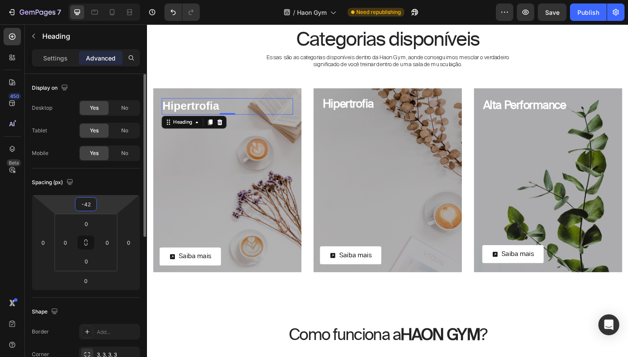
click at [88, 203] on input "-42" at bounding box center [85, 204] width 17 height 13
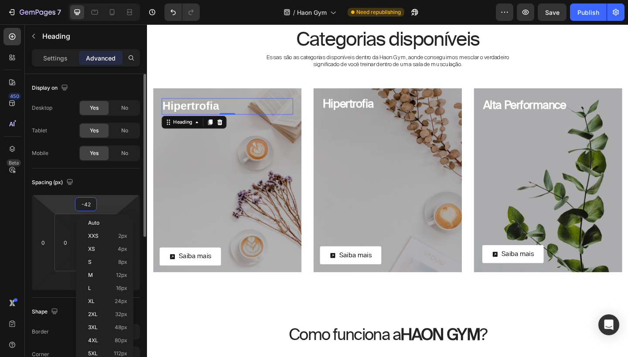
click at [88, 203] on input "-42" at bounding box center [85, 204] width 17 height 13
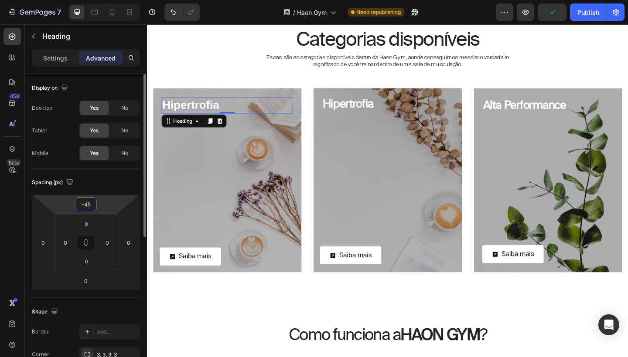
type input "-4"
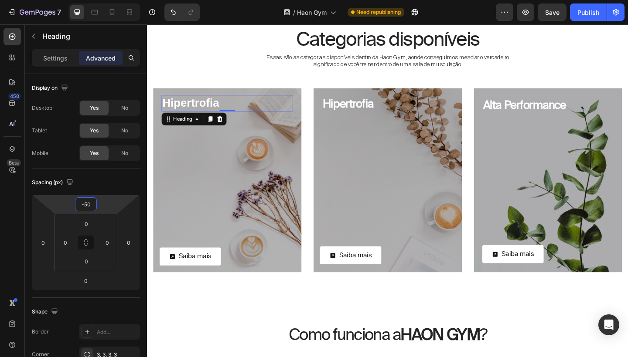
type input "-50"
click at [228, 112] on p "Hipertrofia" at bounding box center [233, 110] width 141 height 16
click at [65, 61] on p "Settings" at bounding box center [55, 58] width 24 height 9
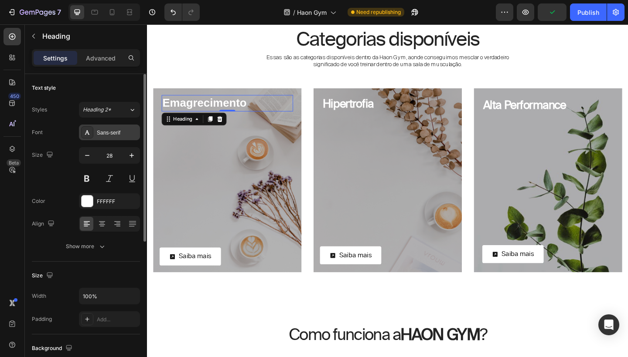
click at [122, 137] on div "Sans-serif" at bounding box center [109, 133] width 61 height 16
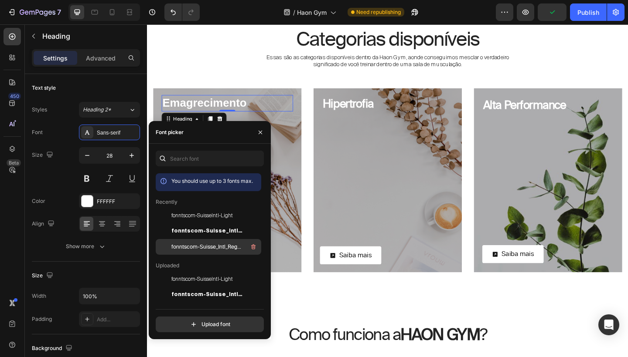
click at [191, 245] on span "fonntscom-Suisse_Intl_Regular" at bounding box center [207, 247] width 72 height 8
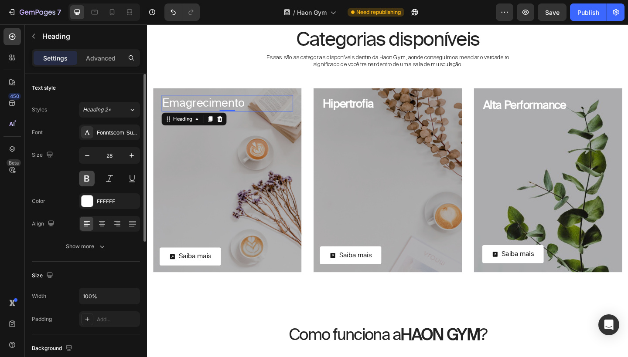
click at [89, 179] on button at bounding box center [87, 179] width 16 height 16
click at [100, 242] on button "Show more" at bounding box center [86, 247] width 108 height 16
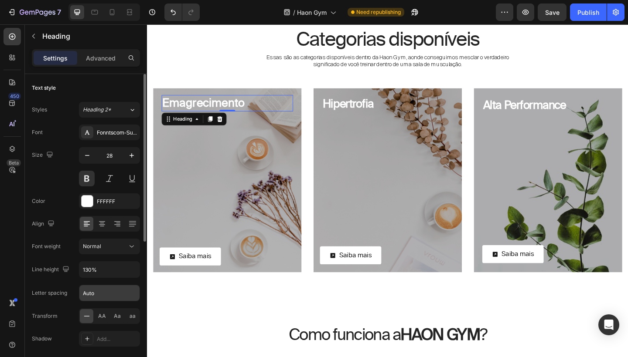
click at [99, 292] on input "Auto" at bounding box center [109, 293] width 60 height 16
type input "-1"
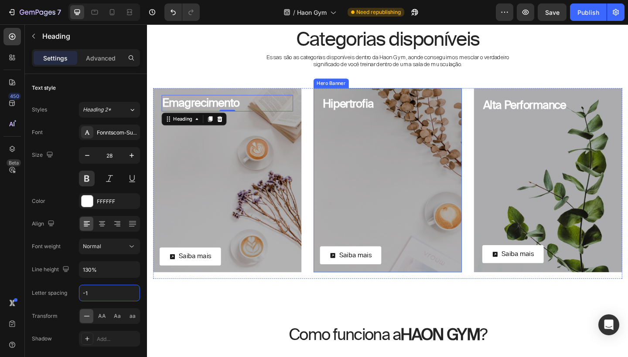
click at [401, 207] on div "Hipertrofia Heading Row Saiba mais Button Row" at bounding box center [408, 194] width 161 height 184
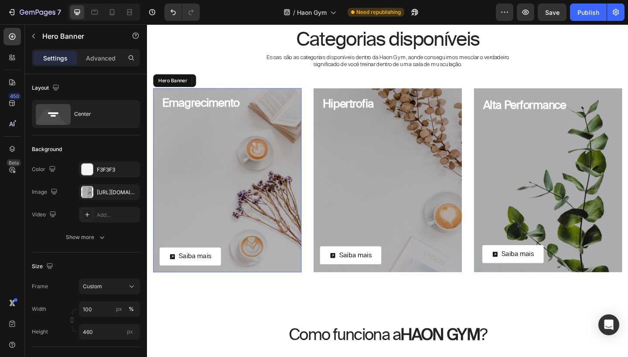
click at [303, 138] on div "Emagrecimento Heading Row Saiba mais Button Row" at bounding box center [233, 194] width 161 height 160
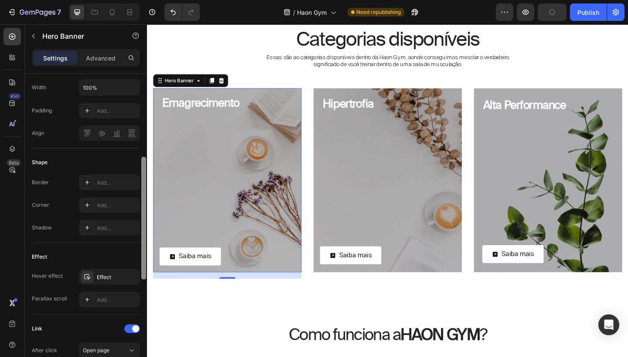
drag, startPoint x: 142, startPoint y: 137, endPoint x: 134, endPoint y: 255, distance: 117.5
click at [135, 255] on div "Layout Center Background The changes might be hidden by the image and the video…" at bounding box center [86, 228] width 122 height 308
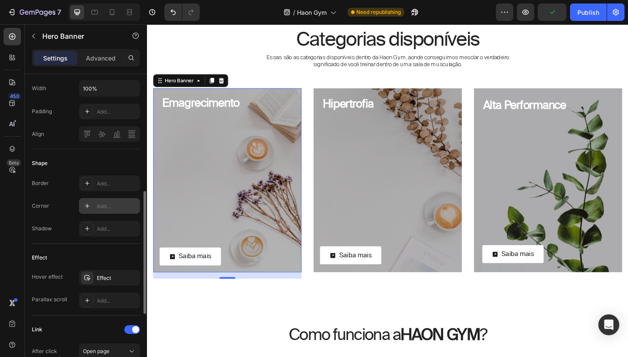
click at [111, 209] on div "Add..." at bounding box center [117, 207] width 41 height 8
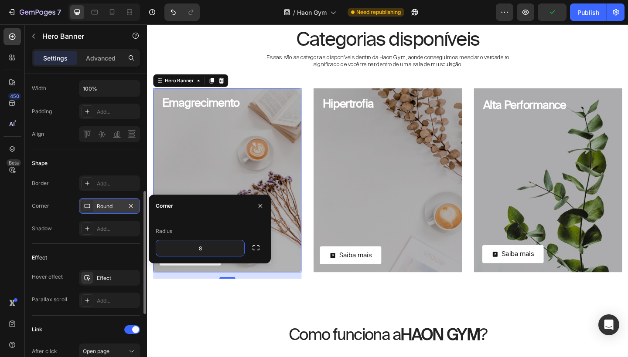
drag, startPoint x: 506, startPoint y: 213, endPoint x: 378, endPoint y: 203, distance: 128.5
click at [378, 203] on div "Hipertrofia Heading Row Saiba mais Button Row" at bounding box center [408, 194] width 161 height 184
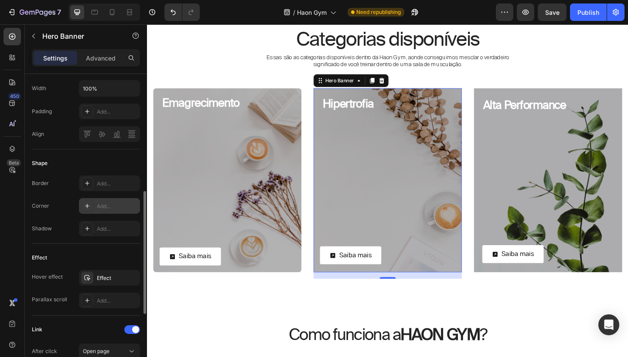
click at [127, 206] on div "Add..." at bounding box center [117, 207] width 41 height 8
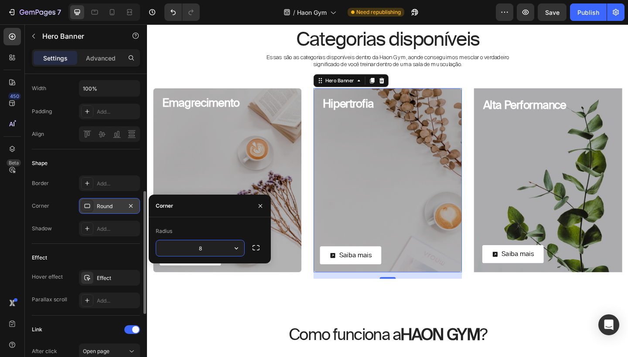
click at [534, 187] on div "Saiba mais Button" at bounding box center [582, 202] width 143 height 163
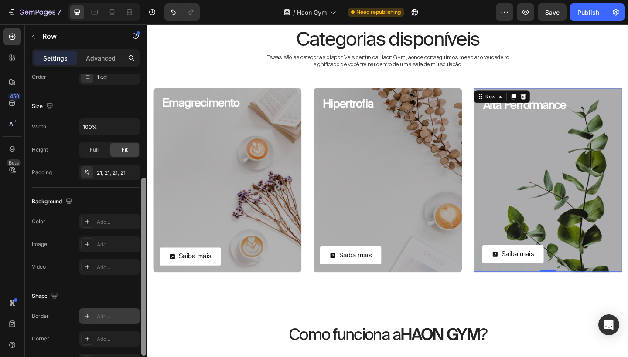
scroll to position [179, 0]
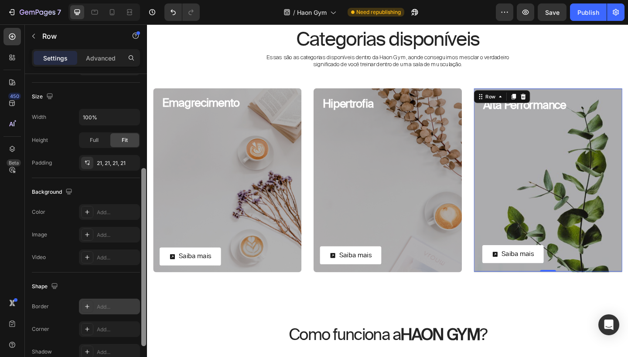
drag, startPoint x: 143, startPoint y: 199, endPoint x: 137, endPoint y: 300, distance: 101.3
click at [137, 300] on div "Layout Column width Change ratio Fit to content 12 Columns management Order 1 c…" at bounding box center [86, 228] width 122 height 308
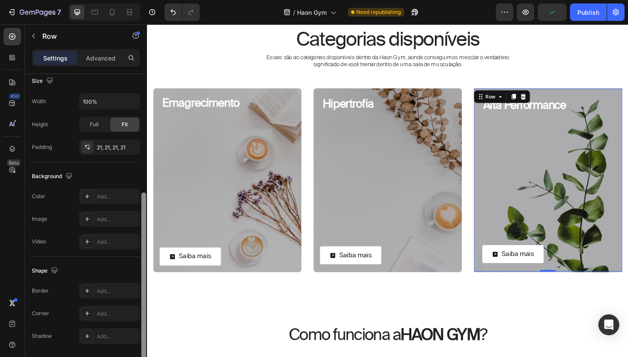
scroll to position [198, 0]
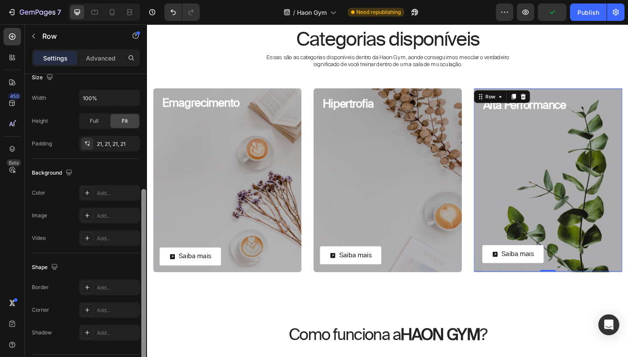
drag, startPoint x: 144, startPoint y: 211, endPoint x: 142, endPoint y: 223, distance: 11.6
click at [142, 223] on div at bounding box center [143, 278] width 5 height 178
click at [106, 316] on div "Add..." at bounding box center [109, 310] width 61 height 16
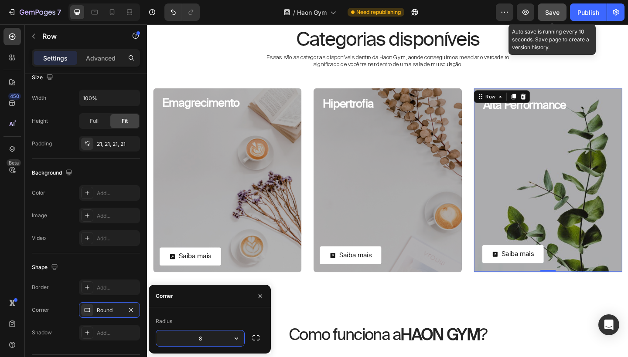
click at [552, 18] on button "Save" at bounding box center [551, 11] width 29 height 17
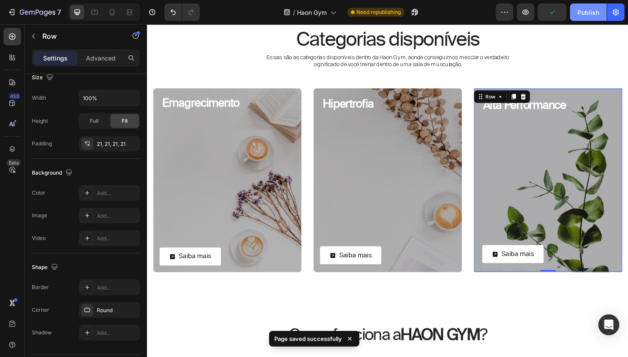
click at [581, 14] on div "Publish" at bounding box center [588, 12] width 22 height 9
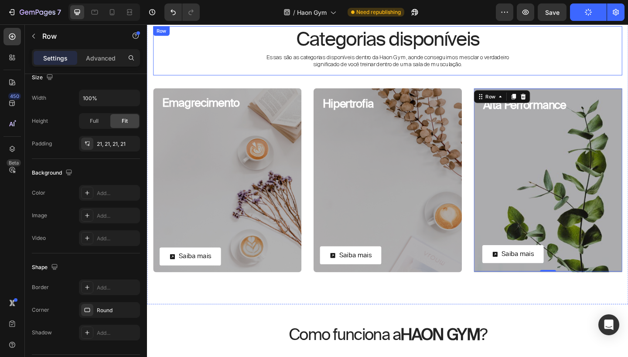
click at [214, 74] on div "Categorias disponíveis Heading Essas são as categorias disponíveis dentro da Ha…" at bounding box center [408, 54] width 510 height 54
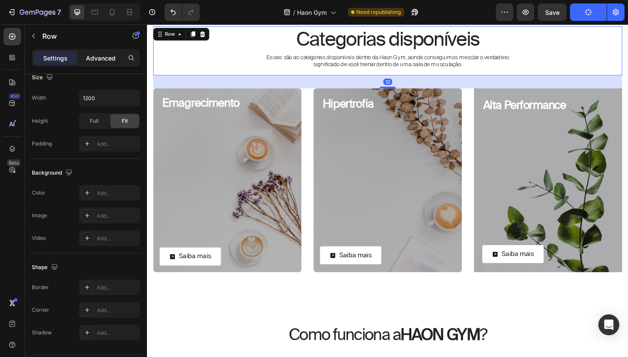
click at [89, 52] on div "Advanced" at bounding box center [101, 58] width 44 height 14
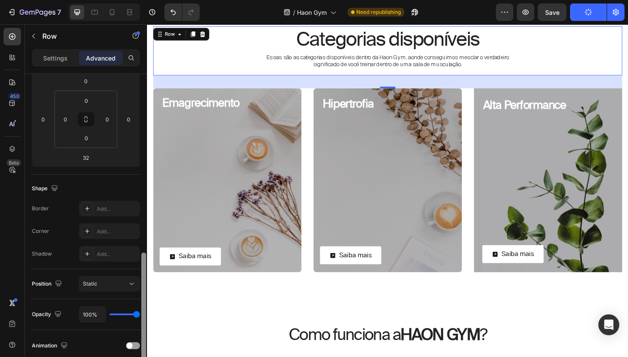
scroll to position [0, 0]
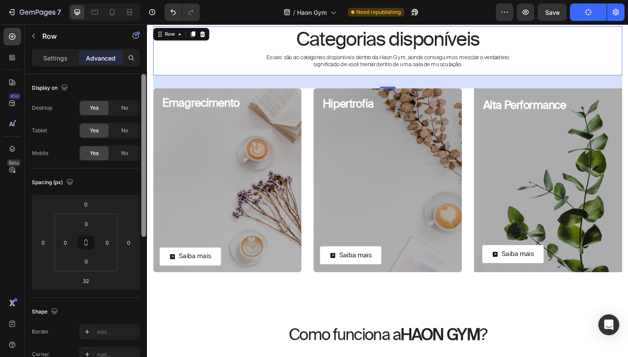
drag, startPoint x: 143, startPoint y: 188, endPoint x: 142, endPoint y: 12, distance: 176.1
click at [143, 0] on div "7 Version history / Haon Gym Need republishing Preview Save Publish 450 Beta Se…" at bounding box center [314, 0] width 628 height 0
click at [218, 85] on div "32" at bounding box center [408, 87] width 510 height 14
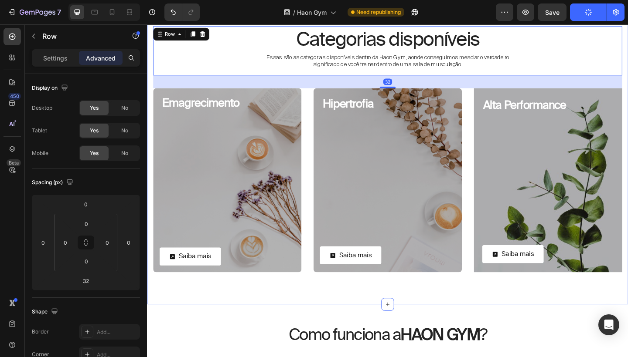
click at [289, 316] on div "Categorias disponíveis Heading Essas são as categorias disponíveis dentro da Ha…" at bounding box center [408, 161] width 523 height 338
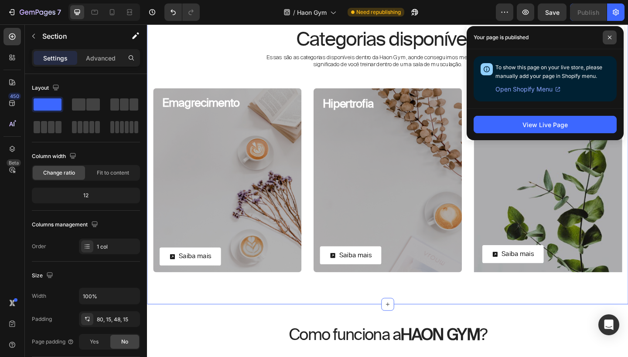
click at [608, 40] on span at bounding box center [609, 38] width 14 height 14
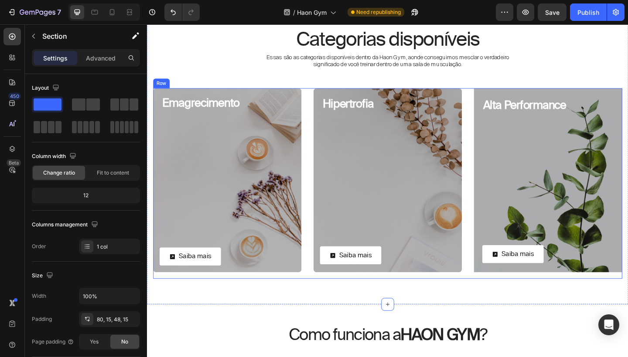
click at [321, 120] on div "Emagrecimento Heading Row Saiba mais Button Row Hero Banner Hipertrofia Heading…" at bounding box center [408, 197] width 510 height 207
click at [150, 101] on div "Categorias disponíveis Heading Essas são as categorias disponíveis dentro da Ha…" at bounding box center [408, 161] width 523 height 338
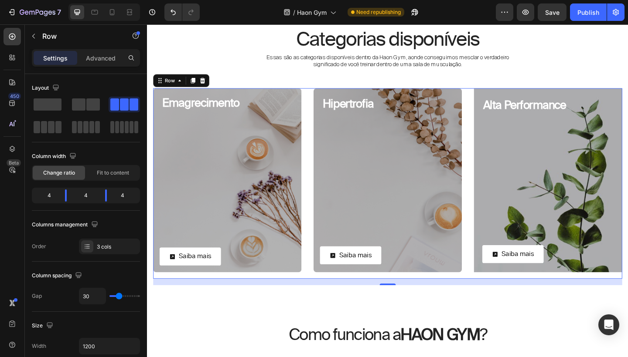
click at [323, 110] on div "Emagrecimento Heading Row Saiba mais Button Row Hero Banner Hipertrofia Heading…" at bounding box center [408, 197] width 510 height 207
click at [103, 54] on p "Advanced" at bounding box center [101, 58] width 30 height 9
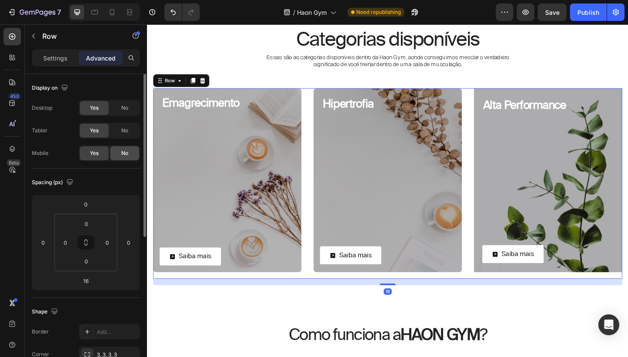
click at [118, 155] on div "No" at bounding box center [124, 153] width 29 height 14
click at [99, 156] on div "Yes" at bounding box center [94, 153] width 29 height 14
click at [199, 85] on icon at bounding box center [196, 85] width 7 height 7
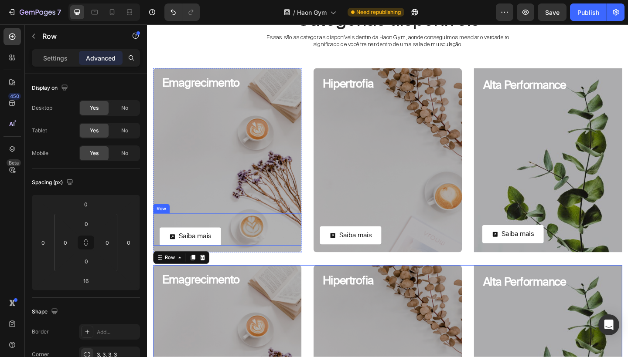
scroll to position [1182, 0]
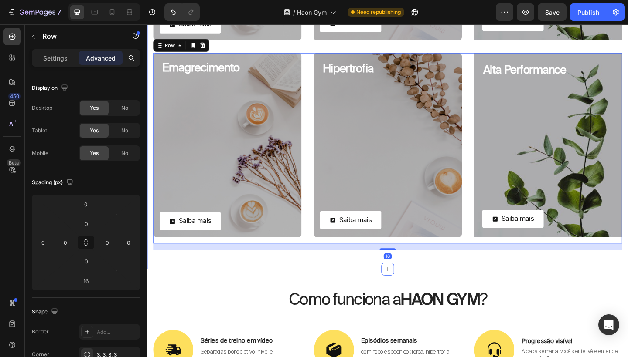
click at [330, 50] on div "Categorias disponíveis Heading Essas são as categorias disponíveis dentro da Ha…" at bounding box center [408, 22] width 510 height 496
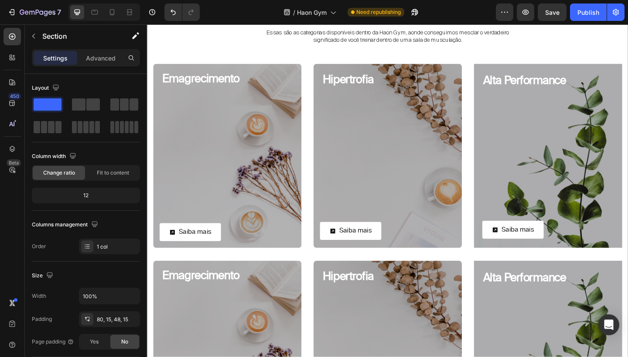
scroll to position [954, 0]
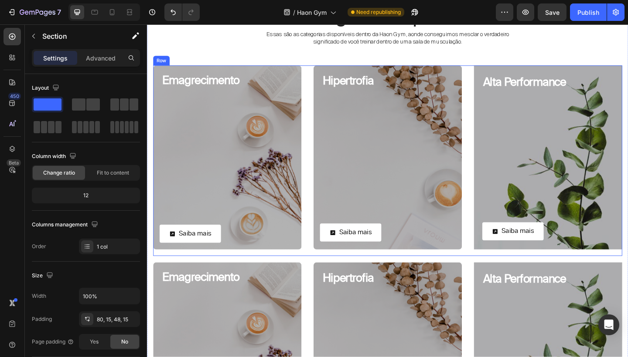
click at [319, 79] on div "Emagrecimento Heading Row Saiba mais Button Row Hero Banner Hipertrofia Heading…" at bounding box center [408, 172] width 510 height 207
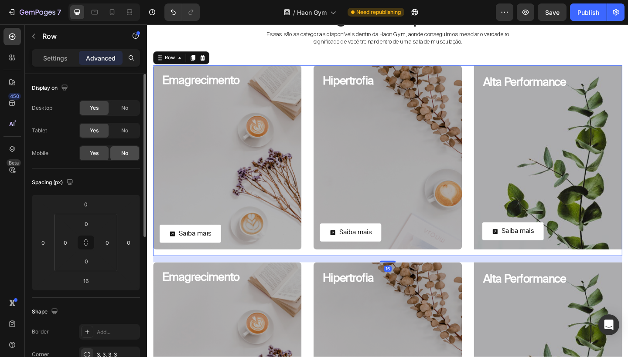
click at [126, 151] on span "No" at bounding box center [124, 154] width 7 height 8
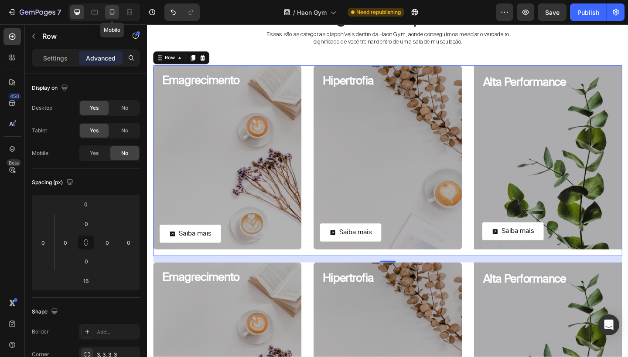
click at [112, 14] on icon at bounding box center [112, 12] width 9 height 9
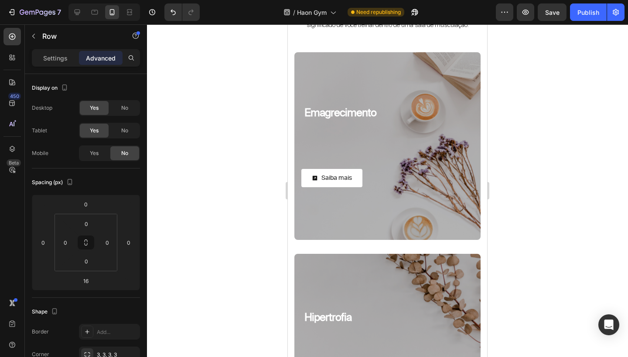
scroll to position [924, 0]
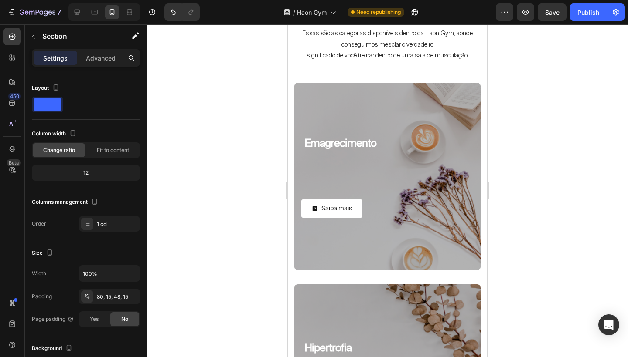
click at [483, 73] on div "Categorias disponíveis Heading Essas são as categorias disponíveis dentro da Ha…" at bounding box center [387, 338] width 199 height 742
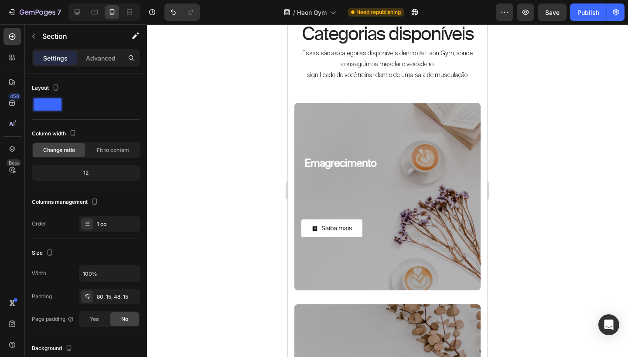
scroll to position [973, 0]
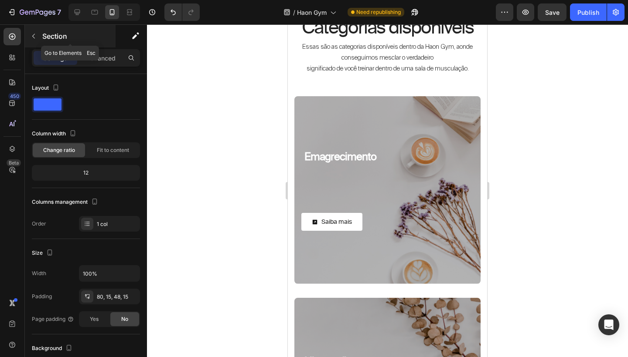
click at [36, 34] on icon "button" at bounding box center [33, 36] width 7 height 7
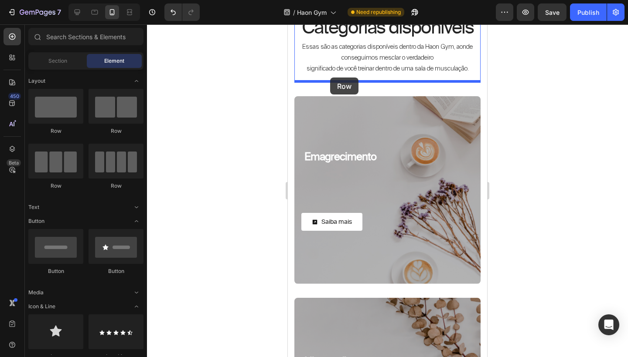
drag, startPoint x: 343, startPoint y: 129, endPoint x: 330, endPoint y: 77, distance: 53.8
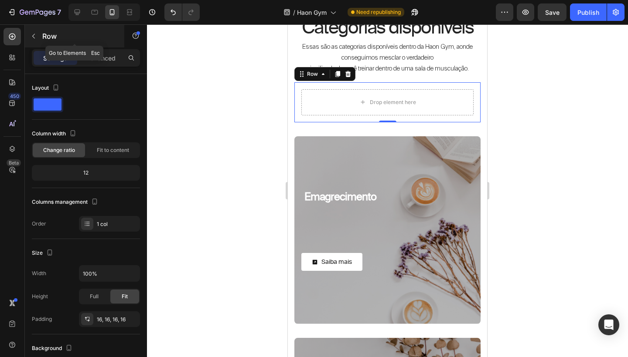
click at [37, 40] on button "button" at bounding box center [34, 36] width 14 height 14
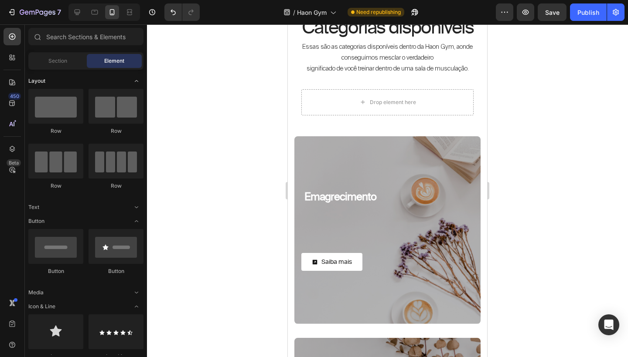
click at [136, 83] on icon "Toggle open" at bounding box center [136, 81] width 7 height 7
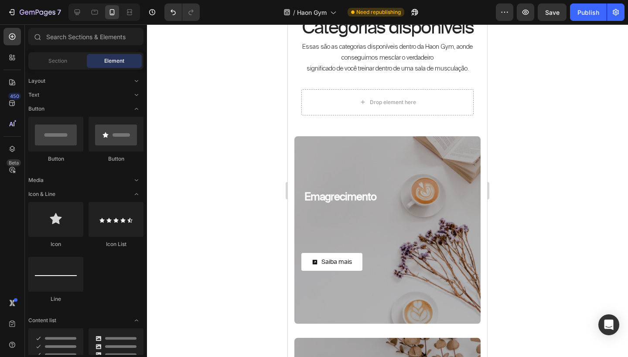
click at [138, 109] on icon "Toggle open" at bounding box center [136, 108] width 7 height 7
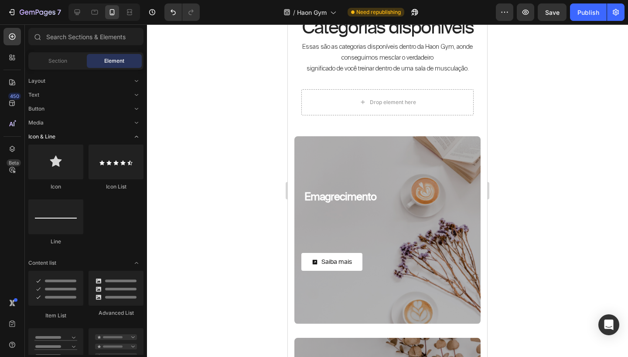
click at [136, 135] on icon "Toggle open" at bounding box center [136, 136] width 7 height 7
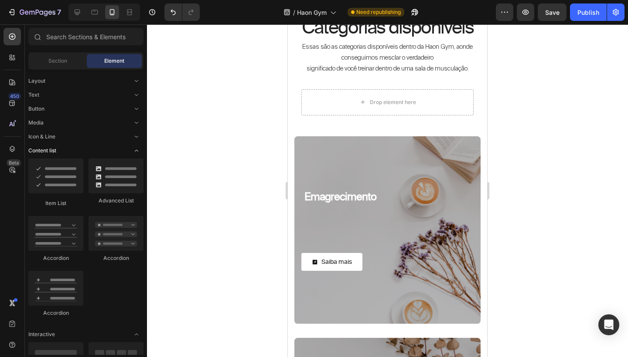
click at [137, 152] on icon "Toggle open" at bounding box center [136, 150] width 7 height 7
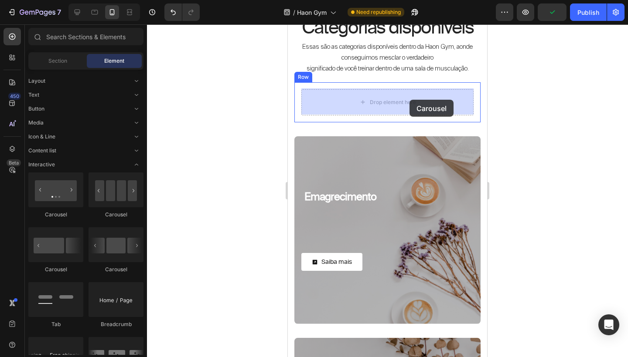
drag, startPoint x: 404, startPoint y: 268, endPoint x: 409, endPoint y: 100, distance: 168.7
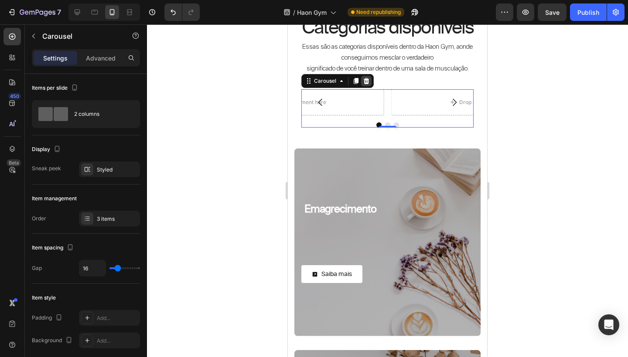
click at [367, 81] on icon at bounding box center [367, 81] width 6 height 6
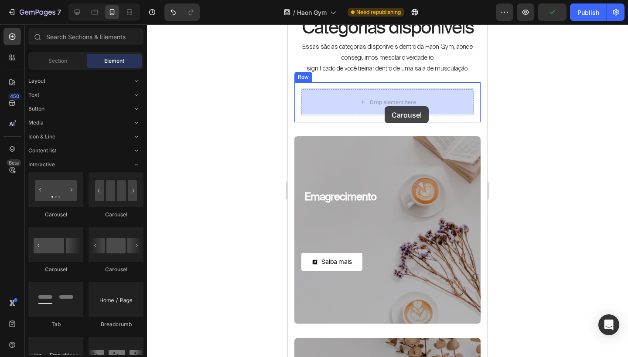
drag, startPoint x: 351, startPoint y: 270, endPoint x: 384, endPoint y: 105, distance: 168.6
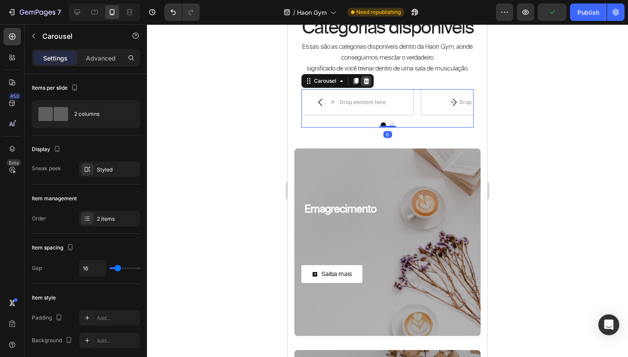
click at [368, 78] on icon at bounding box center [366, 81] width 7 height 7
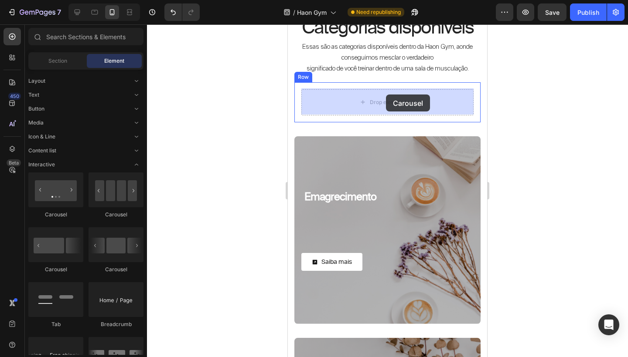
drag, startPoint x: 407, startPoint y: 218, endPoint x: 386, endPoint y: 95, distance: 125.1
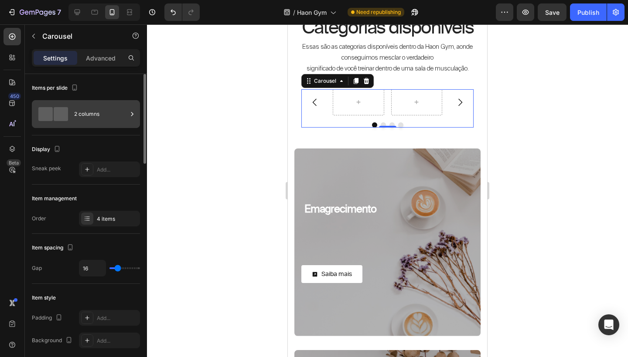
click at [95, 119] on div "2 columns" at bounding box center [100, 114] width 53 height 20
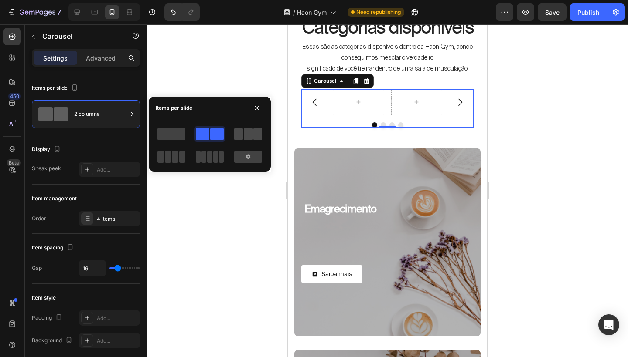
click at [251, 140] on span at bounding box center [248, 134] width 9 height 12
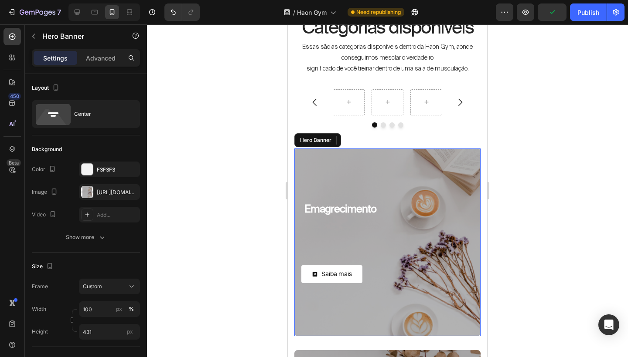
click at [340, 163] on div "Overlay" at bounding box center [387, 243] width 186 height 188
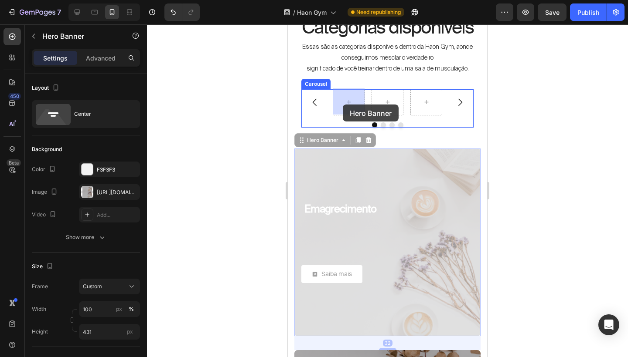
drag, startPoint x: 299, startPoint y: 140, endPoint x: 342, endPoint y: 105, distance: 55.8
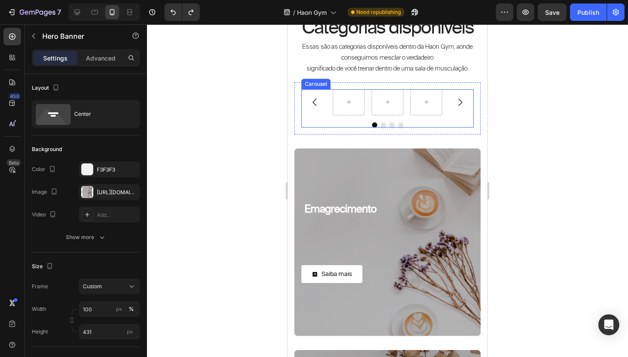
click at [319, 112] on button "Carousel Back Arrow" at bounding box center [314, 102] width 24 height 24
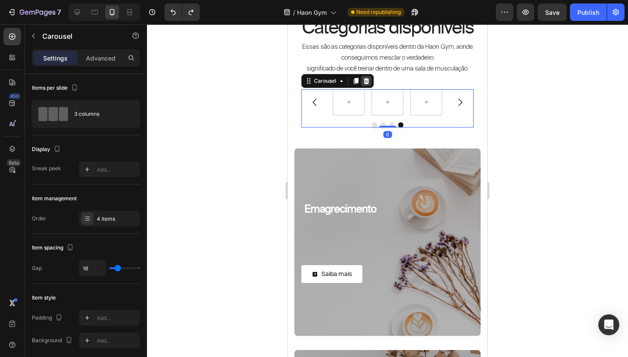
click at [366, 82] on icon at bounding box center [367, 81] width 6 height 6
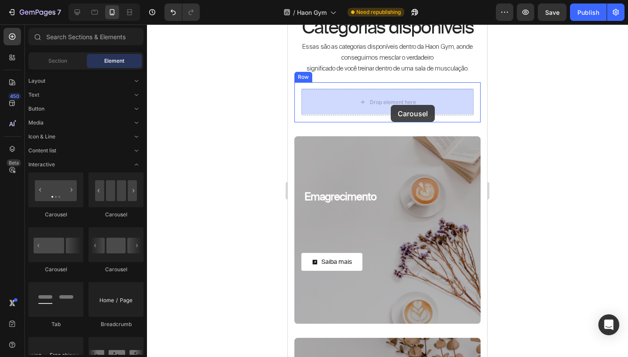
drag, startPoint x: 353, startPoint y: 217, endPoint x: 390, endPoint y: 105, distance: 118.7
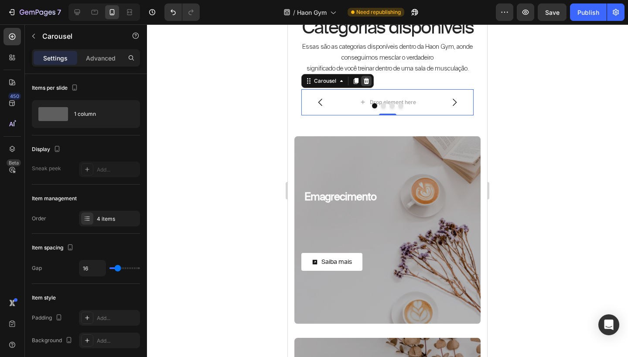
click at [369, 80] on icon at bounding box center [366, 81] width 7 height 7
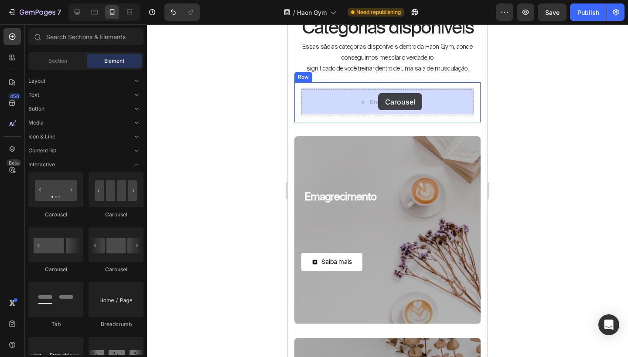
drag, startPoint x: 398, startPoint y: 272, endPoint x: 377, endPoint y: 94, distance: 179.4
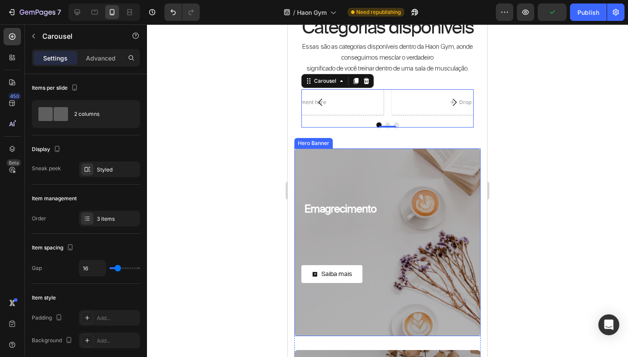
click at [339, 176] on div "Overlay" at bounding box center [387, 243] width 186 height 188
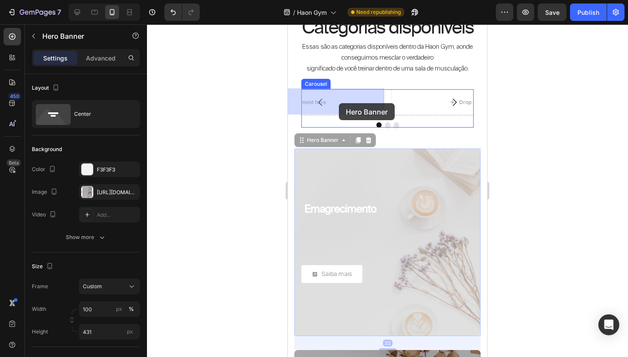
drag, startPoint x: 301, startPoint y: 137, endPoint x: 339, endPoint y: 103, distance: 50.6
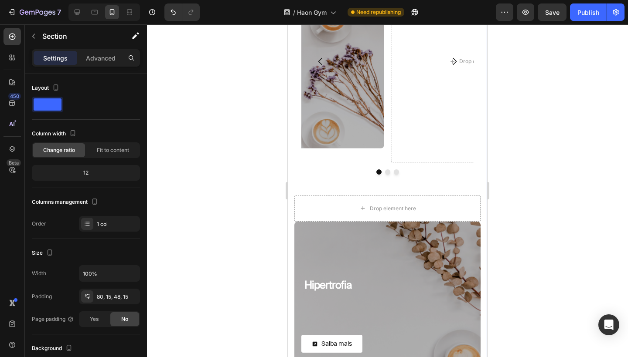
scroll to position [1102, 0]
click at [352, 255] on div "Overlay" at bounding box center [387, 315] width 186 height 188
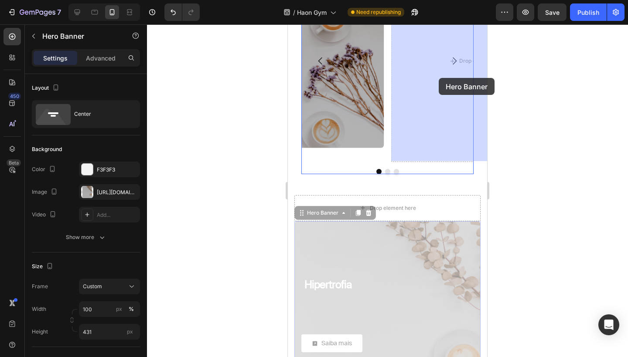
drag, startPoint x: 302, startPoint y: 213, endPoint x: 438, endPoint y: 78, distance: 191.4
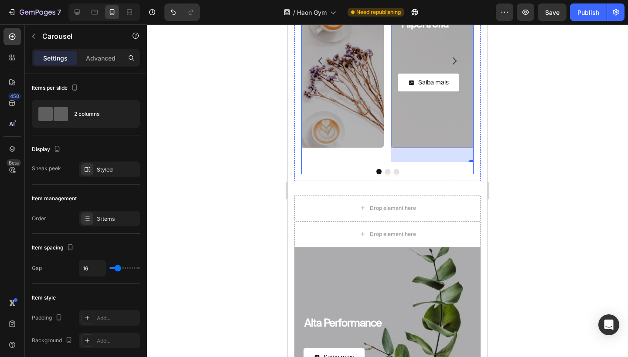
click at [455, 58] on icon "Carousel Next Arrow" at bounding box center [454, 61] width 10 height 10
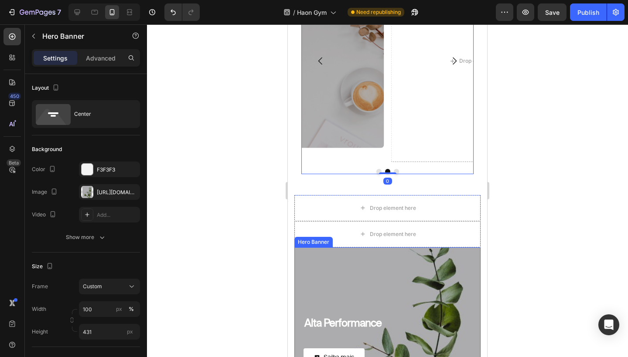
click at [334, 253] on div "Overlay" at bounding box center [387, 342] width 186 height 188
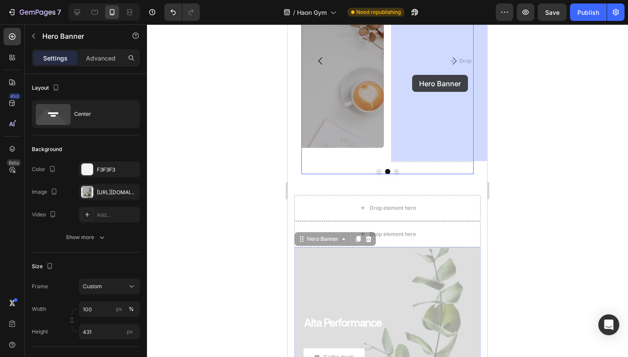
drag, startPoint x: 300, startPoint y: 240, endPoint x: 412, endPoint y: 75, distance: 199.3
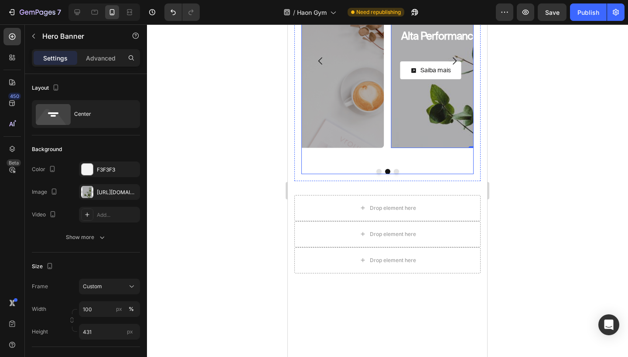
click at [399, 166] on div "Hipertrofia Heading Row Saiba mais Button Row Hero Banner Alta Performance Head…" at bounding box center [387, 67] width 172 height 214
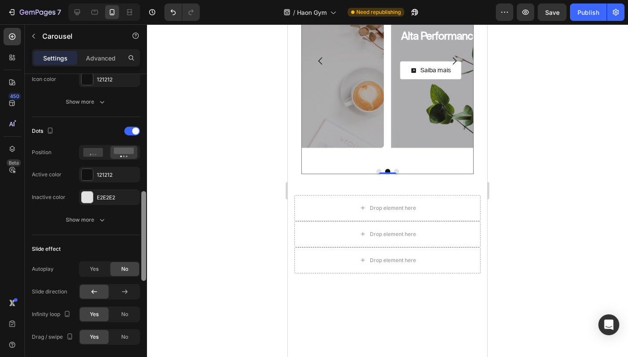
scroll to position [401, 0]
drag, startPoint x: 144, startPoint y: 154, endPoint x: 132, endPoint y: 272, distance: 118.7
click at [132, 271] on div "Items per slide 2 columns Display Sneak peek Styled Item management Order 3 ite…" at bounding box center [86, 228] width 122 height 308
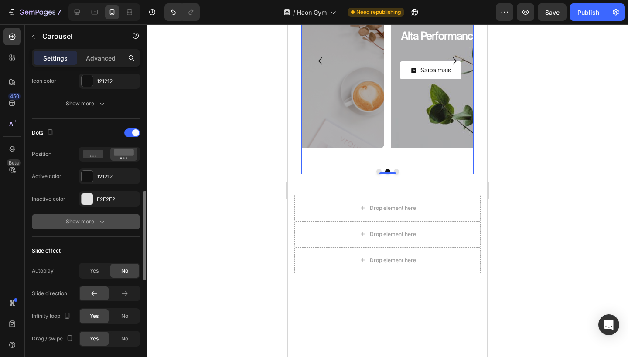
click at [106, 219] on icon "button" at bounding box center [102, 221] width 9 height 9
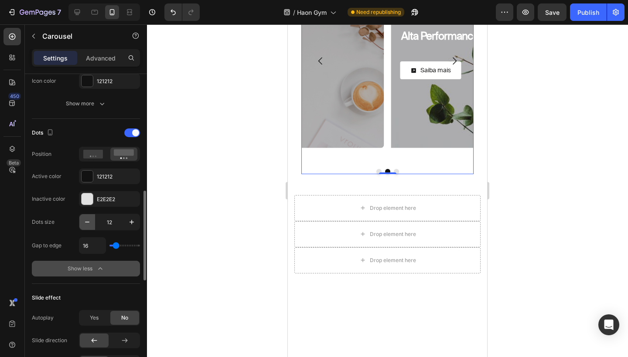
click at [87, 222] on icon "button" at bounding box center [87, 222] width 4 height 1
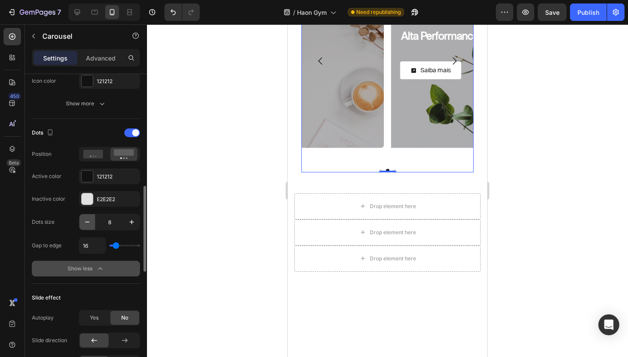
type input "7"
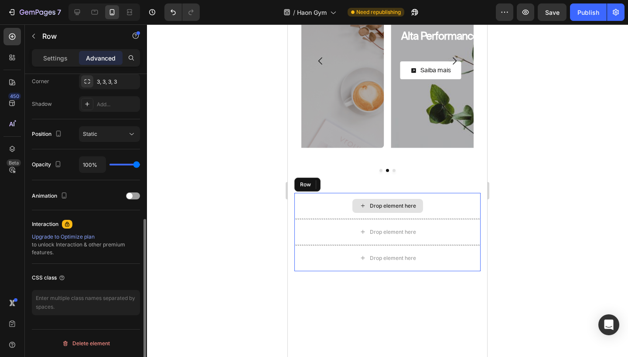
click at [380, 194] on div "Drop element here" at bounding box center [387, 206] width 186 height 26
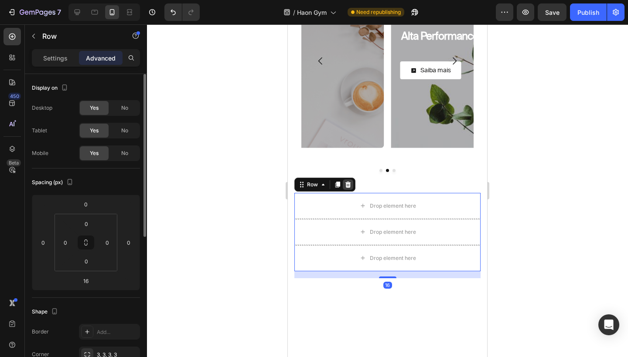
click at [348, 184] on icon at bounding box center [347, 184] width 7 height 7
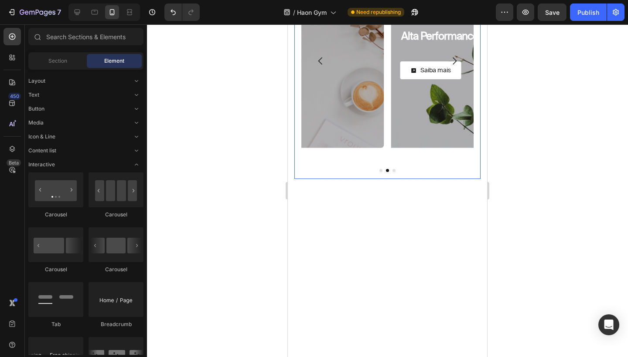
click at [475, 171] on div "Hipertrofia Heading Row Saiba mais Button Row Hero Banner Alta Performance Head…" at bounding box center [387, 66] width 186 height 226
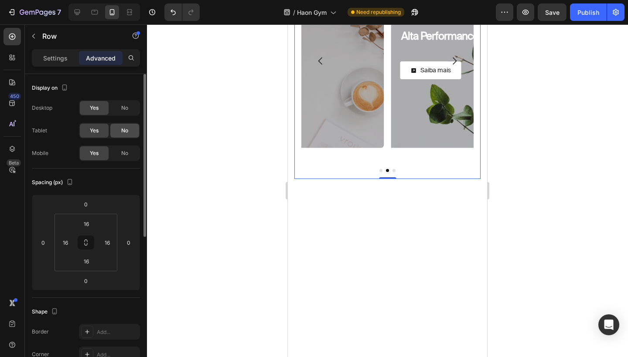
click at [122, 135] on div "No" at bounding box center [124, 131] width 29 height 14
click at [124, 107] on span "No" at bounding box center [124, 108] width 7 height 8
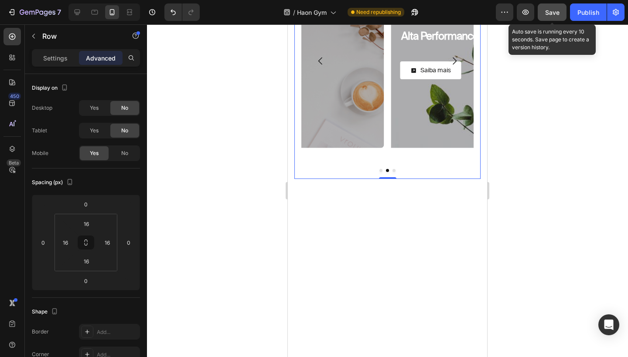
click at [551, 10] on span "Save" at bounding box center [552, 12] width 14 height 7
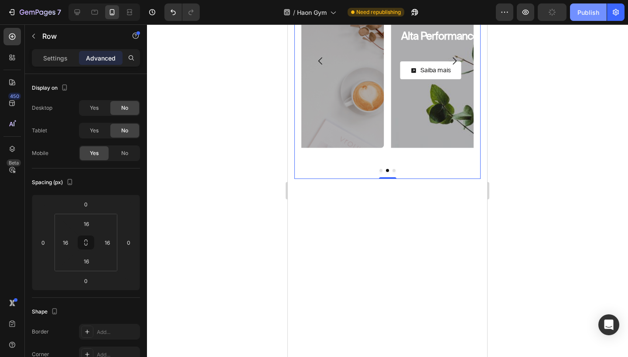
click at [586, 12] on div "Publish" at bounding box center [588, 12] width 22 height 9
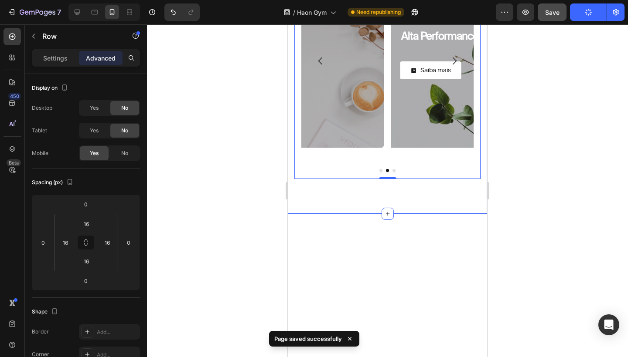
click at [484, 162] on div "Categorias disponíveis Heading Essas são as categorias disponíveis dentro da Ha…" at bounding box center [387, 32] width 199 height 363
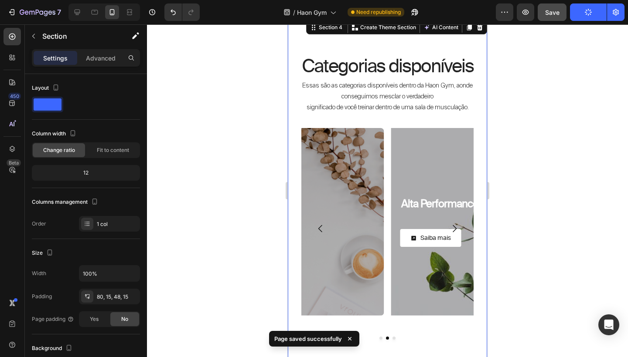
scroll to position [914, 0]
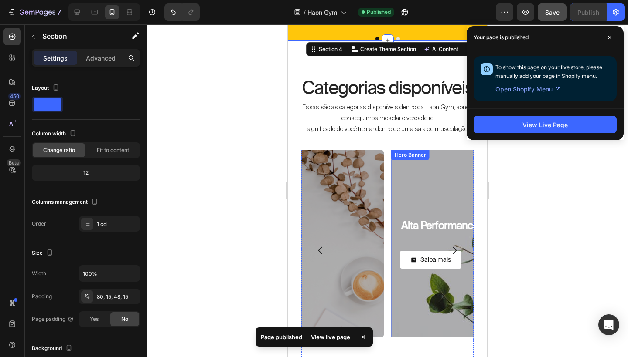
click at [437, 177] on div "Overlay" at bounding box center [477, 244] width 172 height 188
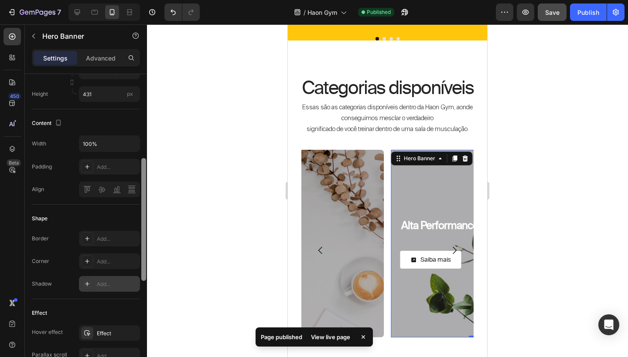
scroll to position [241, 0]
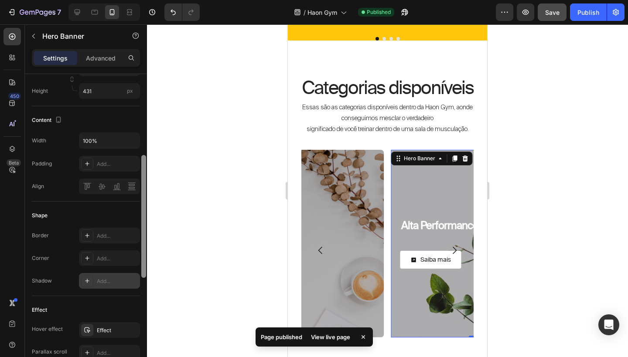
drag, startPoint x: 144, startPoint y: 187, endPoint x: 139, endPoint y: 283, distance: 96.9
click at [139, 283] on div "Layout Center Background The changes might be hidden by the image and the video…" at bounding box center [86, 228] width 122 height 308
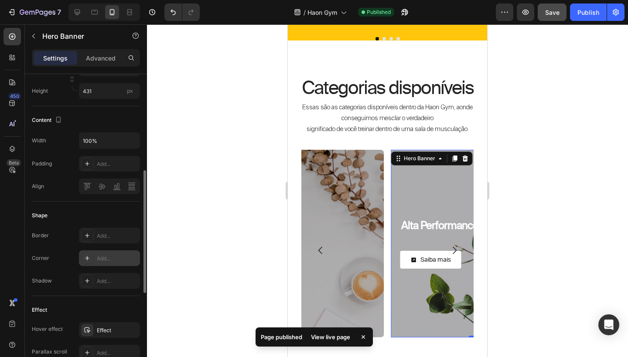
click at [113, 256] on div "Add..." at bounding box center [117, 259] width 41 height 8
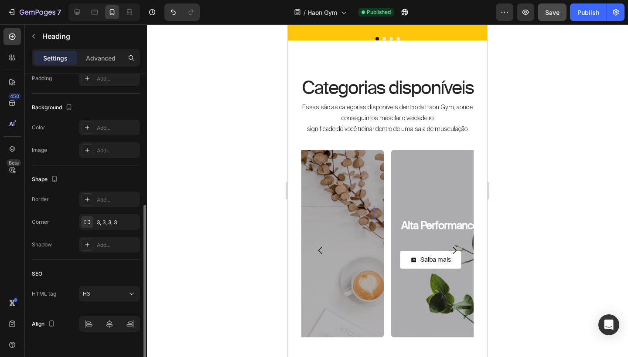
click at [350, 207] on h3 "Hipertrofia" at bounding box center [298, 213] width 154 height 15
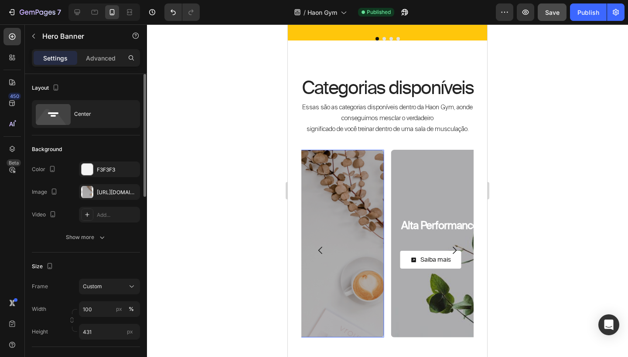
click at [357, 173] on div "Overlay" at bounding box center [298, 244] width 172 height 188
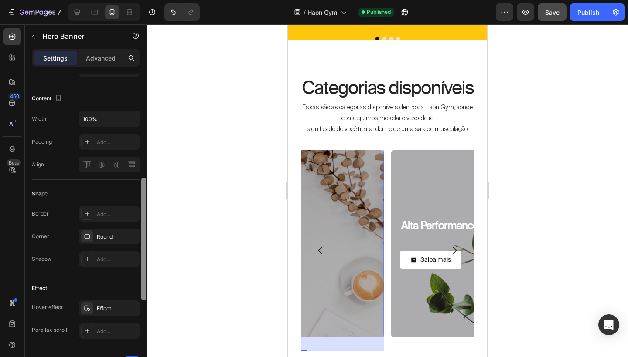
scroll to position [262, 0]
drag, startPoint x: 145, startPoint y: 191, endPoint x: 144, endPoint y: 296, distance: 105.0
click at [144, 296] on div at bounding box center [143, 240] width 5 height 123
click at [122, 241] on div "Round" at bounding box center [109, 238] width 25 height 8
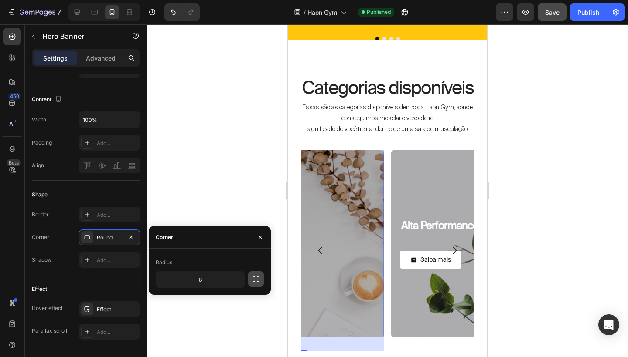
click at [255, 279] on icon "button" at bounding box center [255, 279] width 9 height 9
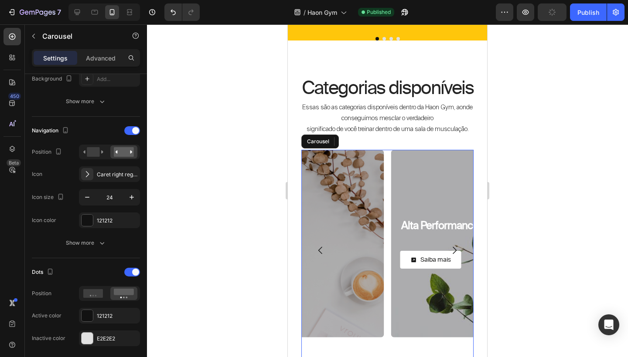
click at [455, 249] on icon "Carousel Next Arrow" at bounding box center [454, 250] width 10 height 10
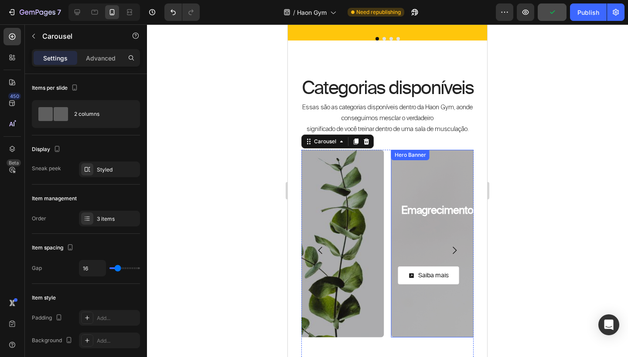
click at [434, 180] on div "Overlay" at bounding box center [477, 244] width 172 height 188
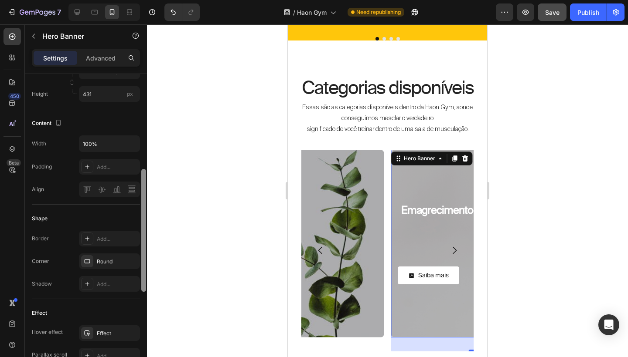
scroll to position [237, 0]
drag, startPoint x: 144, startPoint y: 184, endPoint x: 143, endPoint y: 279, distance: 95.0
click at [143, 279] on div at bounding box center [143, 231] width 5 height 123
click at [118, 263] on div "Round" at bounding box center [109, 263] width 25 height 8
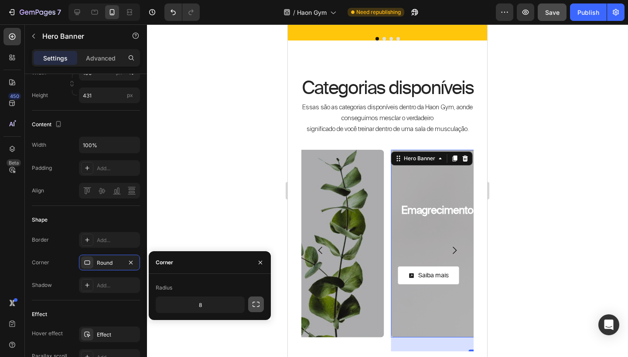
click at [257, 303] on icon "button" at bounding box center [255, 304] width 9 height 9
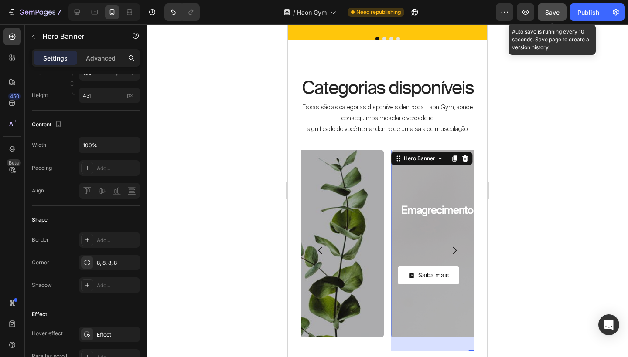
click at [558, 14] on span "Save" at bounding box center [552, 12] width 14 height 7
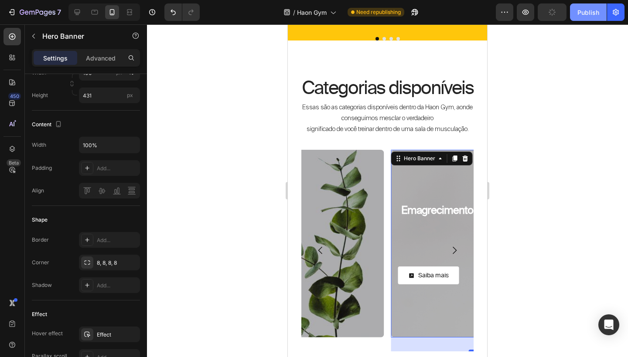
click at [597, 10] on div "Publish" at bounding box center [588, 12] width 22 height 9
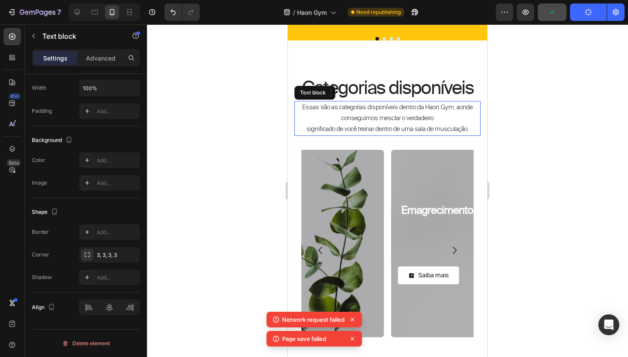
drag, startPoint x: 766, startPoint y: 131, endPoint x: 479, endPoint y: 106, distance: 288.7
click at [479, 106] on p "Essas são as categorias disponíveis dentro da Haon Gym, aonde conseguimos mescl…" at bounding box center [387, 113] width 184 height 22
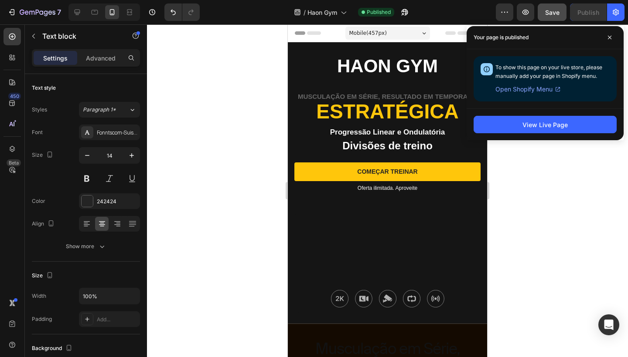
scroll to position [0, 0]
click at [78, 14] on icon at bounding box center [77, 12] width 9 height 9
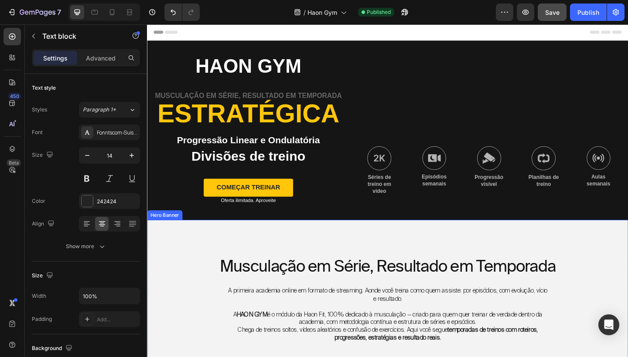
click at [342, 263] on div "Musculação em Série, Resultado em Temporada Heading A primeira academia online …" at bounding box center [408, 359] width 523 height 243
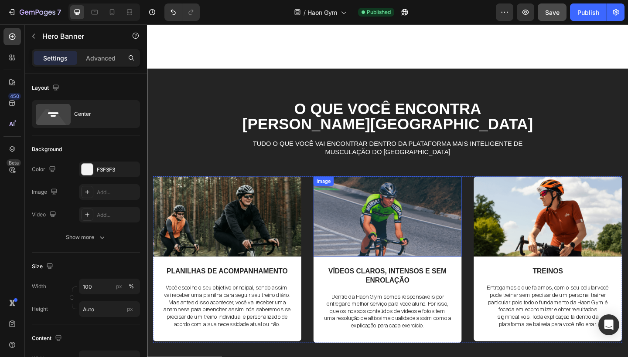
scroll to position [1400, 0]
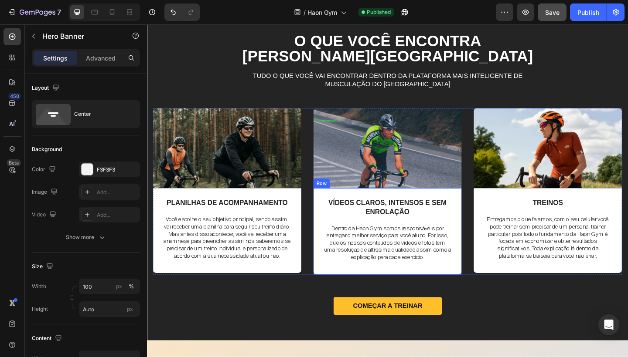
click at [339, 268] on div "VÍDEOS CLAROS, INTENSOS E SEM ENROLAÇÃO Text Block Dentro da Haon Gym somos res…" at bounding box center [408, 252] width 140 height 76
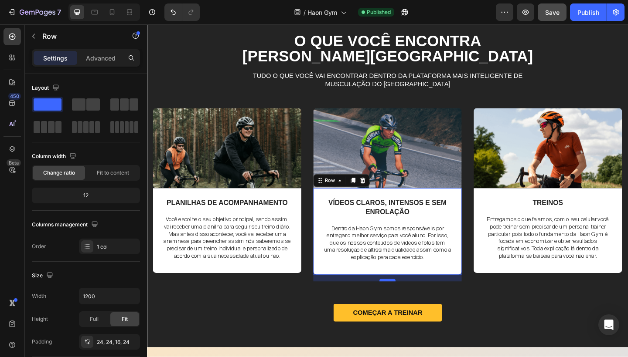
drag, startPoint x: 407, startPoint y: 277, endPoint x: 407, endPoint y: 284, distance: 7.4
click at [407, 302] on div at bounding box center [408, 303] width 17 height 3
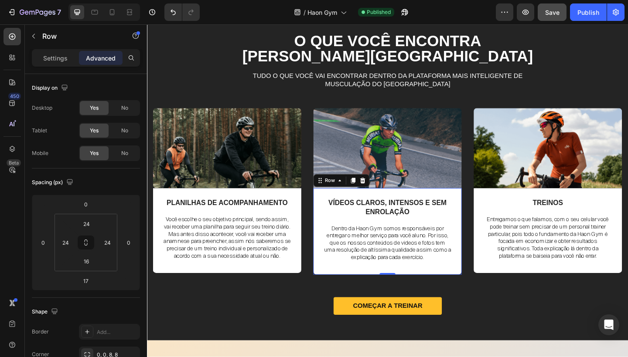
drag, startPoint x: 410, startPoint y: 285, endPoint x: 410, endPoint y: 276, distance: 8.7
click at [410, 276] on div "VÍDEOS CLAROS, INTENSOS E SEM ENROLAÇÃO Text Block Dentro da Haon Gym somos res…" at bounding box center [408, 250] width 161 height 94
type input "0"
click at [393, 271] on div "VÍDEOS CLAROS, INTENSOS E SEM ENROLAÇÃO Text Block Dentro da Haon Gym somos res…" at bounding box center [408, 252] width 140 height 76
click at [61, 60] on p "Settings" at bounding box center [55, 58] width 24 height 9
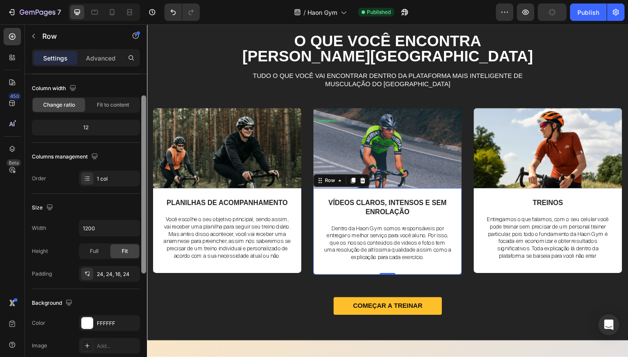
drag, startPoint x: 143, startPoint y: 234, endPoint x: 142, endPoint y: 286, distance: 51.9
click at [142, 274] on div at bounding box center [143, 184] width 5 height 178
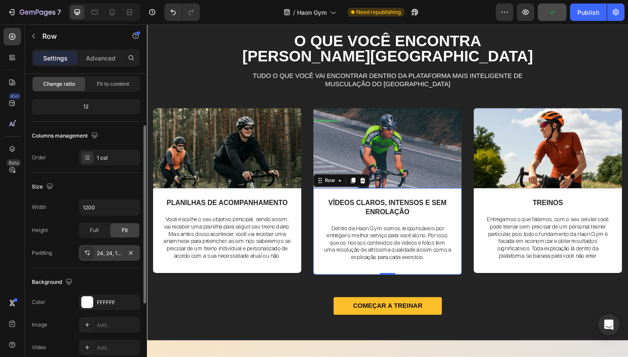
click at [120, 259] on div "24, 24, 16, 24" at bounding box center [109, 253] width 61 height 16
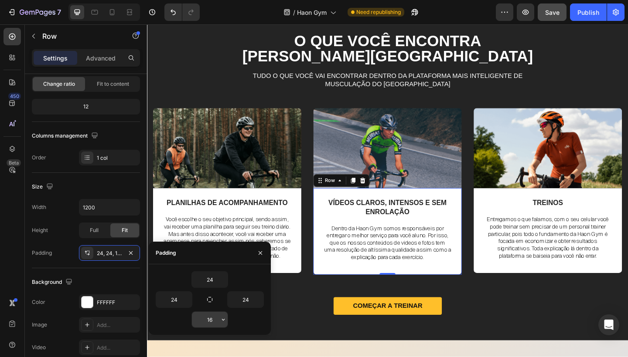
click at [214, 320] on input "16" at bounding box center [210, 320] width 36 height 16
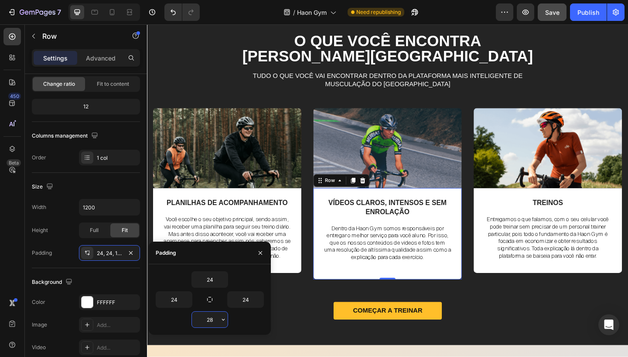
type input "2"
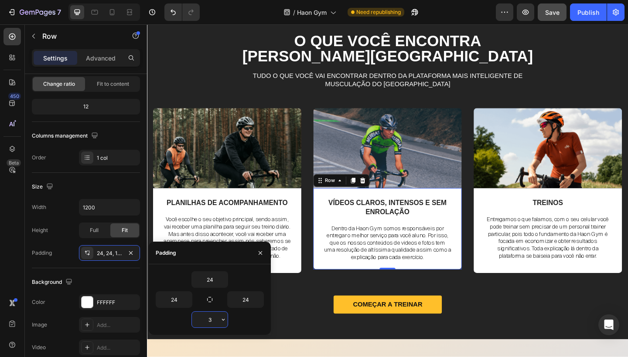
type input "31"
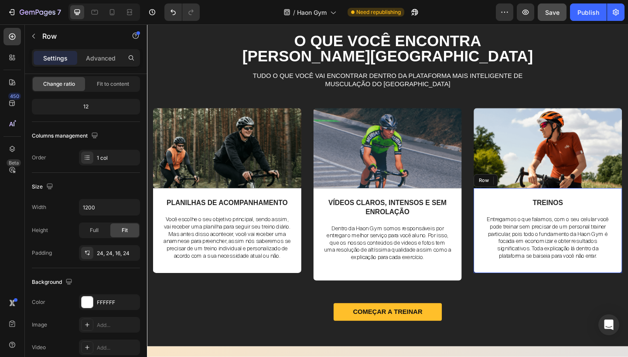
drag, startPoint x: 629, startPoint y: 272, endPoint x: 512, endPoint y: 267, distance: 117.3
click at [512, 267] on div "TREINOS Text Block Entregamos o que falamos, com o seu celular você pode treina…" at bounding box center [582, 249] width 161 height 92
click at [459, 272] on div "VÍDEOS CLAROS, INTENSOS E SEM ENROLAÇÃO Text Block Dentro da Haon Gym somos res…" at bounding box center [408, 253] width 161 height 100
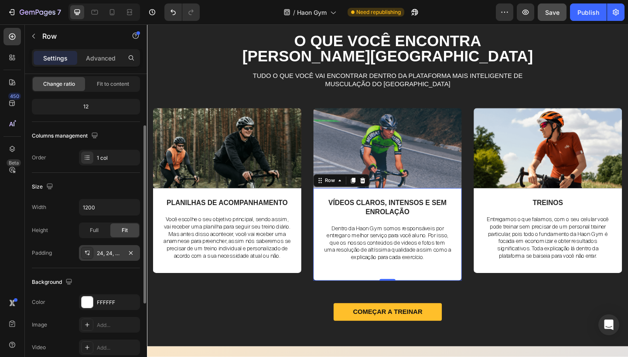
click at [123, 251] on div "24, 24, 31, 24" at bounding box center [109, 253] width 61 height 16
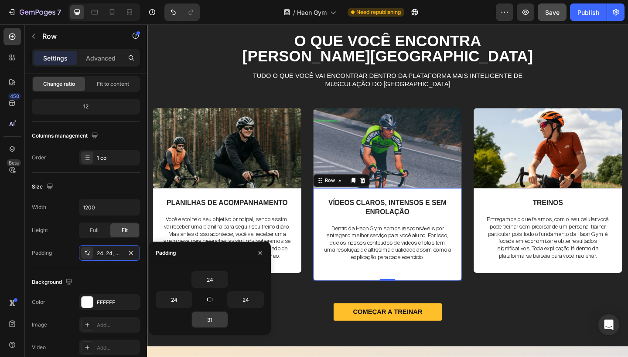
click at [217, 320] on input "31" at bounding box center [210, 320] width 36 height 16
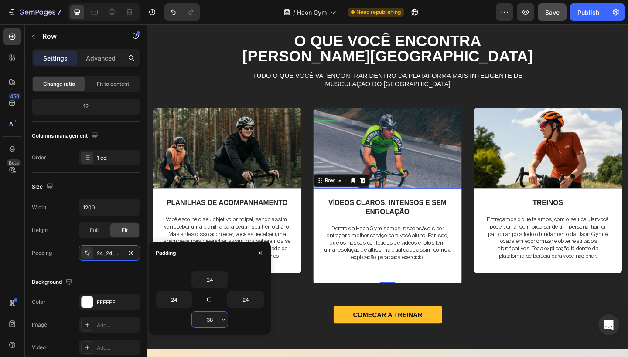
type input "3"
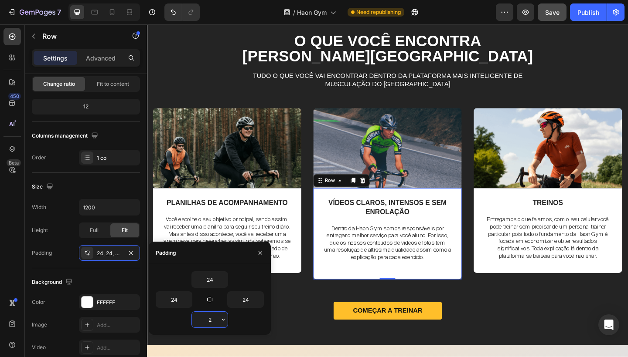
type input "28"
click at [526, 327] on div "COMEÇAR A TREINAR Button" at bounding box center [408, 337] width 510 height 20
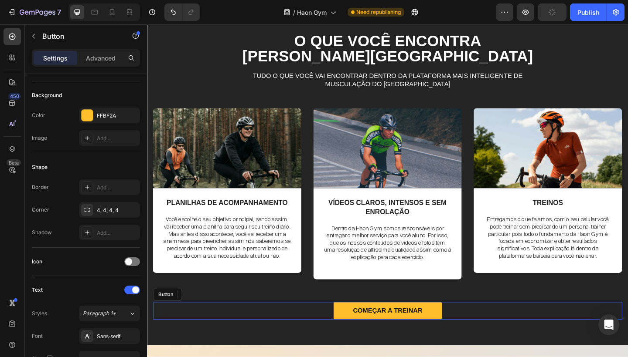
scroll to position [0, 0]
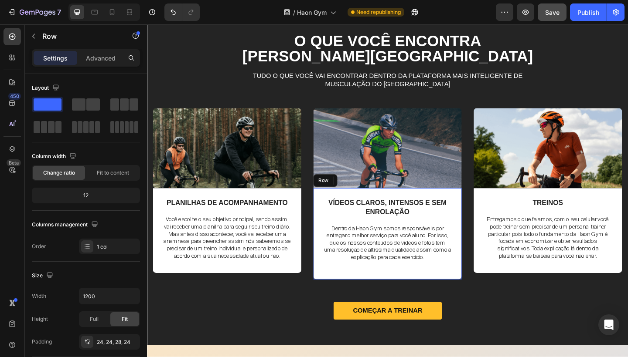
click at [444, 276] on div "VÍDEOS CLAROS, INTENSOS E SEM ENROLAÇÃO Text Block Dentro da Haon Gym somos res…" at bounding box center [408, 252] width 161 height 99
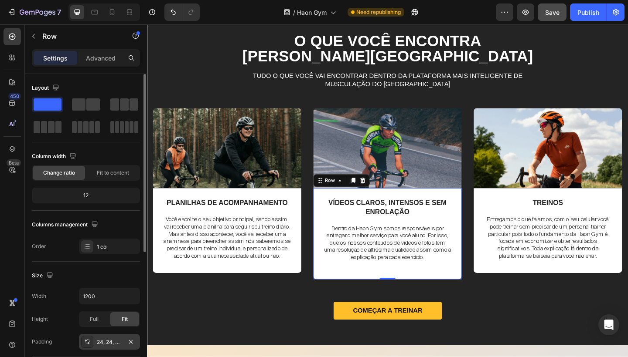
click at [109, 344] on div "24, 24, 28, 24" at bounding box center [109, 343] width 25 height 8
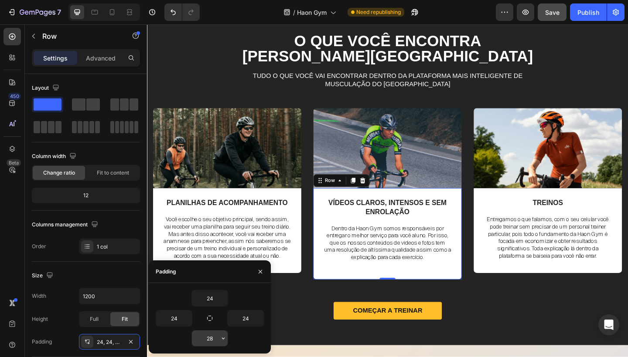
click at [214, 340] on input "28" at bounding box center [210, 339] width 36 height 16
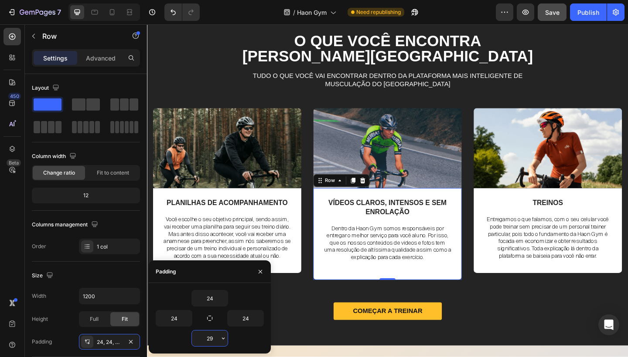
type input "2"
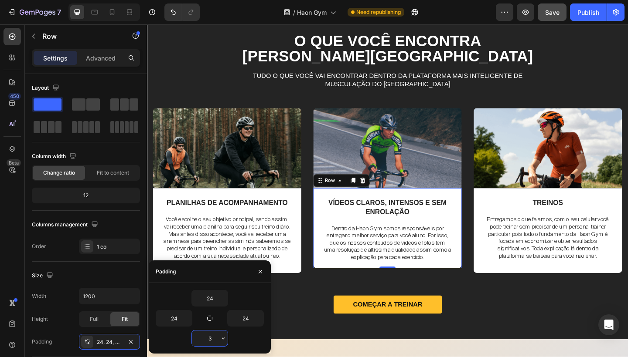
type input "30"
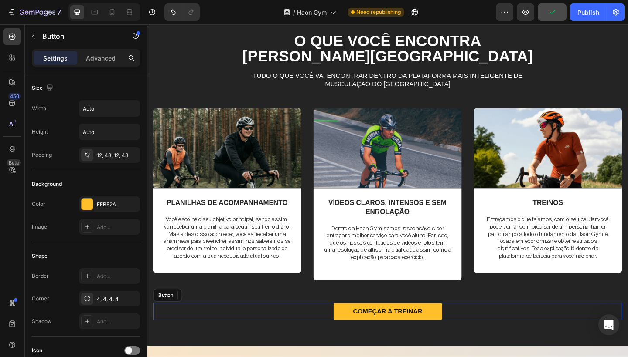
click at [580, 328] on div "COMEÇAR A TREINAR Button" at bounding box center [408, 338] width 510 height 20
click at [509, 269] on div "TREINOS Text Block Entregamos o que falamos, com o seu celular você pode treina…" at bounding box center [582, 249] width 161 height 92
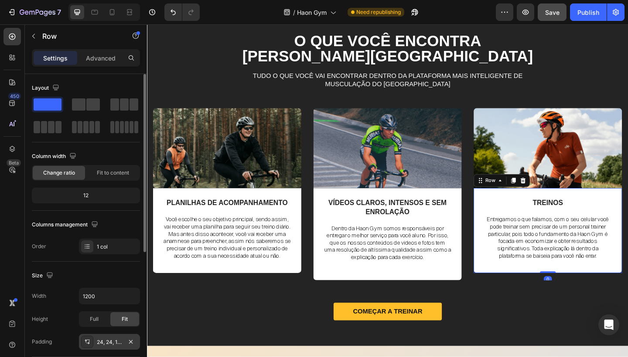
click at [111, 341] on div "24, 24, 16, 24" at bounding box center [109, 343] width 25 height 8
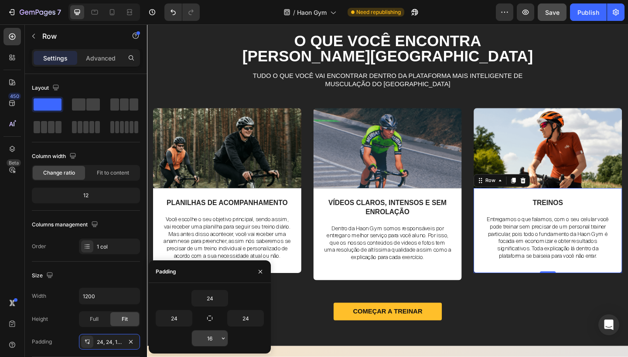
click at [211, 340] on input "16" at bounding box center [210, 339] width 36 height 16
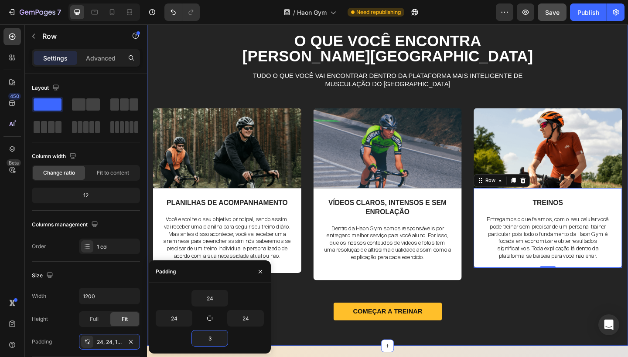
type input "34"
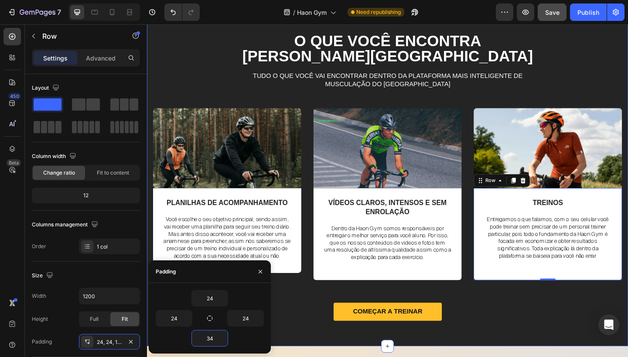
click at [612, 328] on div "COMEÇAR A TREINAR Button" at bounding box center [408, 338] width 510 height 20
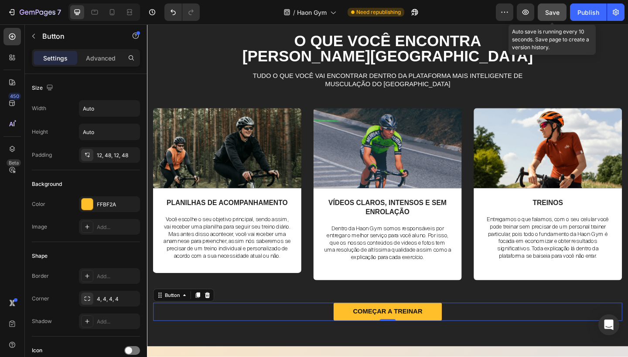
click at [557, 13] on span "Save" at bounding box center [552, 12] width 14 height 7
click at [587, 13] on div "Publish" at bounding box center [588, 12] width 22 height 9
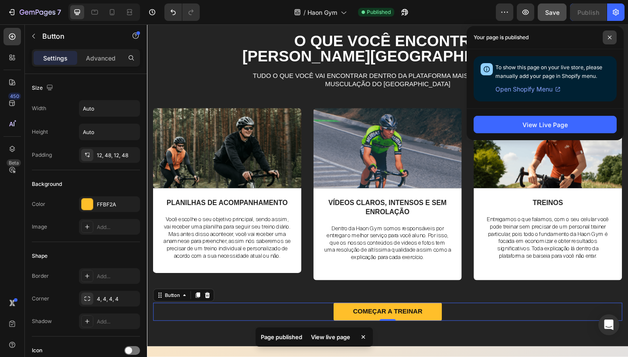
click at [611, 40] on span at bounding box center [609, 38] width 14 height 14
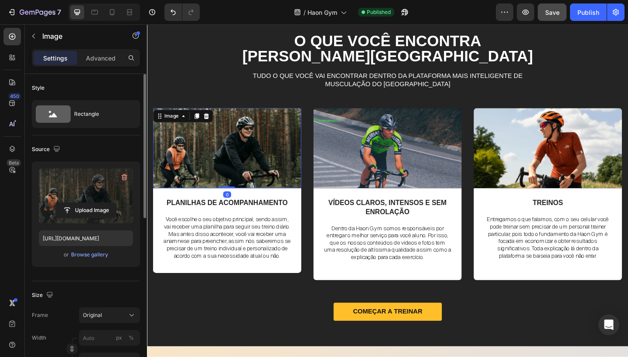
click at [90, 190] on label at bounding box center [86, 196] width 94 height 55
click at [90, 203] on input "file" at bounding box center [86, 210] width 60 height 15
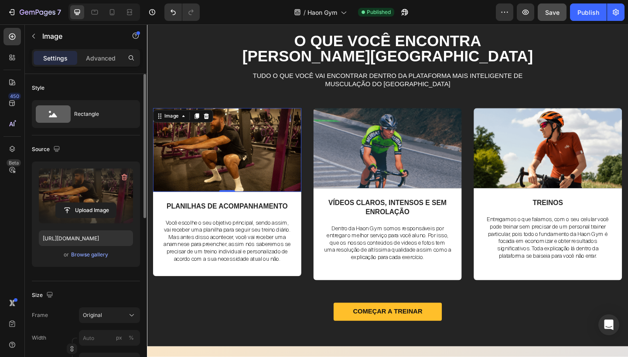
type input "https://cdn.shopify.com/s/files/1/0754/9681/6871/files/gempages_576628724481393…"
click at [456, 163] on img at bounding box center [408, 159] width 161 height 87
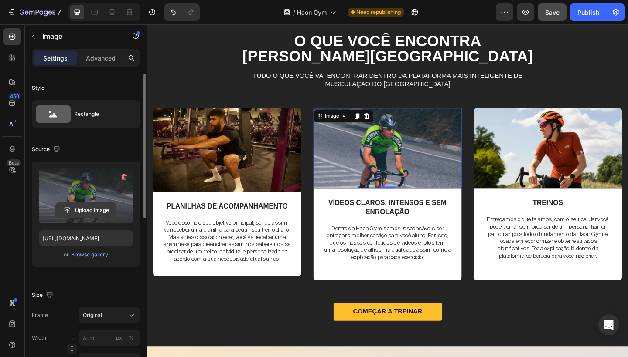
click at [103, 205] on input "file" at bounding box center [86, 210] width 60 height 15
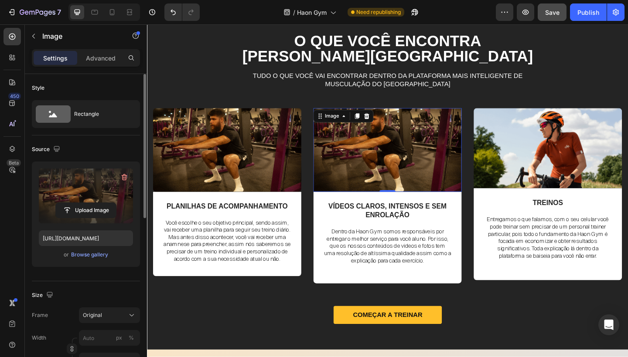
type input "https://cdn.shopify.com/s/files/1/0754/9681/6871/files/gempages_576628724481393…"
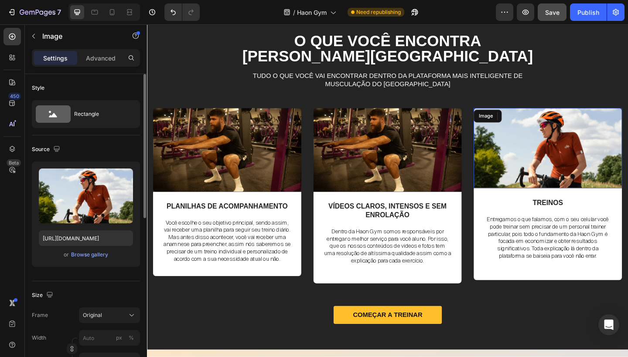
click at [567, 154] on img at bounding box center [582, 159] width 161 height 87
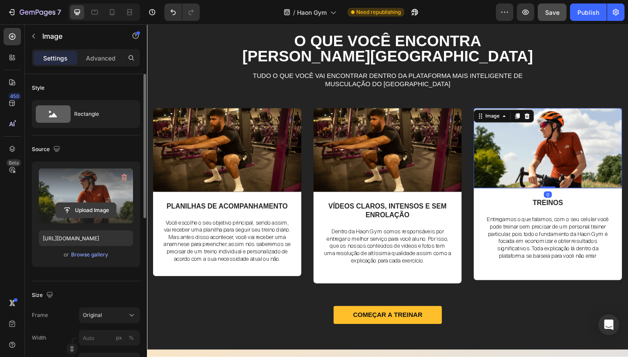
click at [101, 209] on input "file" at bounding box center [86, 210] width 60 height 15
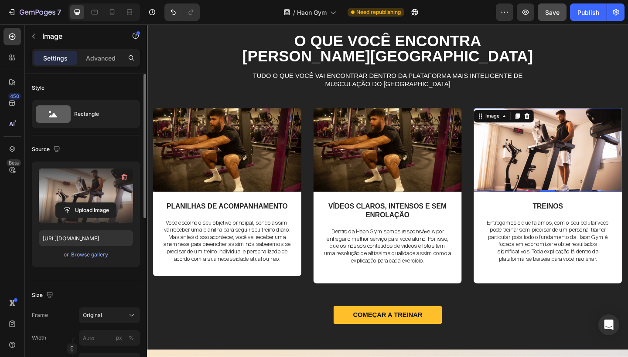
type input "https://cdn.shopify.com/s/files/1/0754/9681/6871/files/gempages_576628724481393…"
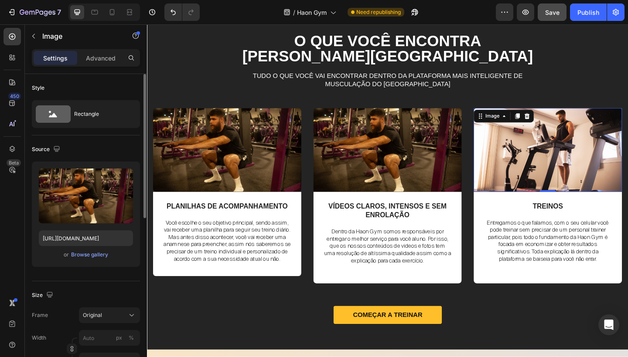
click at [234, 135] on img at bounding box center [233, 161] width 161 height 91
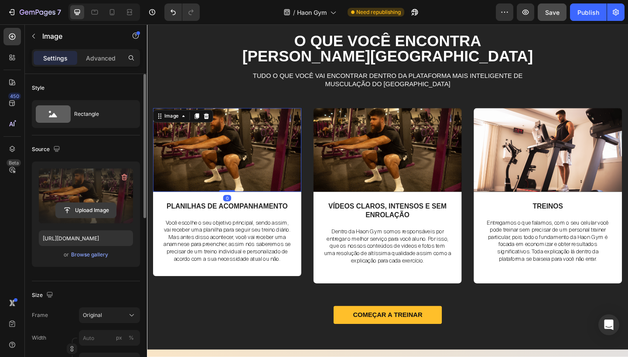
click at [89, 208] on input "file" at bounding box center [86, 210] width 60 height 15
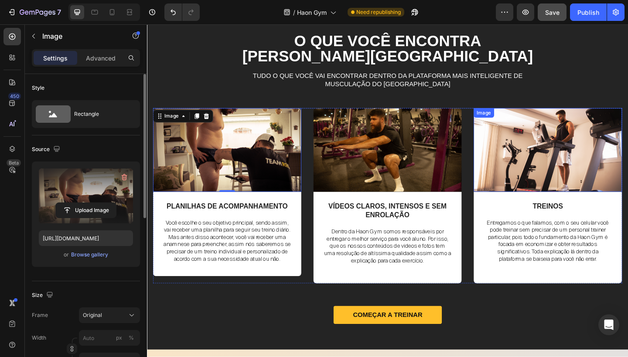
type input "https://cdn.shopify.com/s/files/1/0754/9681/6871/files/gempages_576628724481393…"
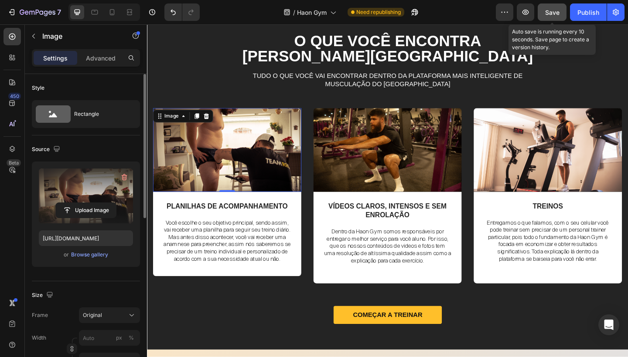
click at [553, 15] on span "Save" at bounding box center [552, 12] width 14 height 7
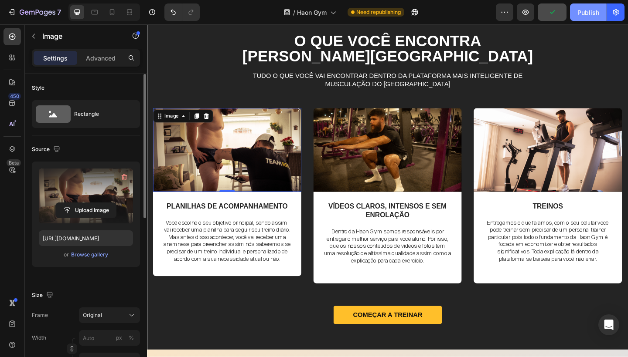
click at [584, 15] on div "Publish" at bounding box center [588, 12] width 22 height 9
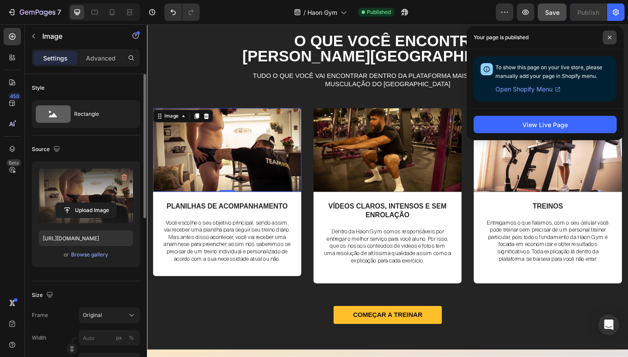
click at [608, 38] on icon at bounding box center [609, 37] width 4 height 4
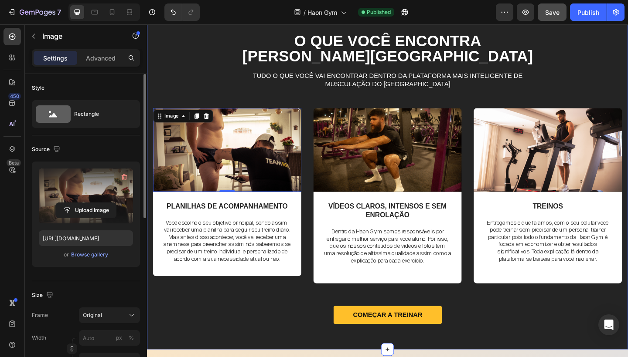
click at [395, 90] on div "O que você encontra na Haon Gym Heading Tudo o que você vai encontrar dentro da…" at bounding box center [408, 196] width 510 height 324
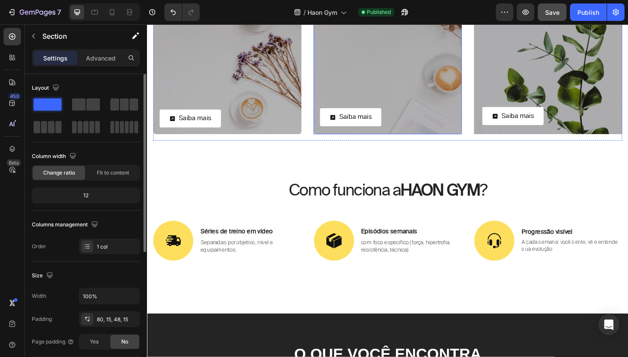
scroll to position [1055, 0]
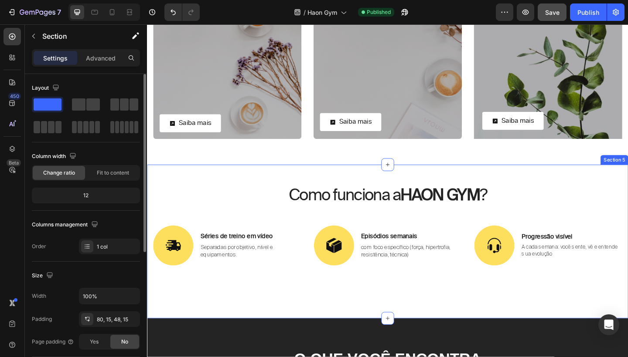
click at [495, 195] on div "Como funciona a HAON GYM ? Heading Image Séries de treino em vídeo Text Block S…" at bounding box center [408, 260] width 523 height 167
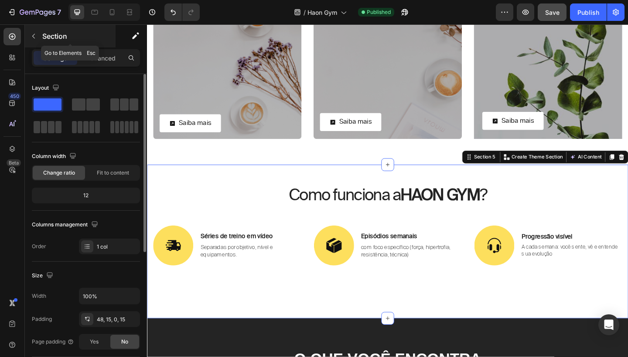
click at [33, 34] on icon "button" at bounding box center [33, 36] width 7 height 7
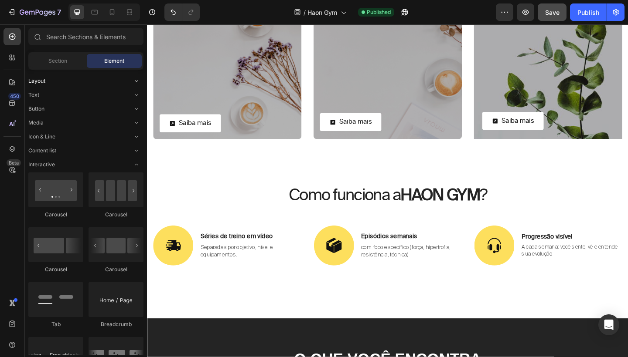
click at [133, 81] on span "Toggle open" at bounding box center [136, 81] width 14 height 14
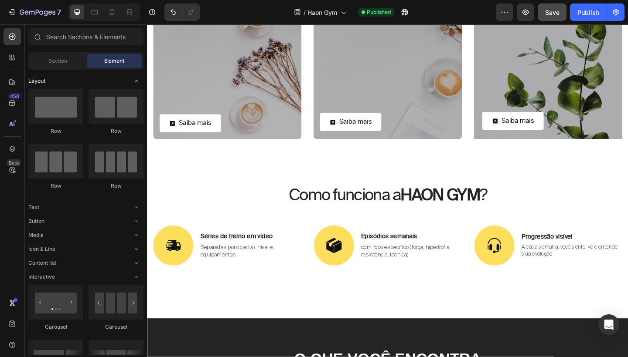
click at [133, 81] on icon "Toggle open" at bounding box center [136, 81] width 7 height 7
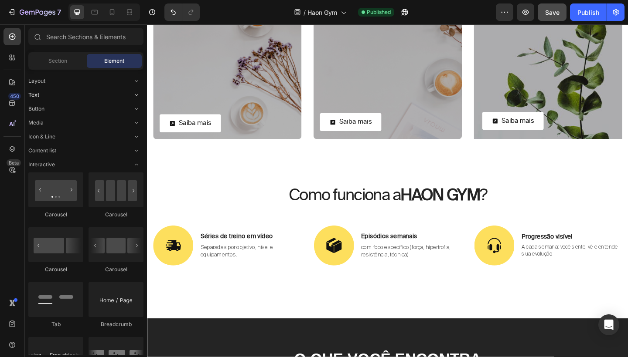
click at [136, 96] on icon "Toggle open" at bounding box center [136, 95] width 7 height 7
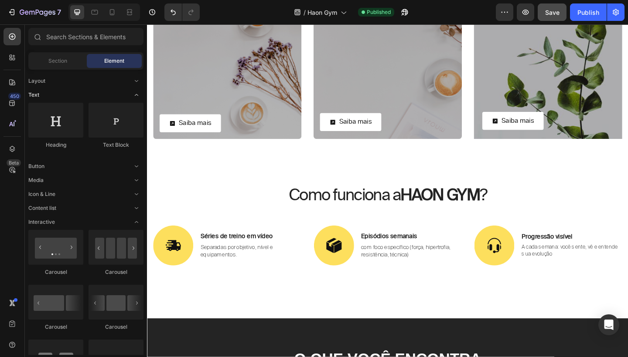
click at [136, 96] on icon "Toggle open" at bounding box center [136, 95] width 7 height 7
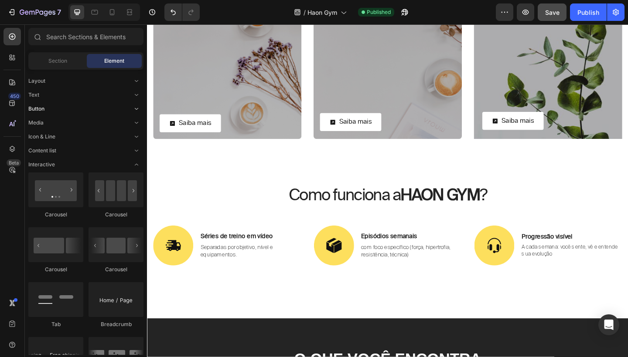
click at [134, 110] on icon "Toggle open" at bounding box center [136, 108] width 7 height 7
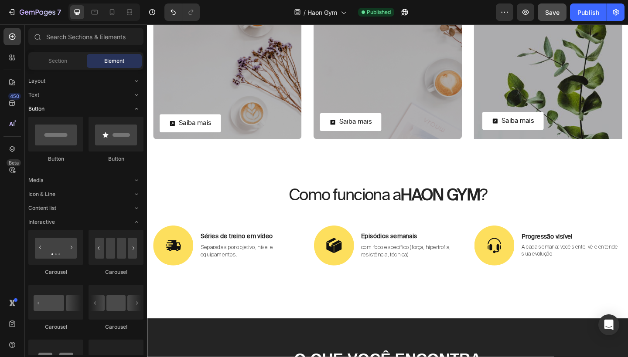
click at [134, 110] on icon "Toggle open" at bounding box center [136, 108] width 7 height 7
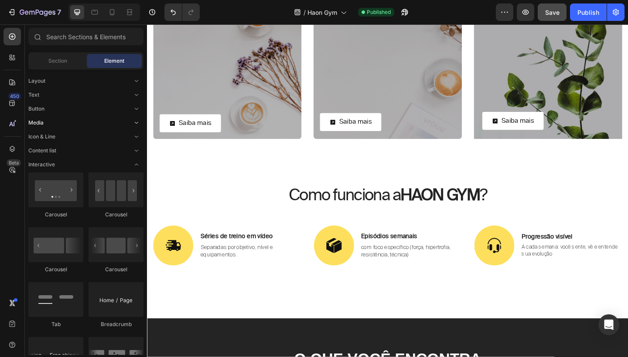
click at [135, 122] on icon "Toggle open" at bounding box center [136, 123] width 3 height 2
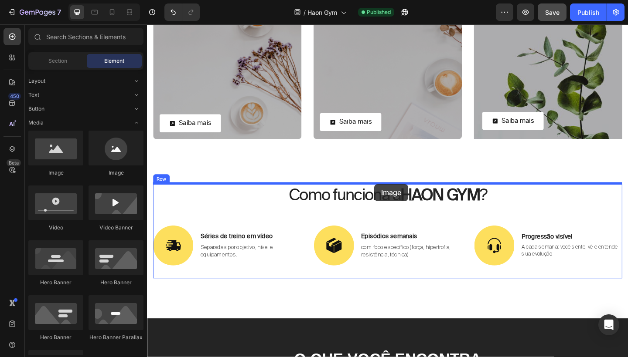
drag, startPoint x: 261, startPoint y: 175, endPoint x: 394, endPoint y: 198, distance: 135.4
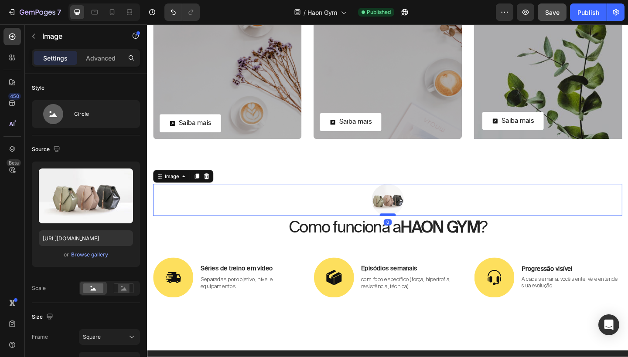
drag, startPoint x: 411, startPoint y: 252, endPoint x: 410, endPoint y: 231, distance: 21.4
click at [410, 231] on div at bounding box center [408, 232] width 17 height 3
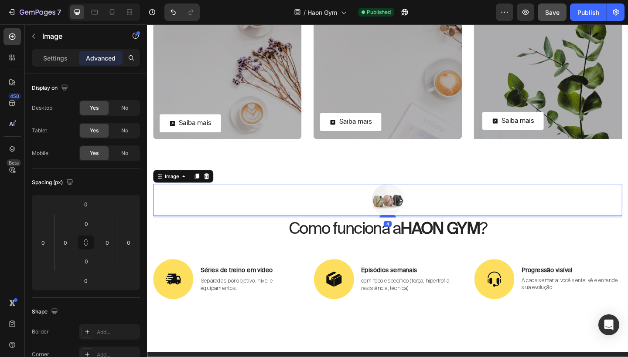
click at [411, 234] on div at bounding box center [408, 233] width 17 height 3
type input "4"
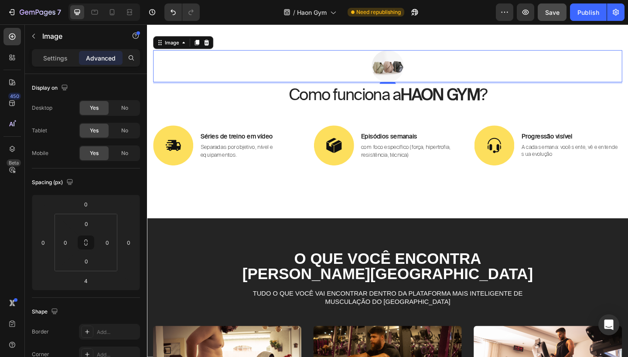
scroll to position [964, 0]
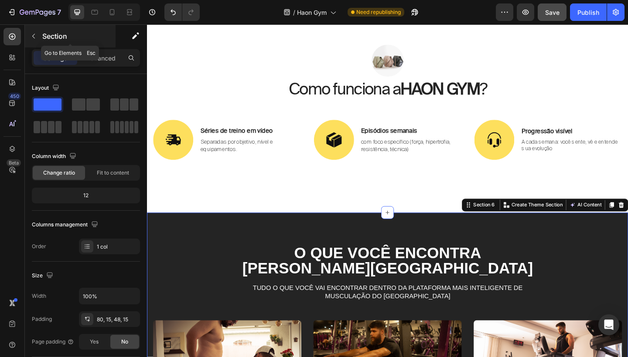
click at [34, 39] on icon "button" at bounding box center [33, 36] width 7 height 7
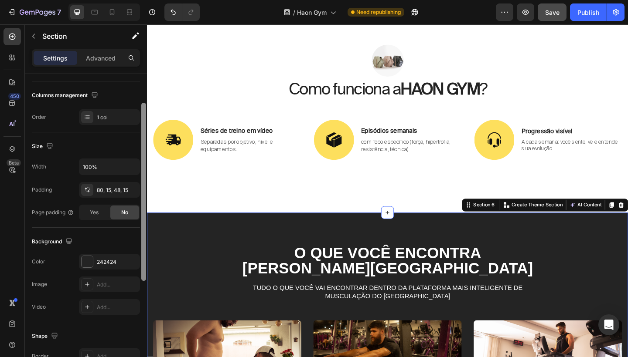
scroll to position [139, 0]
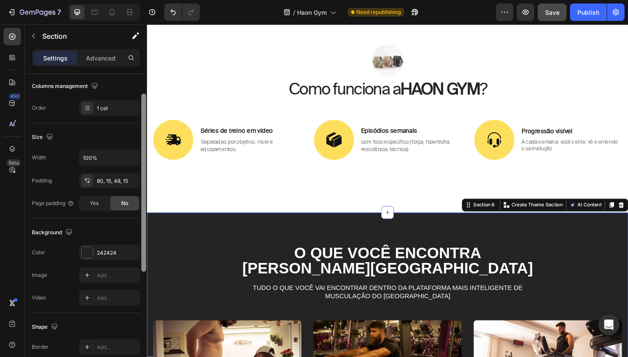
drag, startPoint x: 144, startPoint y: 215, endPoint x: 140, endPoint y: 296, distance: 80.8
click at [140, 296] on div "Layout Column width Change ratio Fit to content 12 Columns management Order 1 c…" at bounding box center [86, 228] width 122 height 308
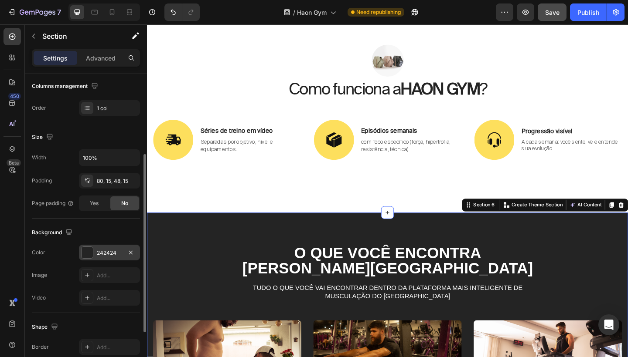
click at [116, 255] on div "242424" at bounding box center [109, 253] width 25 height 8
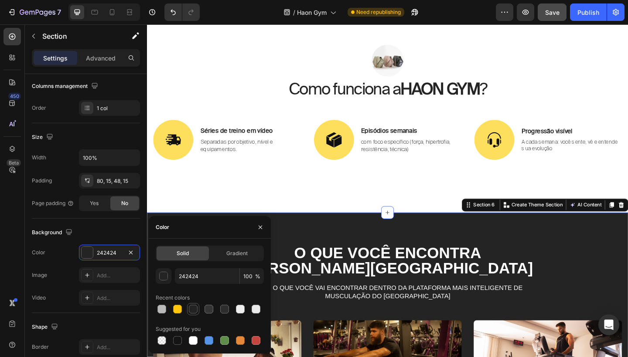
click at [193, 307] on div at bounding box center [193, 309] width 9 height 9
type input "232323"
click at [207, 274] on input "232323" at bounding box center [207, 276] width 65 height 16
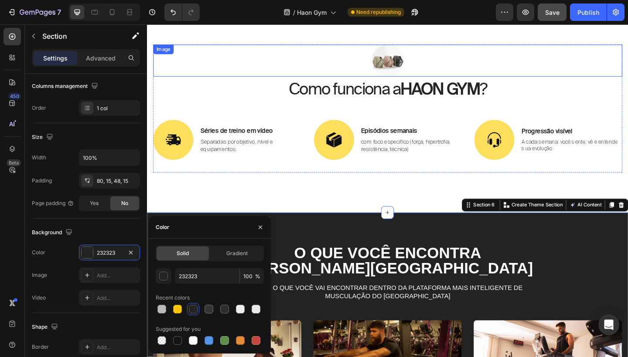
click at [241, 58] on div at bounding box center [408, 64] width 510 height 35
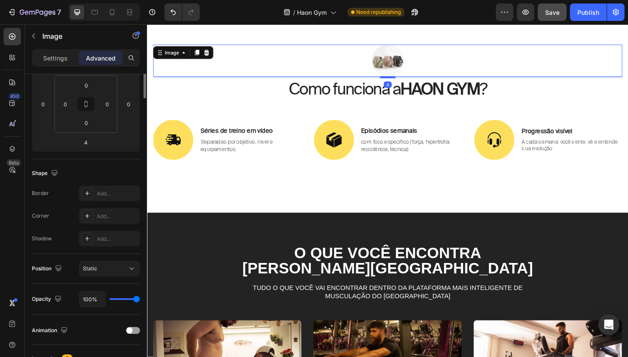
scroll to position [0, 0]
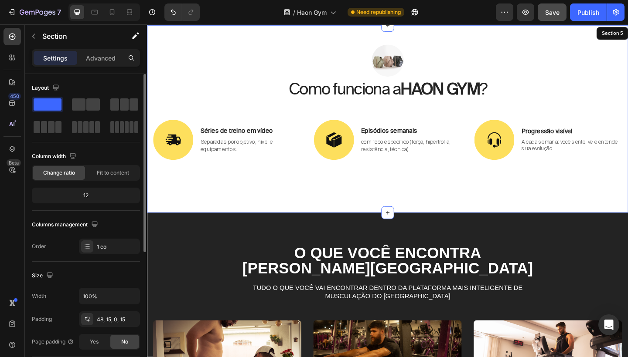
click at [269, 37] on div "Image 4 Como funciona a HAON GYM ? Heading Image Séries de treino em vídeo Text…" at bounding box center [408, 128] width 523 height 204
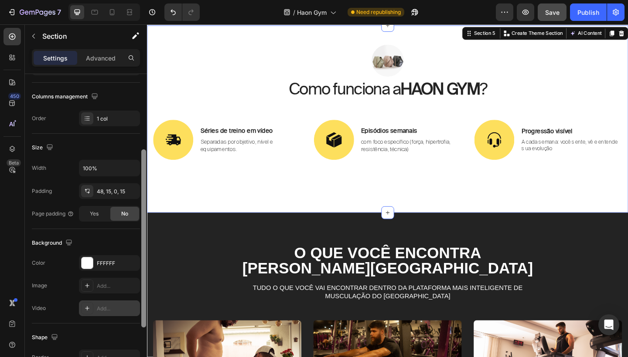
drag, startPoint x: 143, startPoint y: 237, endPoint x: 136, endPoint y: 311, distance: 74.4
click at [136, 311] on div "Layout Column width Change ratio Fit to content 12 Columns management Order 1 c…" at bounding box center [86, 228] width 122 height 308
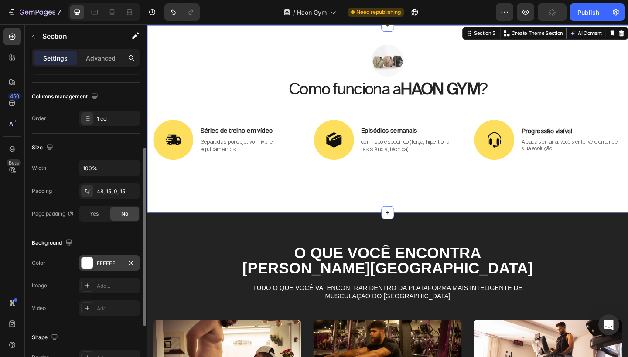
click at [112, 268] on div "FFFFFF" at bounding box center [109, 263] width 61 height 16
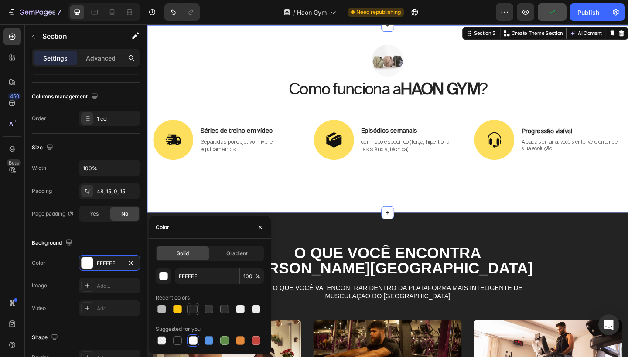
click at [193, 309] on div at bounding box center [193, 309] width 9 height 9
type input "232323"
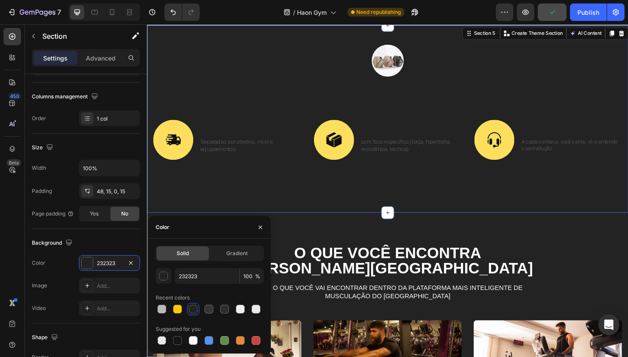
click at [415, 143] on p "Episódios semanais" at bounding box center [434, 140] width 109 height 9
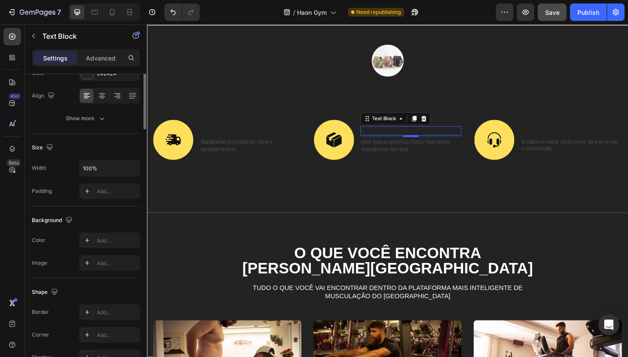
scroll to position [0, 0]
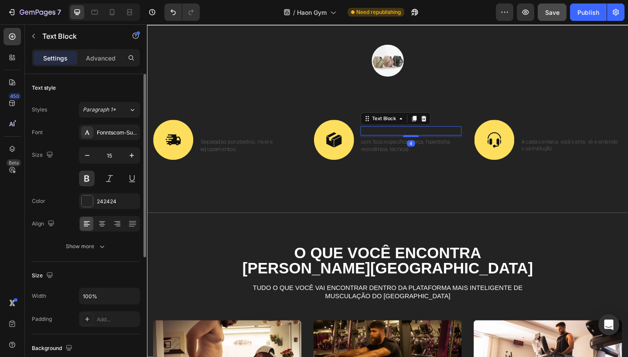
click at [415, 143] on p "Episódios semanais" at bounding box center [434, 140] width 109 height 9
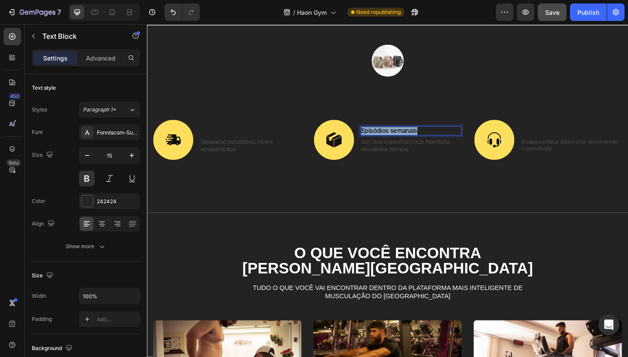
click at [415, 143] on p "Episódios semanais" at bounding box center [434, 140] width 109 height 9
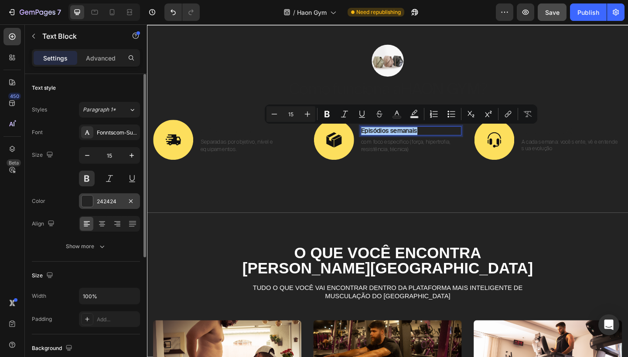
click at [106, 198] on div "242424" at bounding box center [109, 202] width 25 height 8
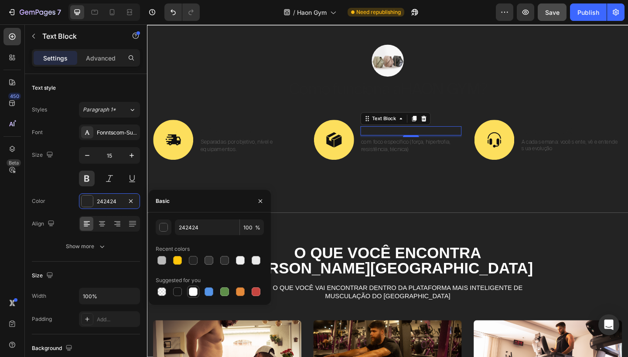
click at [193, 296] on div at bounding box center [193, 292] width 9 height 9
type input "FFFFFF"
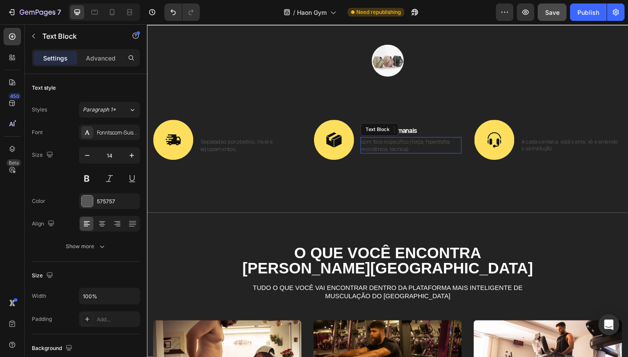
click at [419, 156] on p "com foco específico (força, hipertrofia, resistência, técnica)" at bounding box center [434, 156] width 109 height 16
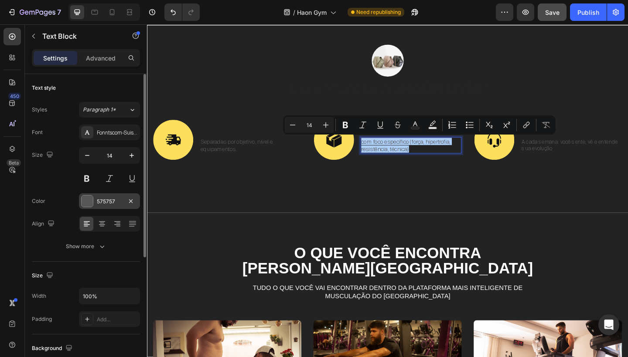
click at [106, 201] on div "575757" at bounding box center [109, 202] width 25 height 8
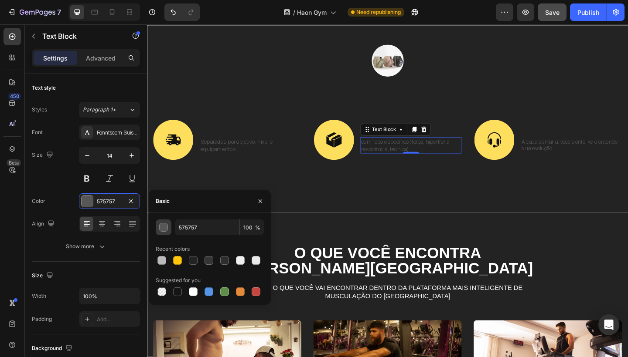
click at [165, 232] on button "button" at bounding box center [164, 228] width 16 height 16
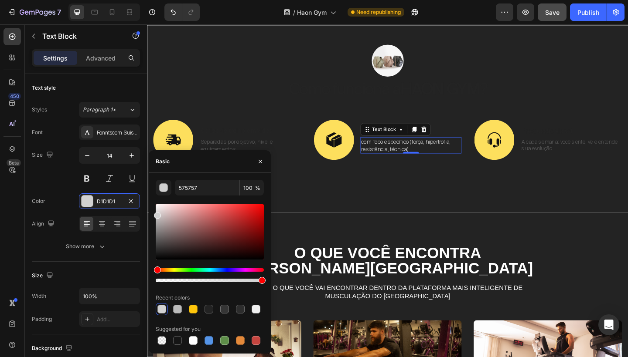
type input "D1D1D1"
drag, startPoint x: 158, startPoint y: 245, endPoint x: 154, endPoint y: 214, distance: 31.2
click at [154, 214] on div at bounding box center [157, 215] width 7 height 7
click at [200, 190] on input "D1D1D1" at bounding box center [207, 188] width 65 height 16
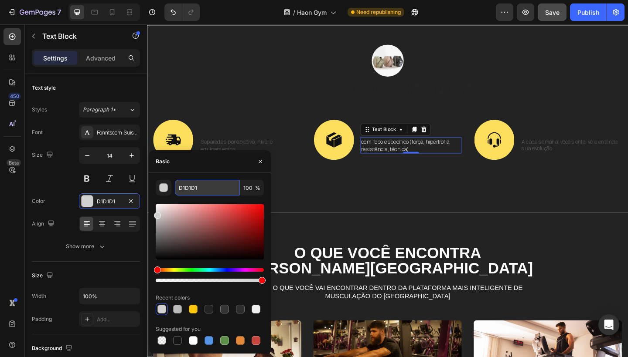
click at [200, 190] on input "D1D1D1" at bounding box center [207, 188] width 65 height 16
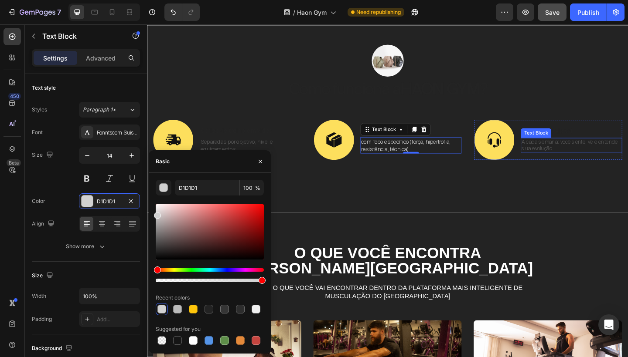
click at [561, 160] on p "A cada semana: você sente, vê e entende sua evolução" at bounding box center [608, 156] width 109 height 15
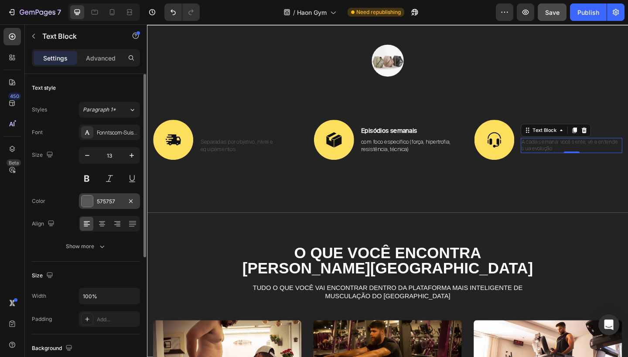
click at [114, 202] on div "575757" at bounding box center [109, 202] width 25 height 8
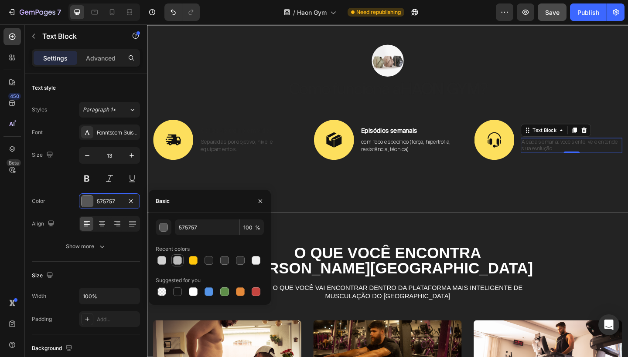
click at [179, 260] on div at bounding box center [177, 260] width 9 height 9
type input "BABABA"
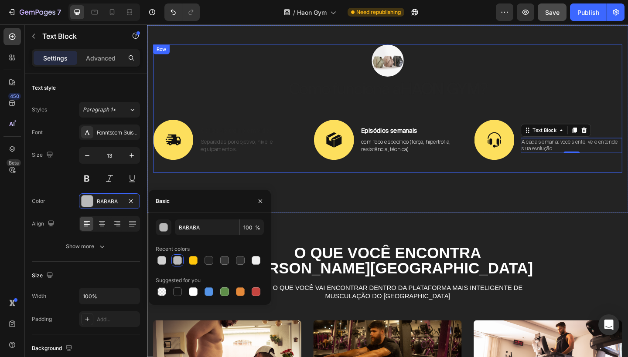
click at [568, 123] on div "Image Como funciona a HAON GYM ? Heading Image Séries de treino em vídeo Text B…" at bounding box center [408, 116] width 510 height 139
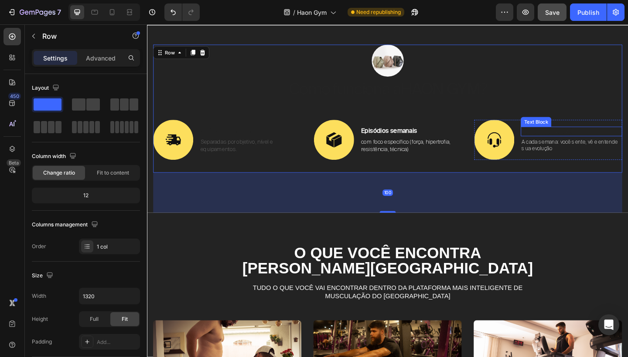
click at [587, 142] on p "Progressão visível" at bounding box center [608, 141] width 109 height 9
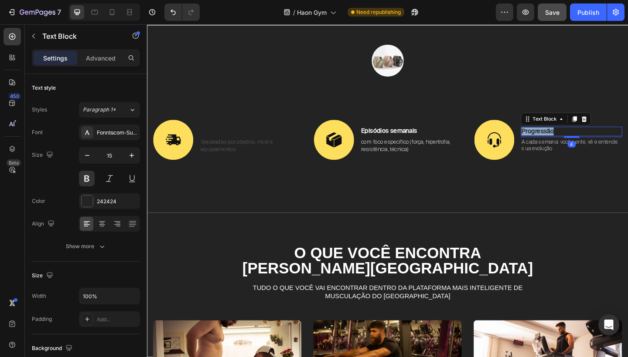
click at [587, 142] on p "Progressão visível" at bounding box center [608, 141] width 109 height 9
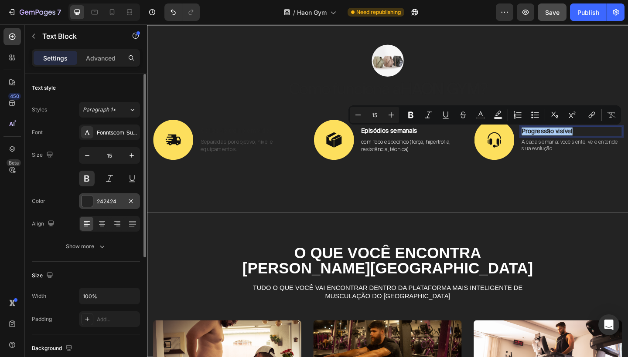
click at [108, 195] on div "242424" at bounding box center [109, 202] width 61 height 16
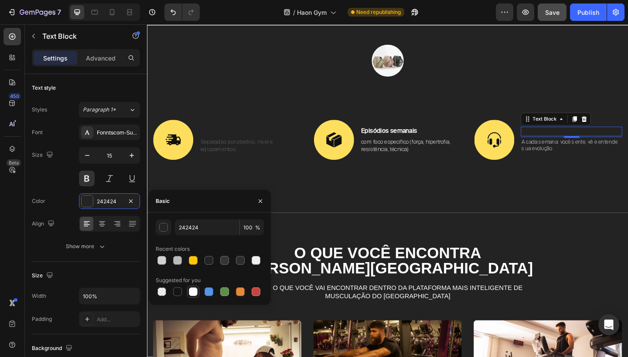
click at [194, 293] on div at bounding box center [193, 292] width 9 height 9
type input "FFFFFF"
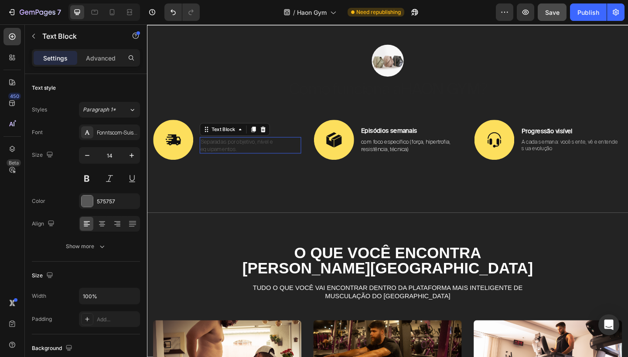
click at [238, 152] on p "Separadas por objetivo, nível e equipamentos." at bounding box center [259, 156] width 109 height 16
click at [112, 200] on div "575757" at bounding box center [109, 202] width 25 height 8
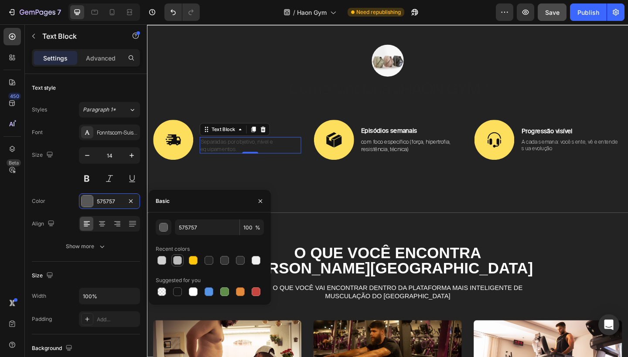
click at [176, 263] on div at bounding box center [177, 260] width 9 height 9
type input "BABABA"
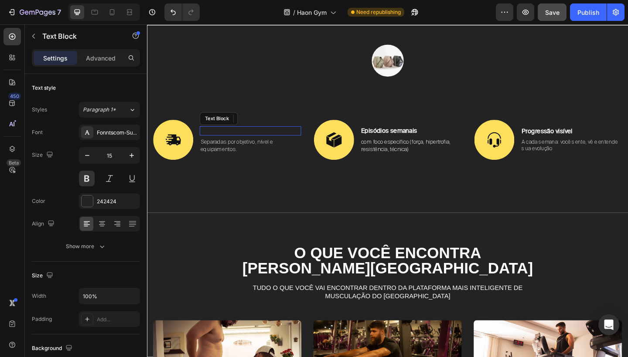
click at [296, 139] on p "Séries de treino em vídeo" at bounding box center [259, 140] width 109 height 9
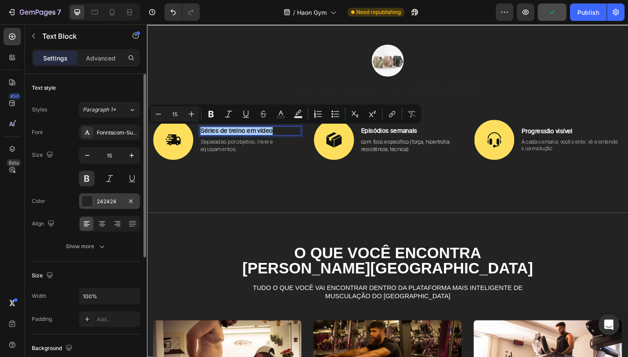
click at [107, 202] on div "242424" at bounding box center [109, 202] width 25 height 8
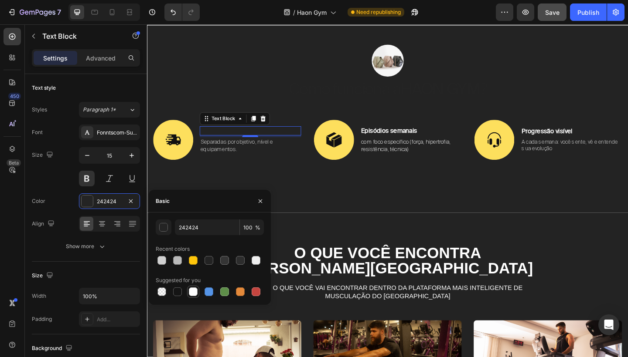
click at [194, 293] on div at bounding box center [193, 292] width 9 height 9
type input "FFFFFF"
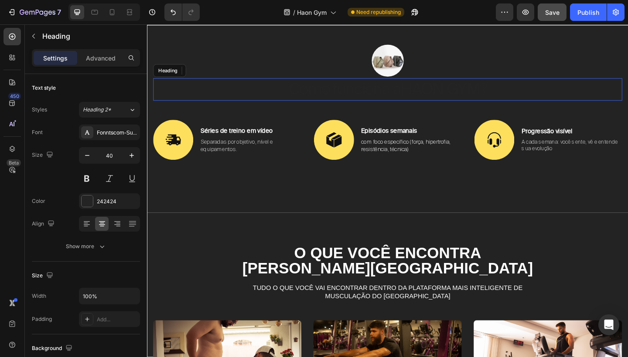
click at [412, 97] on h2 "Como funciona a HAON GYM ?" at bounding box center [408, 95] width 510 height 24
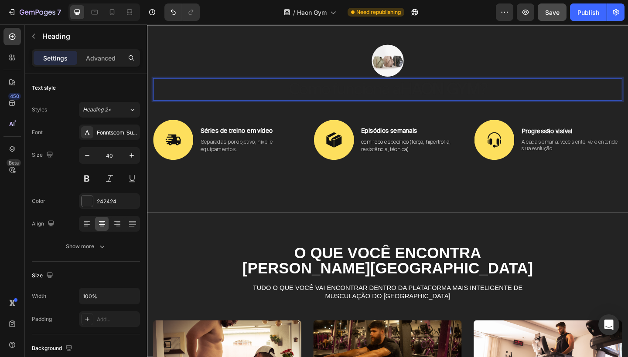
click at [412, 97] on p "Como funciona a HAON GYM ?" at bounding box center [408, 95] width 508 height 23
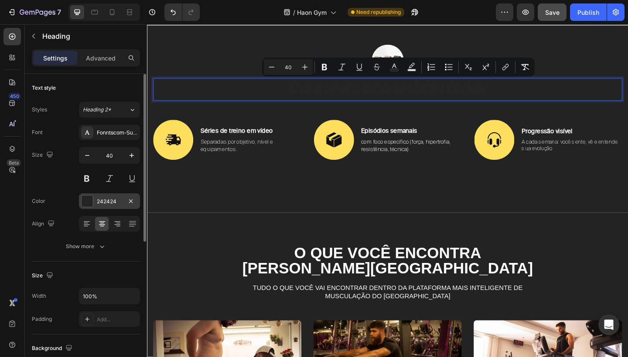
click at [113, 202] on div "242424" at bounding box center [109, 202] width 25 height 8
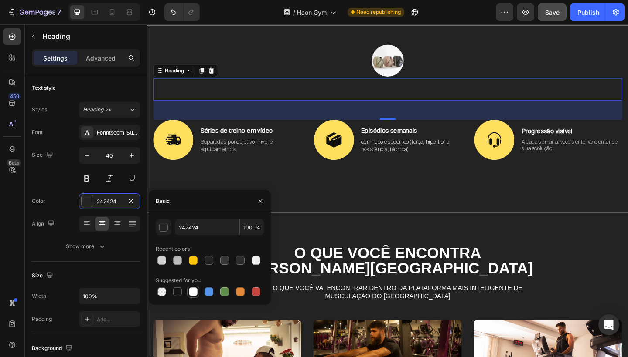
click at [191, 296] on div at bounding box center [193, 292] width 9 height 9
type input "FFFFFF"
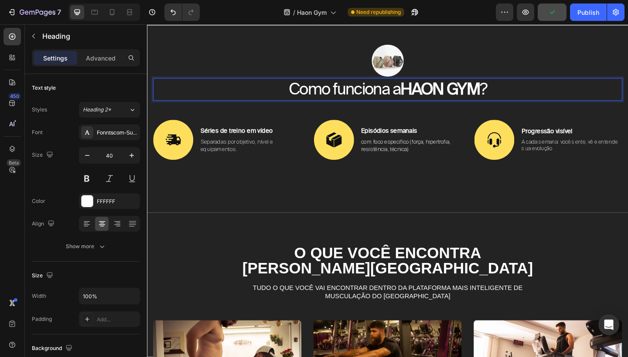
click at [418, 95] on p "Como funciona a HAON GYM ?" at bounding box center [408, 95] width 508 height 23
drag, startPoint x: 418, startPoint y: 95, endPoint x: 296, endPoint y: 95, distance: 122.0
click at [296, 95] on p "Como funciona a HAON GYM ?" at bounding box center [408, 95] width 508 height 23
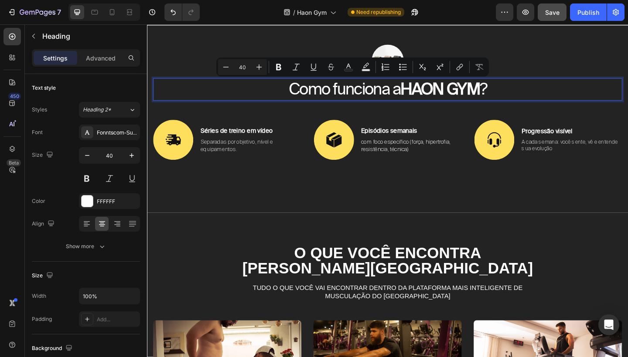
click at [340, 95] on p "Como funciona a HAON GYM ?" at bounding box center [408, 95] width 508 height 23
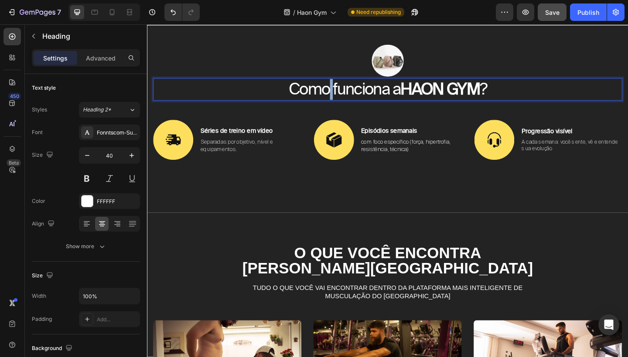
click at [340, 95] on p "Como funciona a HAON GYM ?" at bounding box center [408, 95] width 508 height 23
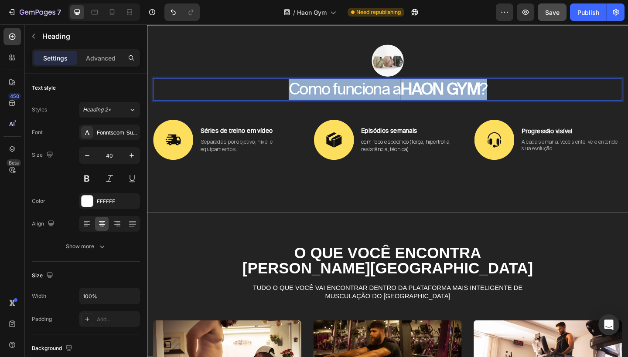
click at [340, 95] on p "Como funciona a HAON GYM ?" at bounding box center [408, 95] width 508 height 23
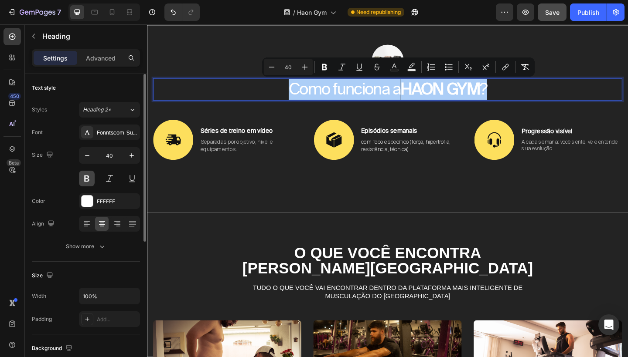
click at [86, 179] on button at bounding box center [87, 179] width 16 height 16
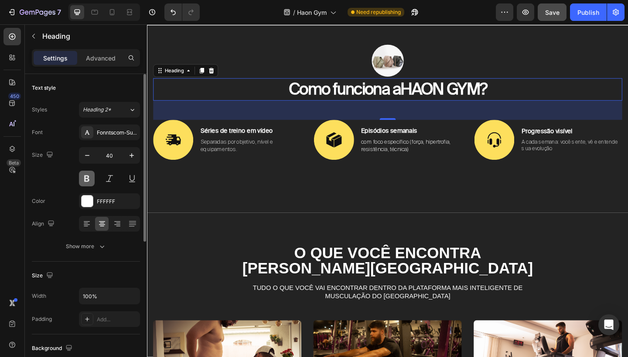
click at [86, 179] on button at bounding box center [87, 179] width 16 height 16
click at [122, 136] on div "Fonntscom-Suisse_Intl_Regular" at bounding box center [117, 133] width 41 height 8
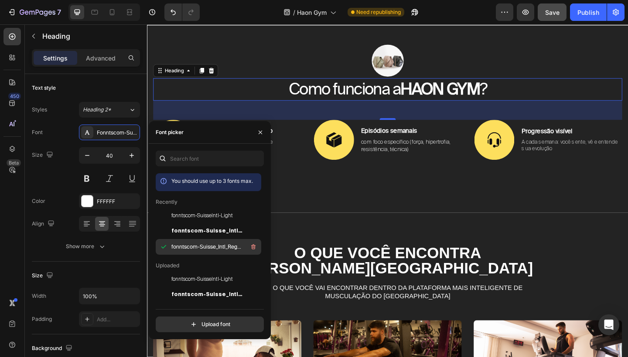
click at [191, 249] on span "fonntscom-Suisse_Intl_Regular" at bounding box center [207, 247] width 72 height 8
click at [432, 72] on div at bounding box center [408, 64] width 510 height 35
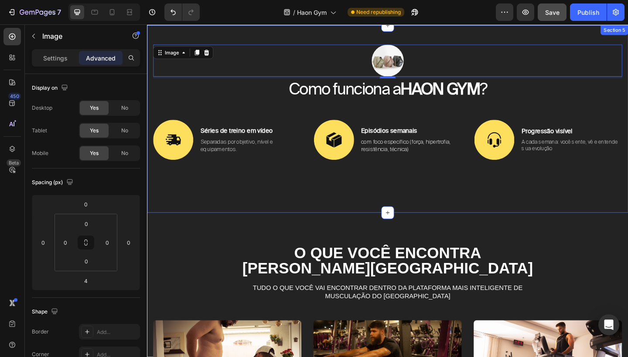
click at [253, 37] on div "Image 4 Como funciona a HAON GYM ? Heading Image Séries de treino em vídeo Text…" at bounding box center [408, 128] width 523 height 204
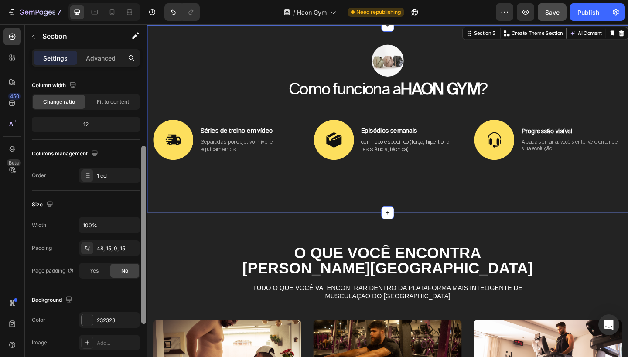
scroll to position [92, 0]
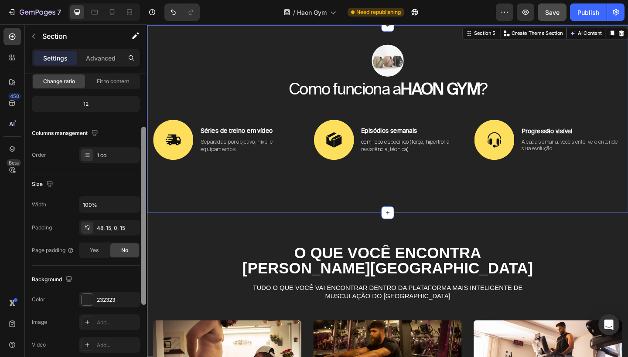
drag, startPoint x: 143, startPoint y: 220, endPoint x: 143, endPoint y: 273, distance: 53.2
click at [143, 273] on div at bounding box center [143, 216] width 5 height 178
click at [113, 294] on div "232323" at bounding box center [109, 300] width 61 height 16
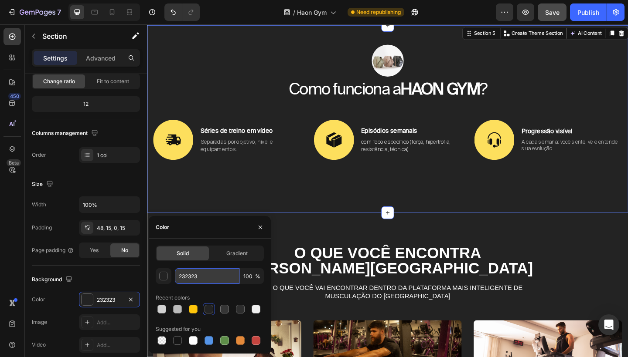
click at [204, 270] on input "232323" at bounding box center [207, 276] width 65 height 16
type input "c"
type input "232323"
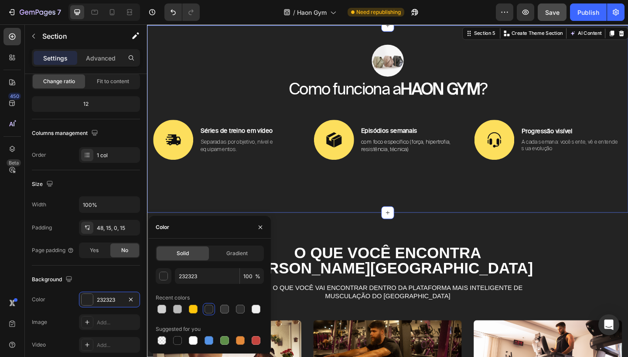
click at [207, 311] on div at bounding box center [208, 309] width 9 height 9
click at [197, 281] on input "232323" at bounding box center [207, 276] width 65 height 16
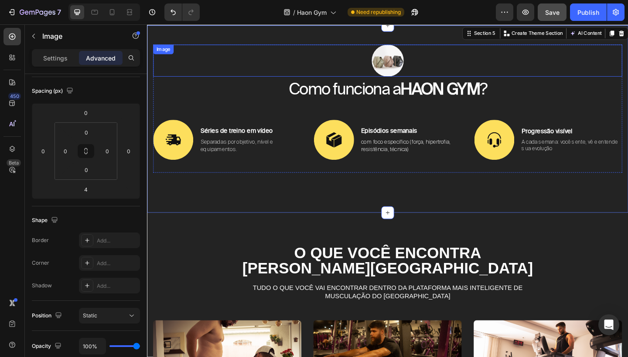
click at [404, 63] on img at bounding box center [408, 64] width 35 height 35
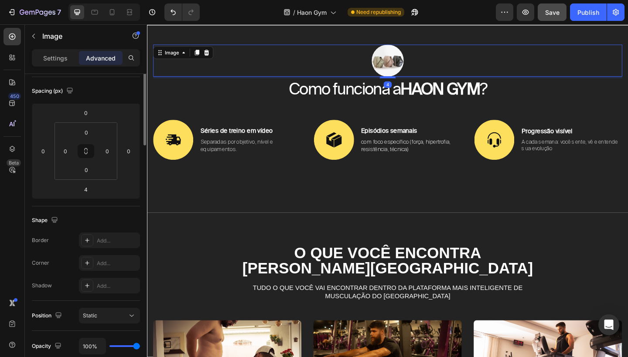
scroll to position [0, 0]
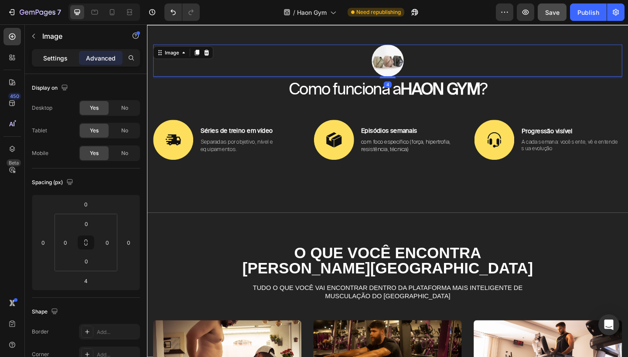
click at [66, 63] on div "Settings" at bounding box center [56, 58] width 44 height 14
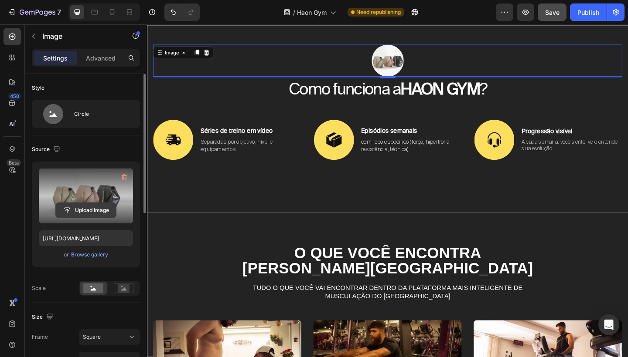
click at [92, 204] on input "file" at bounding box center [86, 210] width 60 height 15
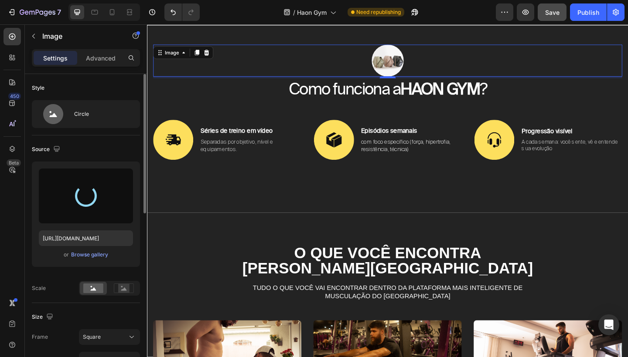
type input "https://cdn.shopify.com/s/files/1/0754/9681/6871/files/gempages_576628724481393…"
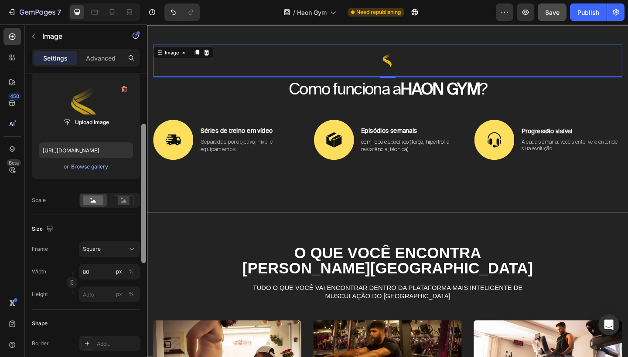
scroll to position [95, 0]
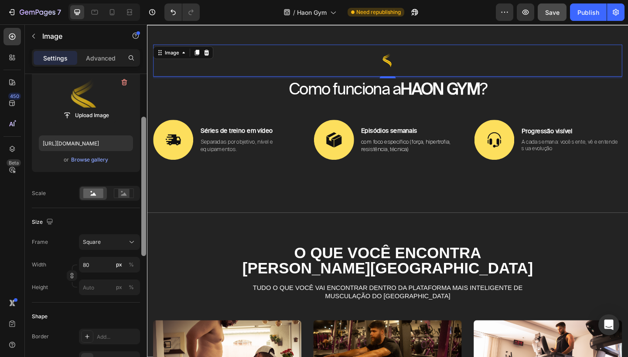
drag, startPoint x: 144, startPoint y: 207, endPoint x: 143, endPoint y: 250, distance: 43.2
click at [143, 250] on div at bounding box center [143, 186] width 5 height 139
click at [96, 265] on input "80" at bounding box center [109, 265] width 61 height 16
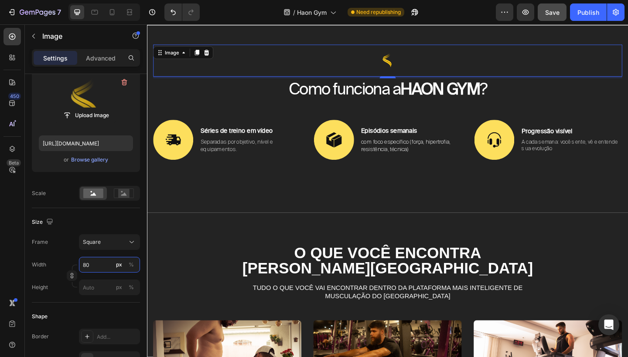
click at [96, 265] on input "80" at bounding box center [109, 265] width 61 height 16
type input "1"
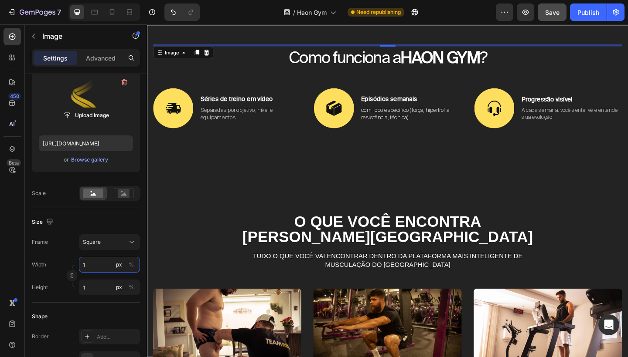
type input "10"
type input "100"
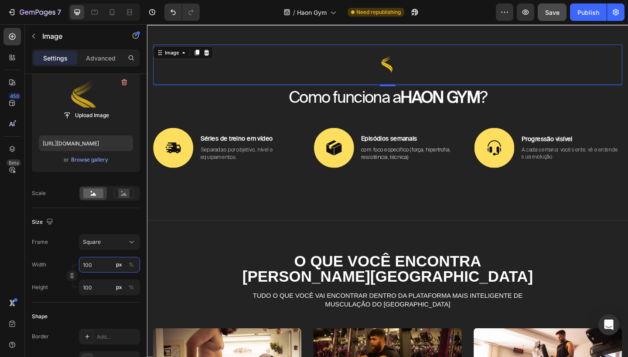
type input "100"
click at [492, 89] on div at bounding box center [408, 69] width 510 height 44
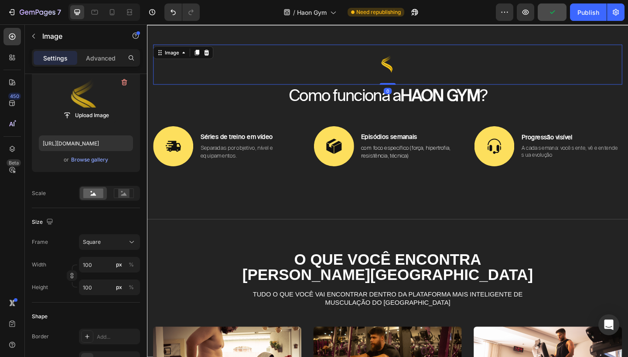
drag, startPoint x: 412, startPoint y: 90, endPoint x: 412, endPoint y: 85, distance: 5.2
click at [412, 85] on div "Image 0" at bounding box center [408, 69] width 510 height 44
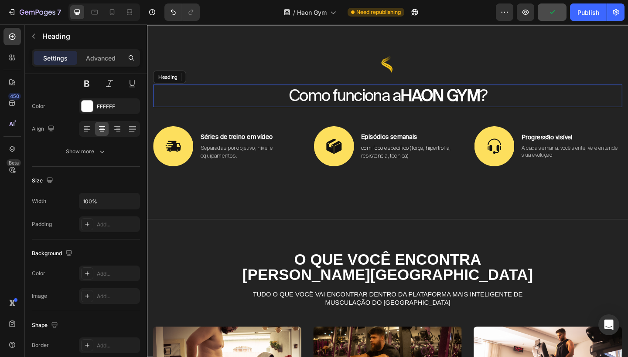
click at [568, 91] on p "Como funciona a HAON GYM ?" at bounding box center [408, 102] width 508 height 23
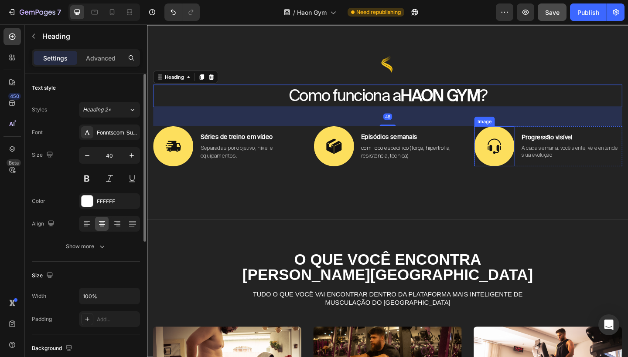
click at [530, 153] on img at bounding box center [525, 158] width 44 height 44
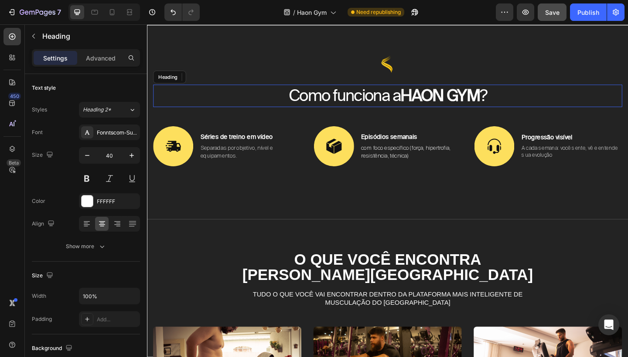
click at [576, 102] on p "Como funciona a HAON GYM ?" at bounding box center [408, 102] width 508 height 23
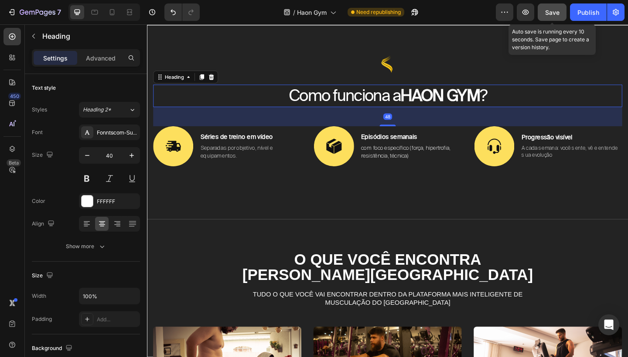
click at [559, 14] on span "Save" at bounding box center [552, 12] width 14 height 7
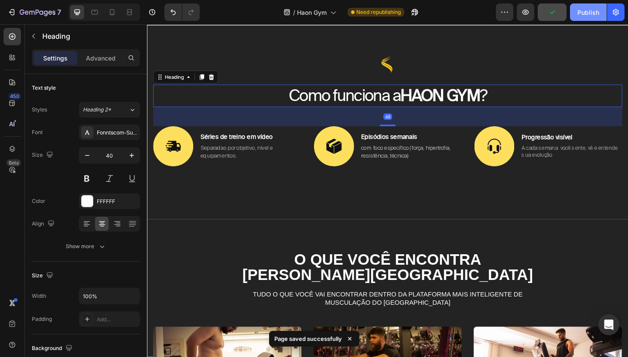
click at [588, 10] on div "Publish" at bounding box center [588, 12] width 22 height 9
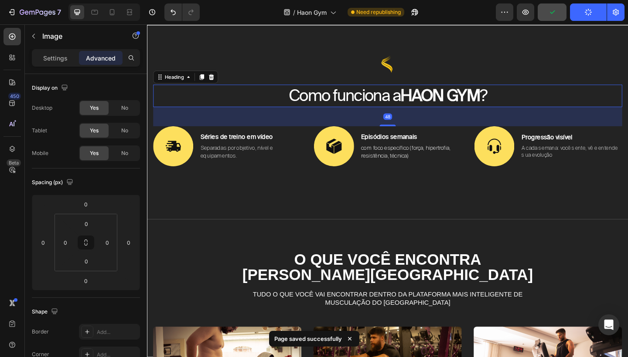
click at [622, 81] on div at bounding box center [408, 69] width 510 height 44
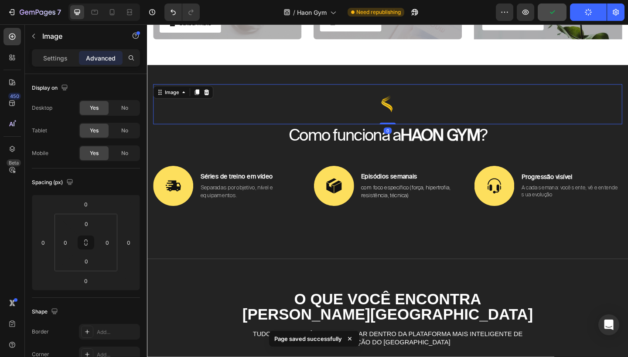
scroll to position [916, 0]
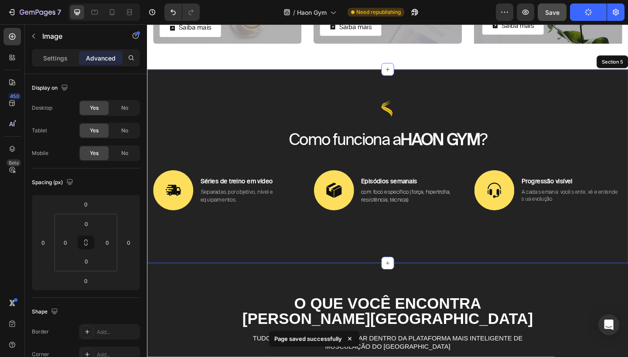
click at [486, 82] on div "Image 0 Como funciona a HAON GYM ? Heading Image Séries de treino em vídeo Text…" at bounding box center [408, 179] width 523 height 211
click at [447, 109] on div at bounding box center [408, 117] width 510 height 44
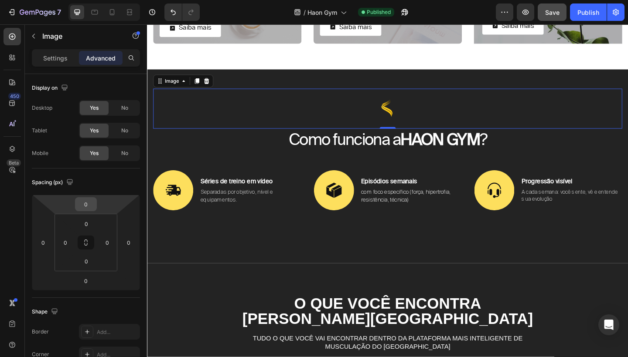
click at [88, 209] on input "0" at bounding box center [85, 204] width 17 height 13
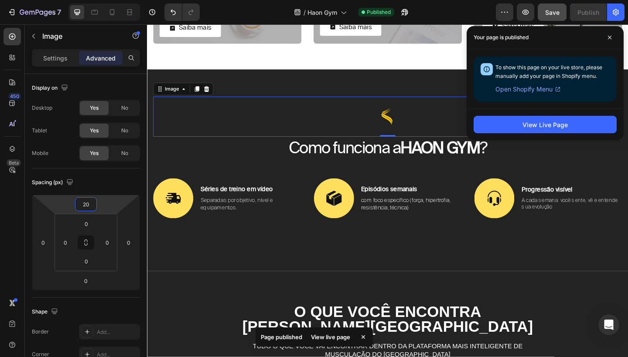
type input "2"
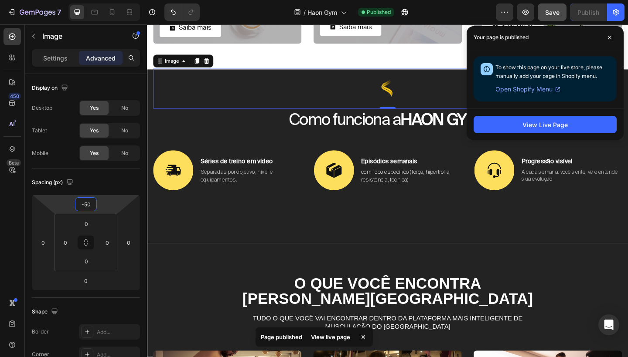
type input "-5"
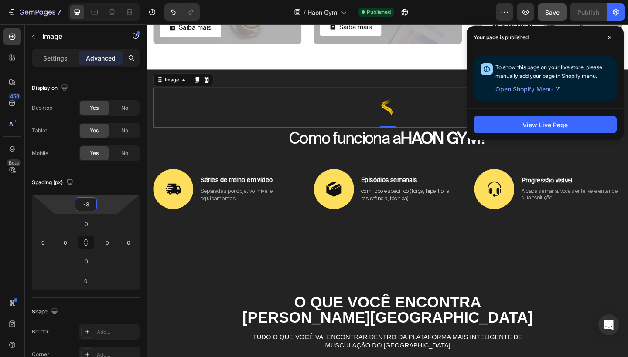
type input "-30"
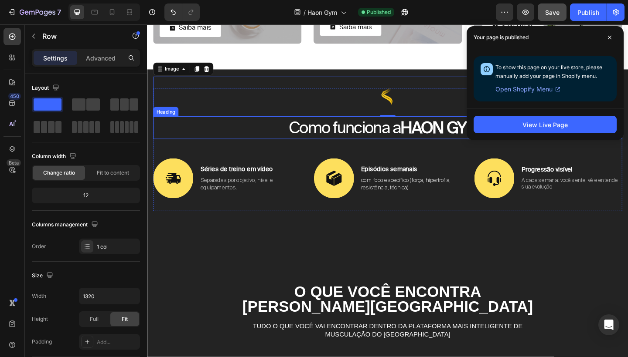
click at [407, 150] on div "Image 0 Como funciona a HAON GYM ? Heading Image Séries de treino em vídeo Text…" at bounding box center [408, 161] width 510 height 133
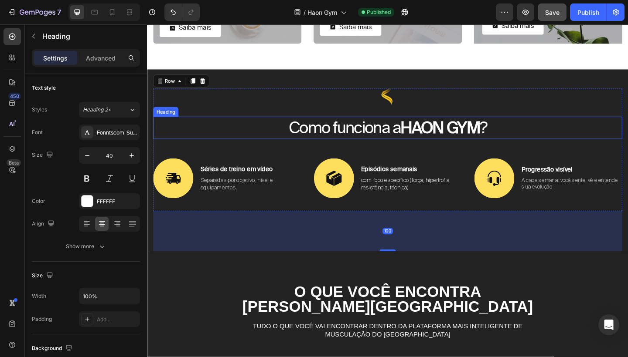
click at [436, 130] on strong "HAON GYM" at bounding box center [465, 137] width 86 height 20
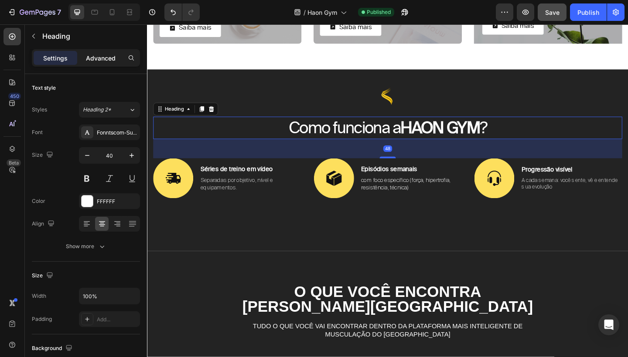
click at [105, 60] on p "Advanced" at bounding box center [101, 58] width 30 height 9
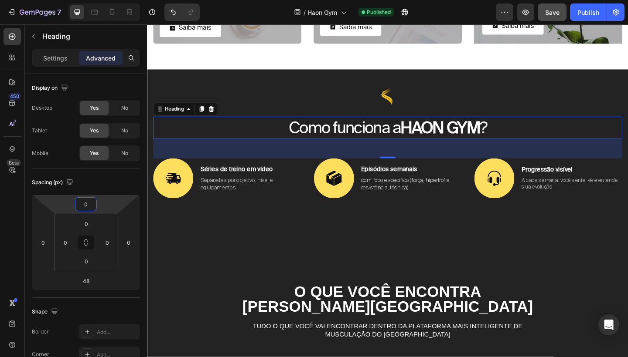
click at [88, 210] on input "0" at bounding box center [85, 204] width 17 height 13
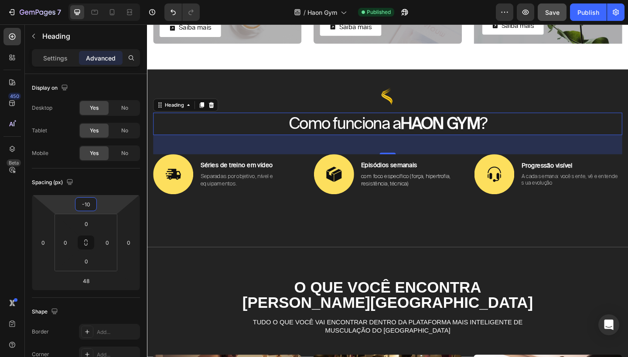
type input "-1"
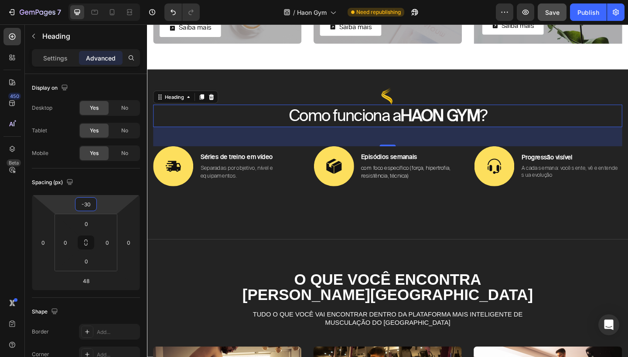
type input "-30"
click at [408, 157] on div at bounding box center [408, 157] width 17 height 2
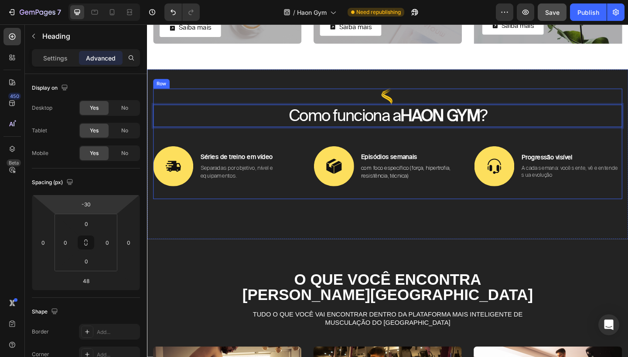
click at [415, 151] on div "Image Como funciona a HAON GYM ? Heading 48 Image Séries de treino em vídeo Tex…" at bounding box center [408, 155] width 510 height 120
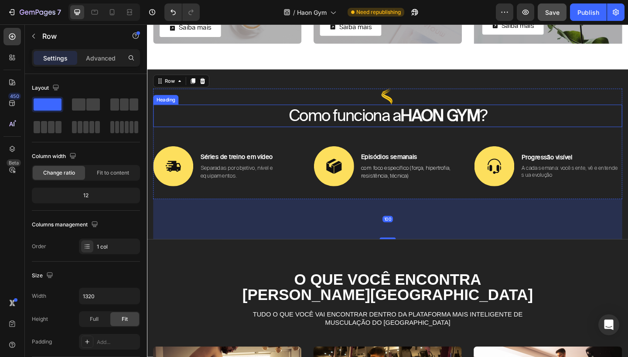
click at [426, 133] on strong "HAON GYM" at bounding box center [465, 124] width 86 height 20
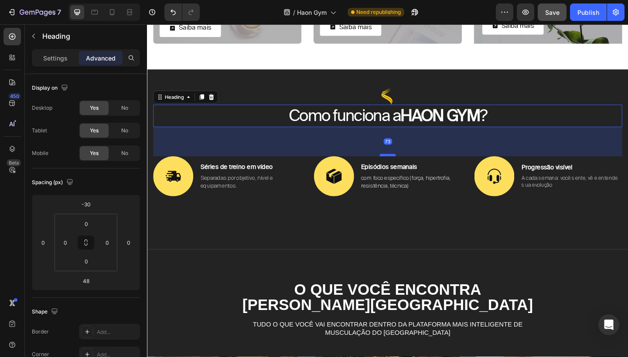
drag, startPoint x: 409, startPoint y: 156, endPoint x: 409, endPoint y: 167, distance: 10.9
click at [409, 167] on div at bounding box center [408, 167] width 17 height 3
type input "73"
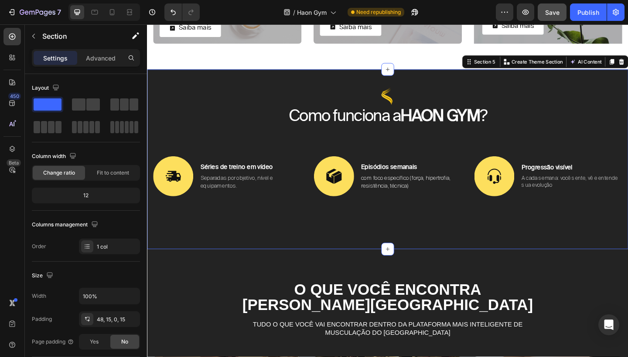
click at [387, 259] on div "Image Como funciona a HAON GYM ? Heading Image Séries de treino em vídeo Text B…" at bounding box center [408, 182] width 510 height 175
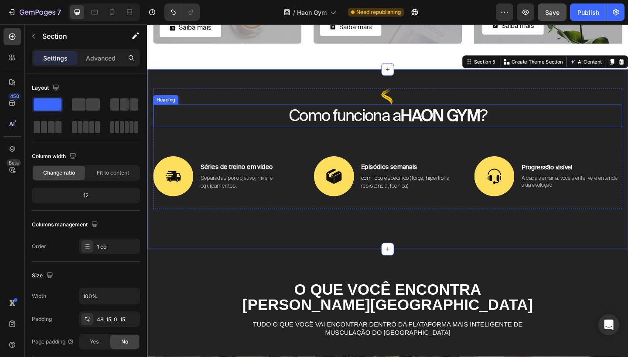
click at [426, 125] on strong "HAON GYM" at bounding box center [465, 124] width 86 height 20
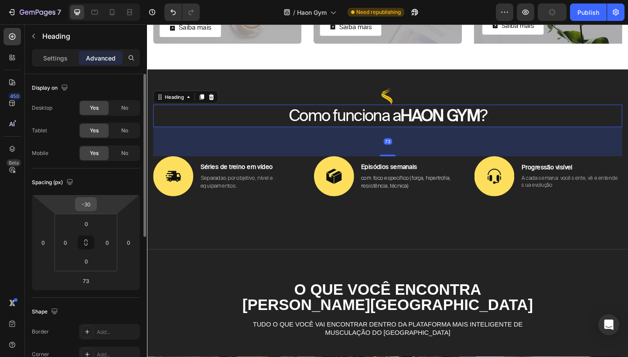
click at [88, 207] on input "-30" at bounding box center [85, 204] width 17 height 13
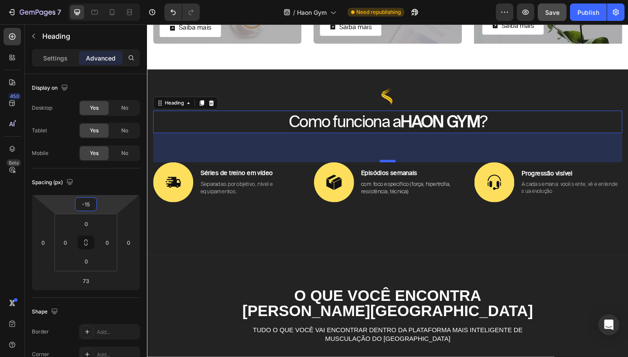
type input "-15"
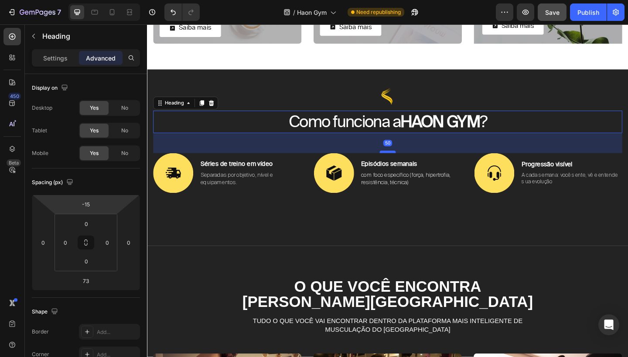
drag, startPoint x: 413, startPoint y: 173, endPoint x: 413, endPoint y: 163, distance: 10.0
click at [413, 163] on div at bounding box center [408, 163] width 17 height 3
type input "50"
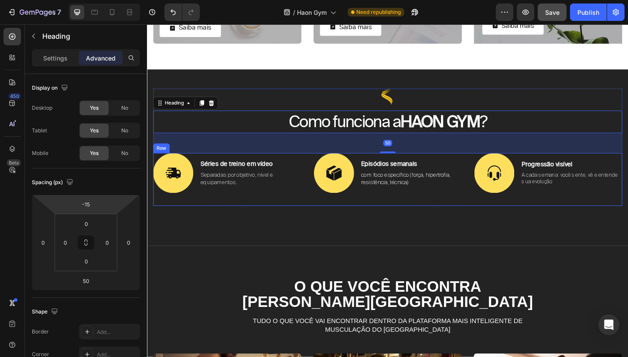
click at [406, 222] on div "Image Como funciona a HAON GYM ? Heading 50 Image Séries de treino em vídeo Tex…" at bounding box center [408, 180] width 510 height 171
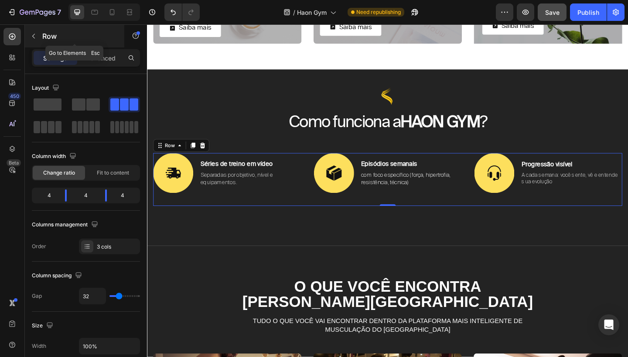
click at [32, 37] on icon "button" at bounding box center [33, 36] width 7 height 7
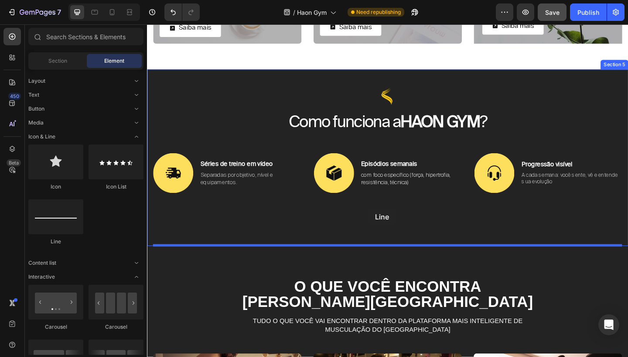
drag, startPoint x: 211, startPoint y: 247, endPoint x: 387, endPoint y: 224, distance: 177.6
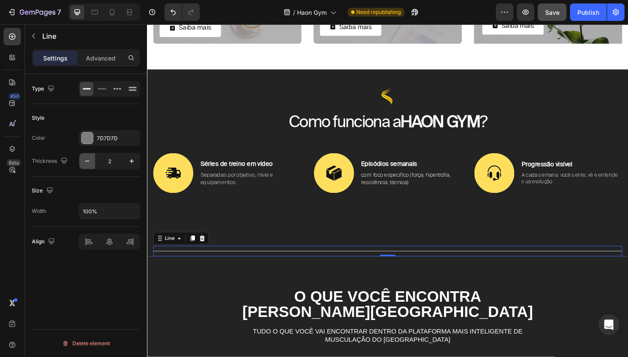
click at [91, 156] on button "button" at bounding box center [87, 161] width 16 height 16
type input "1"
click at [89, 207] on input "100%" at bounding box center [109, 212] width 60 height 16
type input "30%"
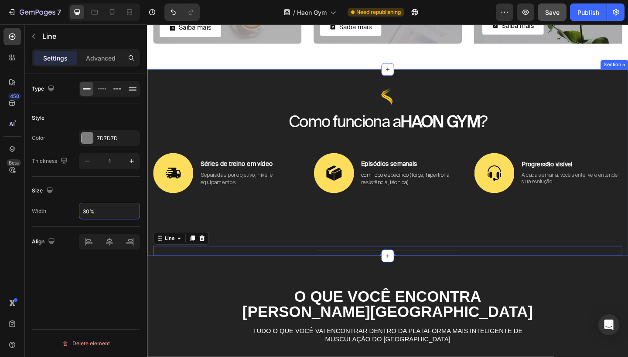
click at [436, 235] on div "Image Como funciona a HAON GYM ? Heading Image Séries de treino em vídeo Text B…" at bounding box center [408, 186] width 510 height 182
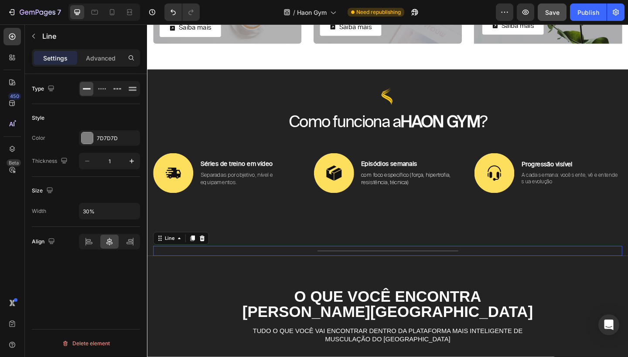
click at [423, 269] on div "Title Line 0" at bounding box center [408, 271] width 510 height 11
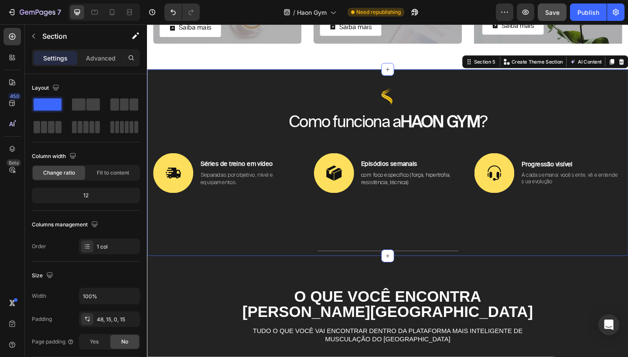
click at [428, 247] on div "Image Como funciona a HAON GYM ? Heading Image Séries de treino em vídeo Text B…" at bounding box center [408, 186] width 510 height 182
click at [426, 271] on div at bounding box center [408, 271] width 153 height 0
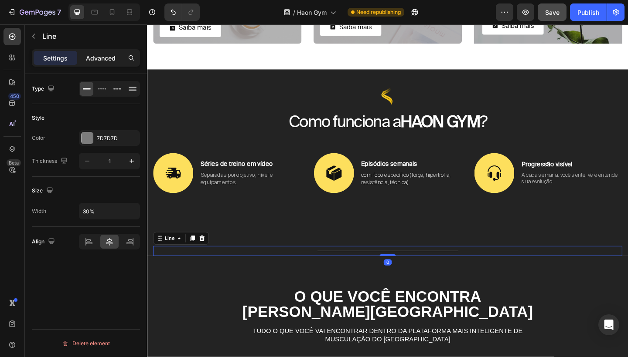
click at [110, 62] on p "Advanced" at bounding box center [101, 58] width 30 height 9
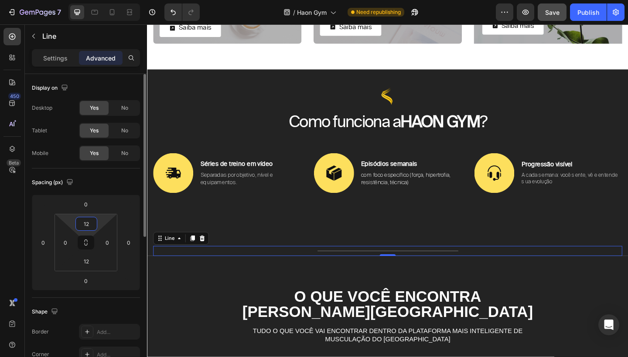
click at [88, 230] on input "12" at bounding box center [86, 223] width 17 height 13
type input "012"
click at [90, 207] on input "0" at bounding box center [85, 204] width 17 height 13
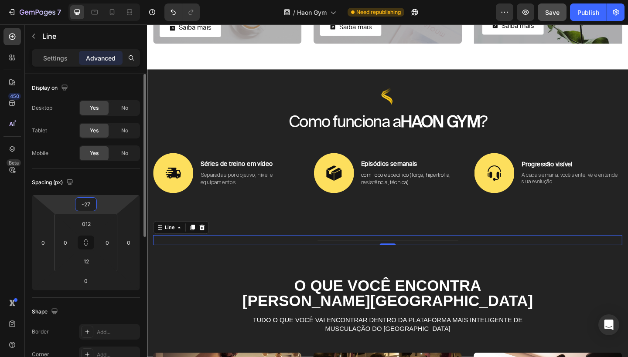
type input "-2"
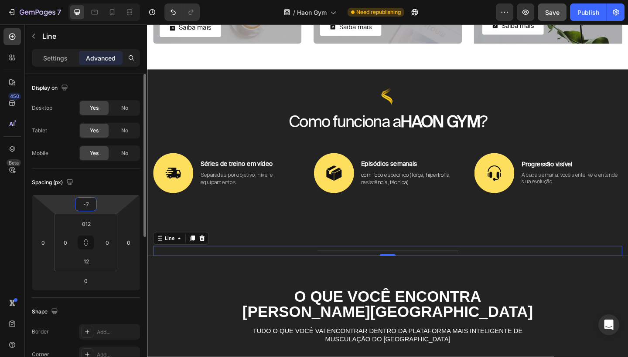
type input "-70"
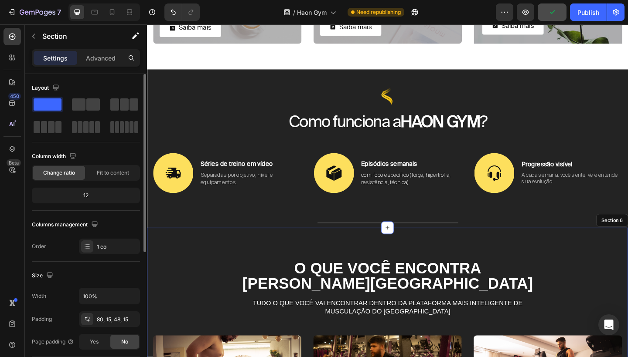
drag, startPoint x: 471, startPoint y: 276, endPoint x: 340, endPoint y: 272, distance: 131.3
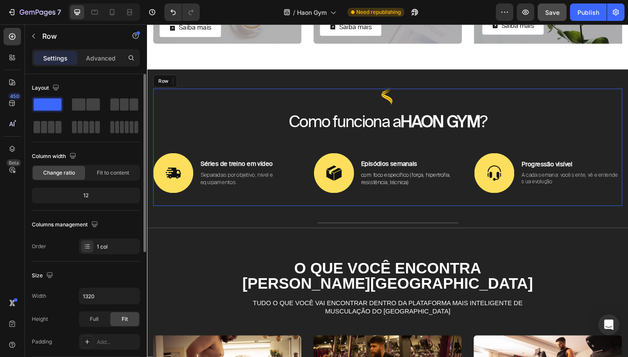
click at [571, 159] on div "Image Como funciona a HAON GYM ? Heading Image Séries de treino em vídeo Text B…" at bounding box center [408, 159] width 510 height 128
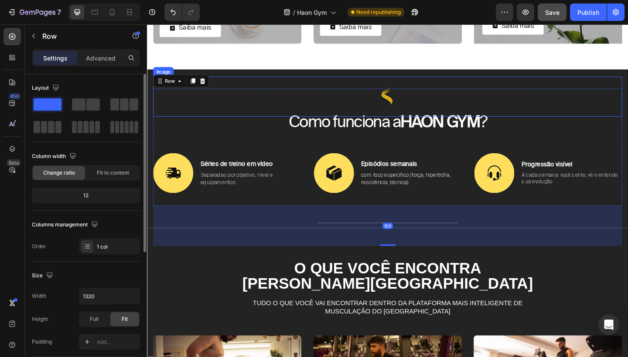
click at [589, 113] on div at bounding box center [408, 104] width 510 height 44
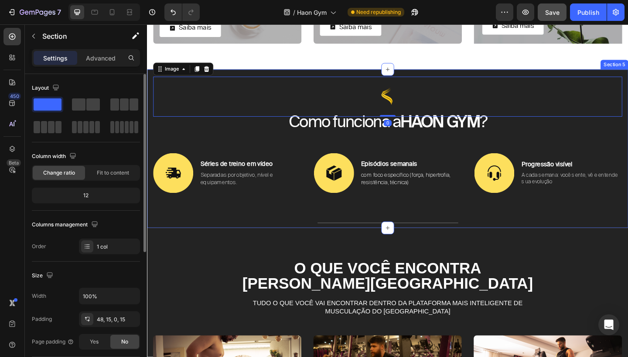
click at [611, 75] on div "Image 0 Como funciona a HAON GYM ? Heading Image Séries de treino em vídeo Text…" at bounding box center [408, 160] width 523 height 173
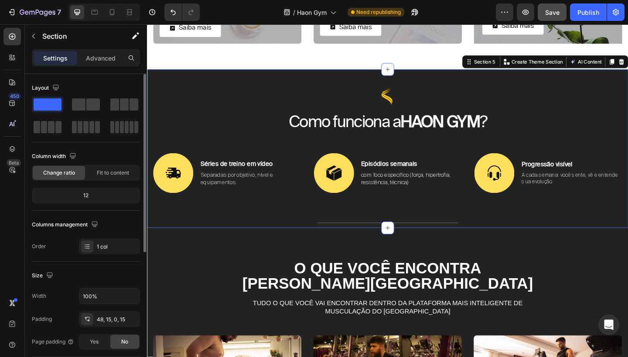
click at [557, 10] on span "Save" at bounding box center [552, 12] width 14 height 7
click at [575, 11] on button "Publish" at bounding box center [588, 11] width 37 height 17
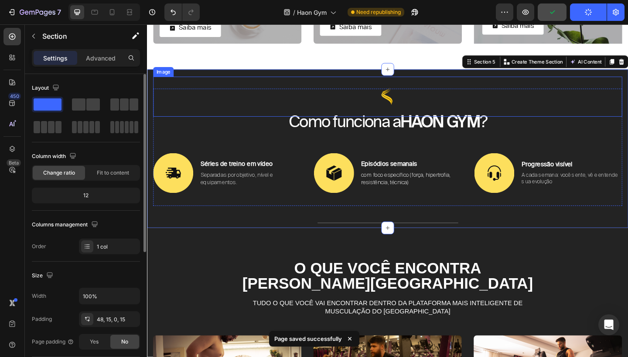
click at [627, 93] on div at bounding box center [408, 104] width 510 height 44
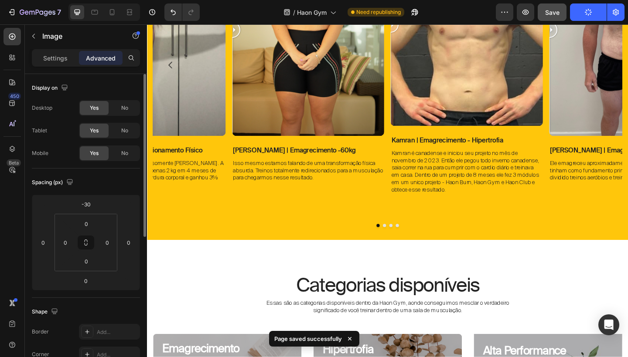
scroll to position [626, 0]
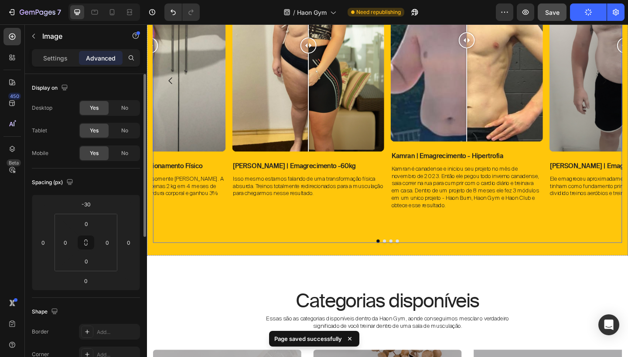
click at [549, 256] on div "Image Comparison Iasmin | Emagrecimento -60kg Text Block Isso mesmo estamos fal…" at bounding box center [408, 97] width 510 height 331
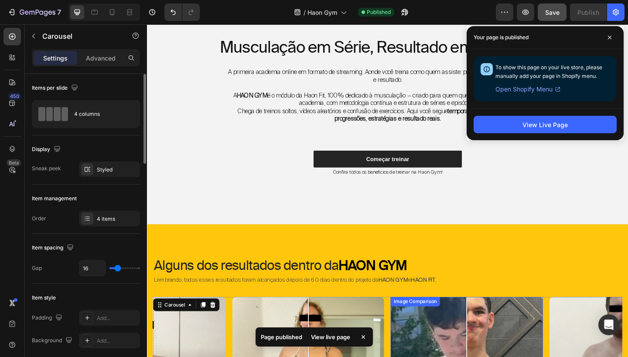
scroll to position [238, 0]
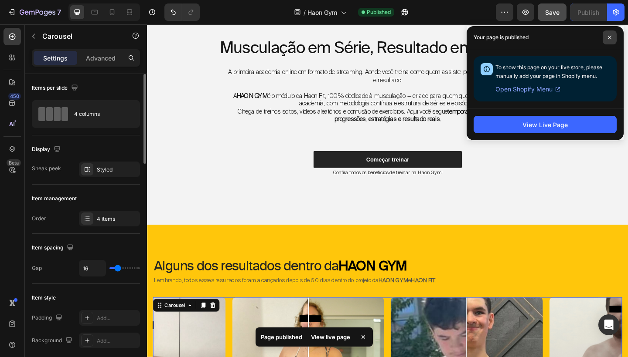
click at [614, 39] on span at bounding box center [609, 38] width 14 height 14
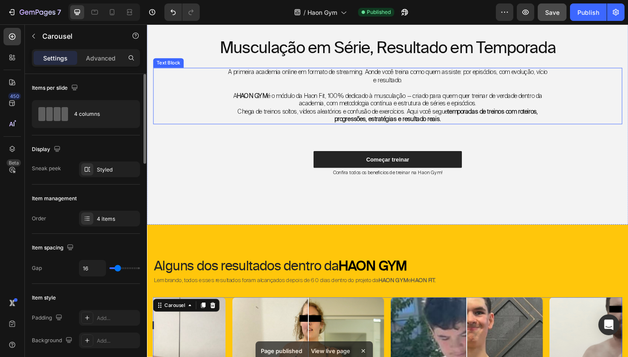
click at [614, 111] on div "A primeira academia online em formato de streaming. Aonde você treina como quem…" at bounding box center [408, 102] width 510 height 61
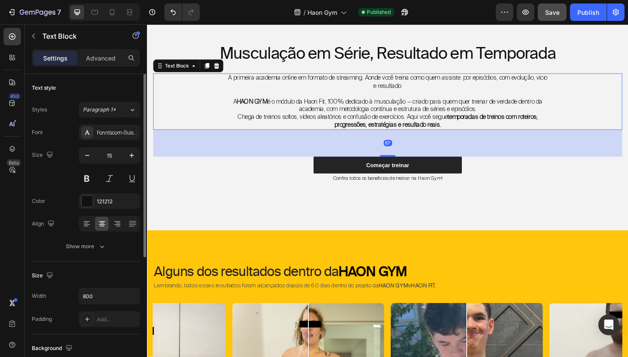
scroll to position [29, 0]
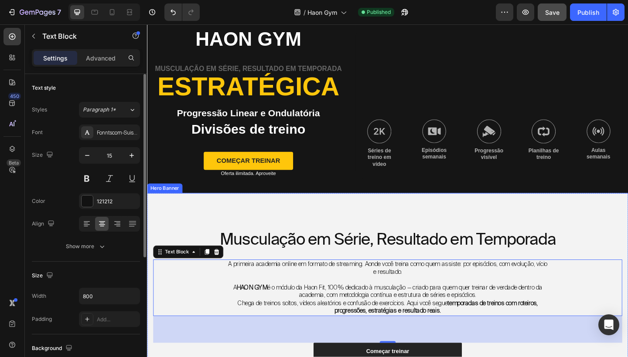
click at [536, 235] on div "Musculação em Série, Resultado em Temporada Heading A primeira academia online …" at bounding box center [408, 329] width 523 height 243
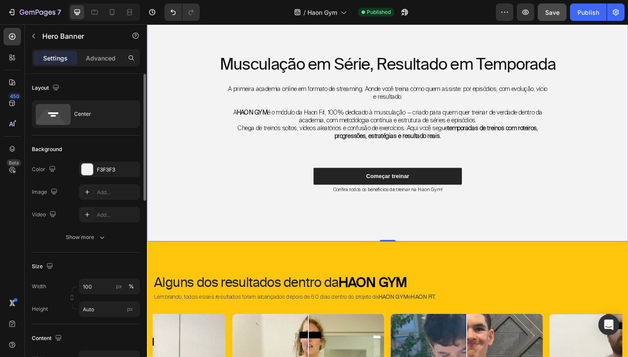
scroll to position [27, 0]
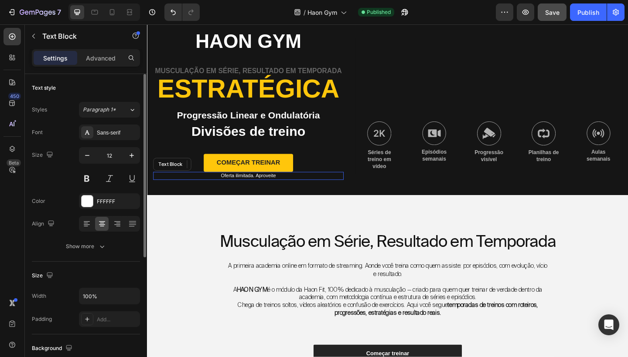
click at [269, 188] on p "Oferta ilimitada. Aproveite" at bounding box center [256, 189] width 205 height 7
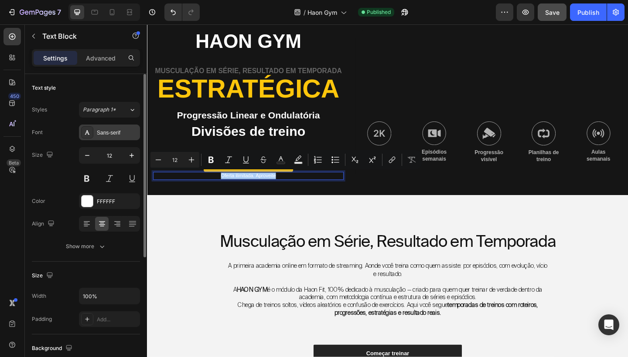
click at [110, 134] on div "Sans-serif" at bounding box center [117, 133] width 41 height 8
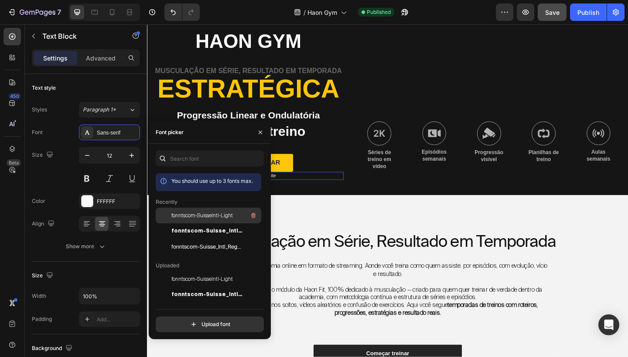
click at [211, 211] on div "fonntscom-SuisseIntl-Light" at bounding box center [215, 216] width 88 height 10
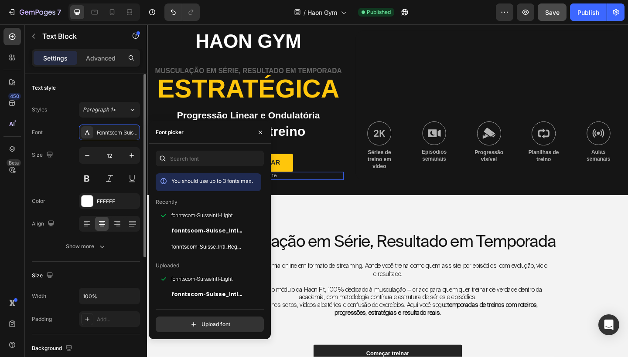
click at [62, 163] on div "Size 12" at bounding box center [86, 166] width 108 height 39
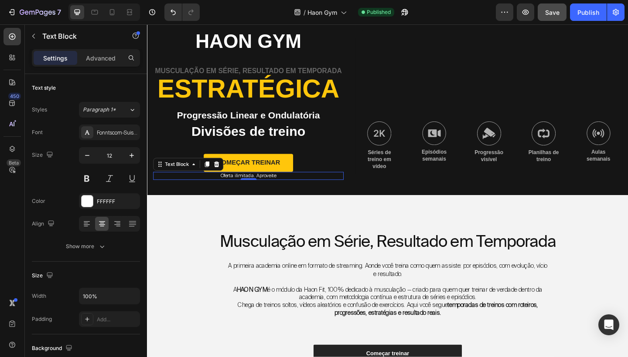
drag, startPoint x: 544, startPoint y: 245, endPoint x: 419, endPoint y: 238, distance: 125.3
click at [419, 238] on div "Musculação em Série, Resultado em Temporada Heading A primeira academia online …" at bounding box center [408, 332] width 523 height 243
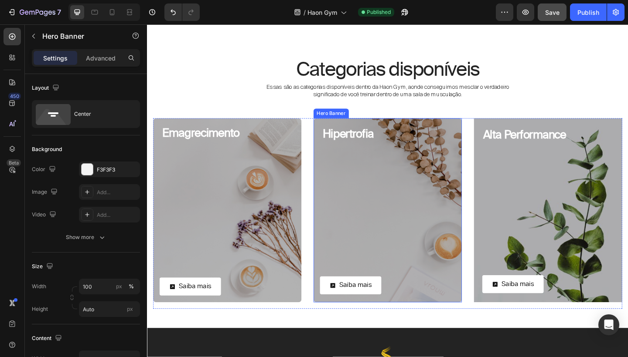
scroll to position [917, 0]
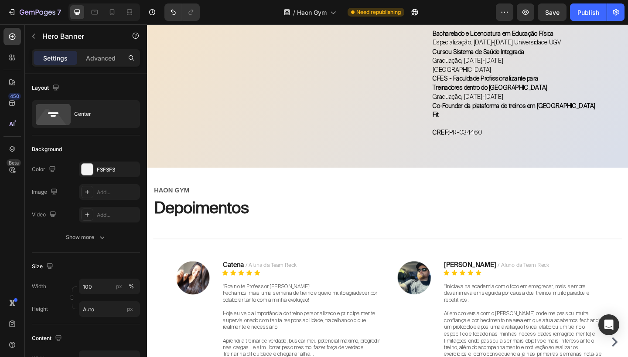
scroll to position [1886, 0]
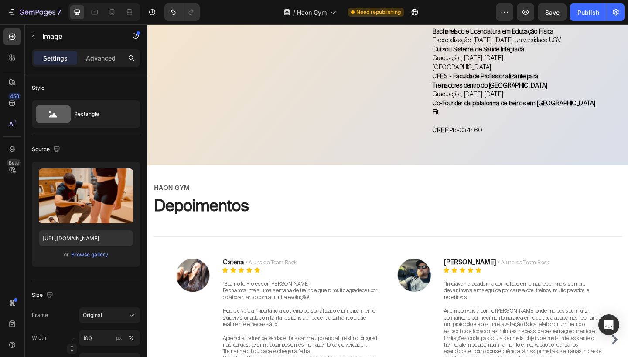
click at [103, 54] on p "Advanced" at bounding box center [101, 58] width 30 height 9
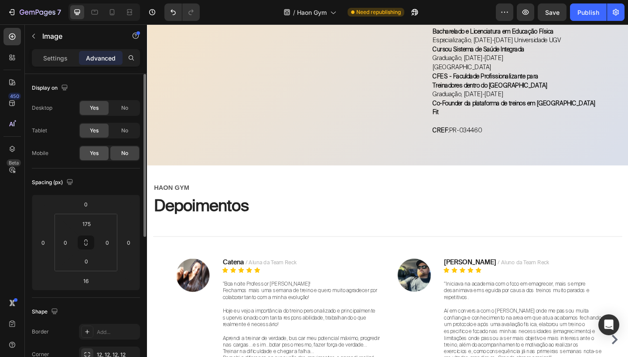
click at [98, 158] on div "Yes" at bounding box center [94, 153] width 29 height 14
click at [561, 13] on button "Save" at bounding box center [551, 11] width 29 height 17
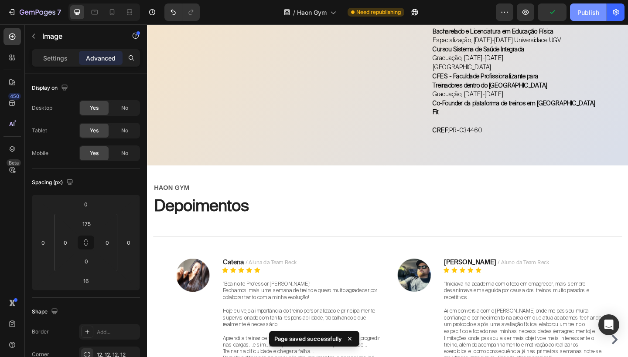
click at [588, 11] on div "Publish" at bounding box center [588, 12] width 22 height 9
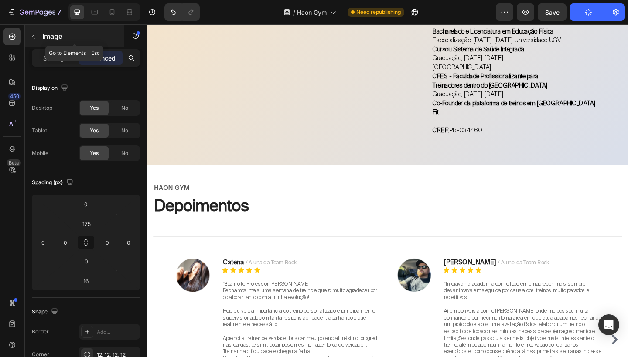
click at [37, 39] on button "button" at bounding box center [34, 36] width 14 height 14
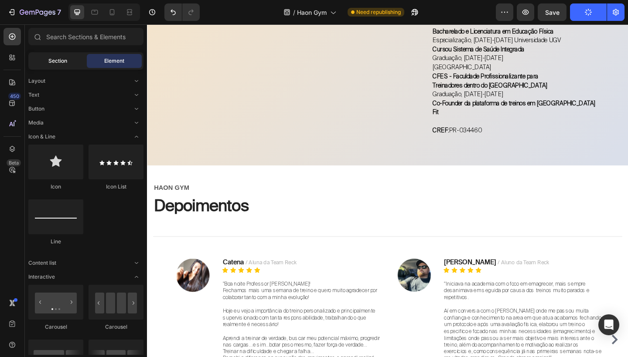
click at [60, 68] on div "Section" at bounding box center [57, 61] width 55 height 14
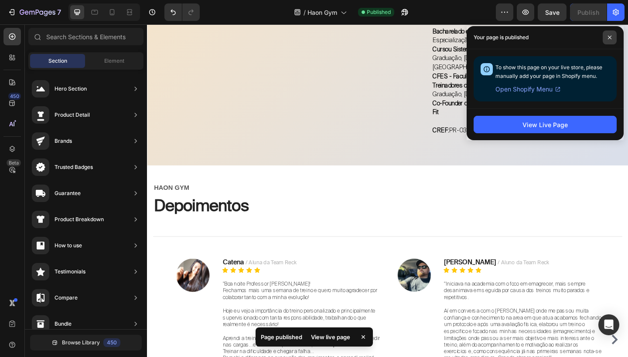
click at [611, 38] on icon at bounding box center [609, 37] width 4 height 4
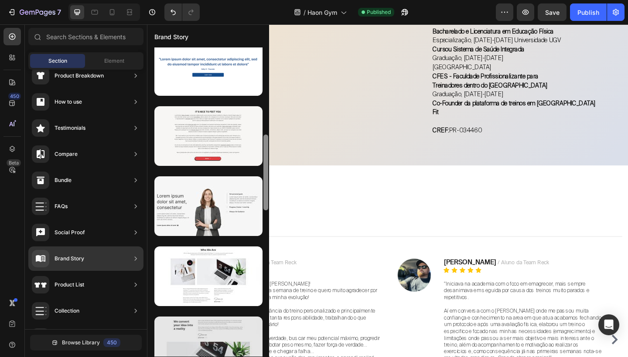
scroll to position [438, 0]
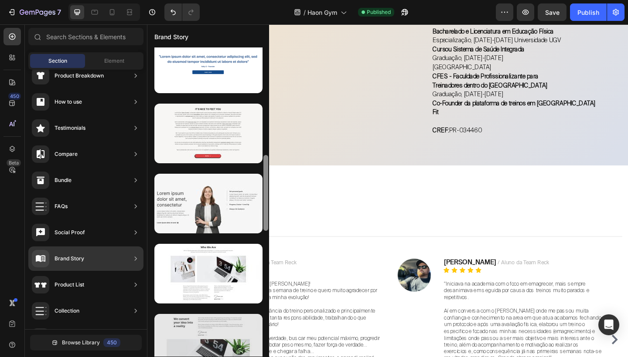
drag, startPoint x: 267, startPoint y: 143, endPoint x: 238, endPoint y: 338, distance: 197.1
click at [238, 338] on div at bounding box center [208, 202] width 122 height 309
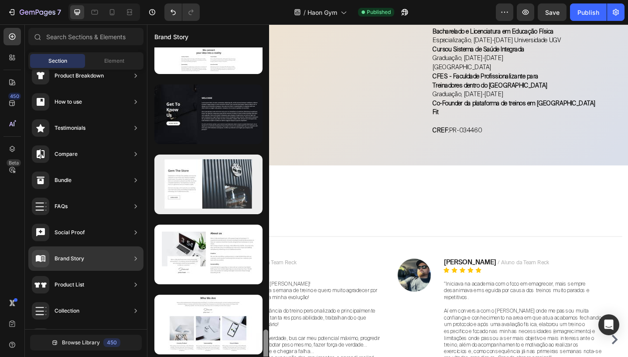
scroll to position [948, 0]
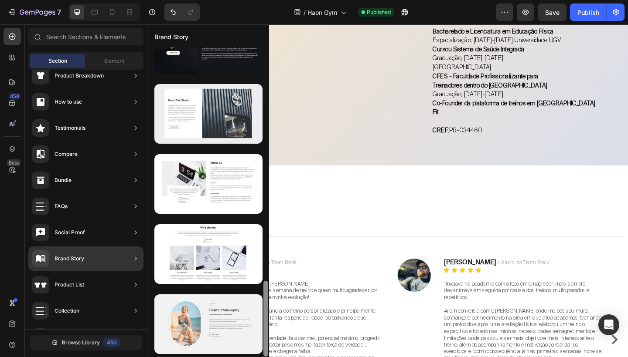
drag, startPoint x: 266, startPoint y: 209, endPoint x: 246, endPoint y: 357, distance: 149.1
click at [246, 357] on div "Brand Story" at bounding box center [208, 190] width 122 height 333
drag, startPoint x: 265, startPoint y: 307, endPoint x: 265, endPoint y: 322, distance: 15.3
click at [265, 322] on div at bounding box center [265, 319] width 5 height 76
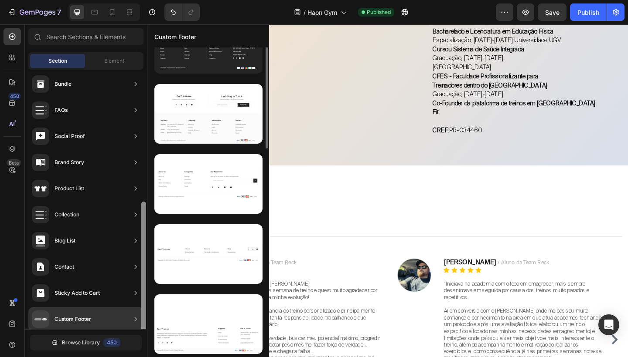
scroll to position [246, 0]
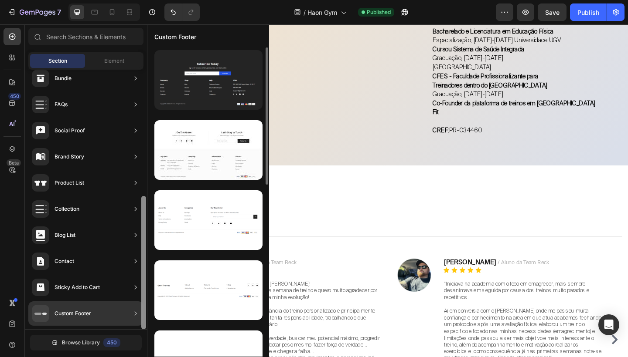
drag, startPoint x: 144, startPoint y: 235, endPoint x: 134, endPoint y: 309, distance: 73.9
click at [134, 309] on div "Hero Section Product Detail Brands Trusted Badges Guarantee Product Breakdown H…" at bounding box center [86, 200] width 122 height 260
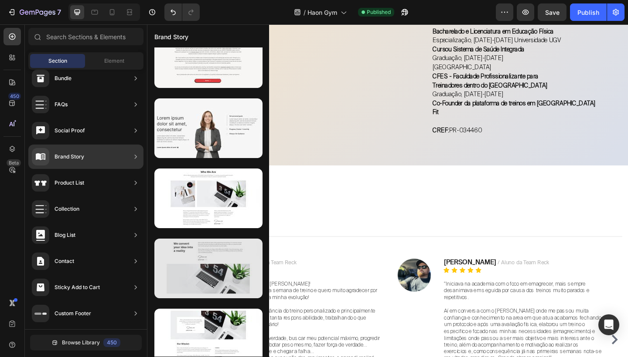
drag, startPoint x: 266, startPoint y: 110, endPoint x: 230, endPoint y: 237, distance: 131.5
click at [230, 237] on div at bounding box center [208, 202] width 122 height 309
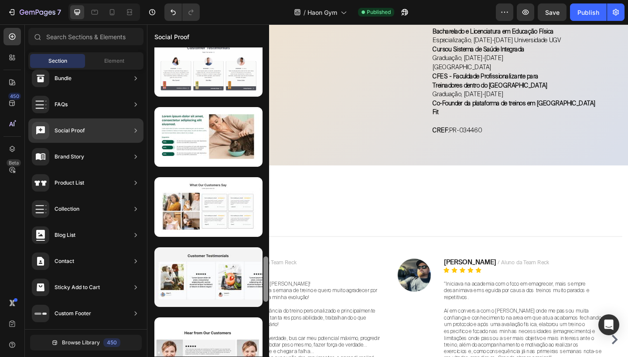
scroll to position [1239, 0]
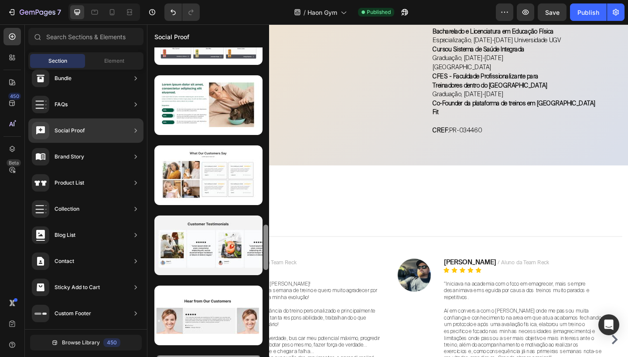
drag, startPoint x: 266, startPoint y: 162, endPoint x: 242, endPoint y: 351, distance: 190.2
click at [242, 351] on div at bounding box center [208, 202] width 122 height 309
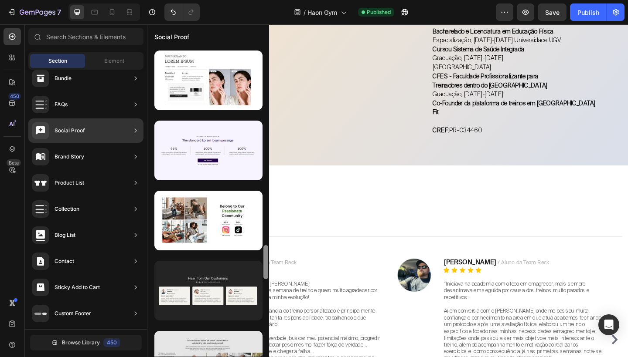
scroll to position [1821, 0]
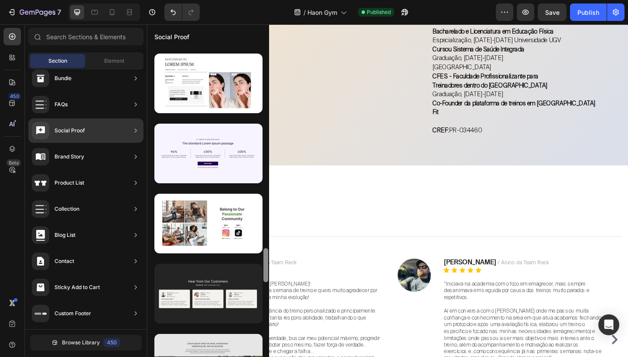
drag, startPoint x: 265, startPoint y: 255, endPoint x: 256, endPoint y: 340, distance: 86.3
click at [256, 340] on div at bounding box center [208, 202] width 122 height 309
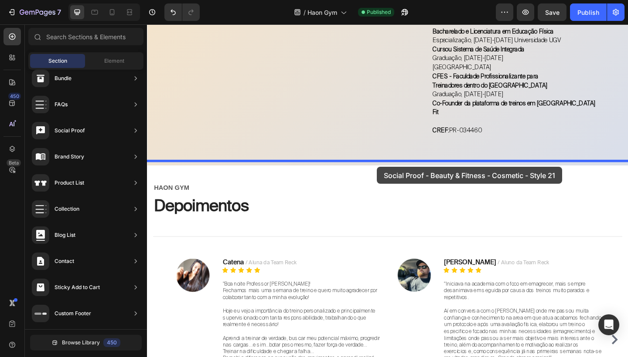
drag, startPoint x: 364, startPoint y: 112, endPoint x: 397, endPoint y: 179, distance: 74.5
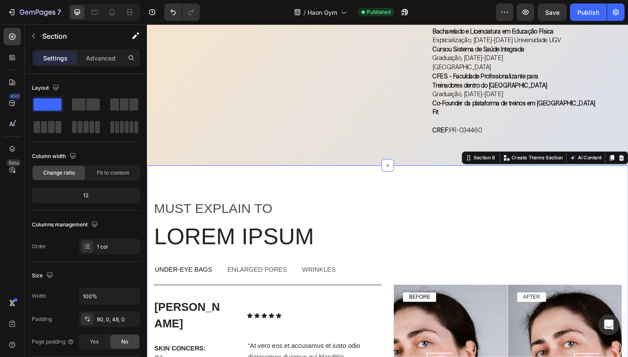
scroll to position [2004, 0]
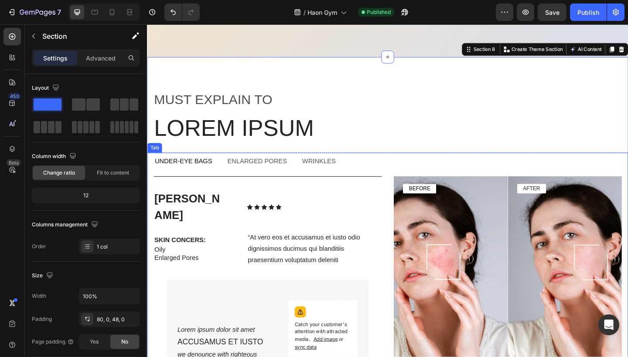
click at [270, 172] on p "Enlarged pores" at bounding box center [266, 173] width 65 height 9
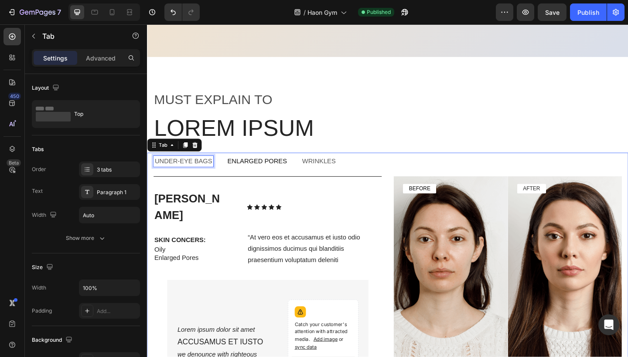
click at [202, 170] on p "Under-Eye Bags" at bounding box center [186, 173] width 62 height 9
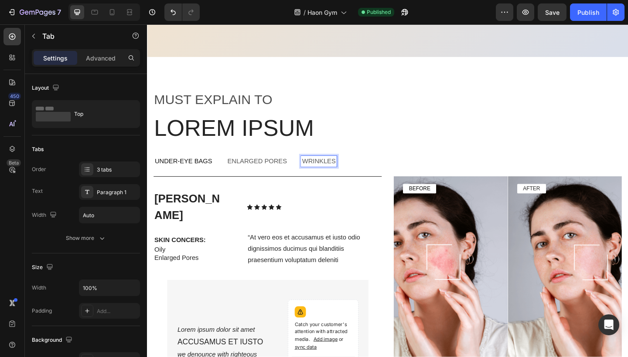
click at [343, 172] on p "wrinkles" at bounding box center [334, 173] width 37 height 9
click at [397, 177] on ul "Under-Eye Bags Enlarged pores wrinkles" at bounding box center [408, 173] width 523 height 19
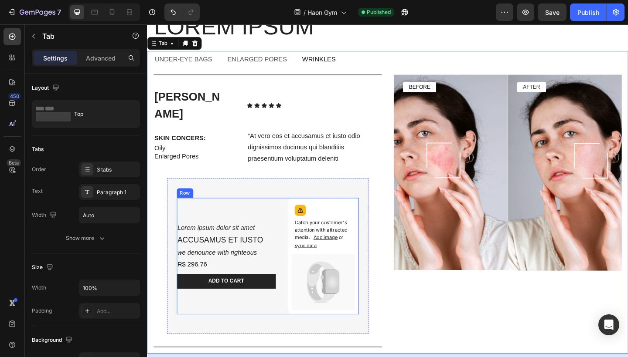
scroll to position [2132, 0]
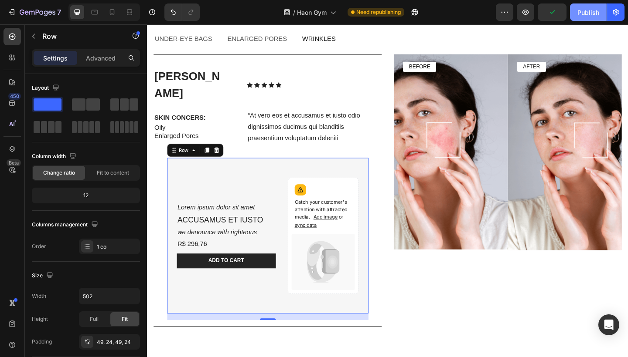
click at [584, 12] on div "Publish" at bounding box center [588, 12] width 22 height 9
